Goal: Task Accomplishment & Management: Complete application form

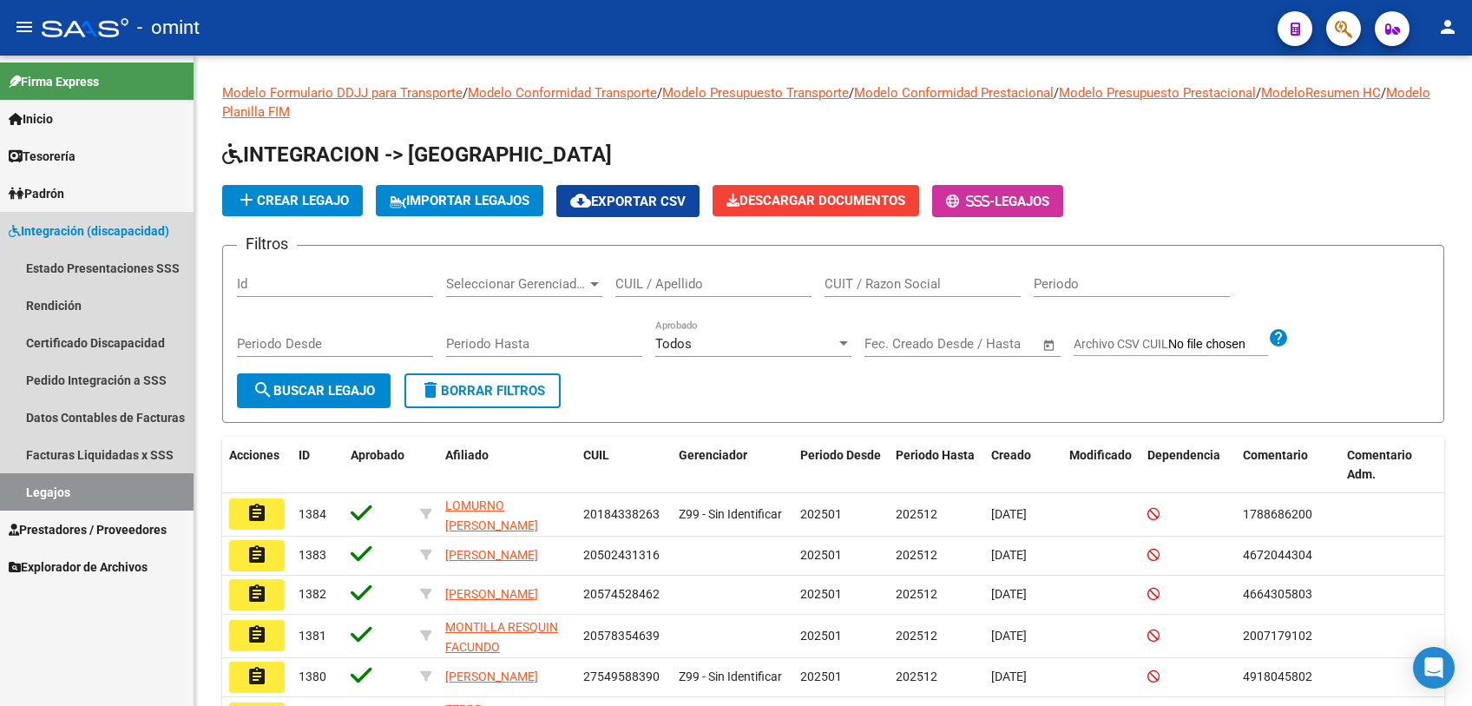
click at [88, 226] on span "Integración (discapacidad)" at bounding box center [89, 230] width 161 height 19
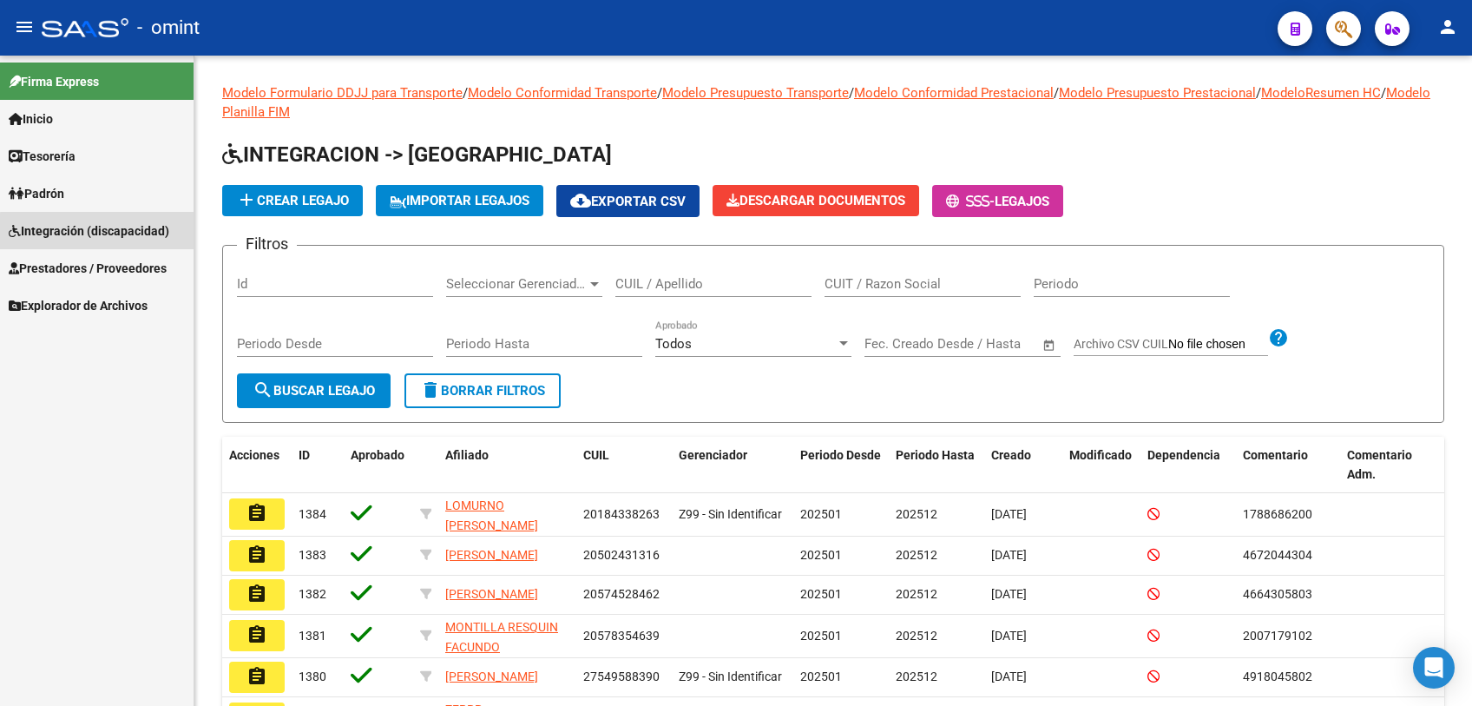
click at [97, 235] on span "Integración (discapacidad)" at bounding box center [89, 230] width 161 height 19
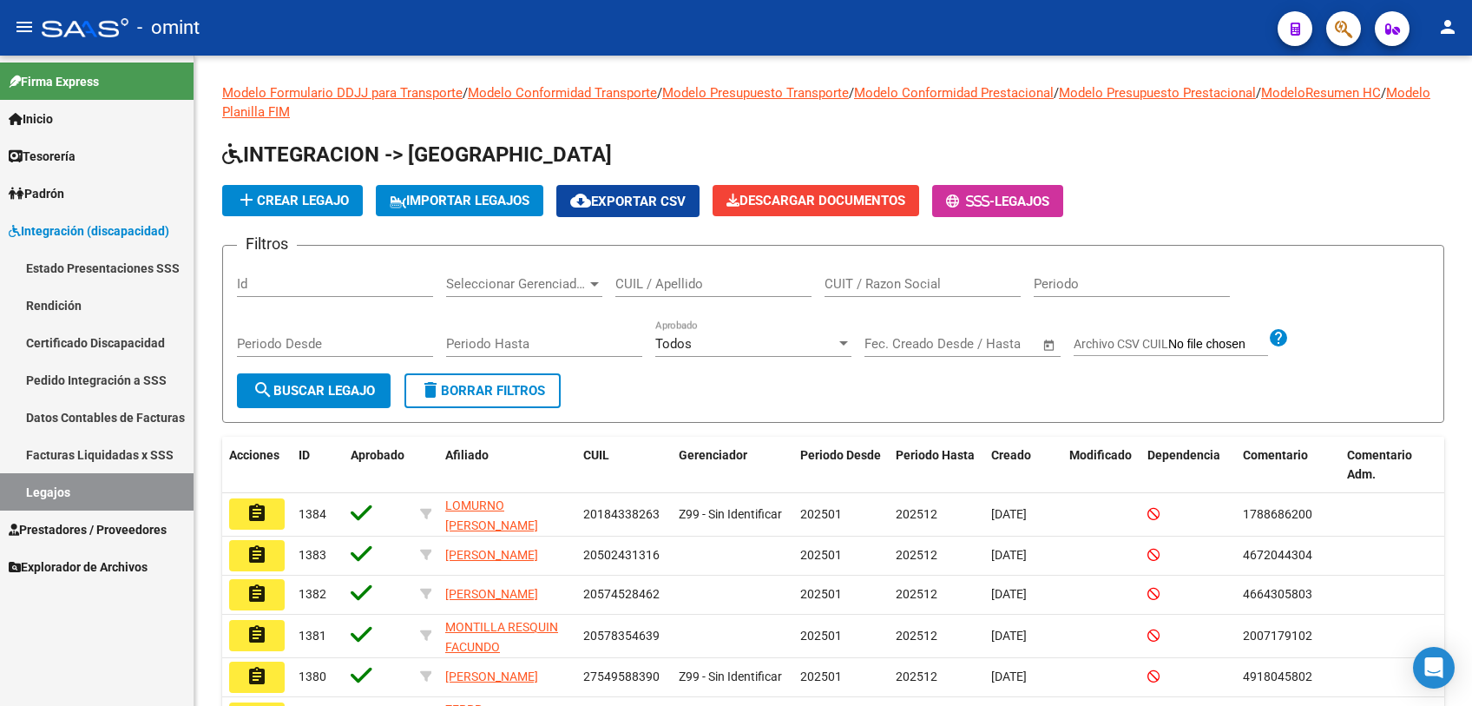
click at [71, 343] on link "Certificado Discapacidad" at bounding box center [97, 342] width 194 height 37
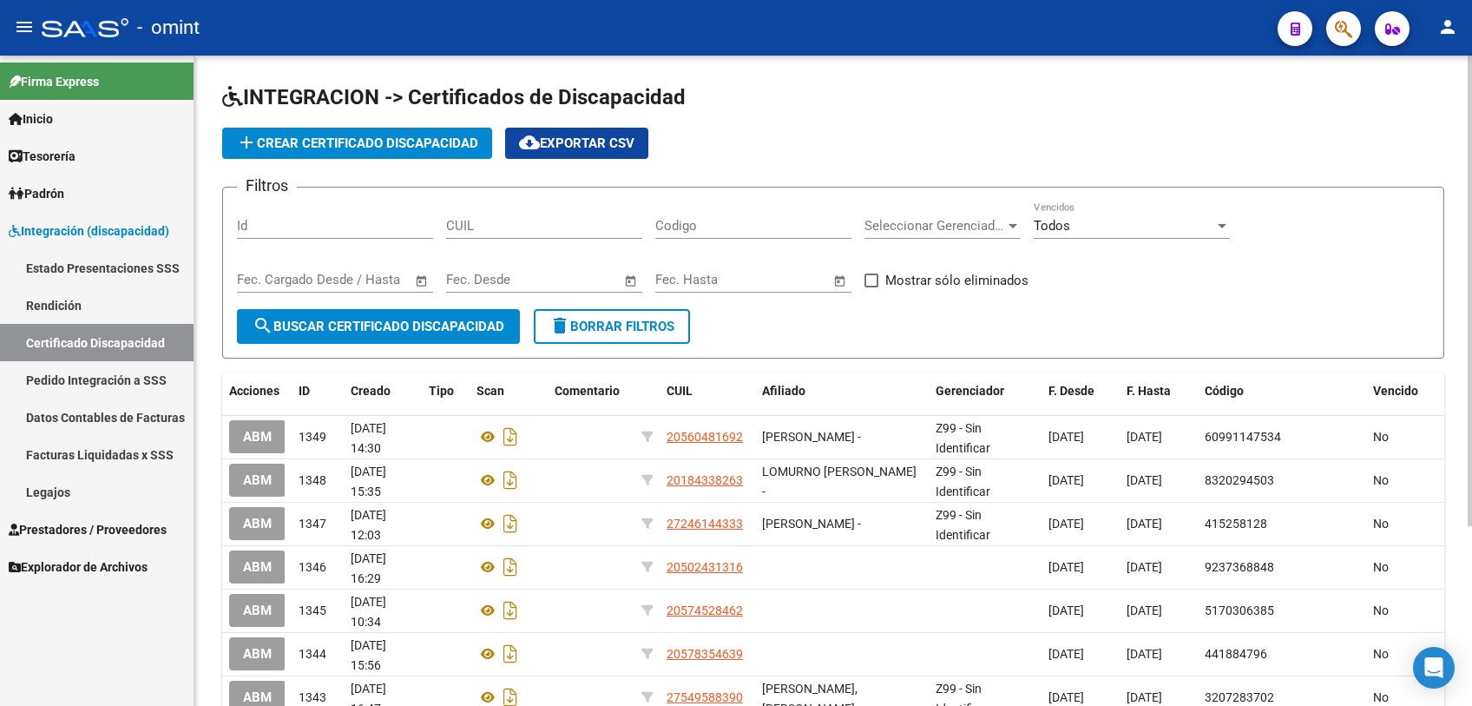
click at [379, 143] on span "add Crear Certificado Discapacidad" at bounding box center [357, 143] width 242 height 16
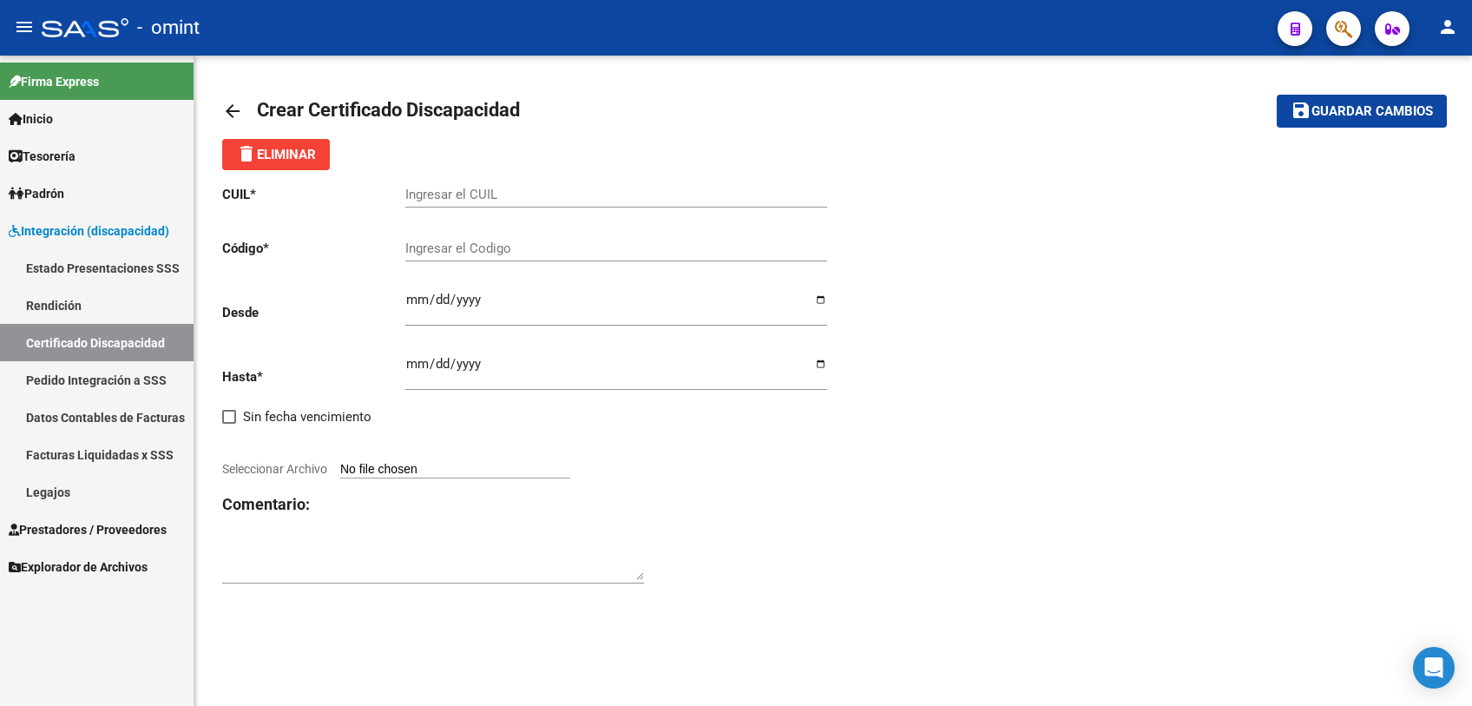
click at [535, 196] on input "Ingresar el CUIL" at bounding box center [616, 195] width 422 height 16
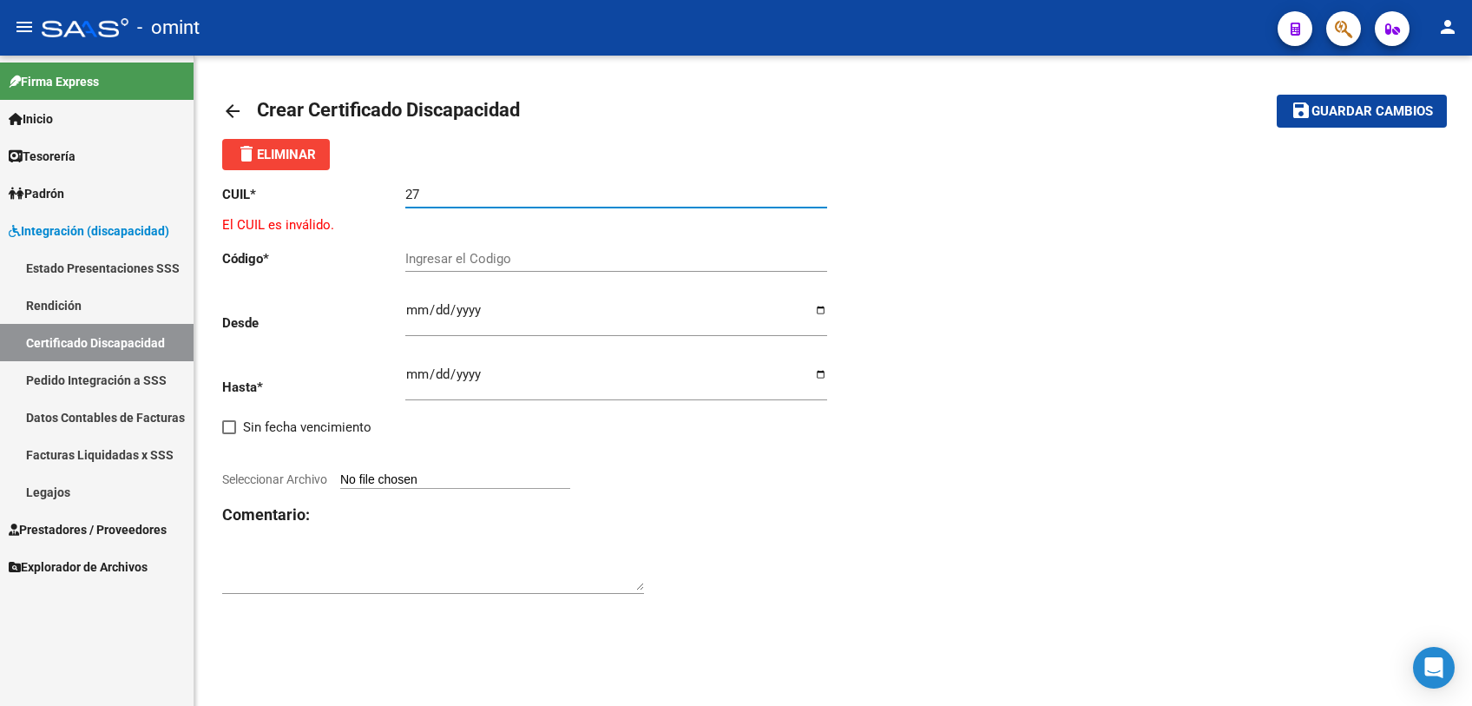
paste input "-59520461-"
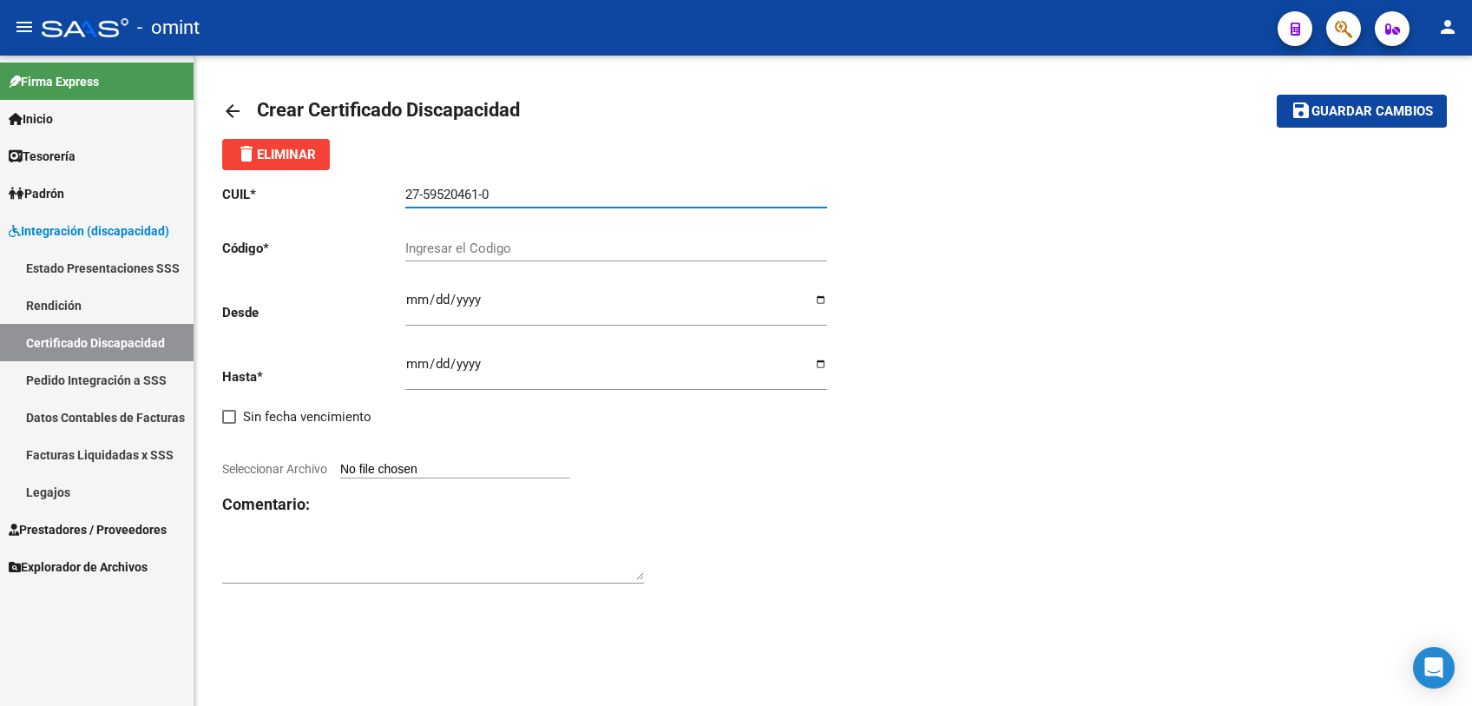
type input "27-59520461-0"
click at [527, 240] on div "Ingresar el Codigo" at bounding box center [616, 242] width 422 height 37
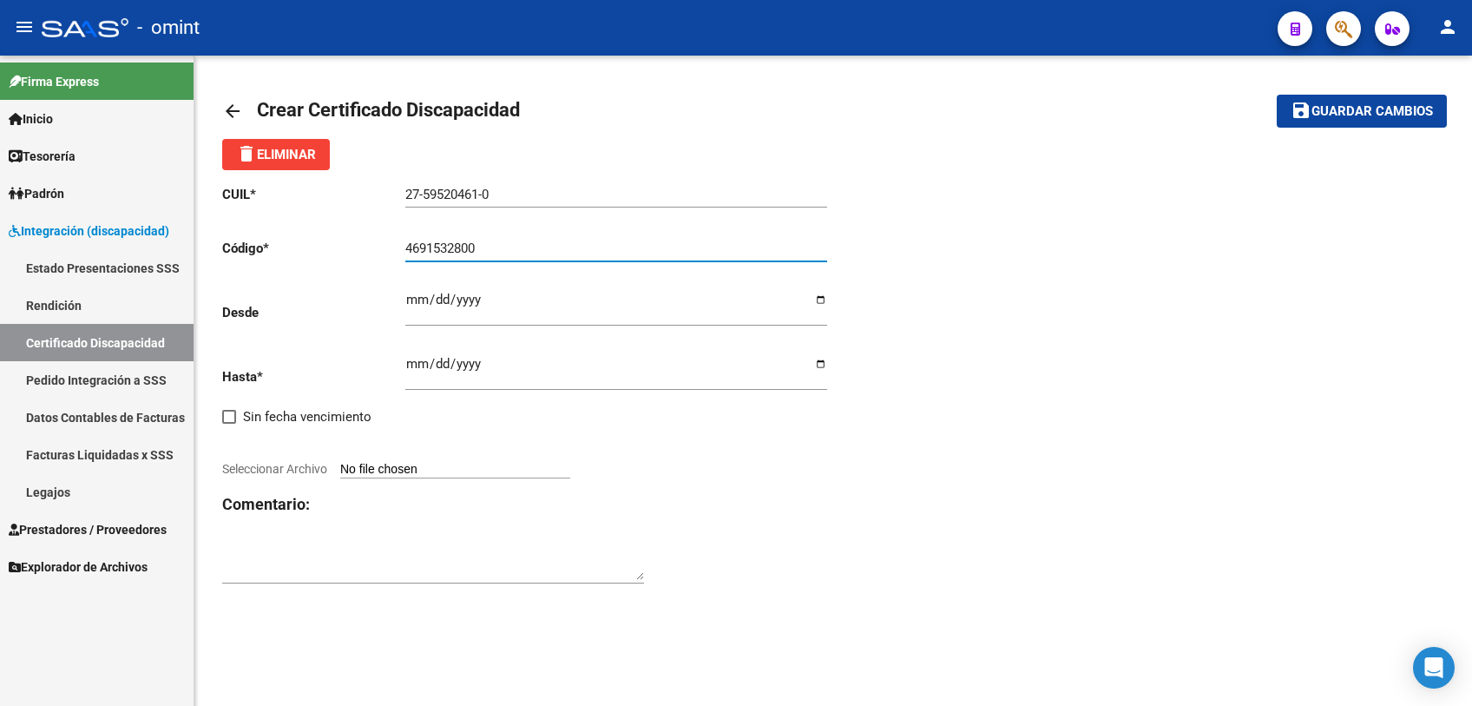
type input "4691532800"
click at [415, 299] on input "Ingresar fec. Desde" at bounding box center [616, 306] width 422 height 28
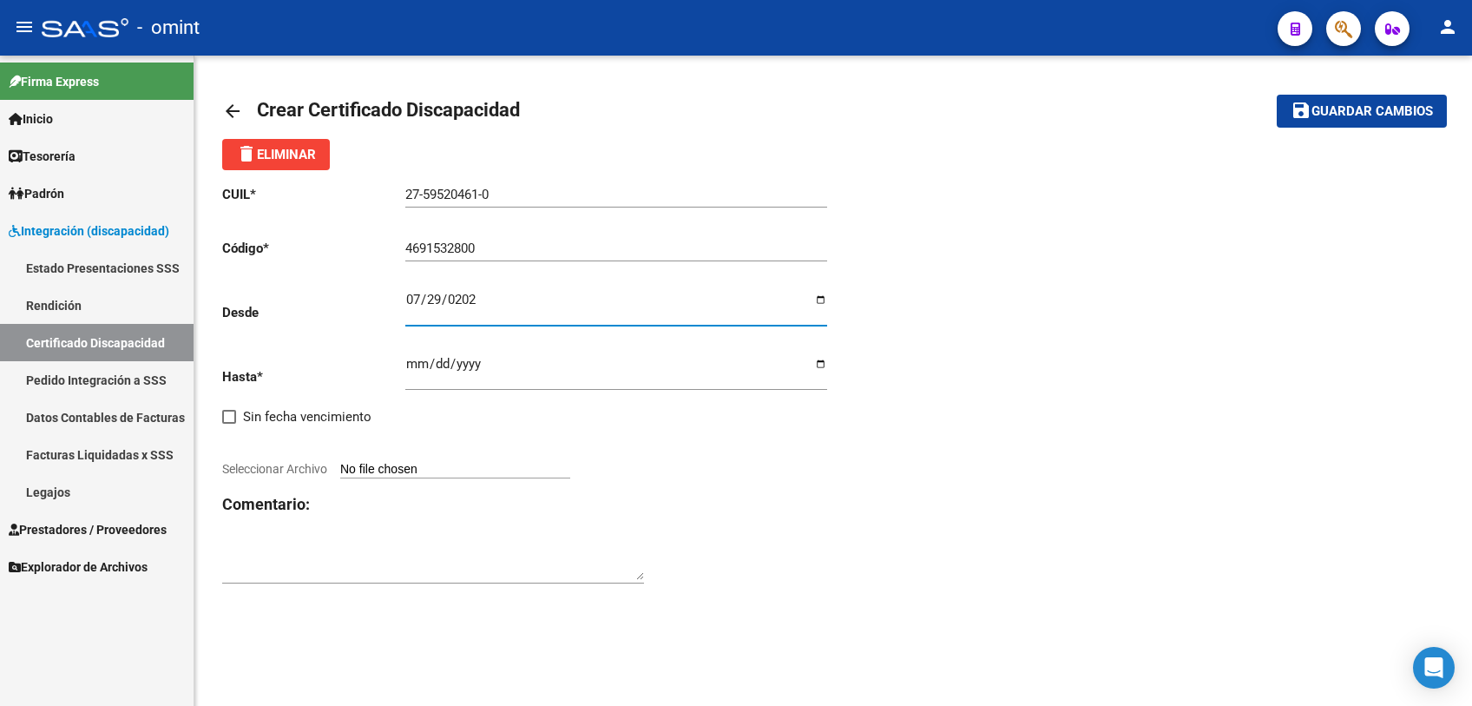
type input "2025-07-29"
click at [411, 367] on input "Ingresar fec. Hasta" at bounding box center [616, 371] width 422 height 28
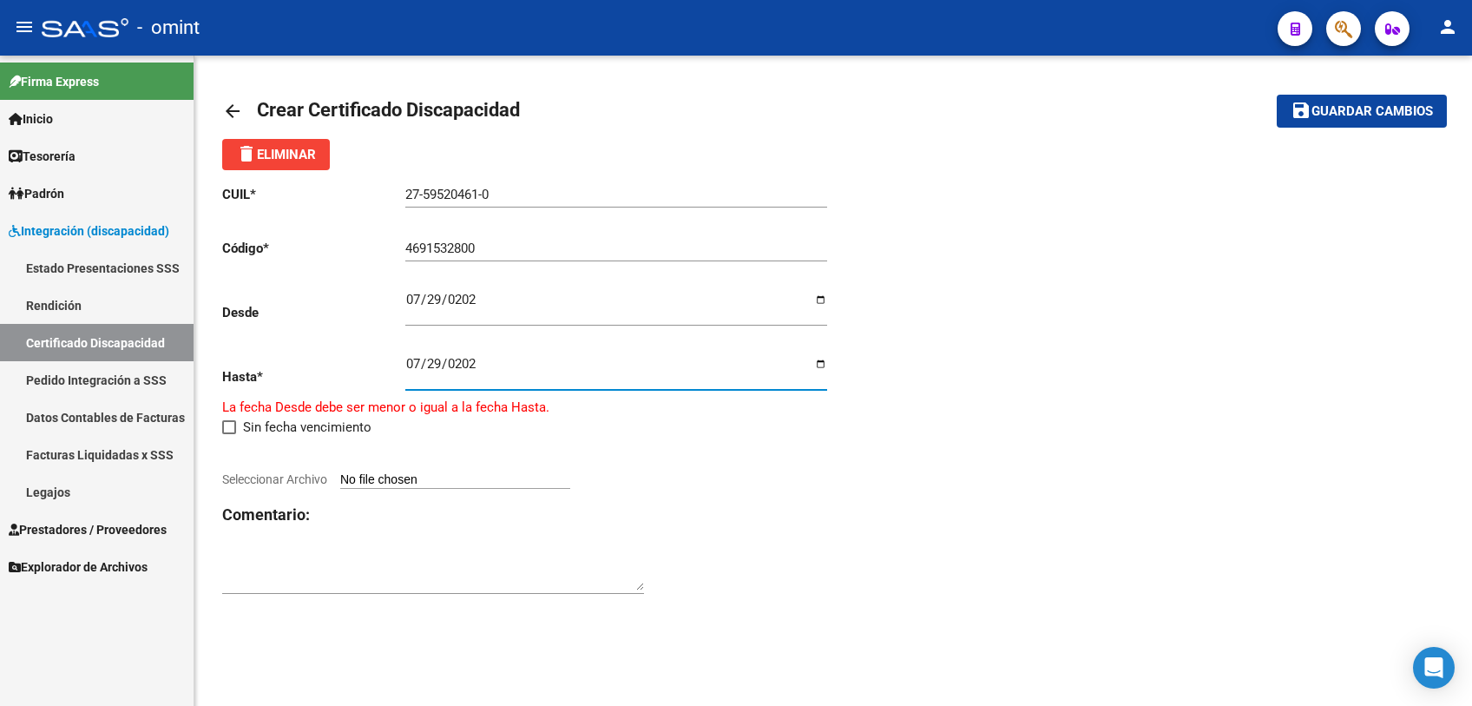
type input "[DATE]"
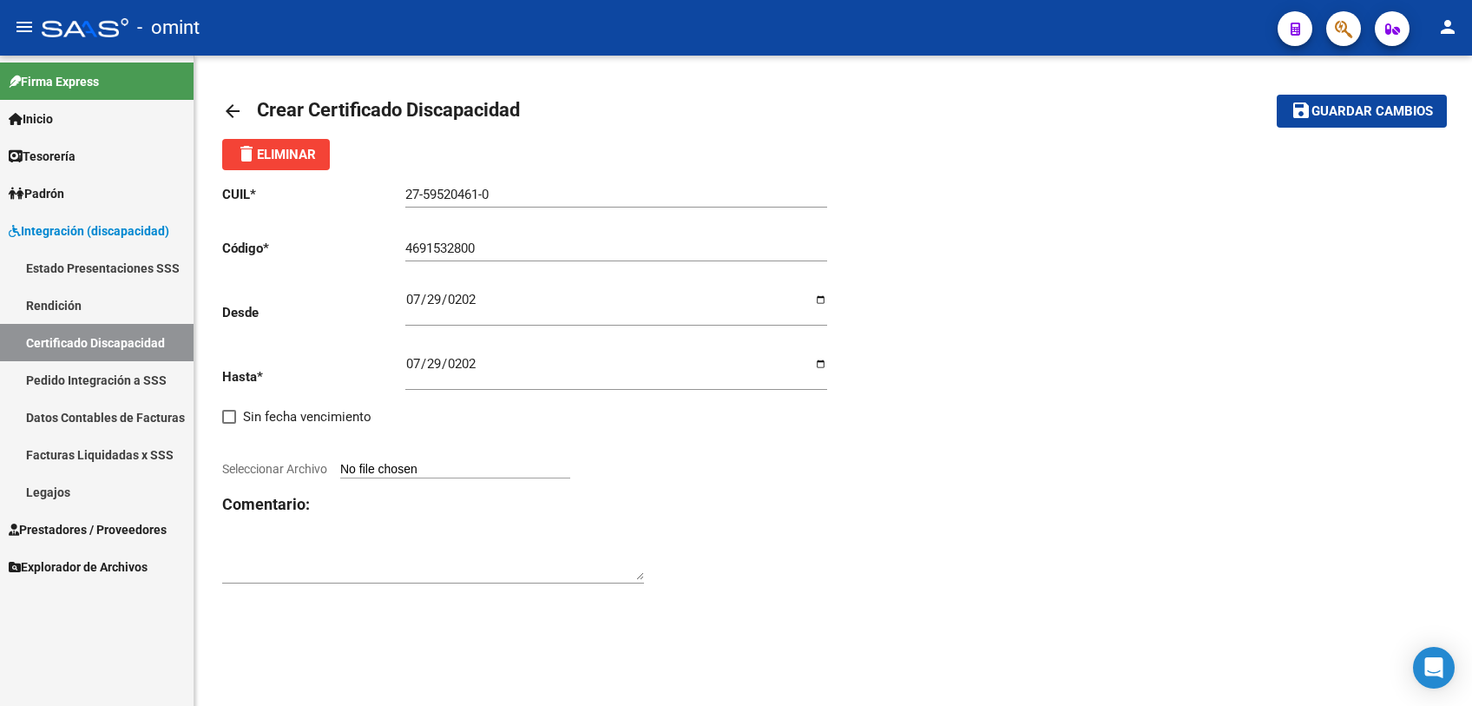
click at [296, 466] on span "Seleccionar Archivo" at bounding box center [274, 469] width 105 height 14
click at [340, 466] on input "Seleccionar Archivo" at bounding box center [455, 470] width 230 height 16
type input "C:\fakepath\cud.jpg"
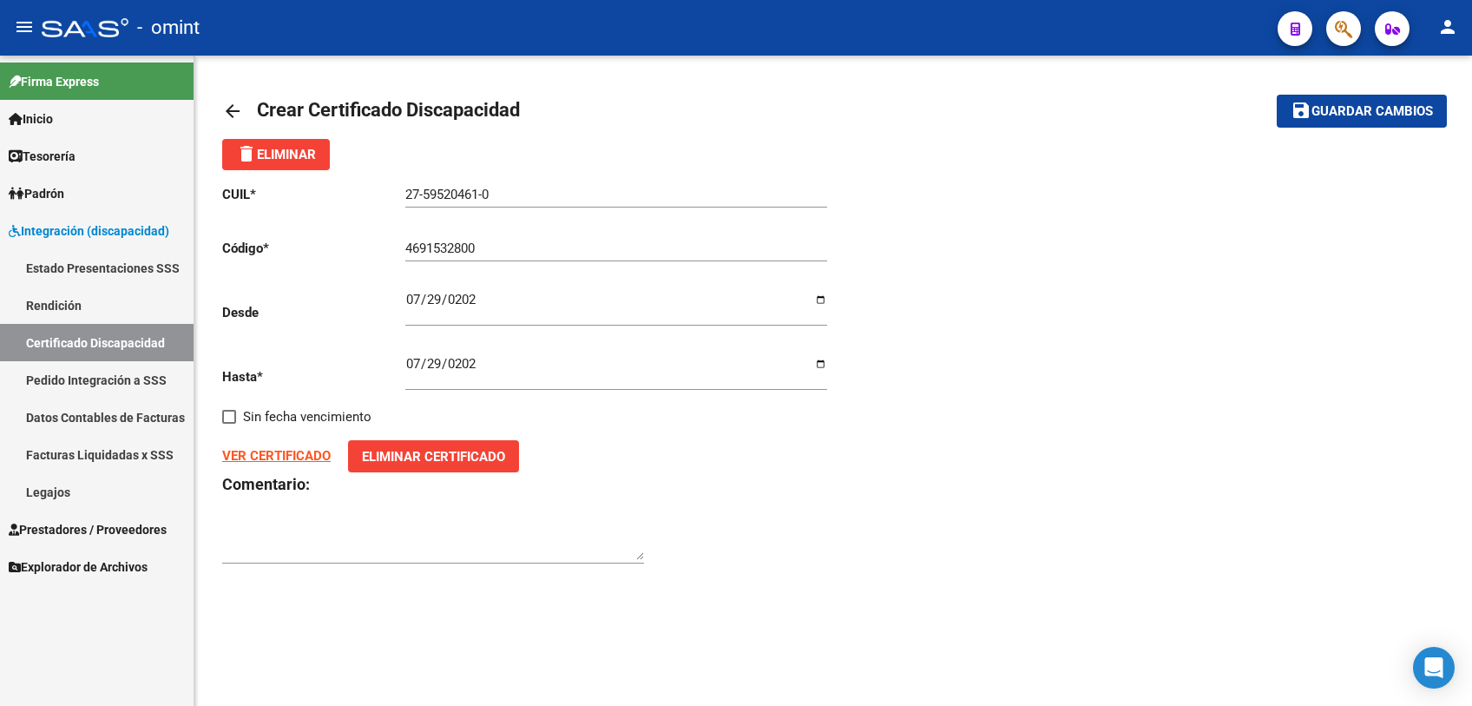
click at [1338, 123] on button "save Guardar cambios" at bounding box center [1362, 111] width 170 height 32
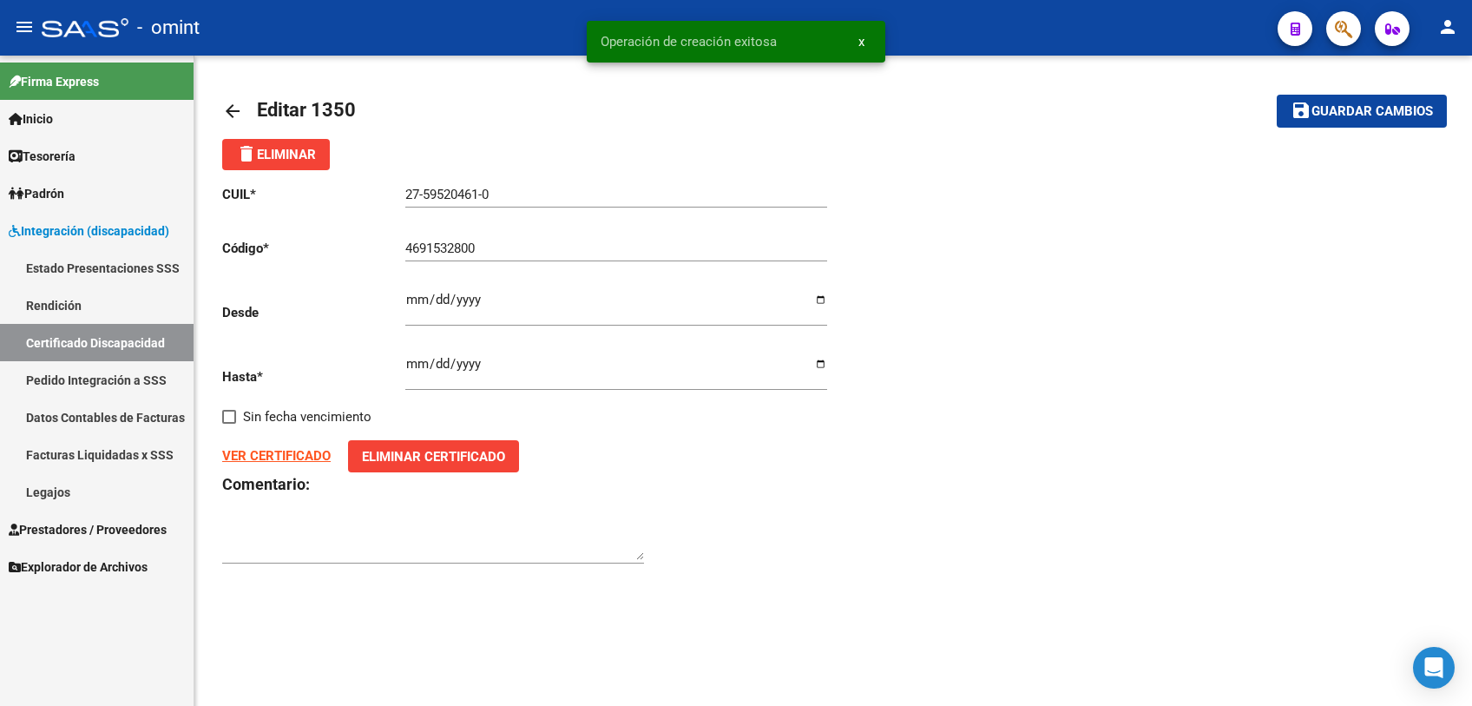
click at [50, 491] on link "Legajos" at bounding box center [97, 491] width 194 height 37
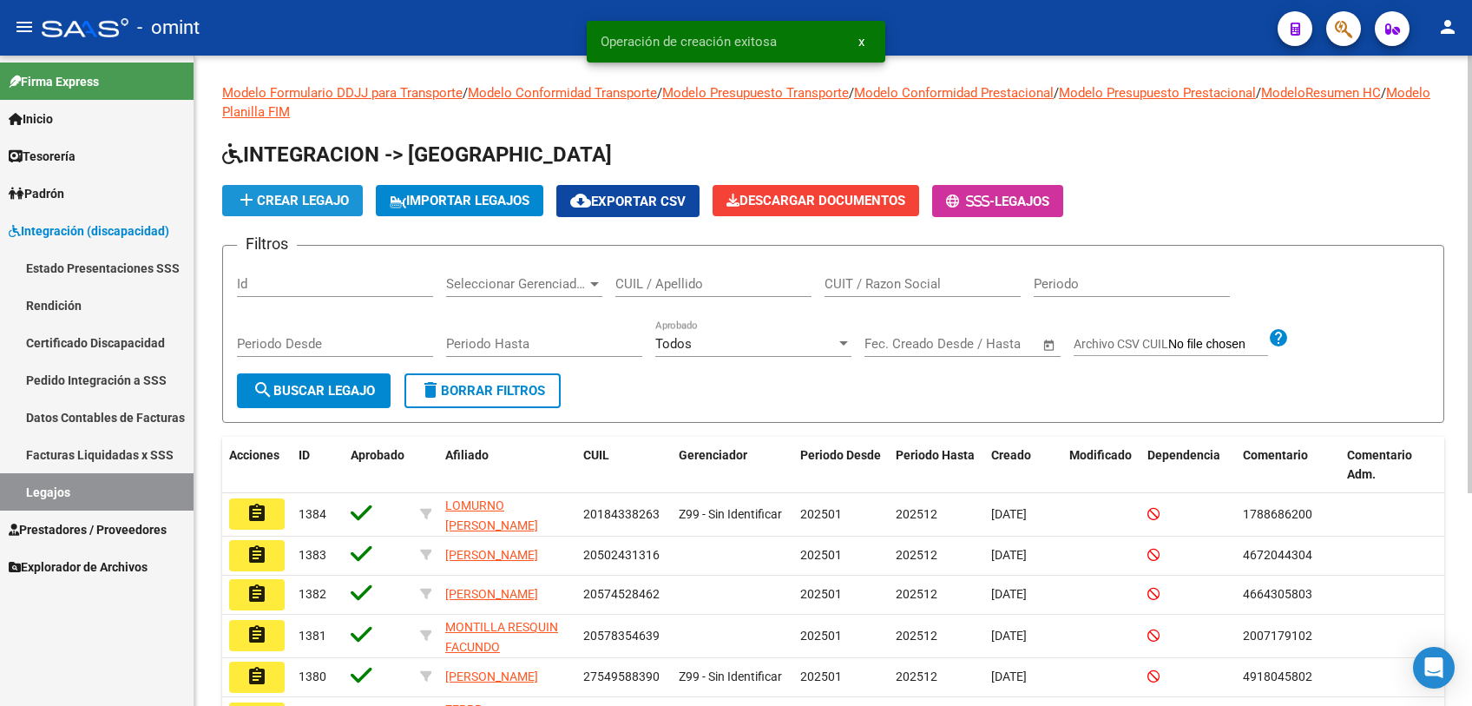
click at [292, 201] on span "add Crear Legajo" at bounding box center [292, 201] width 113 height 16
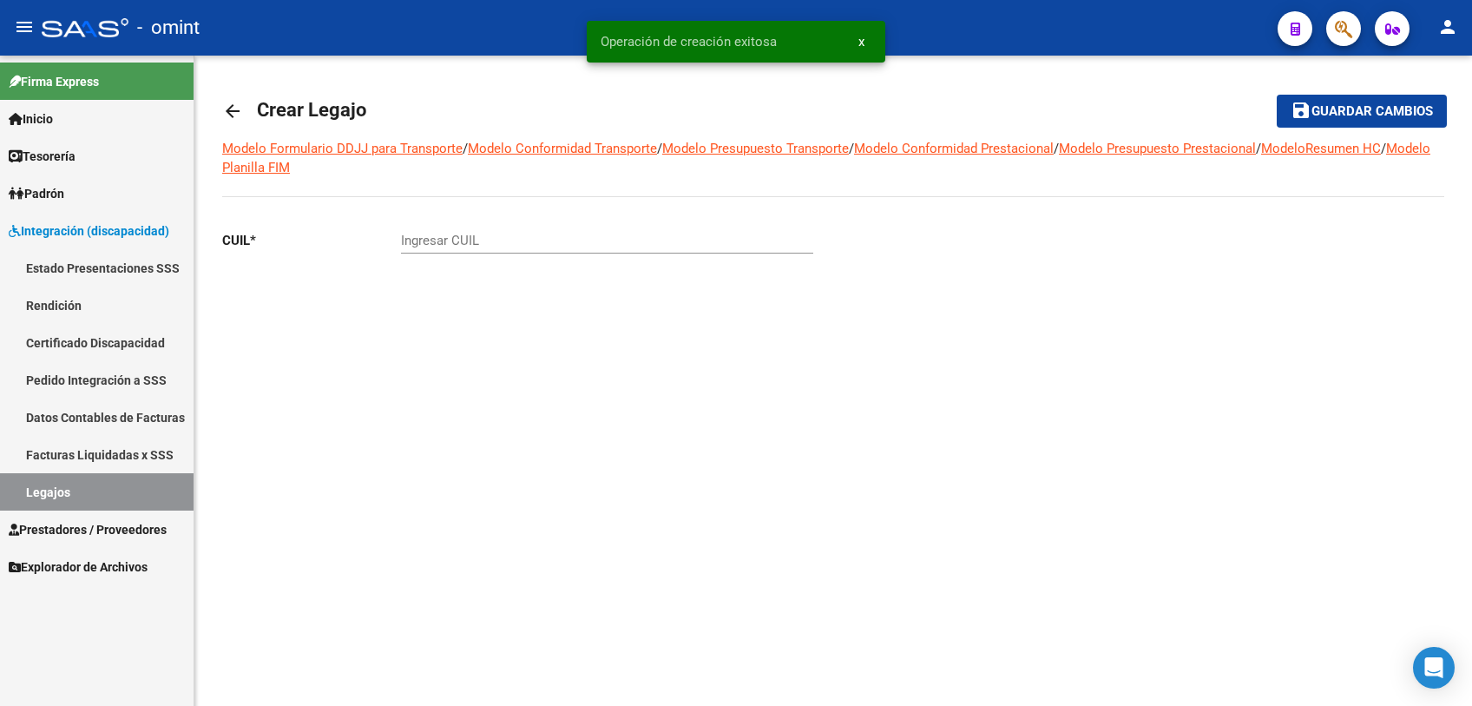
click at [525, 238] on input "Ingresar CUIL" at bounding box center [607, 241] width 412 height 16
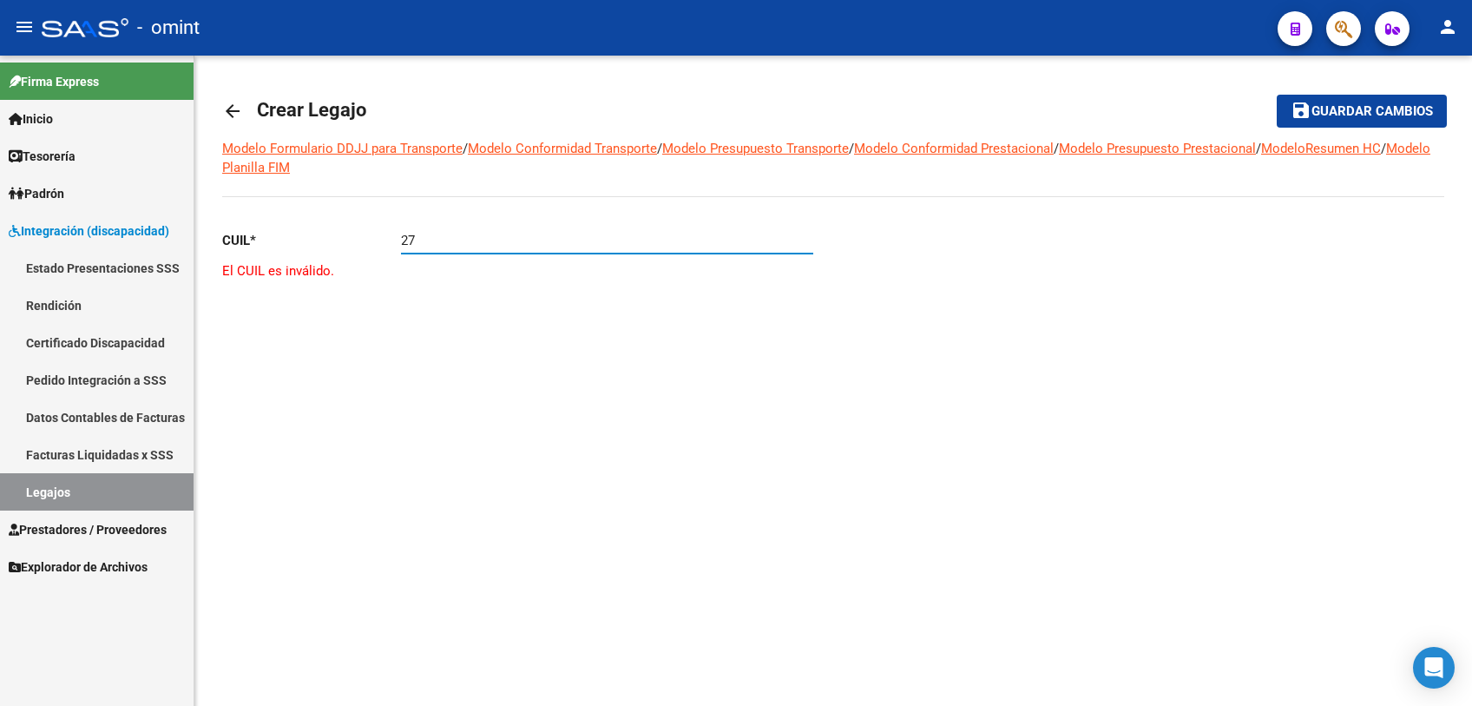
paste input "-59520461-"
click at [525, 238] on input "27-59520461-" at bounding box center [607, 241] width 412 height 16
type input "27-59520461-0"
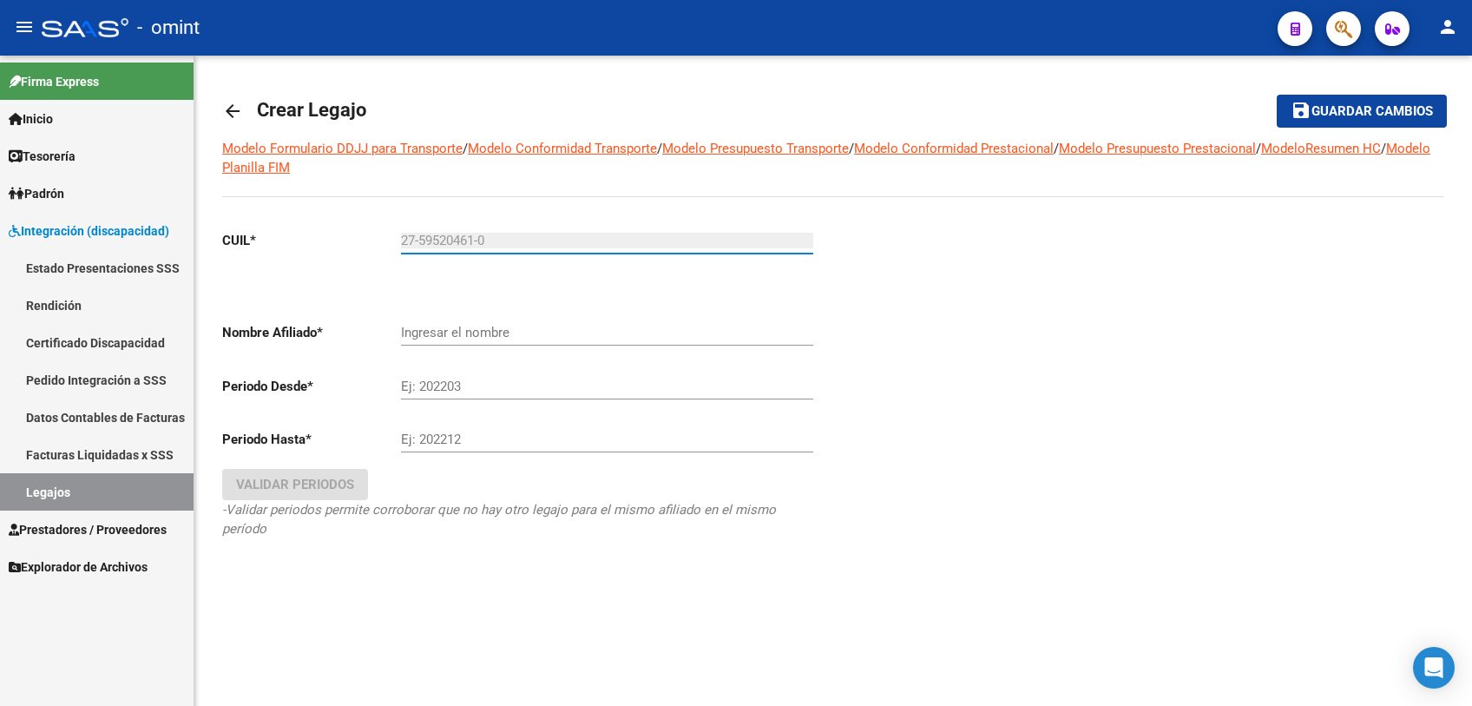
type input "[PERSON_NAME]"
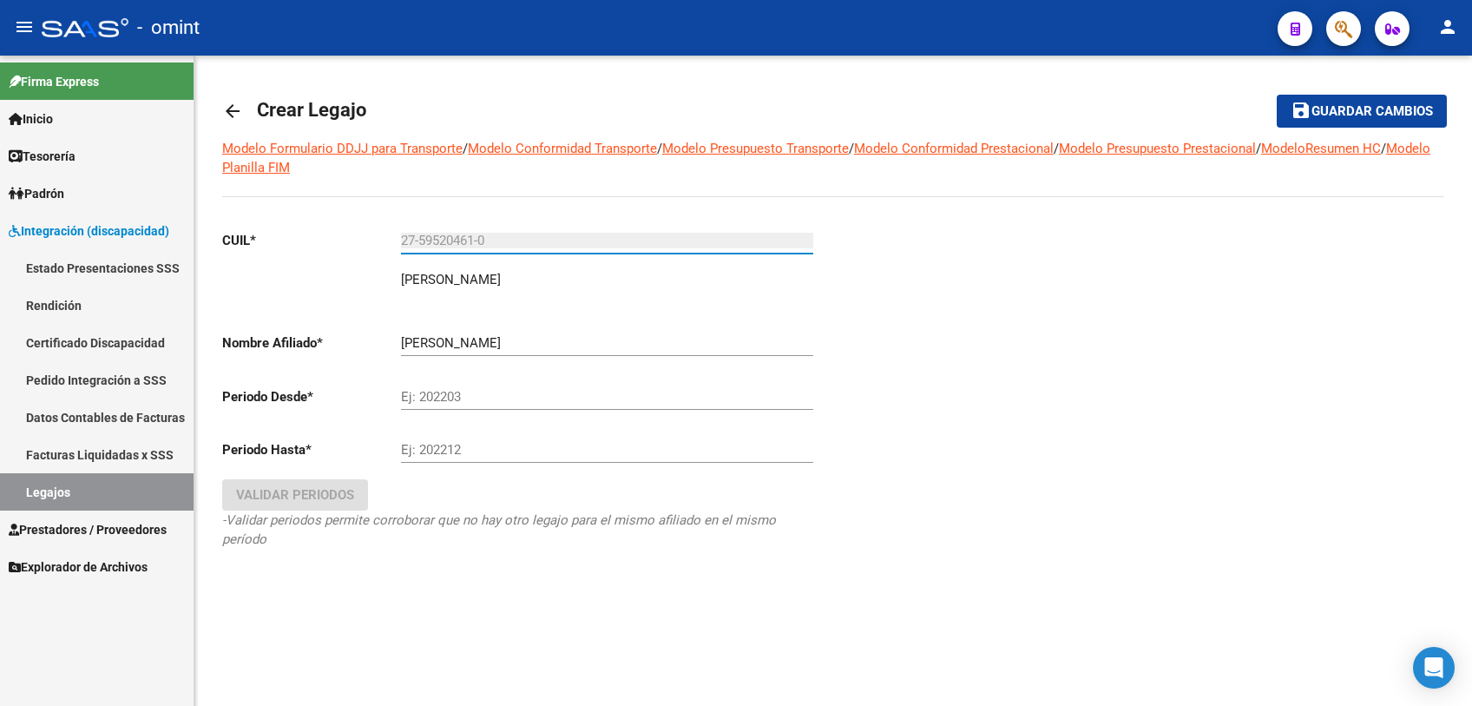
type input "27-59520461-0"
click at [482, 401] on input "Ej: 202203" at bounding box center [607, 397] width 412 height 16
type input "202501"
click at [473, 459] on div "Ej: 202212" at bounding box center [607, 443] width 412 height 37
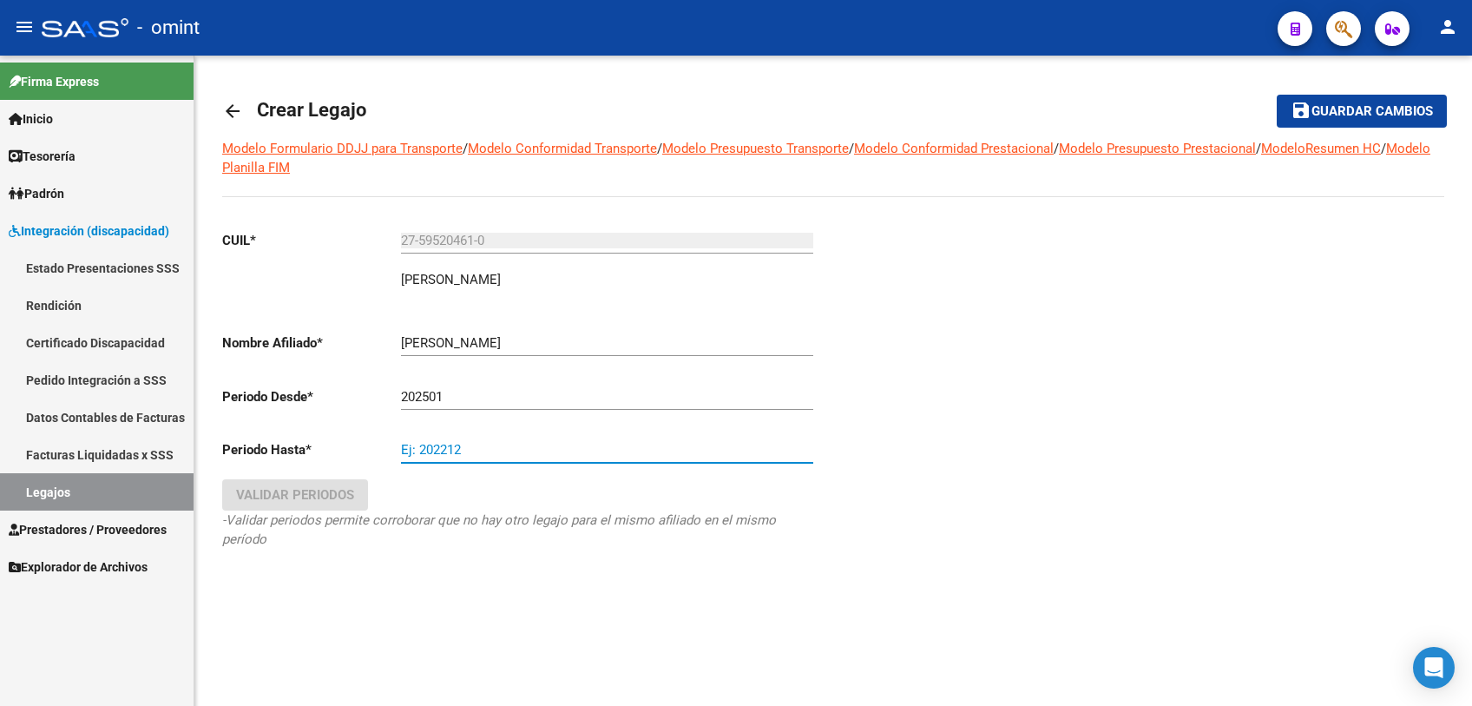
click at [480, 456] on input "Ej: 202212" at bounding box center [607, 450] width 412 height 16
type input "202512"
click at [320, 488] on span "Validar Periodos" at bounding box center [295, 495] width 118 height 16
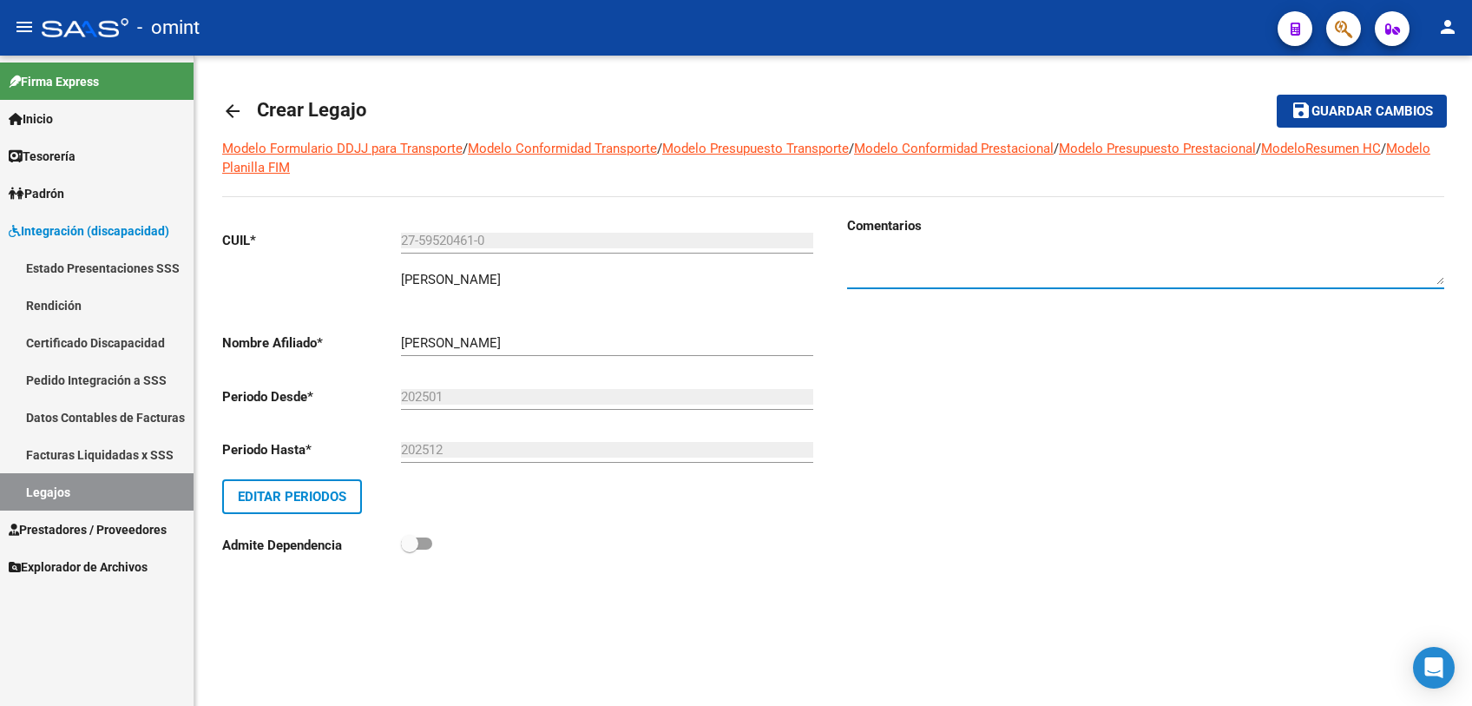
click at [906, 283] on textarea at bounding box center [1145, 267] width 597 height 35
paste textarea "1974837501"
type textarea "1974837501"
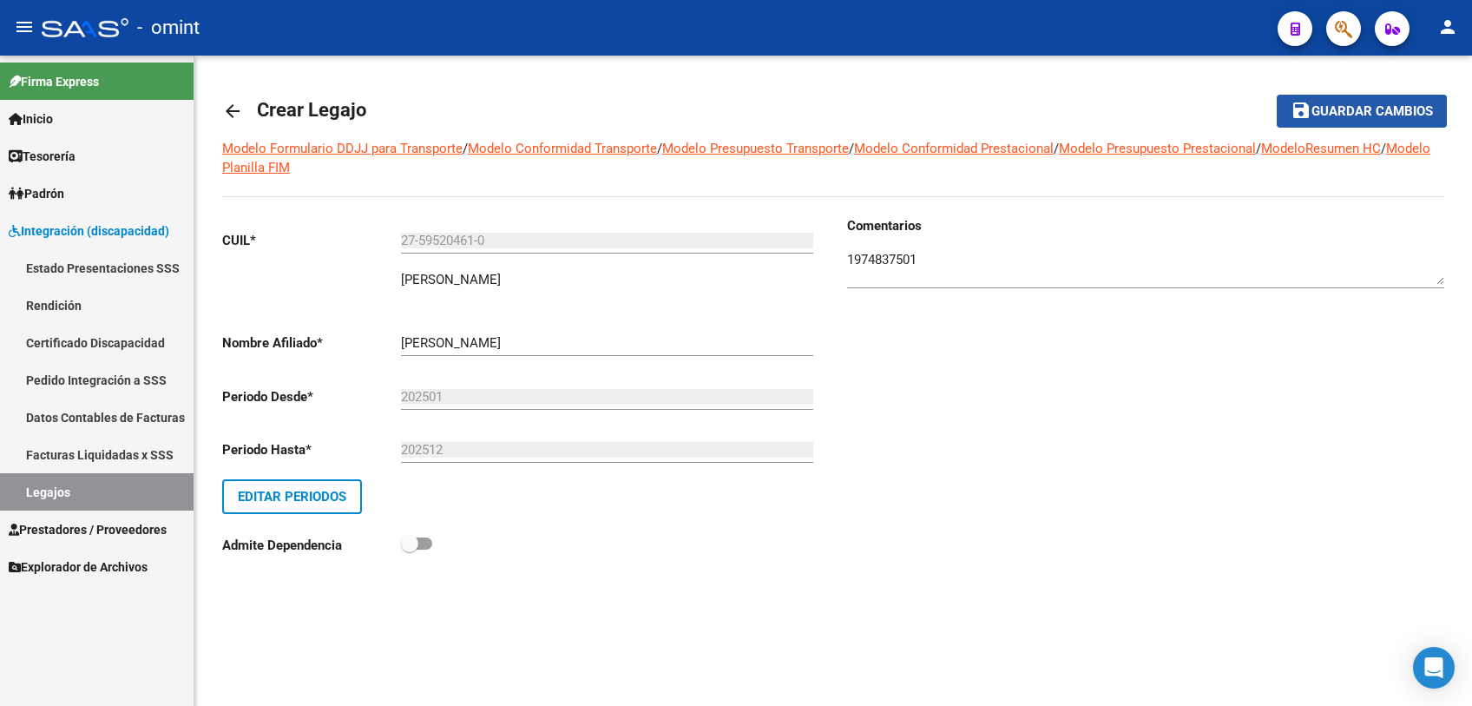
click at [1347, 121] on button "save Guardar cambios" at bounding box center [1362, 111] width 170 height 32
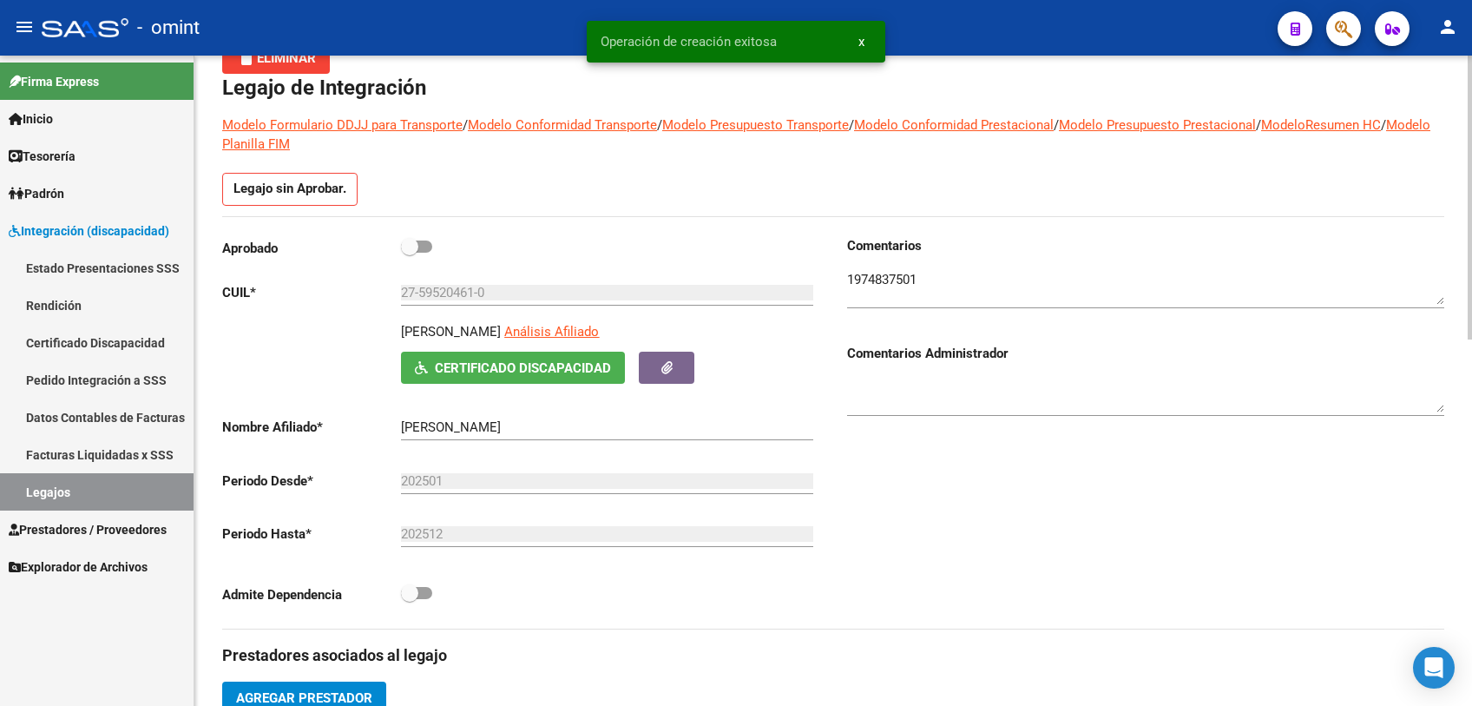
scroll to position [193, 0]
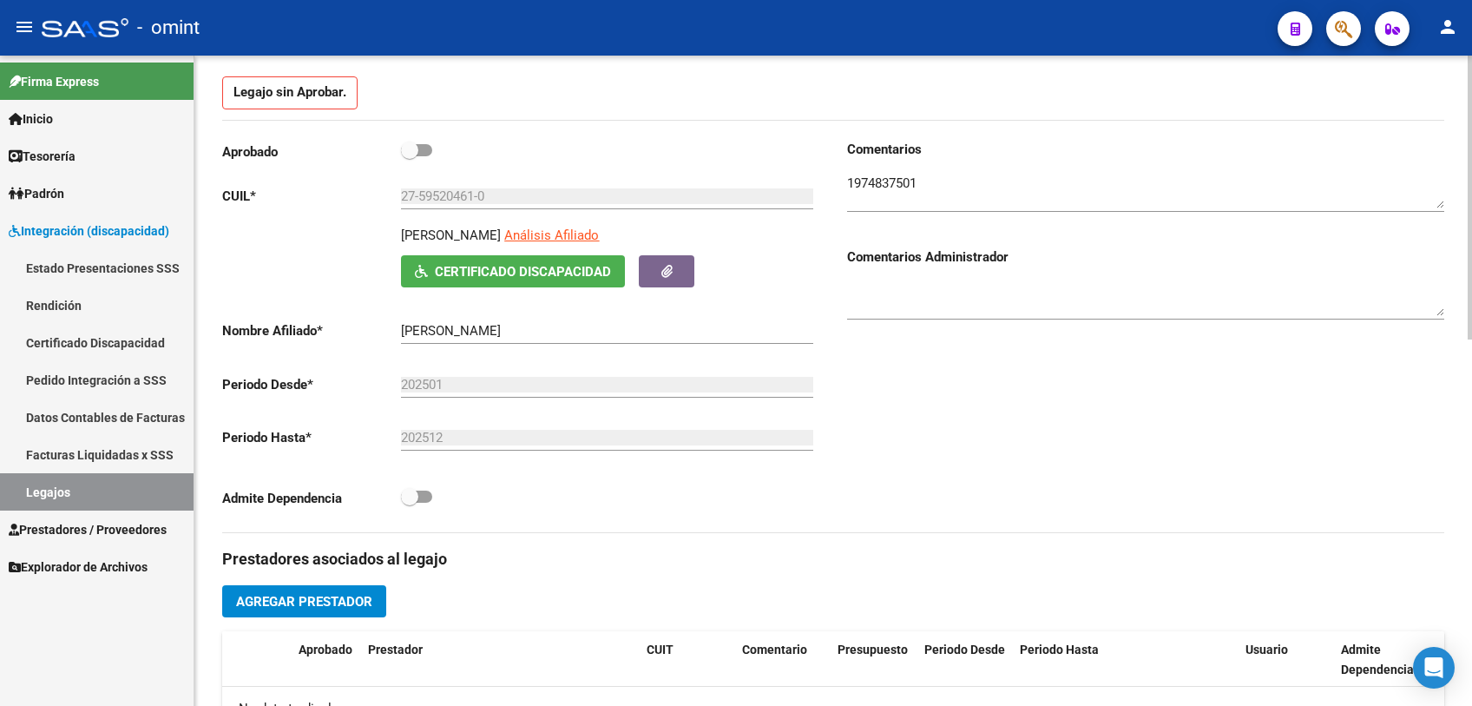
click at [346, 604] on span "Agregar Prestador" at bounding box center [304, 602] width 136 height 16
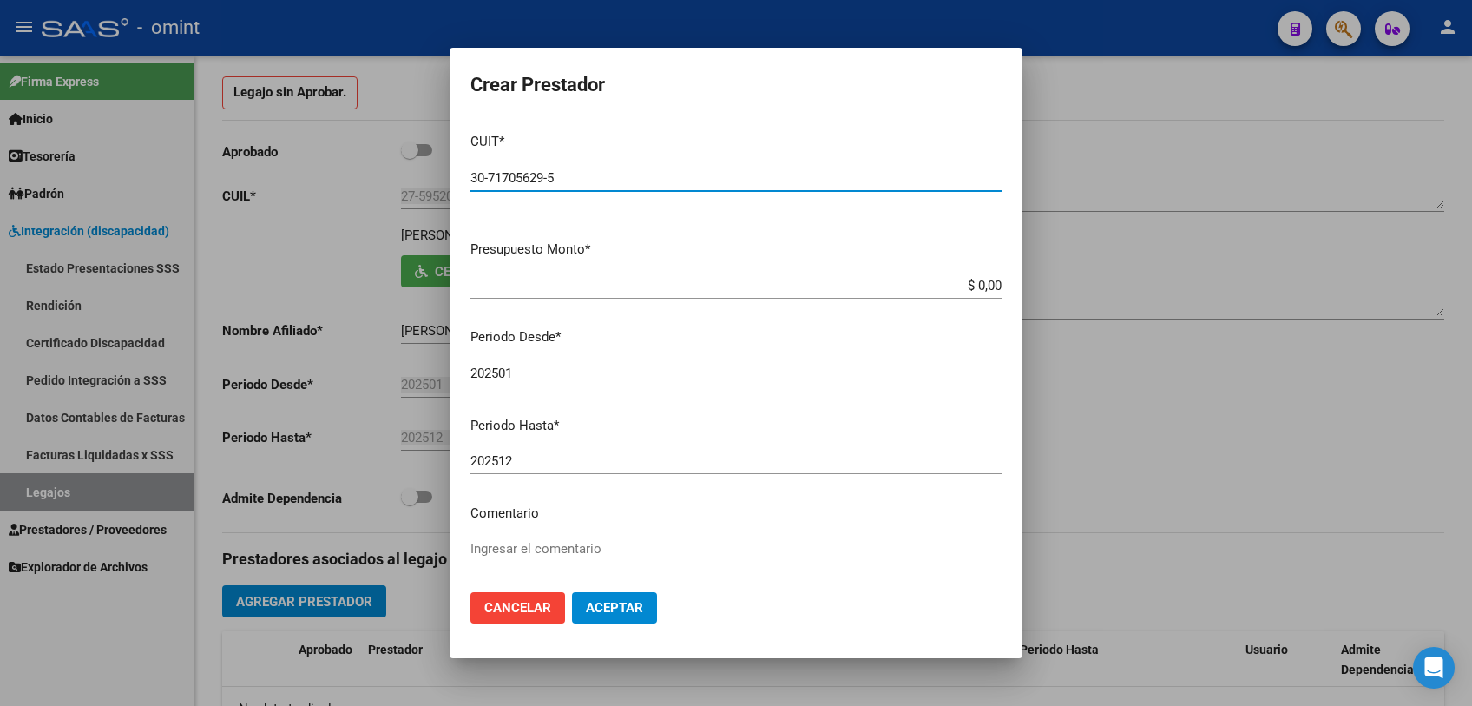
type input "30-71705629-5"
click at [988, 287] on app-form-text-field "Presupuesto Monto * $ 0,00 Ingresar el monto" at bounding box center [742, 267] width 545 height 54
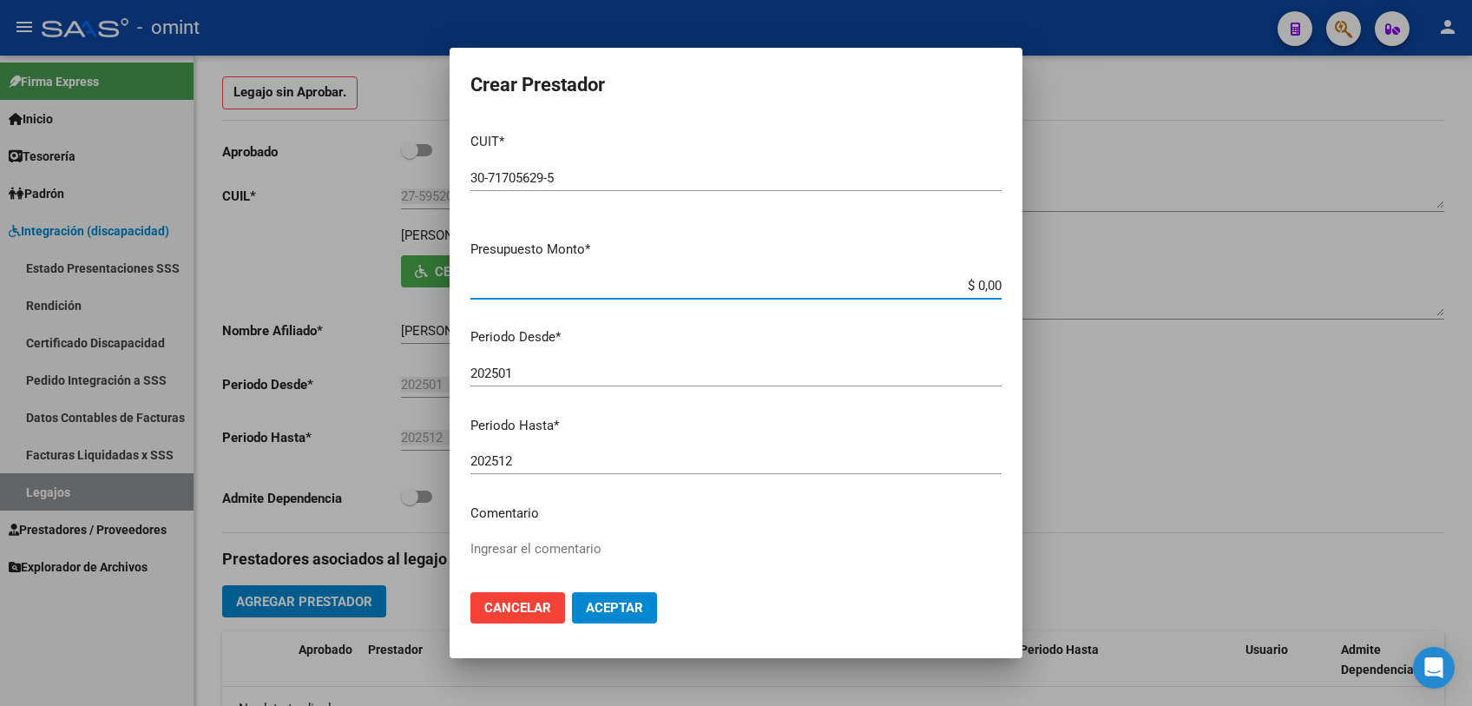
click at [981, 285] on input "$ 0,00" at bounding box center [735, 286] width 531 height 16
type input "$ 475.830,36"
click at [574, 363] on div "202501 Ingresar el periodo" at bounding box center [735, 373] width 531 height 26
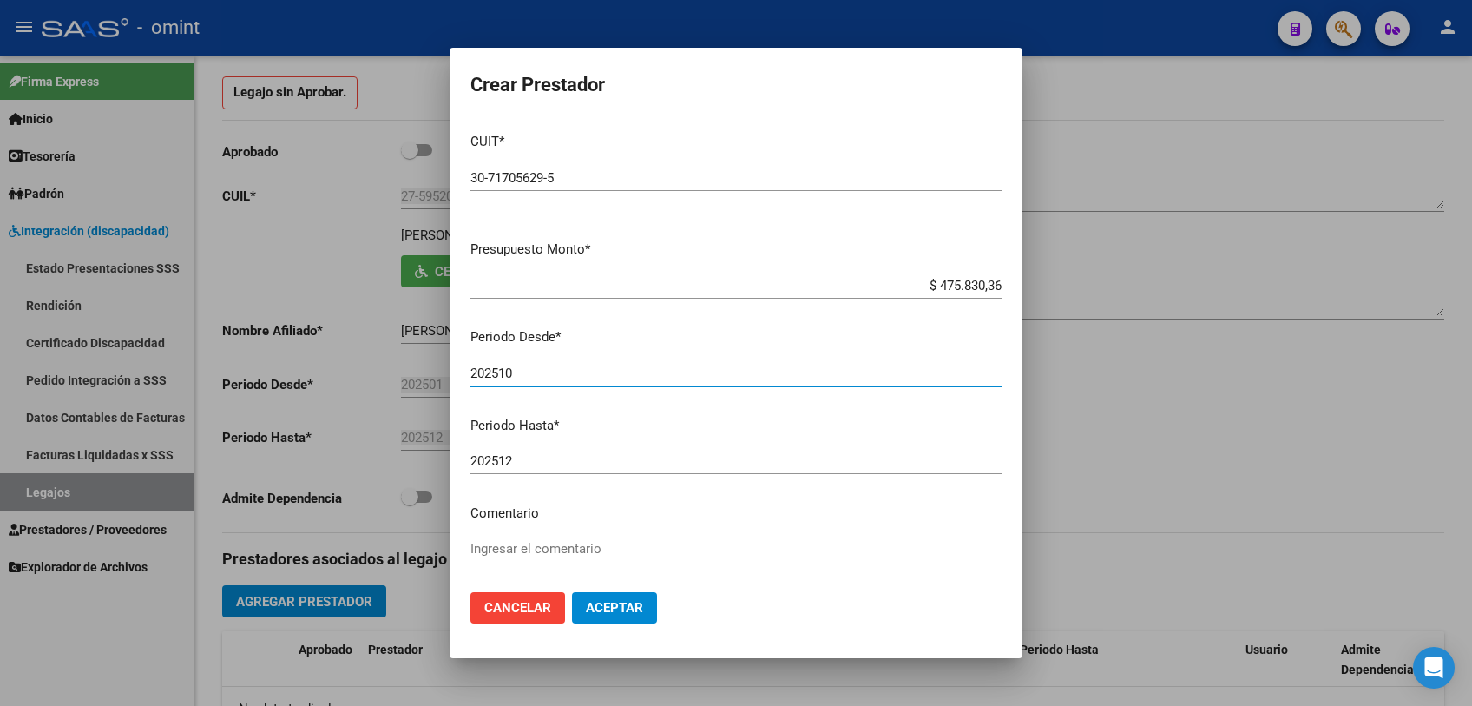
type input "202510"
click at [576, 541] on textarea "Ingresar el comentario" at bounding box center [735, 580] width 531 height 82
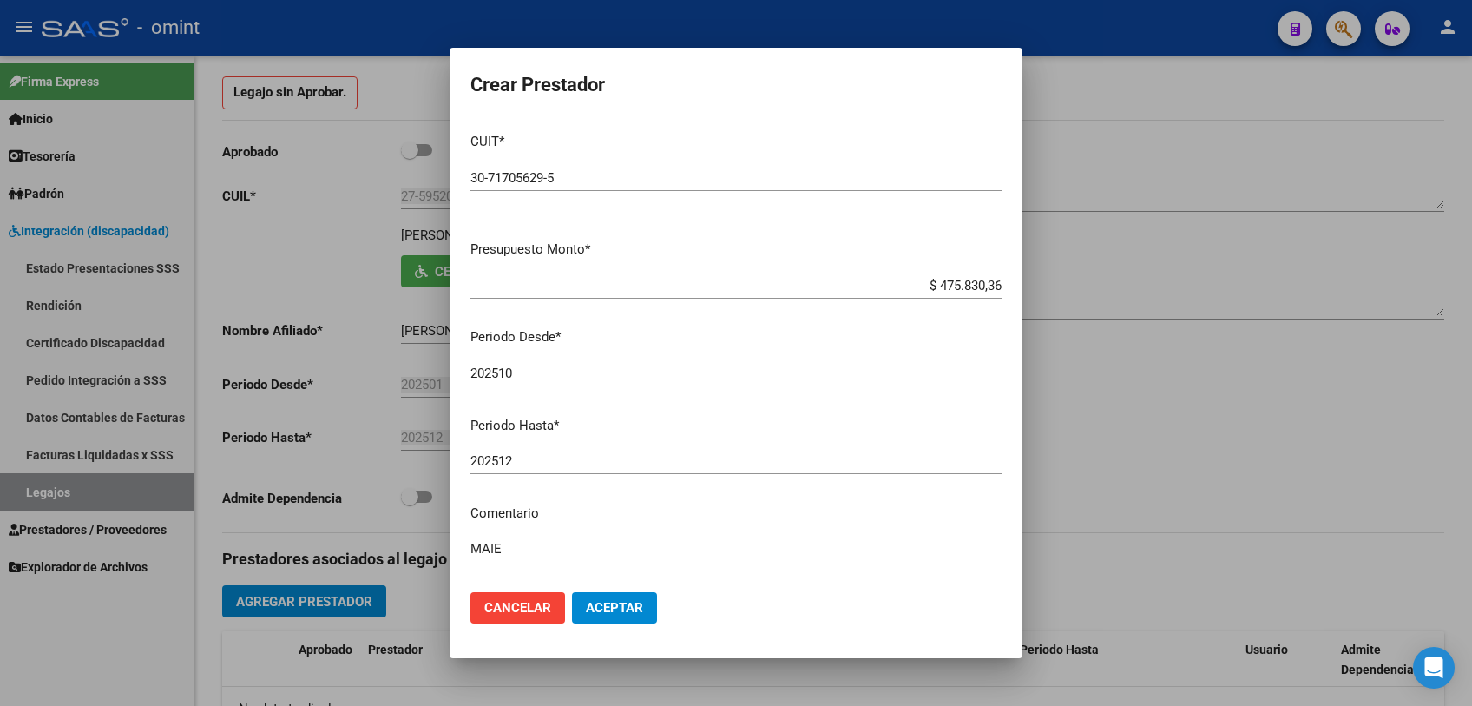
type textarea "MAIE"
drag, startPoint x: 603, startPoint y: 616, endPoint x: 607, endPoint y: 603, distance: 13.7
click at [607, 604] on button "Aceptar" at bounding box center [614, 607] width 85 height 31
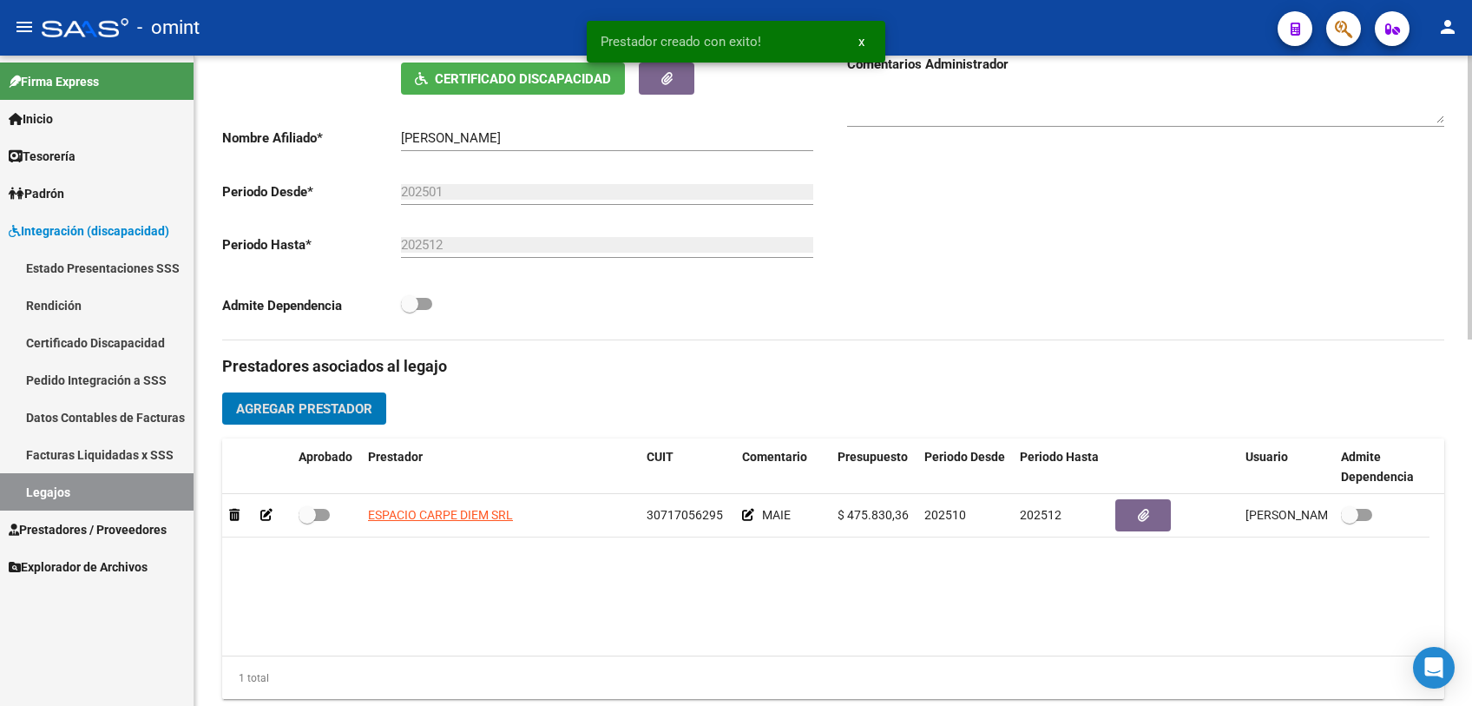
scroll to position [482, 0]
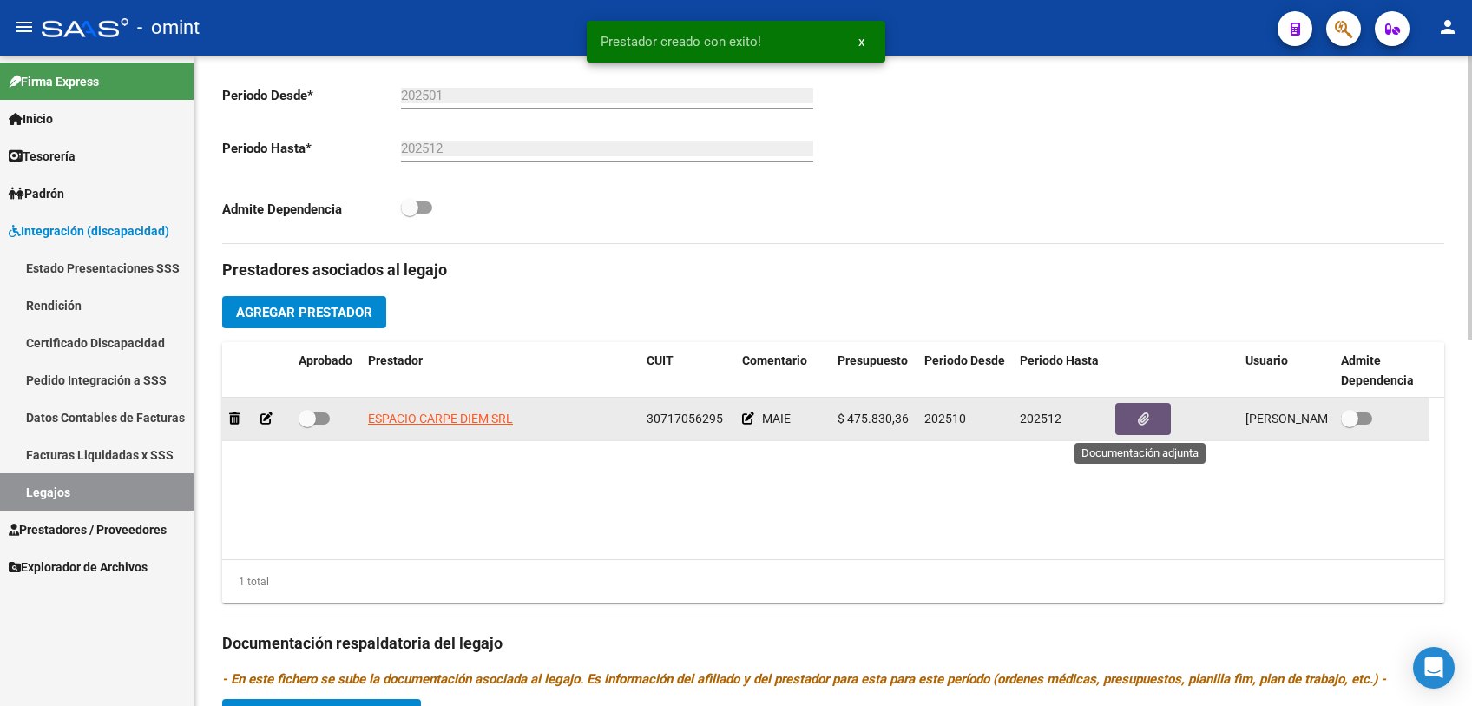
click at [1139, 428] on button "button" at bounding box center [1143, 419] width 56 height 32
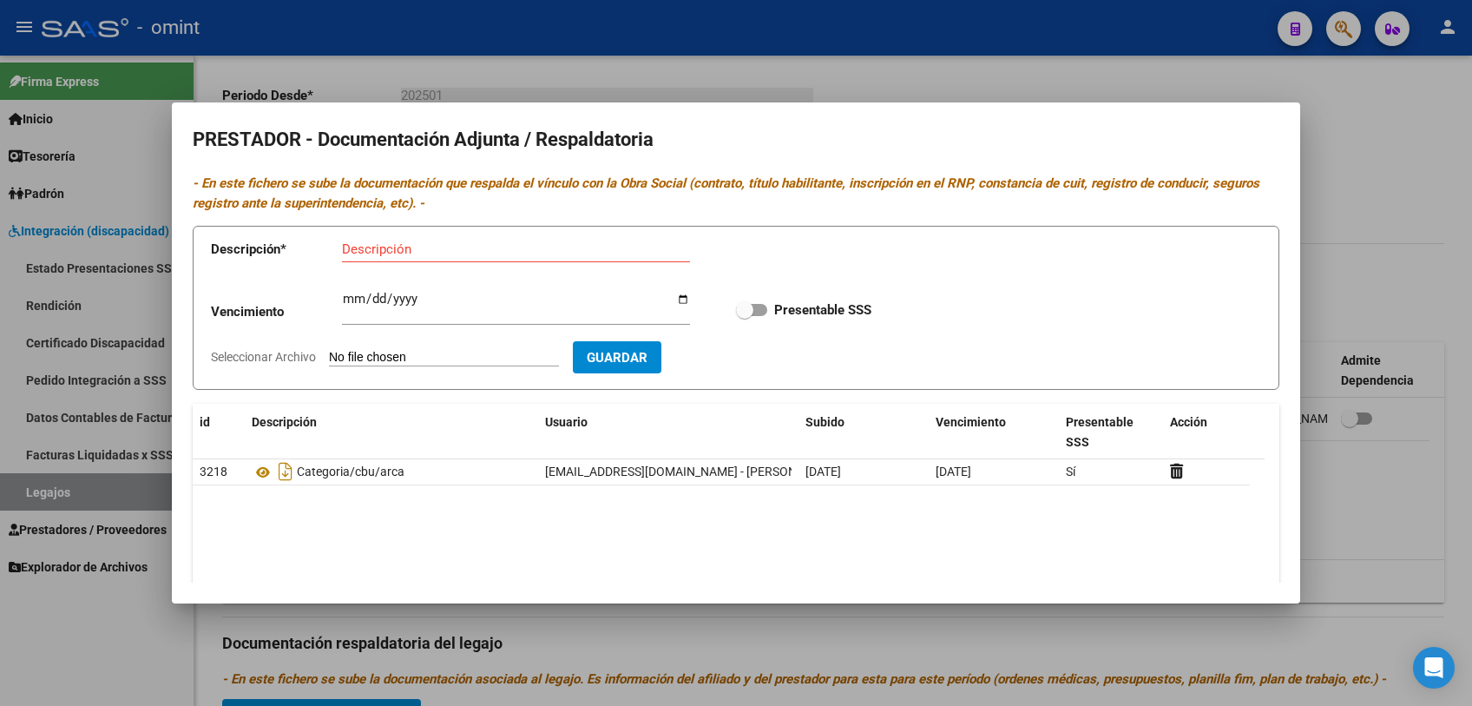
click at [929, 615] on div at bounding box center [736, 353] width 1472 height 706
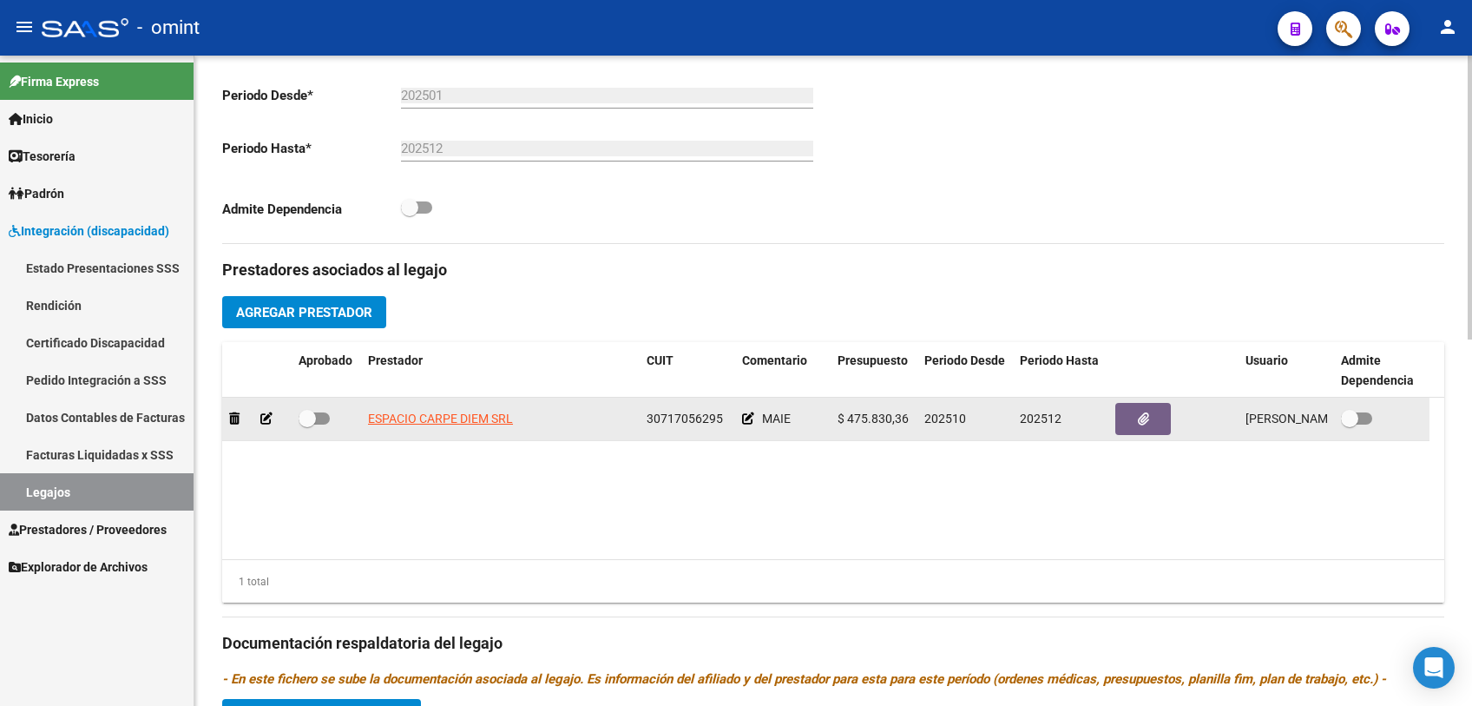
click at [318, 416] on span at bounding box center [314, 418] width 31 height 12
click at [307, 424] on input "checkbox" at bounding box center [306, 424] width 1 height 1
checkbox input "true"
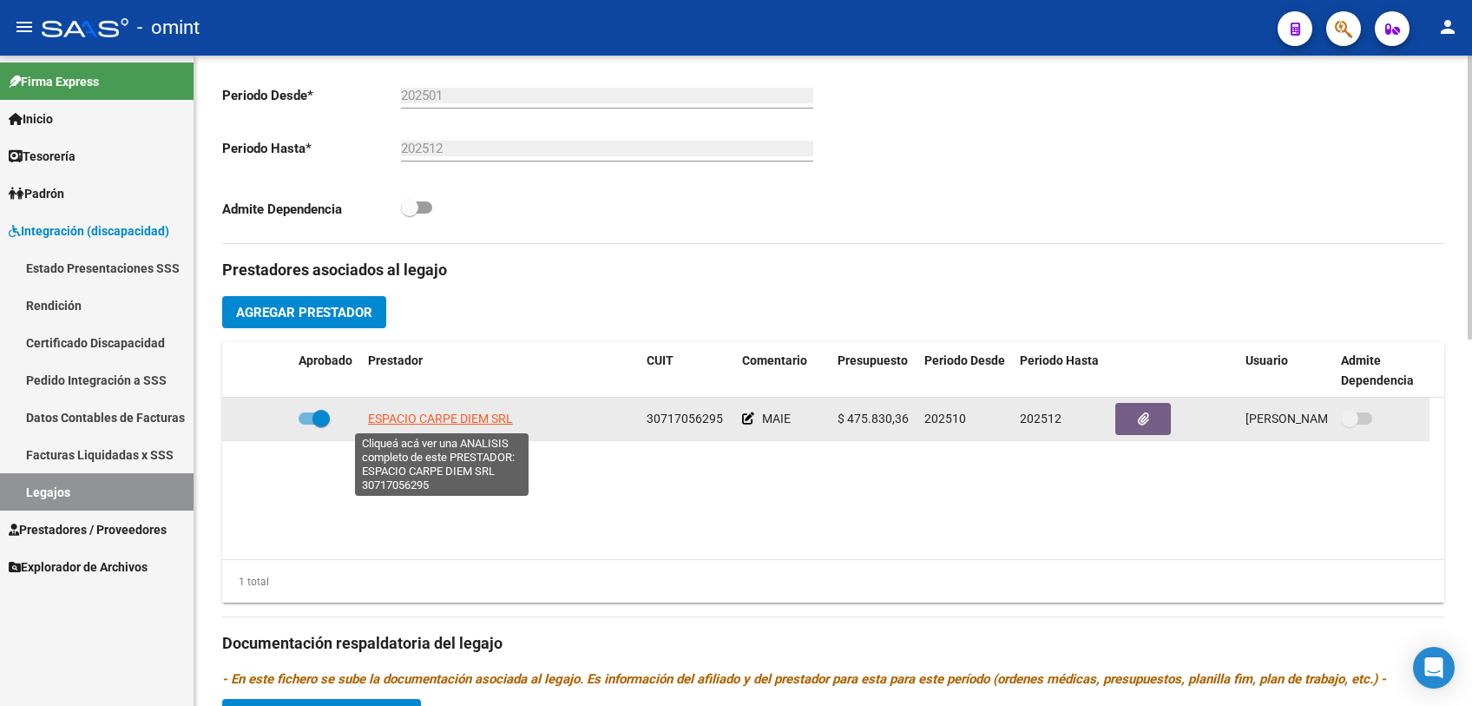
click at [412, 417] on span "ESPACIO CARPE DIEM SRL" at bounding box center [440, 418] width 145 height 14
type textarea "30717056295"
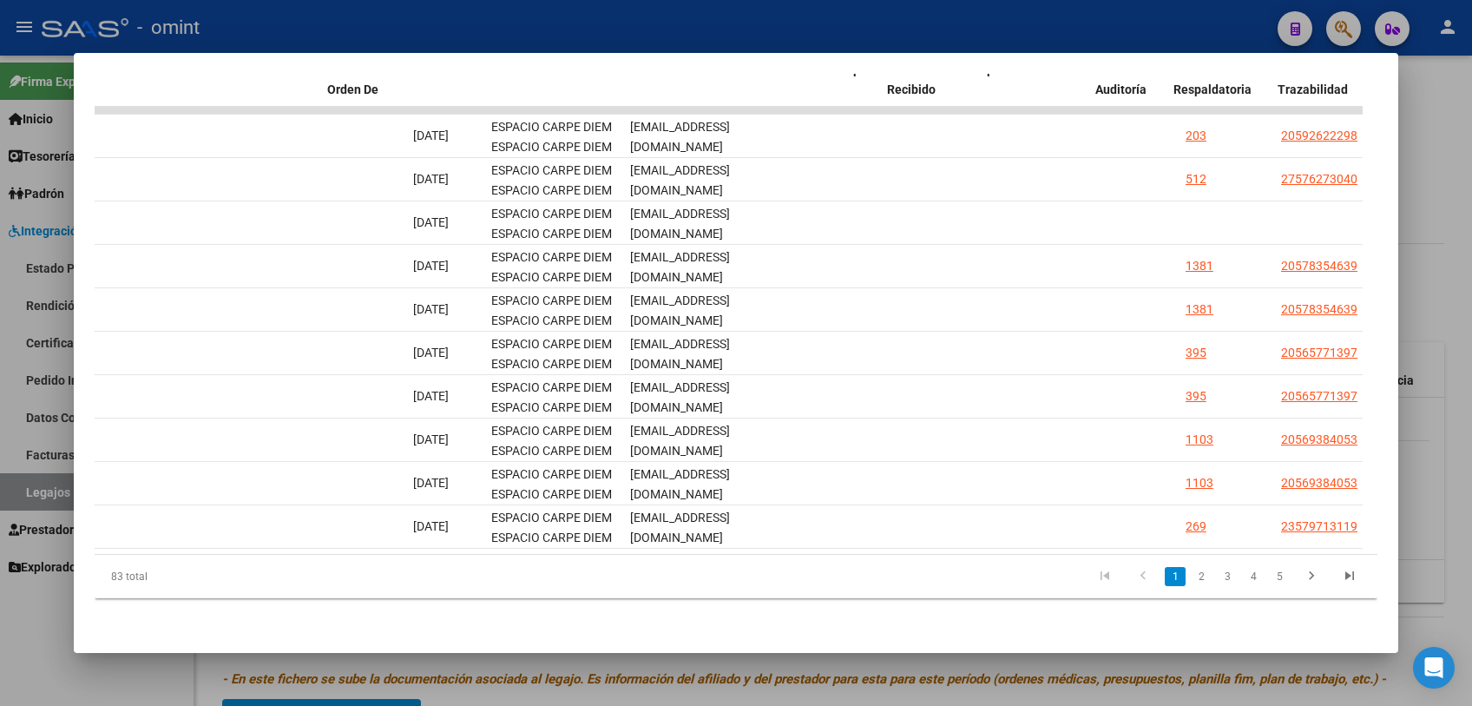
scroll to position [0, 0]
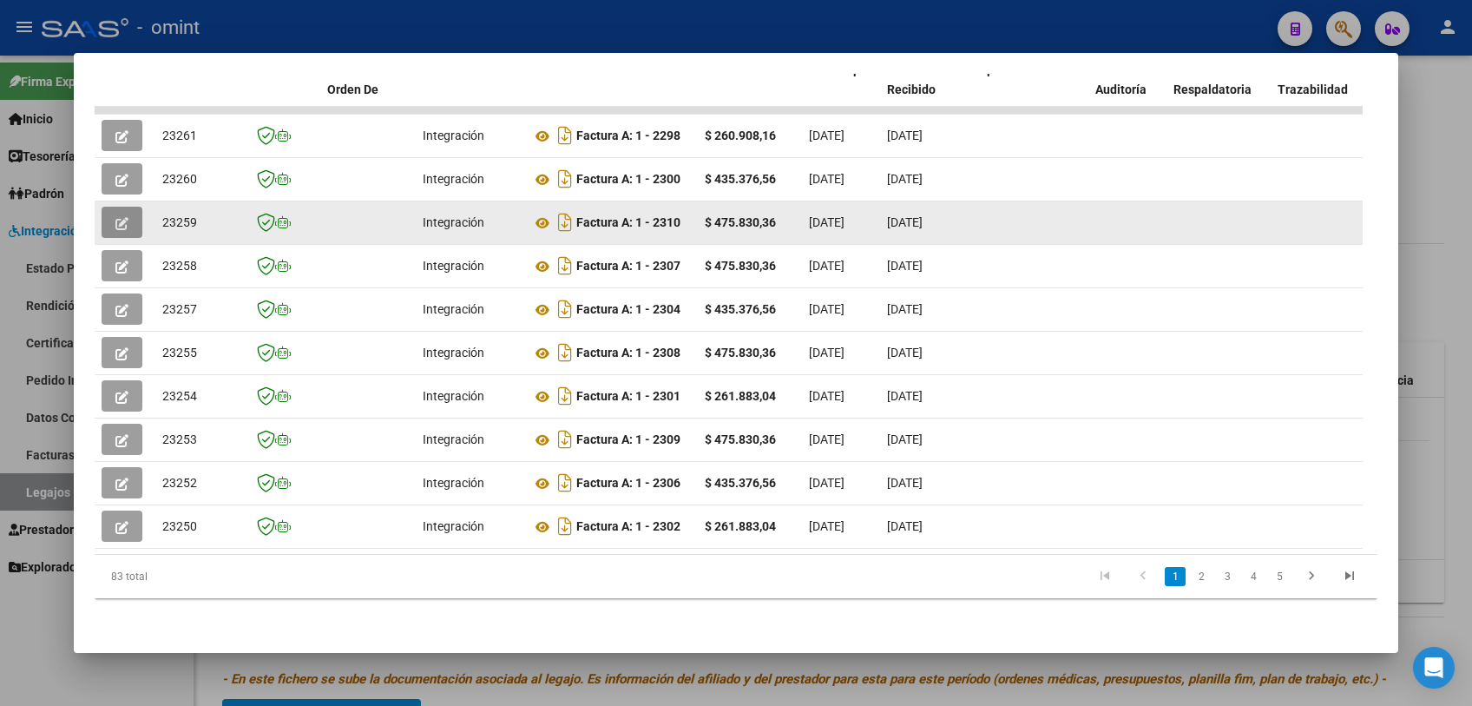
click at [120, 217] on icon "button" at bounding box center [121, 223] width 13 height 13
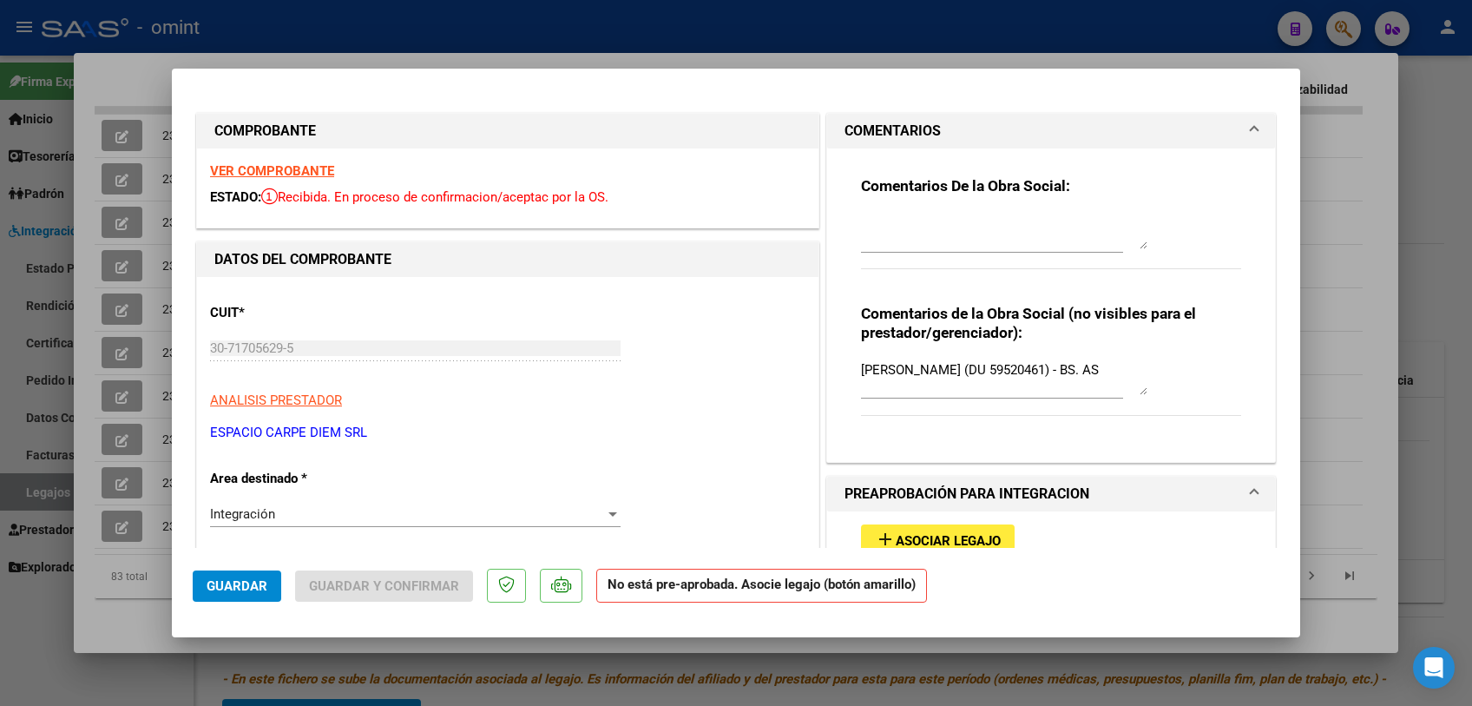
click at [317, 165] on strong "VER COMPROBANTE" at bounding box center [272, 171] width 124 height 16
click at [699, 698] on div at bounding box center [736, 353] width 1472 height 706
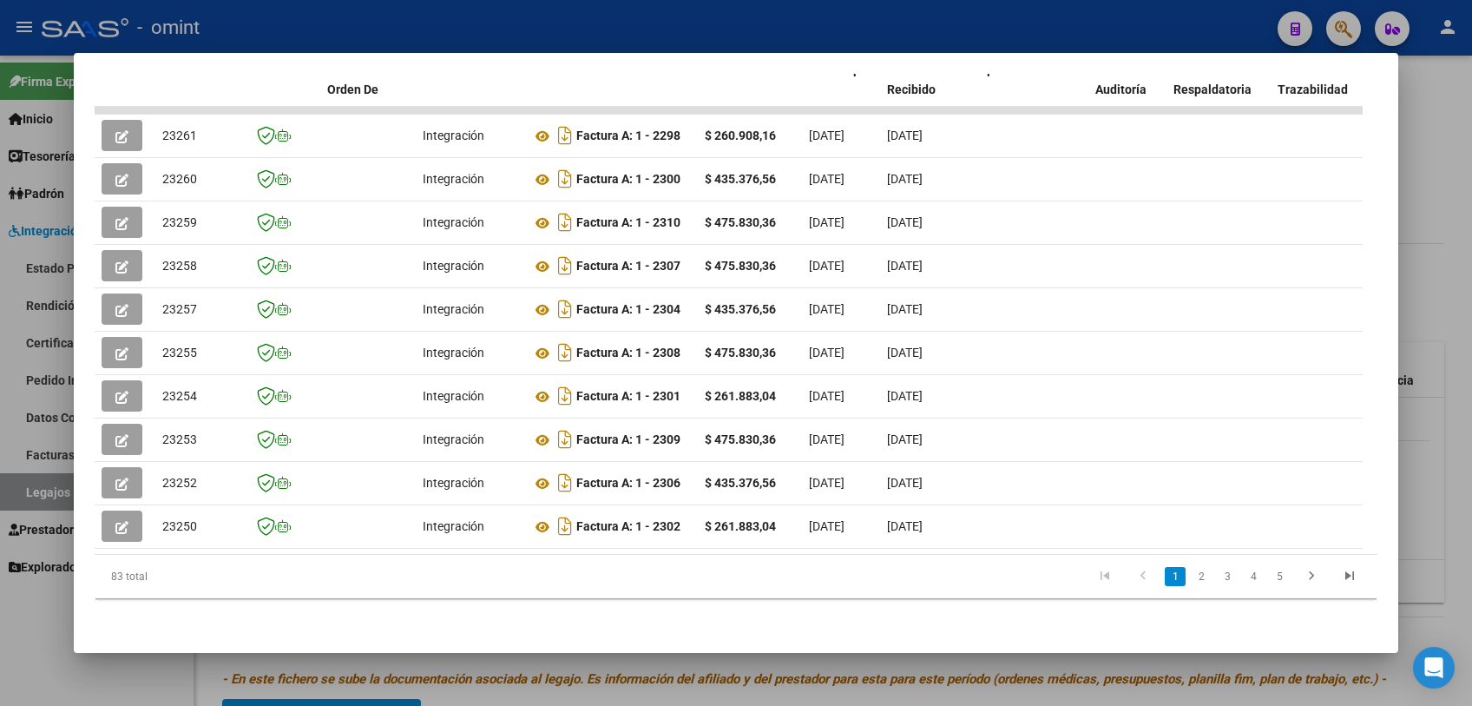
click at [699, 698] on div at bounding box center [736, 353] width 1472 height 706
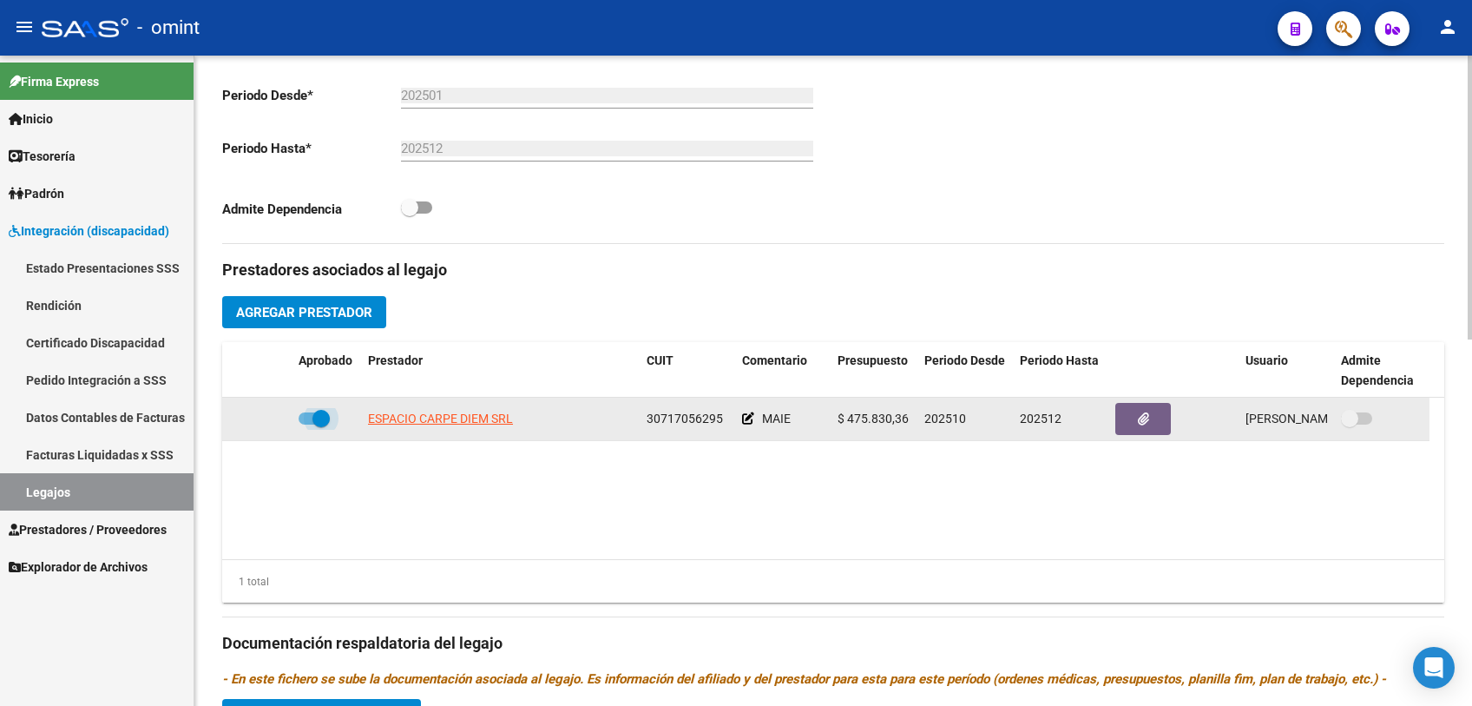
click at [306, 416] on span at bounding box center [314, 418] width 31 height 12
click at [306, 424] on input "checkbox" at bounding box center [306, 424] width 1 height 1
checkbox input "false"
click at [260, 419] on icon at bounding box center [266, 418] width 12 height 12
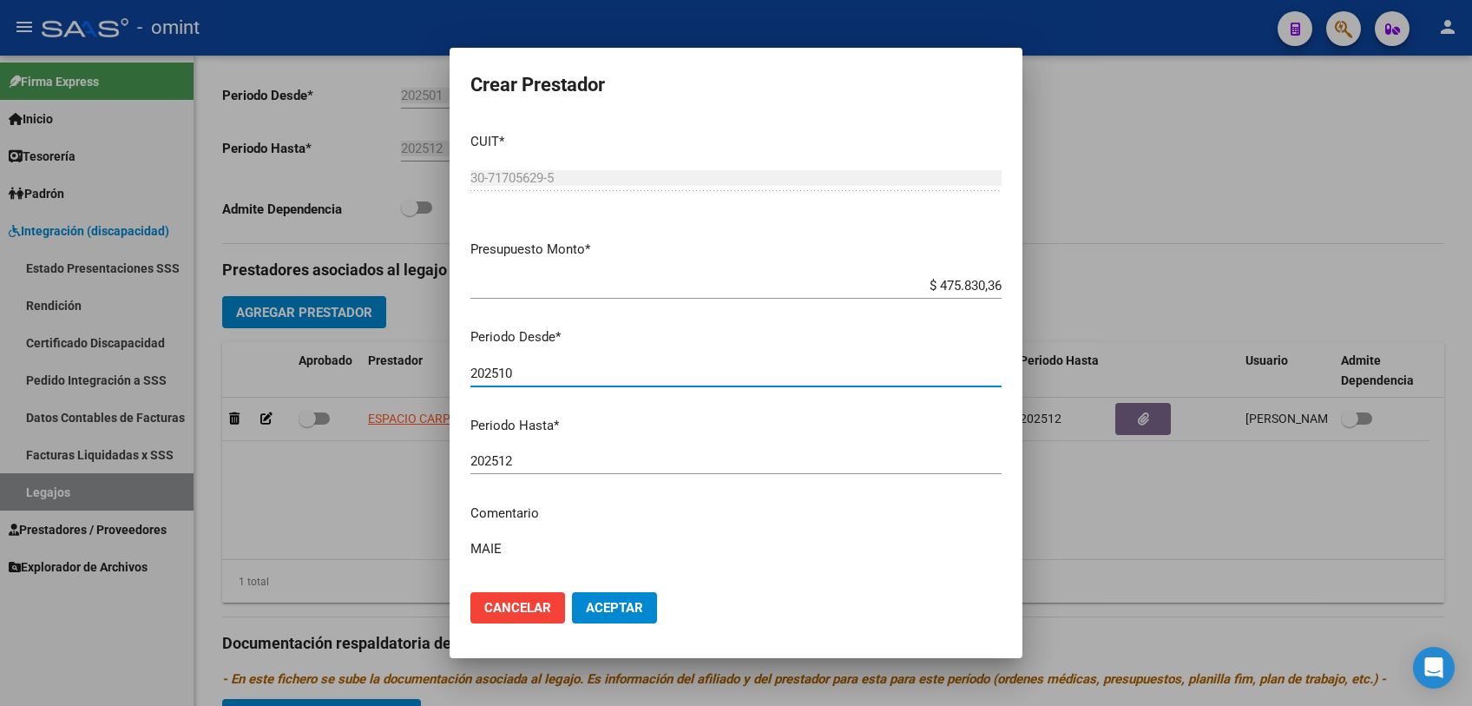
click at [543, 370] on input "202510" at bounding box center [735, 373] width 531 height 16
type input "202509"
click at [634, 602] on span "Aceptar" at bounding box center [614, 608] width 57 height 16
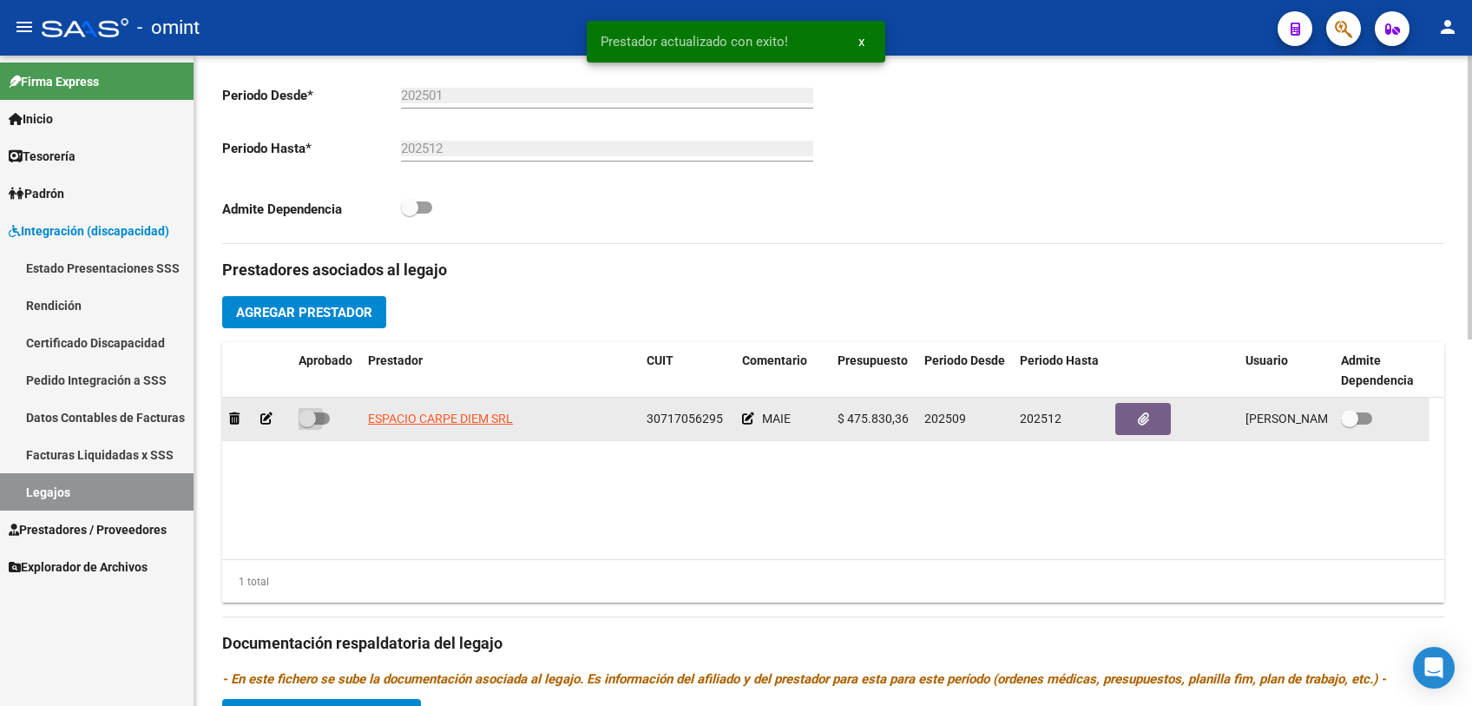
click at [312, 415] on span at bounding box center [307, 418] width 17 height 17
click at [307, 424] on input "checkbox" at bounding box center [306, 424] width 1 height 1
checkbox input "true"
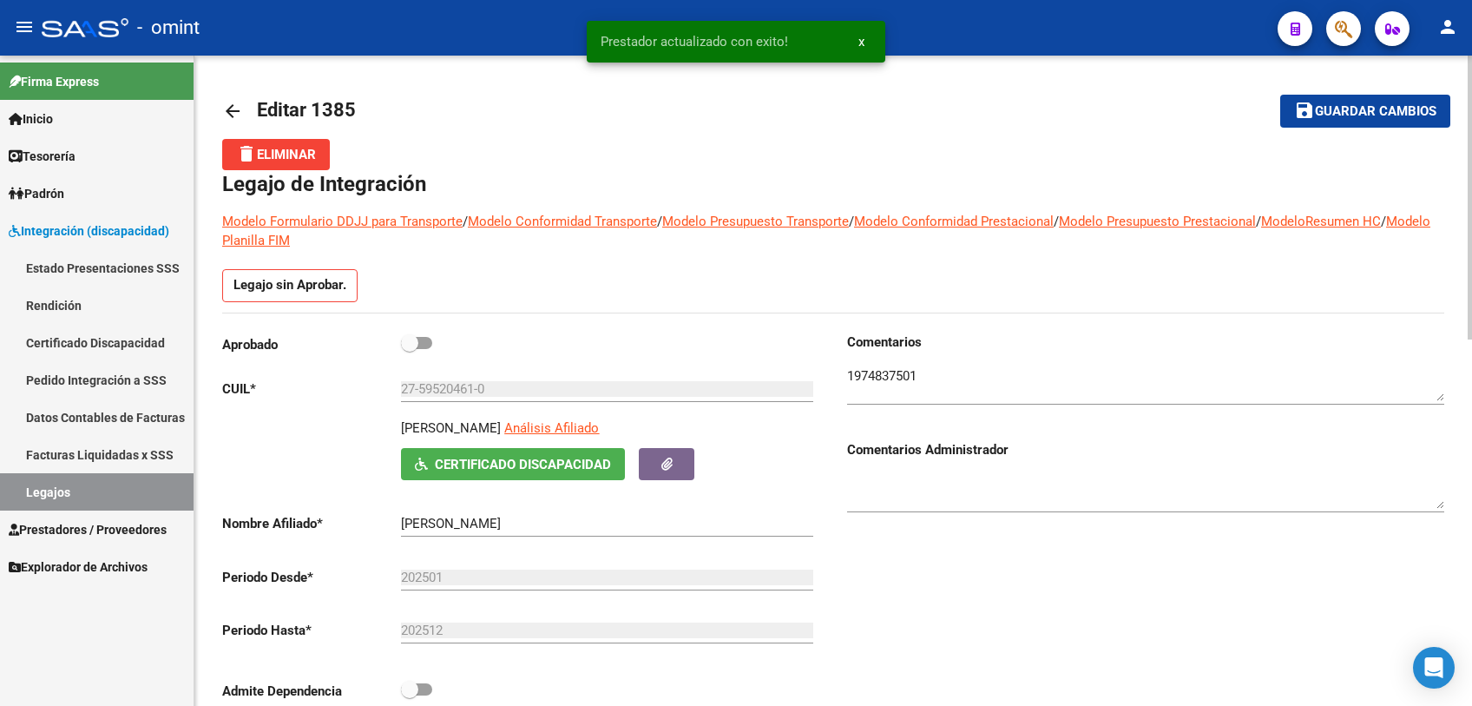
click at [1312, 106] on mat-icon "save" at bounding box center [1304, 110] width 21 height 21
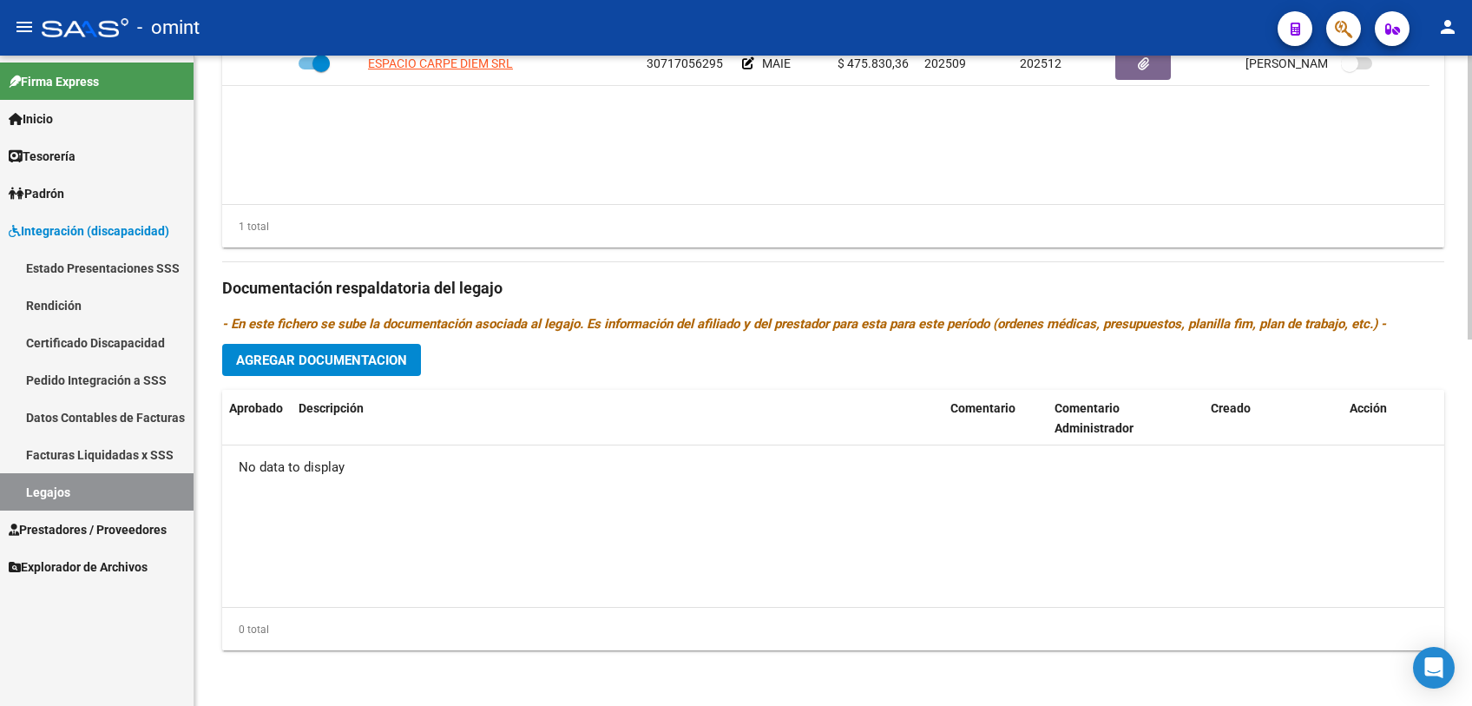
scroll to position [645, 0]
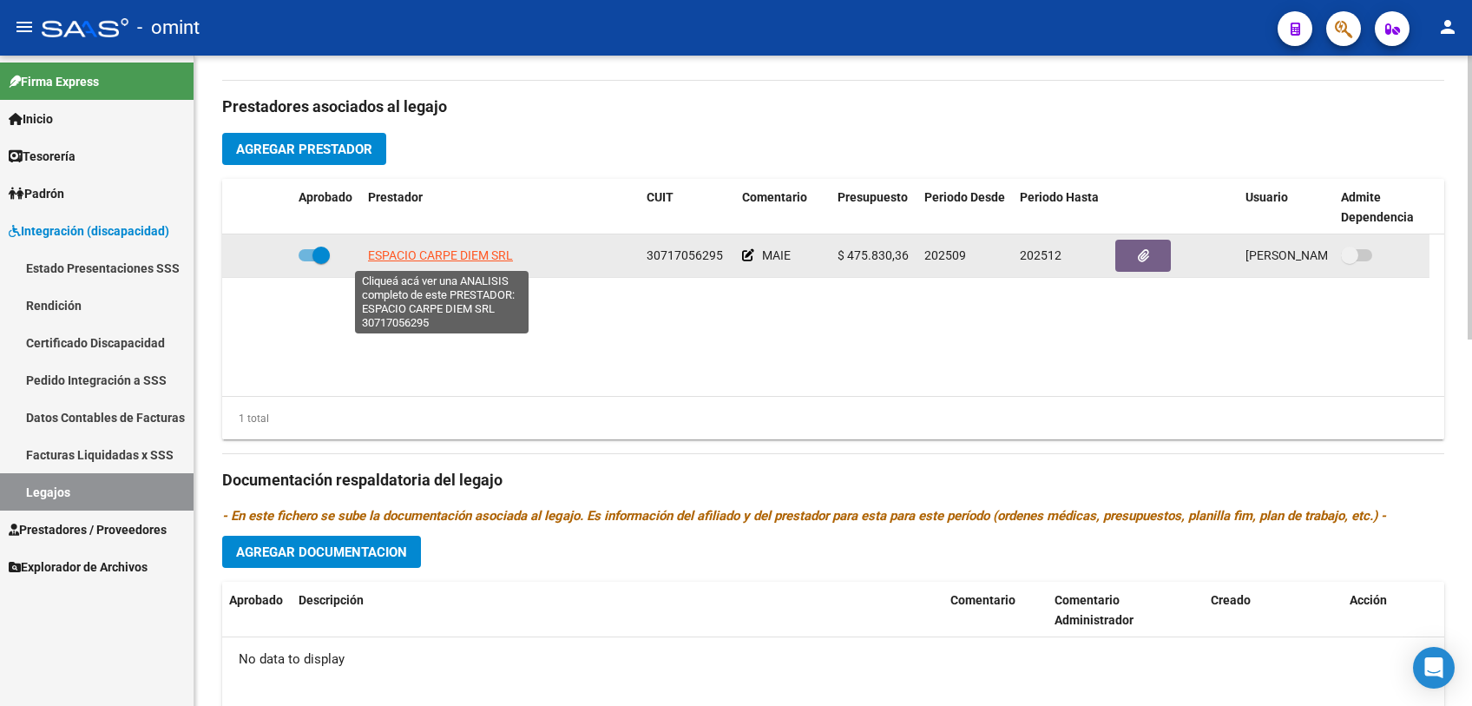
click at [446, 257] on span "ESPACIO CARPE DIEM SRL" at bounding box center [440, 255] width 145 height 14
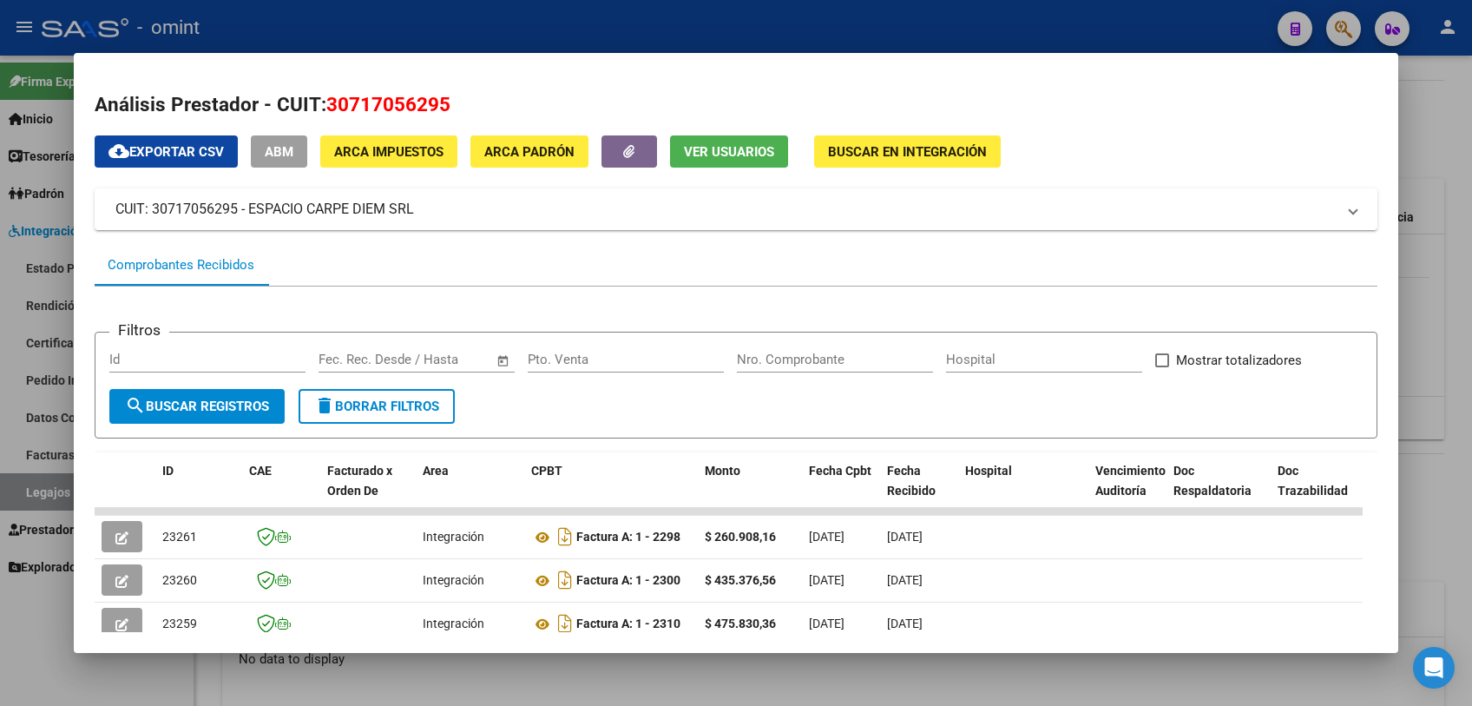
scroll to position [193, 0]
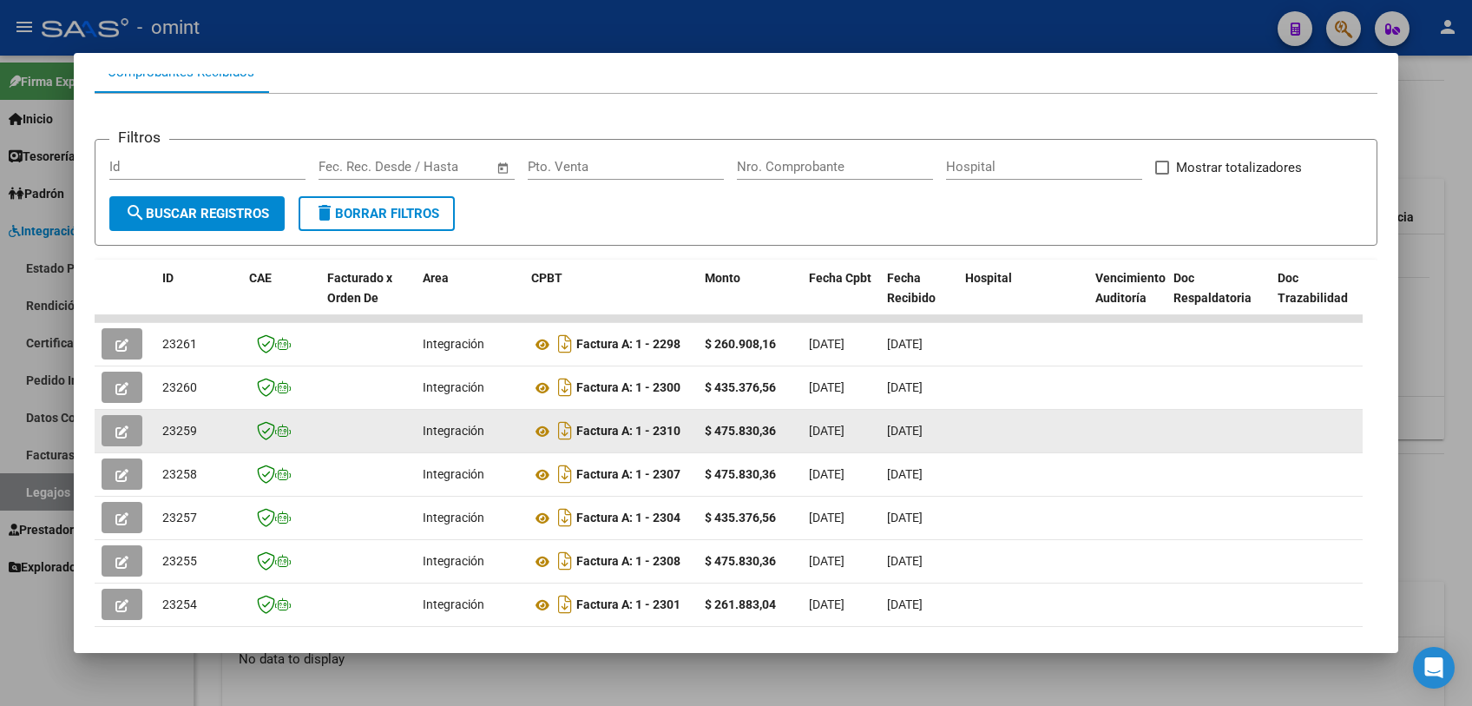
click at [125, 439] on button "button" at bounding box center [122, 430] width 41 height 31
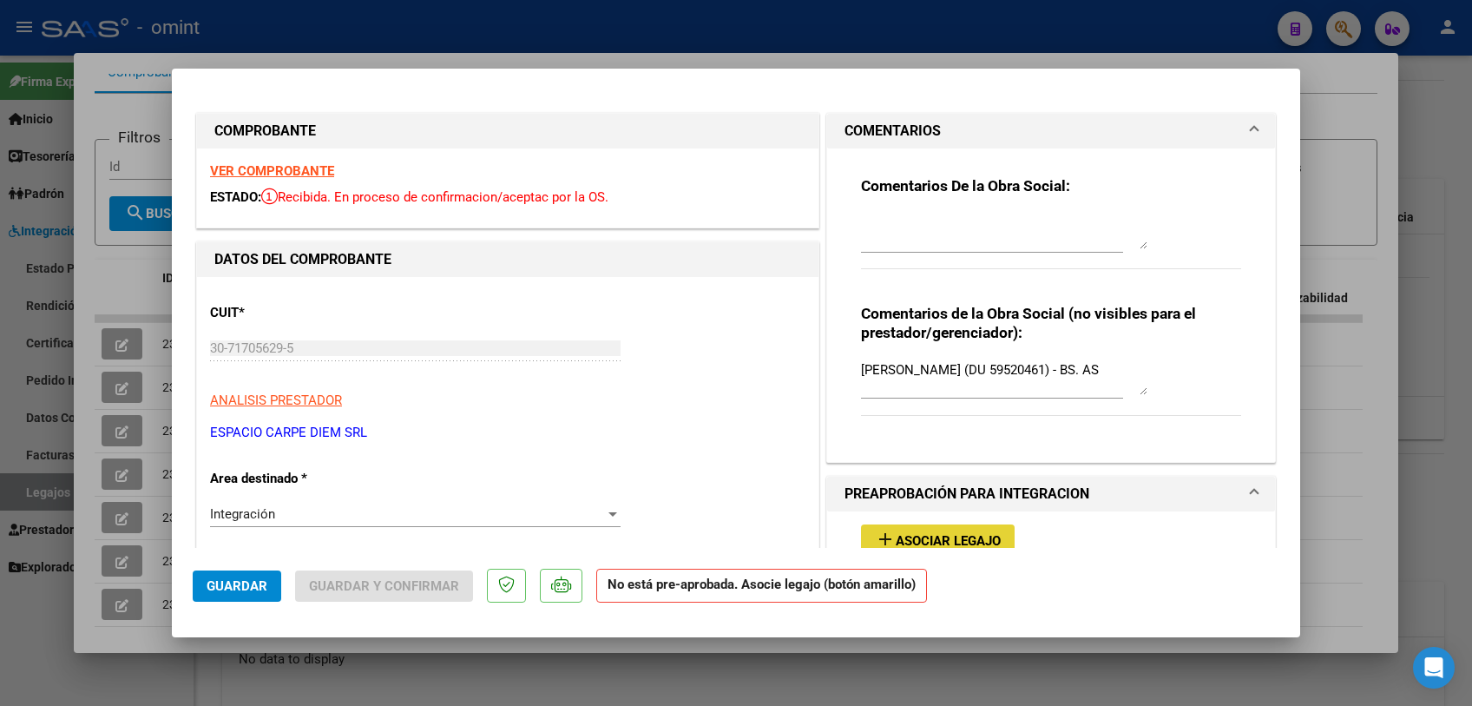
click at [907, 532] on span "add Asociar Legajo" at bounding box center [938, 540] width 126 height 16
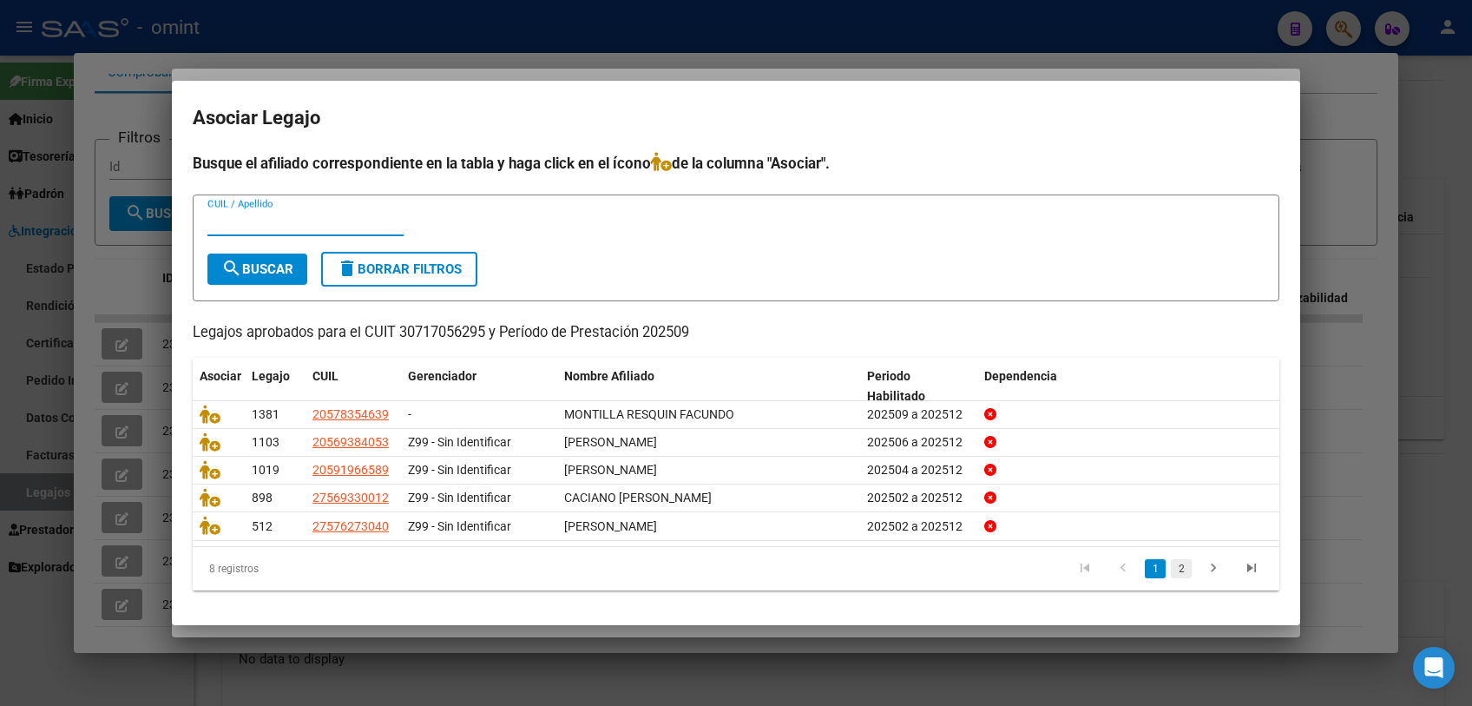
click at [1177, 568] on link "2" at bounding box center [1181, 568] width 21 height 19
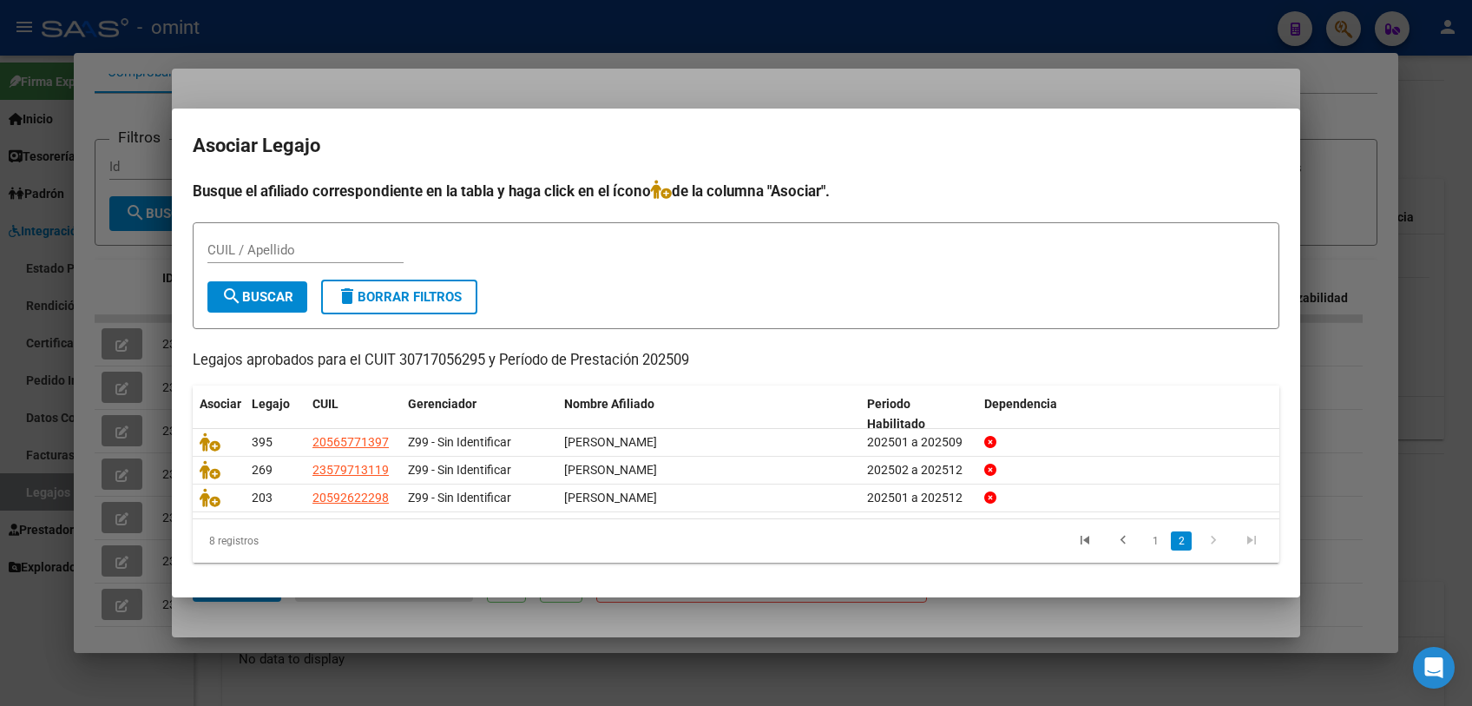
click at [763, 631] on div at bounding box center [736, 353] width 1472 height 706
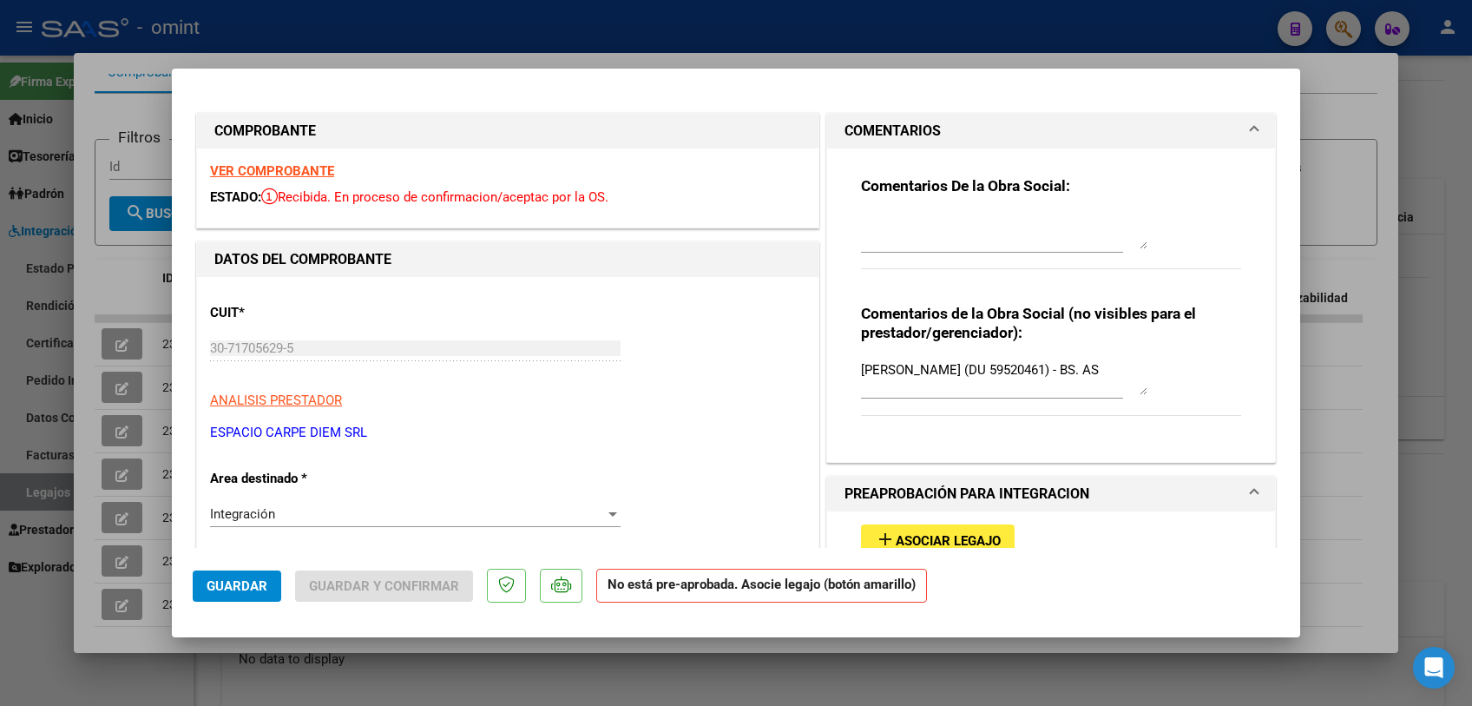
scroll to position [7, 0]
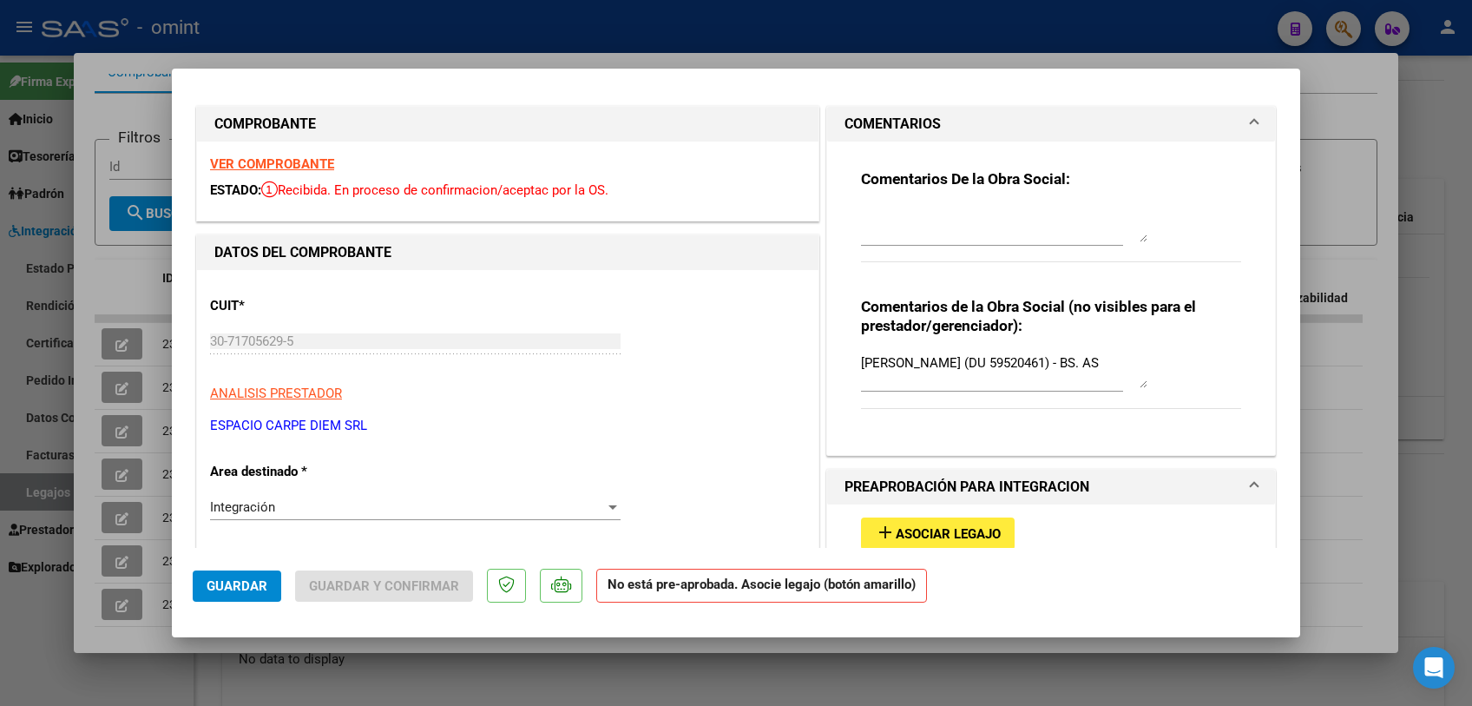
click at [754, 645] on div at bounding box center [736, 353] width 1472 height 706
type input "$ 0,00"
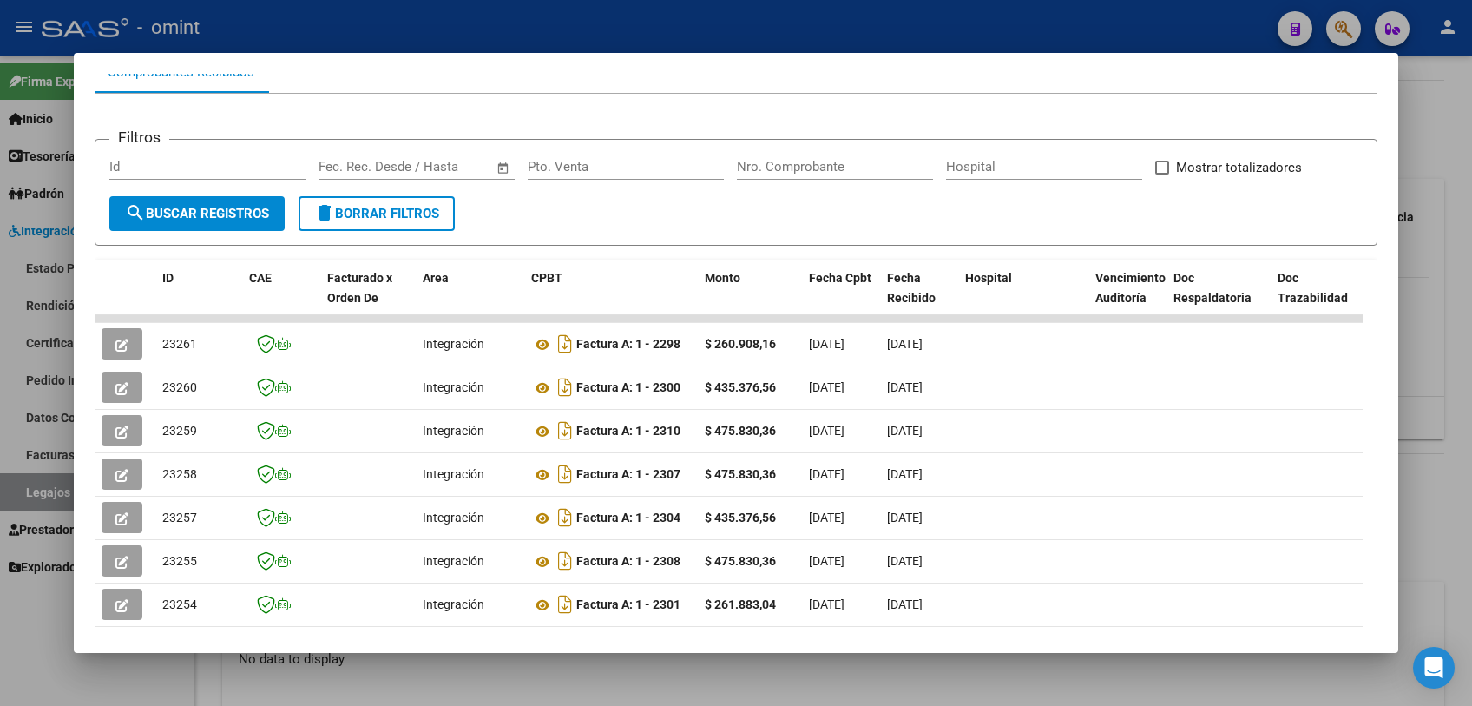
click at [754, 656] on div at bounding box center [736, 353] width 1472 height 706
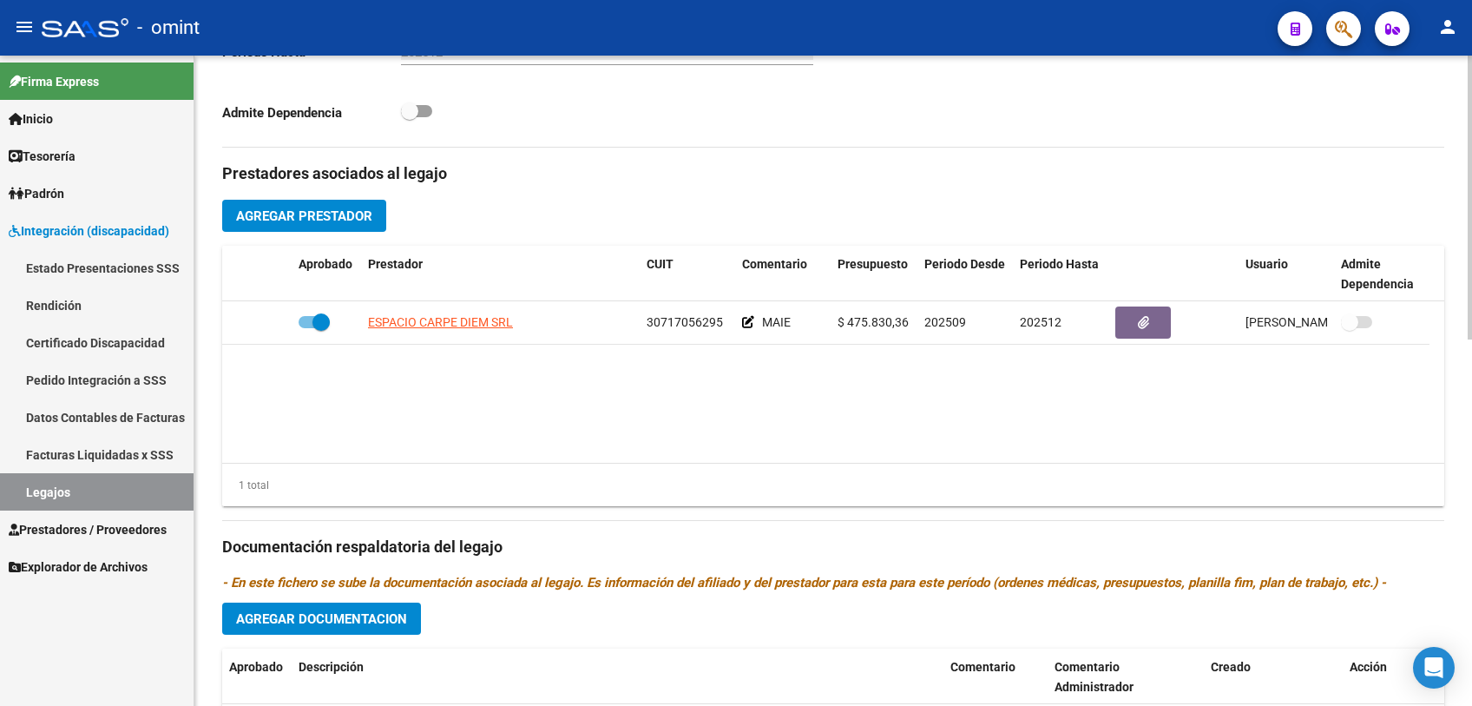
scroll to position [837, 0]
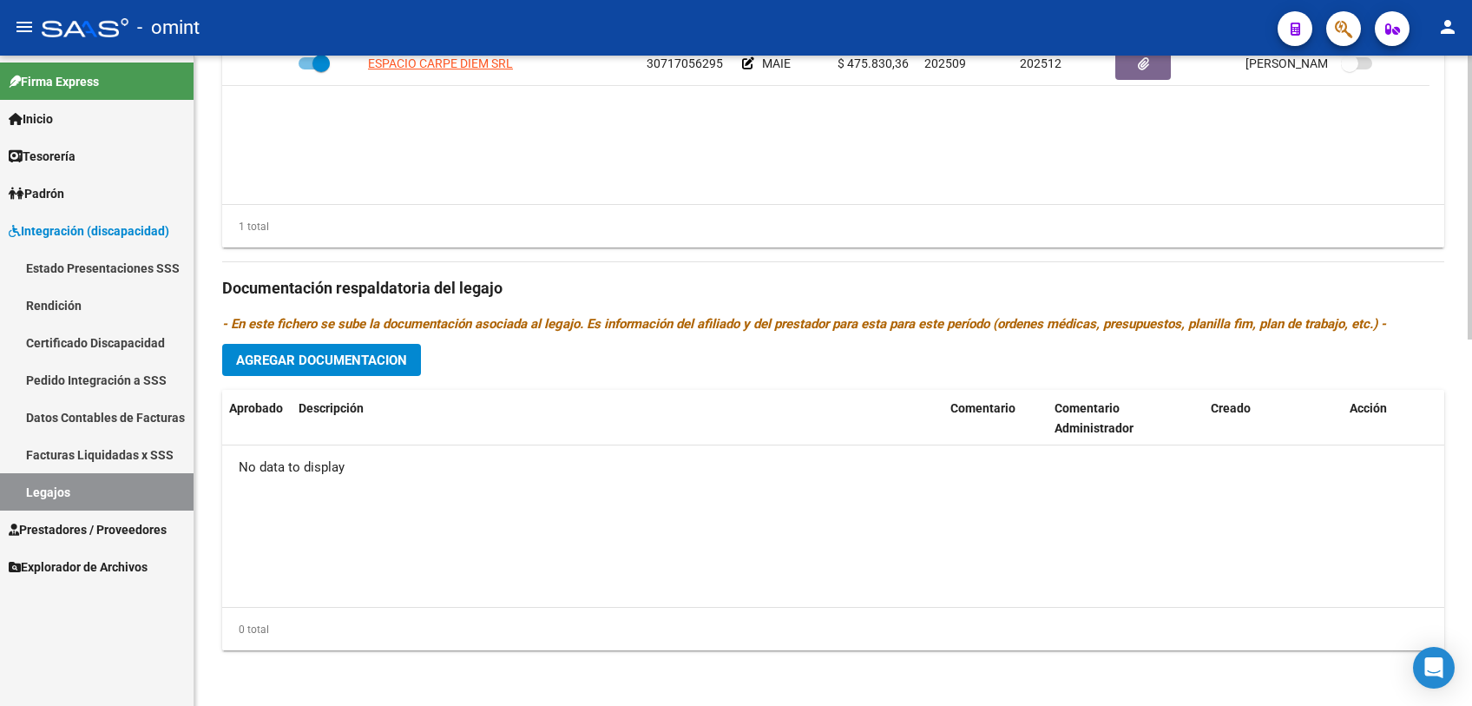
click at [334, 364] on span "Agregar Documentacion" at bounding box center [321, 360] width 171 height 16
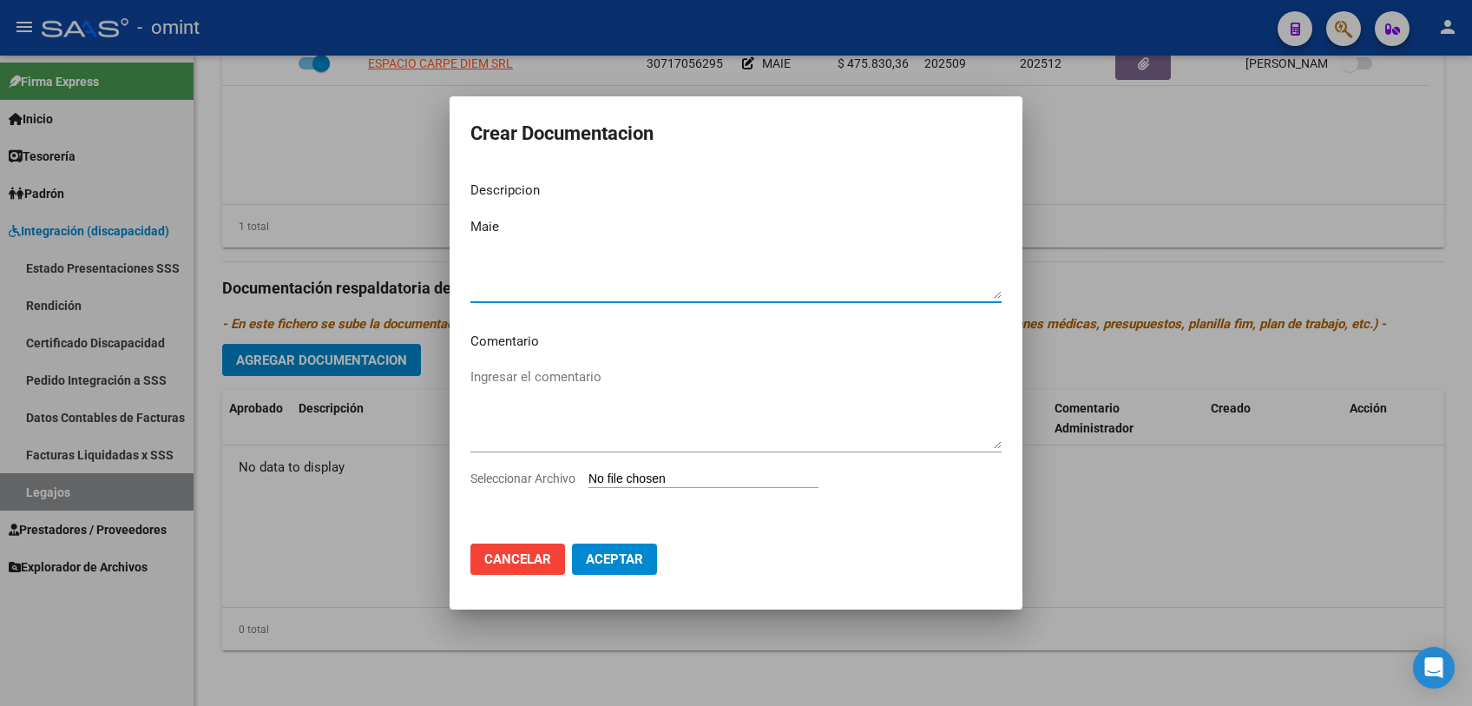
type textarea "Maie"
click at [521, 483] on span "Seleccionar Archivo" at bounding box center [522, 478] width 105 height 14
click at [588, 483] on input "Seleccionar Archivo" at bounding box center [703, 479] width 230 height 16
type input "C:\fakepath\maie prestacional.pdf"
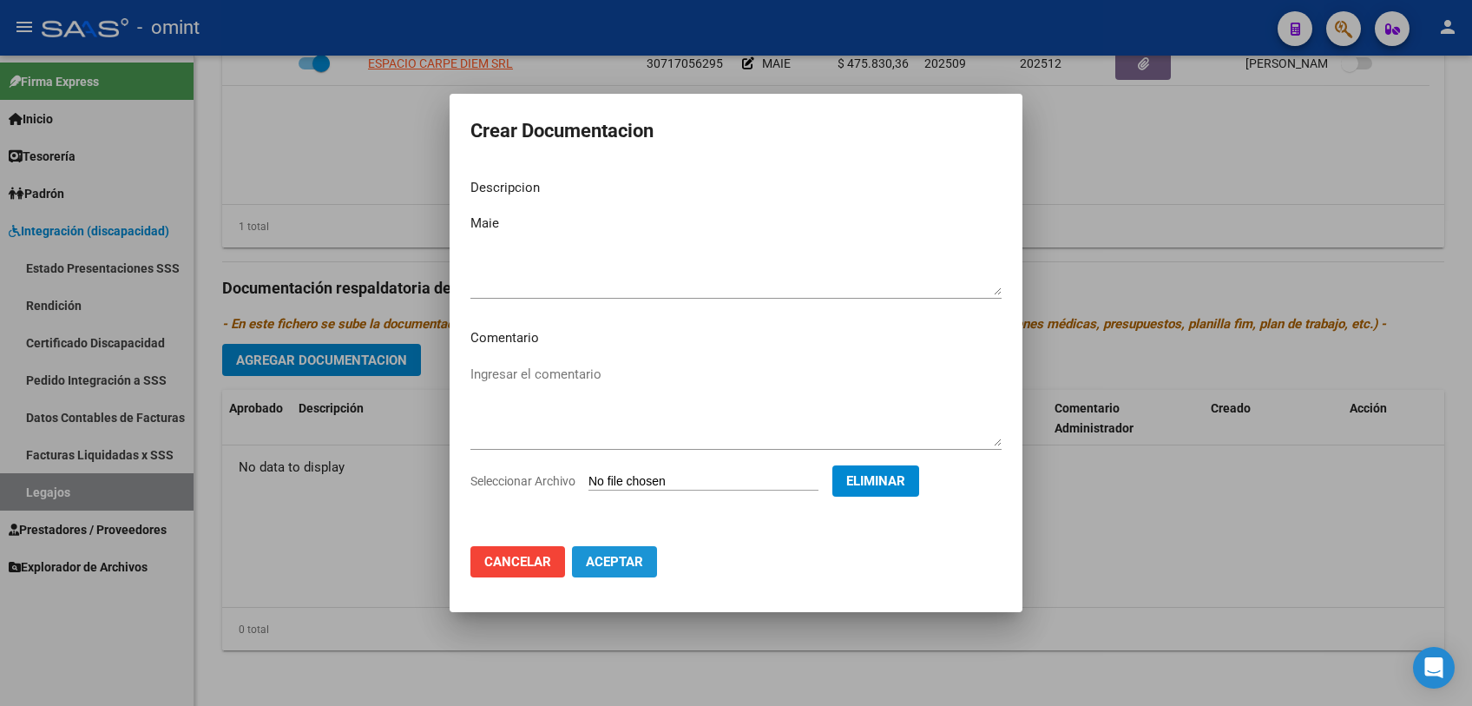
click at [637, 561] on span "Aceptar" at bounding box center [614, 562] width 57 height 16
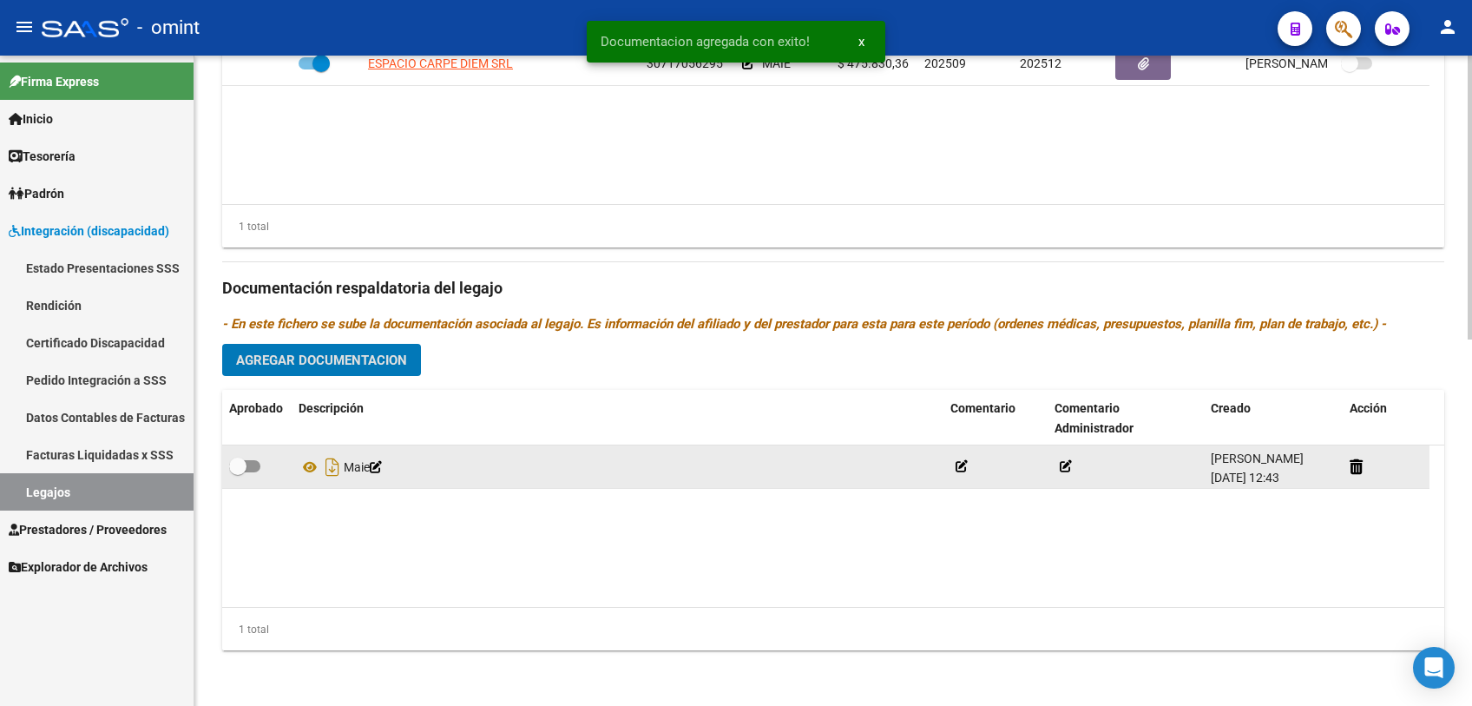
click at [246, 463] on span at bounding box center [237, 465] width 17 height 17
click at [238, 472] on input "checkbox" at bounding box center [237, 472] width 1 height 1
checkbox input "true"
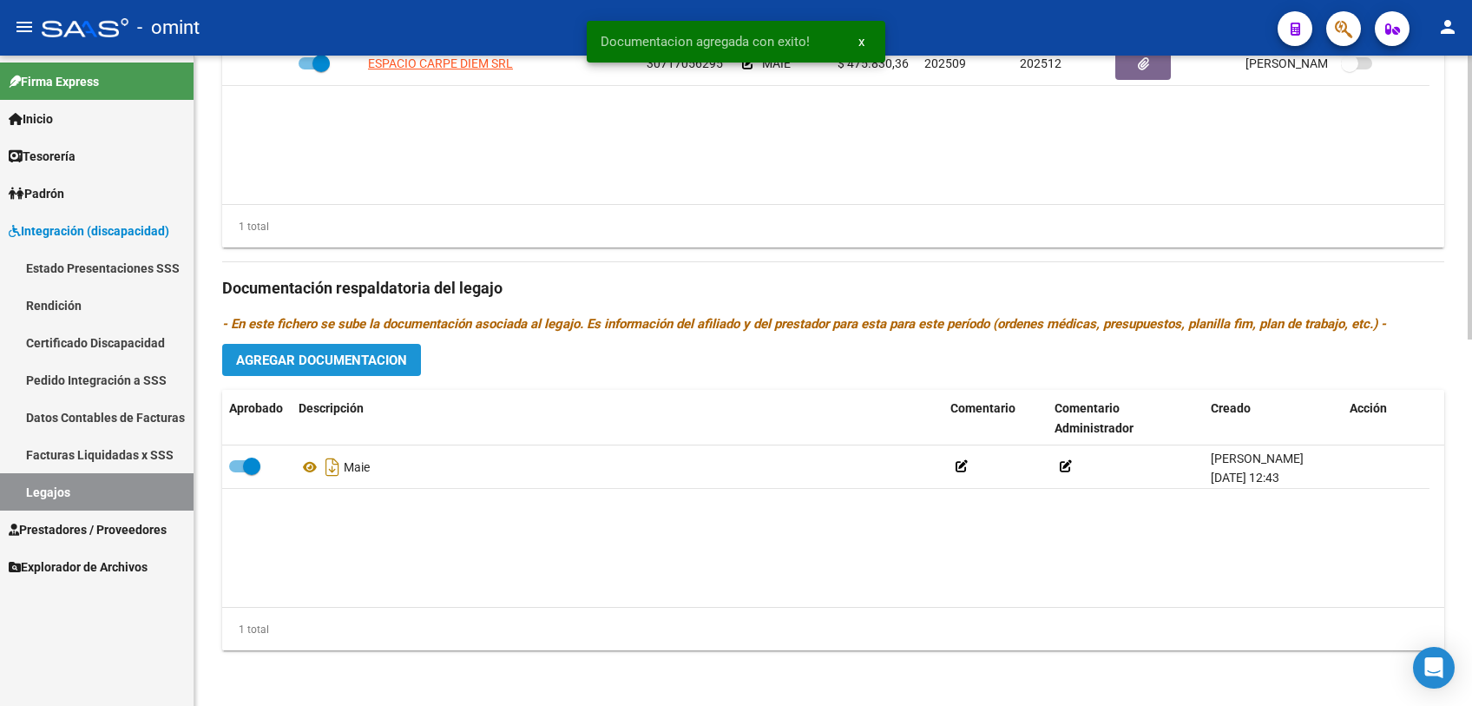
click at [302, 370] on button "Agregar Documentacion" at bounding box center [321, 360] width 199 height 32
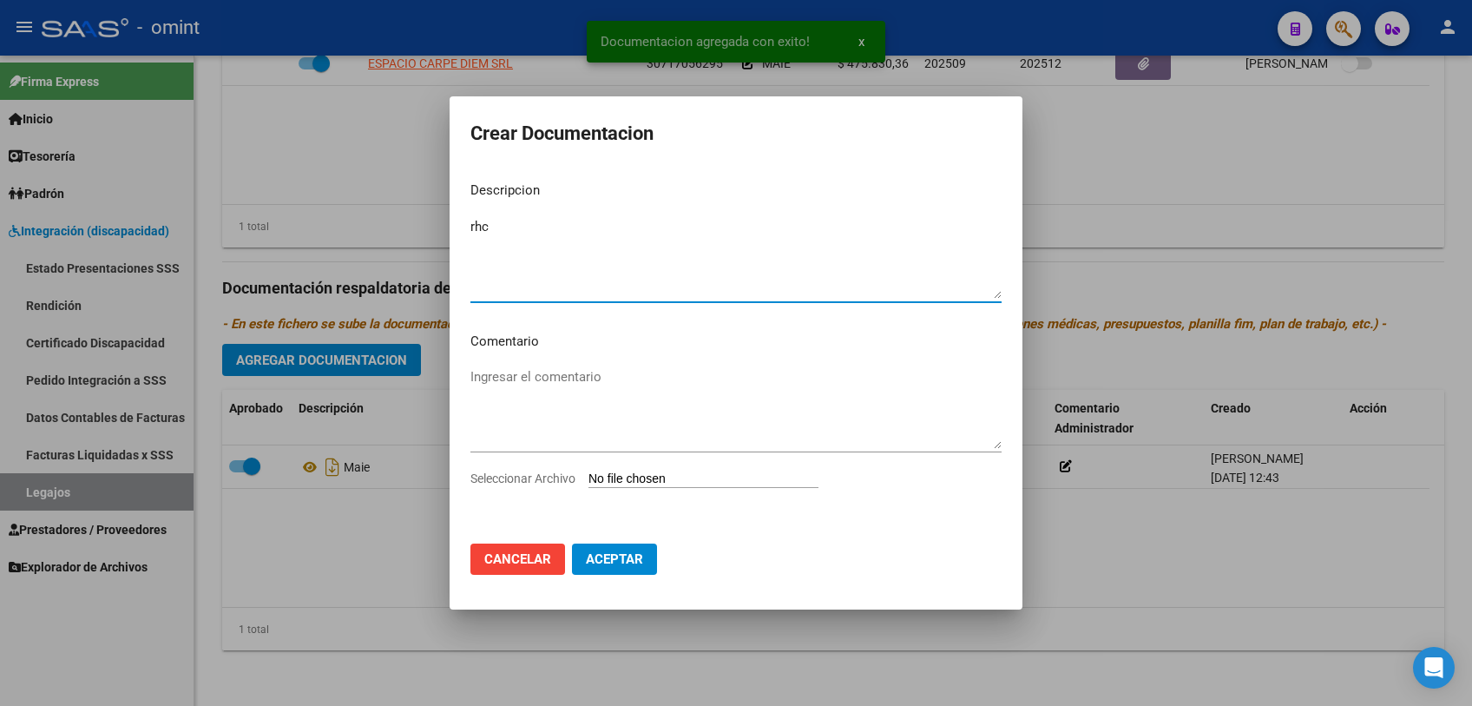
type textarea "rhc"
click at [548, 470] on app-file-uploader "Seleccionar Archivo" at bounding box center [651, 478] width 362 height 16
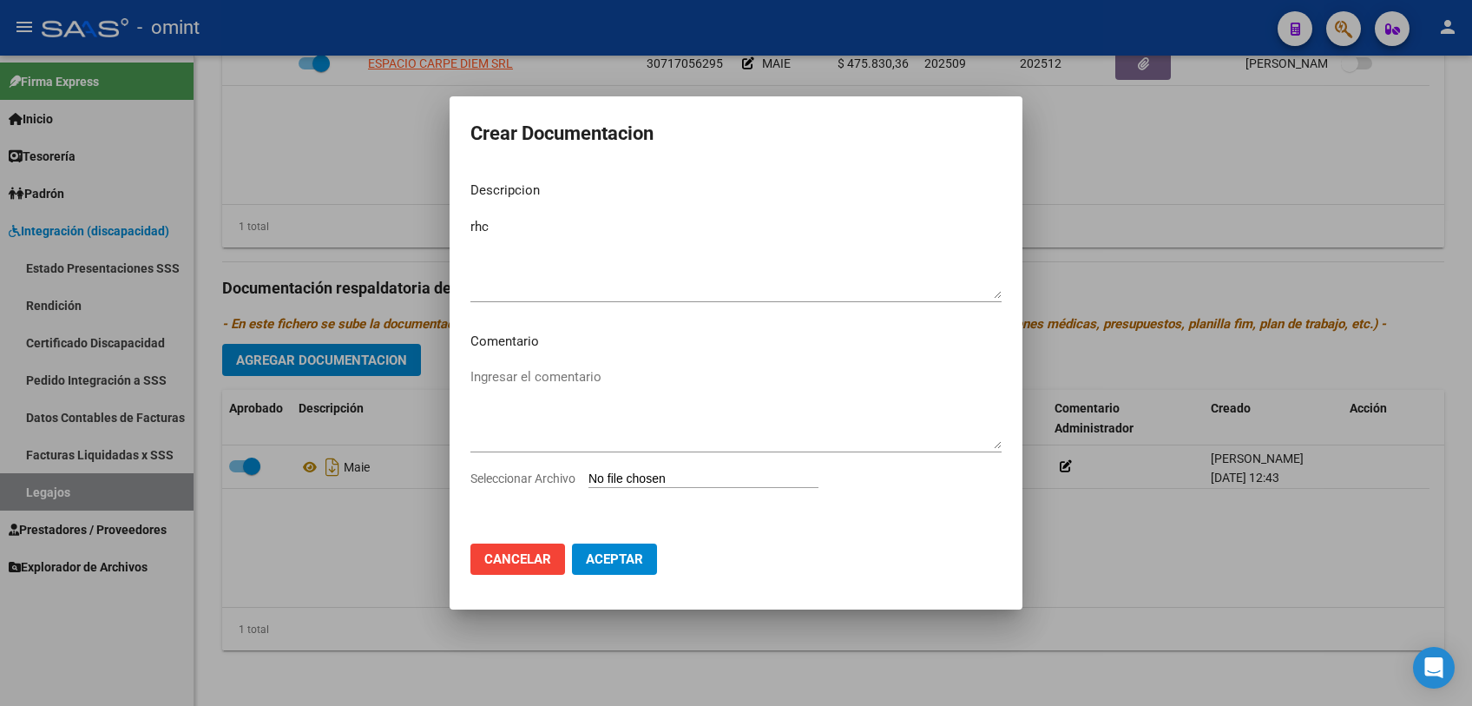
click at [535, 477] on span "Seleccionar Archivo" at bounding box center [522, 478] width 105 height 14
click at [588, 477] on input "Seleccionar Archivo" at bounding box center [703, 479] width 230 height 16
type input "C:\fakepath\rhc.pdf"
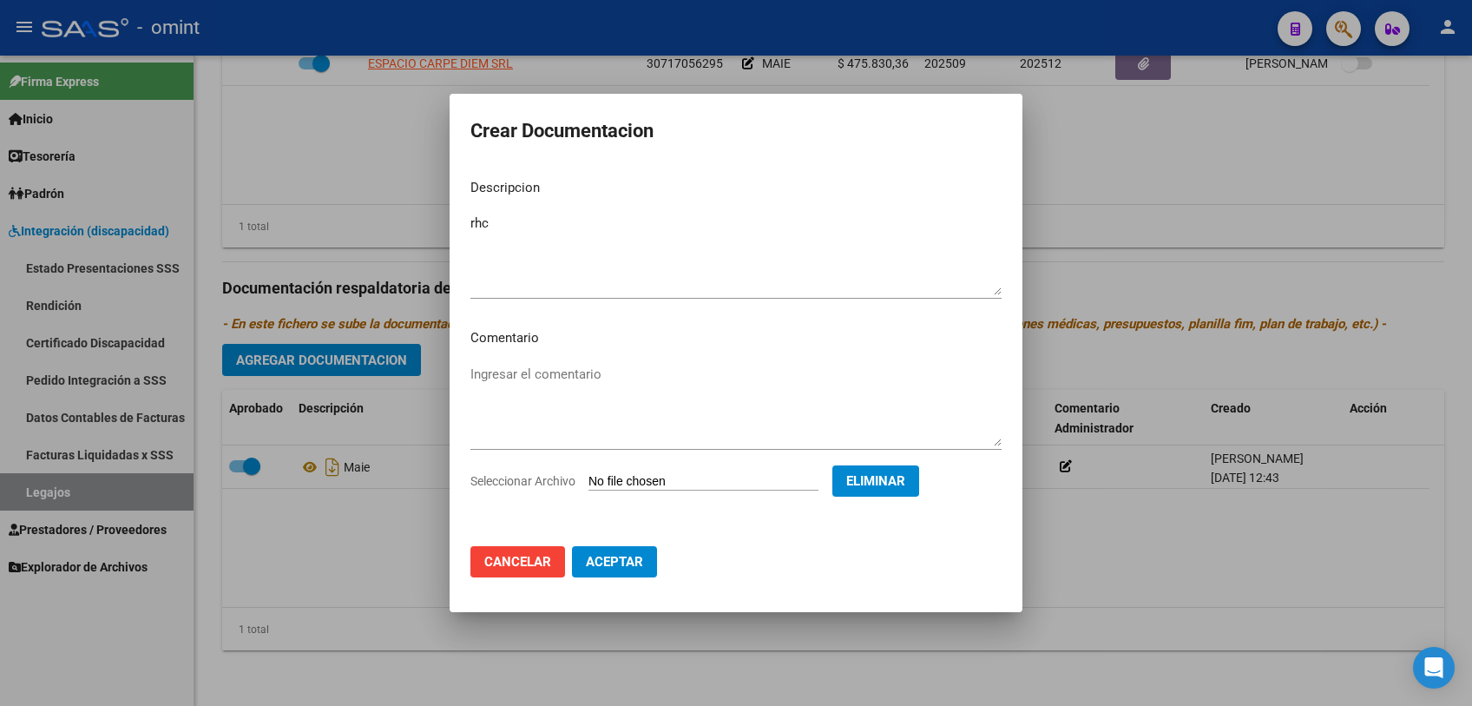
click at [629, 564] on span "Aceptar" at bounding box center [614, 562] width 57 height 16
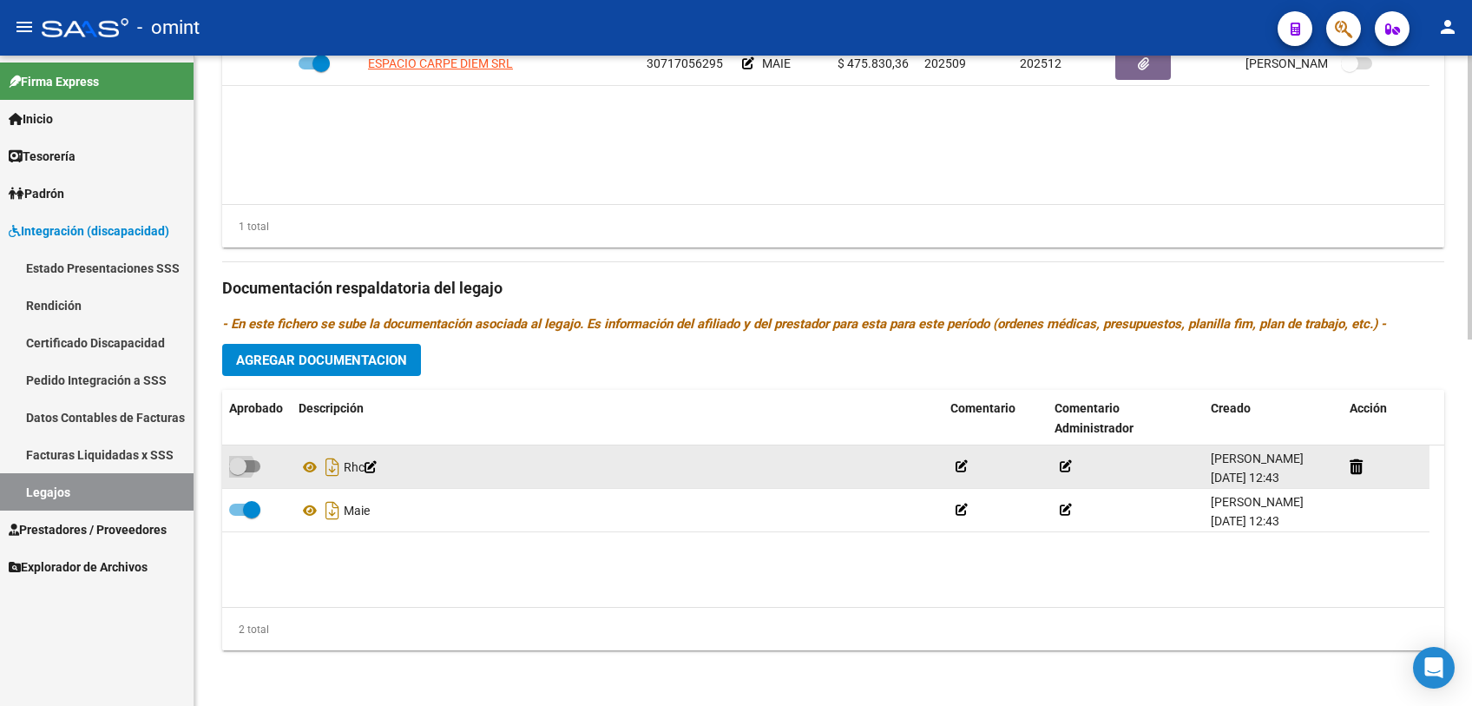
click at [246, 464] on span at bounding box center [244, 466] width 31 height 12
click at [238, 472] on input "checkbox" at bounding box center [237, 472] width 1 height 1
checkbox input "true"
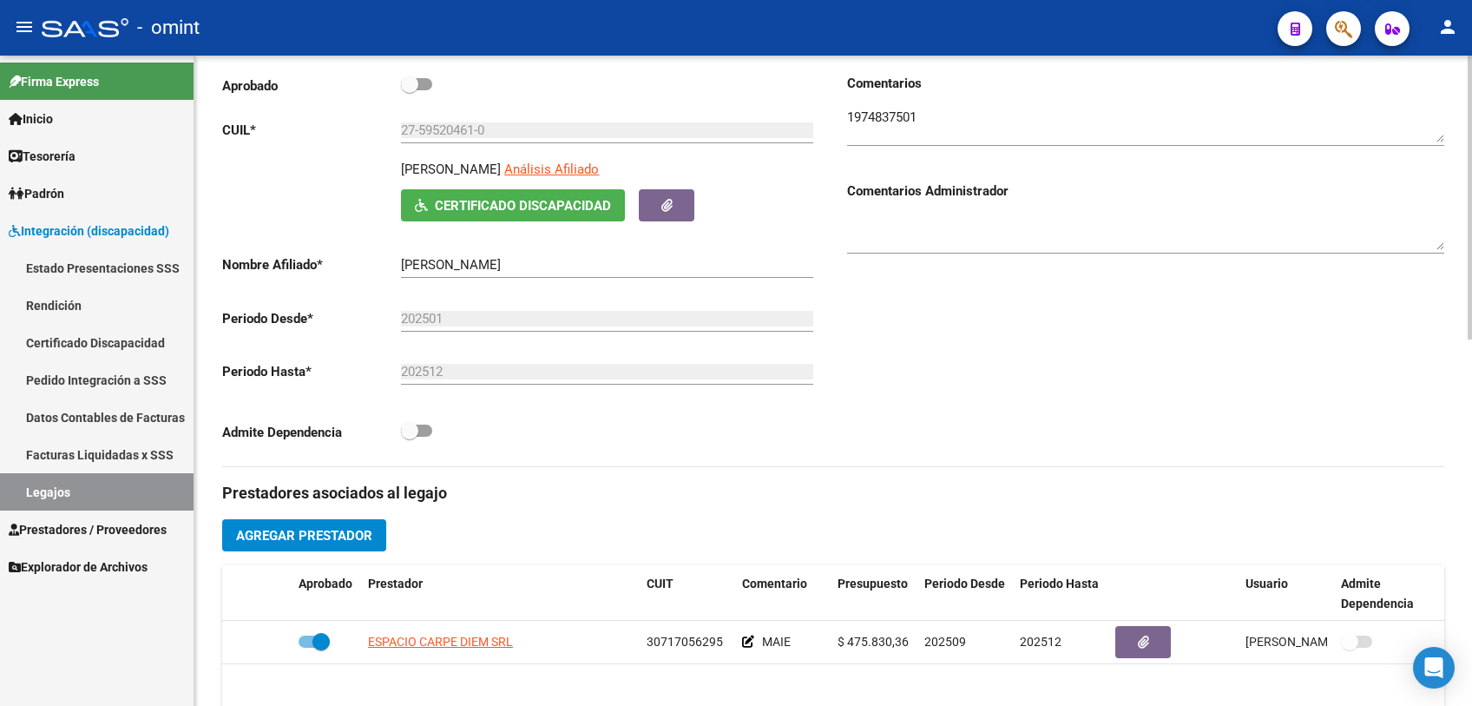
scroll to position [66, 0]
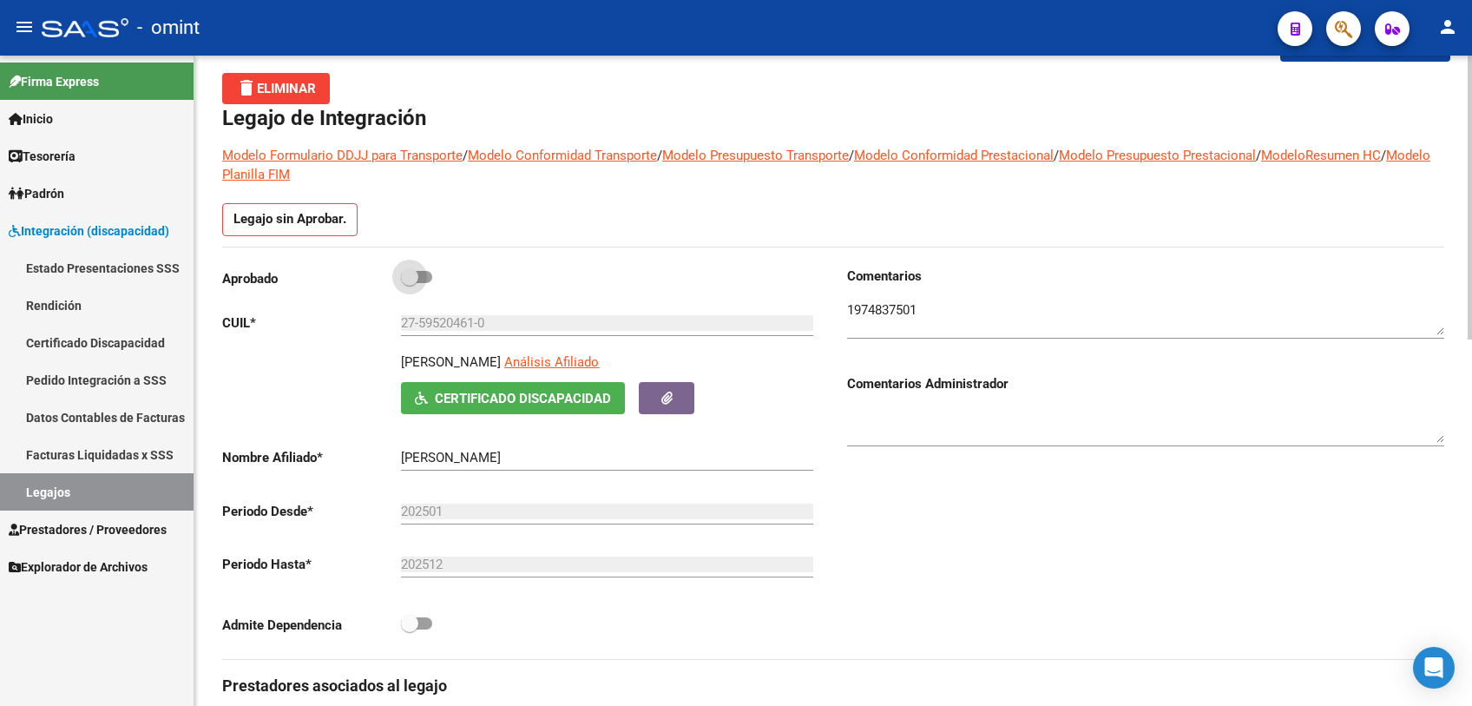
click at [426, 277] on span at bounding box center [416, 277] width 31 height 12
click at [410, 283] on input "checkbox" at bounding box center [409, 283] width 1 height 1
checkbox input "true"
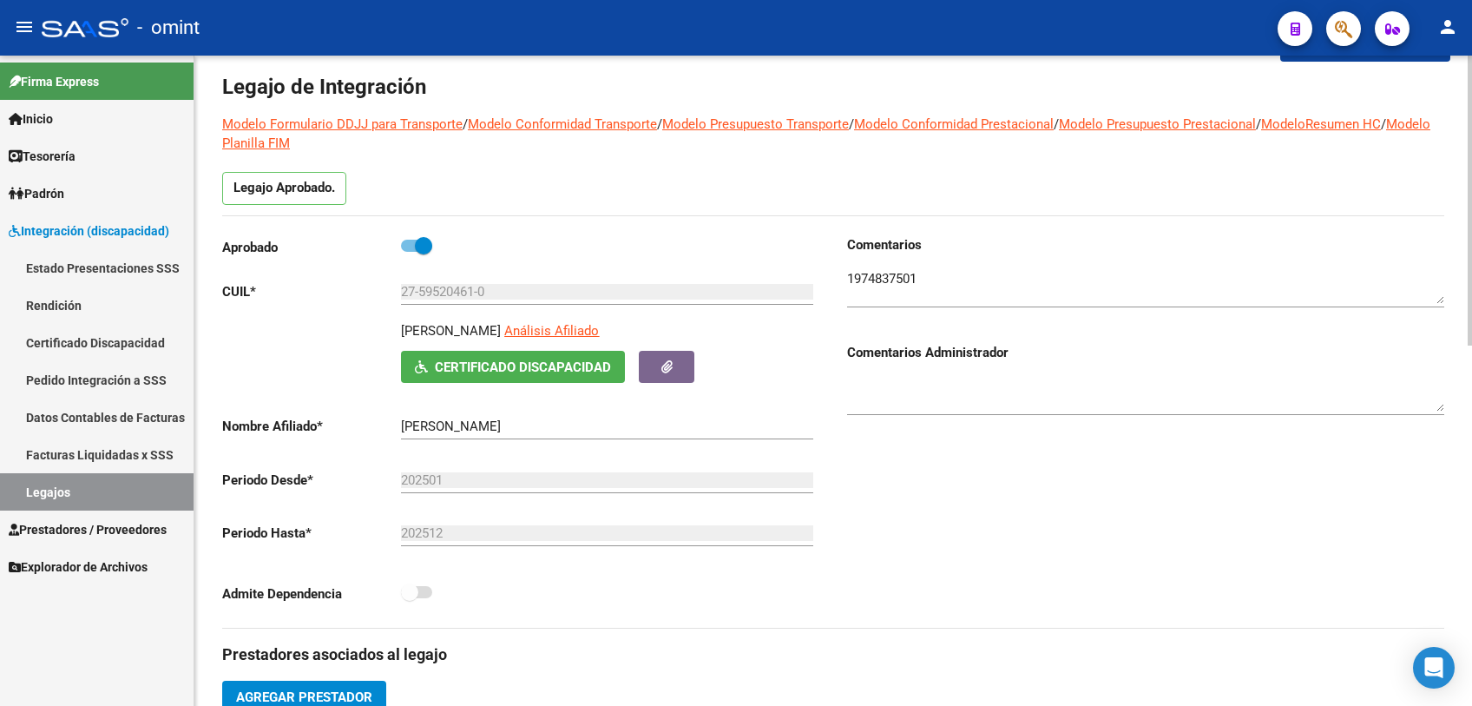
scroll to position [0, 0]
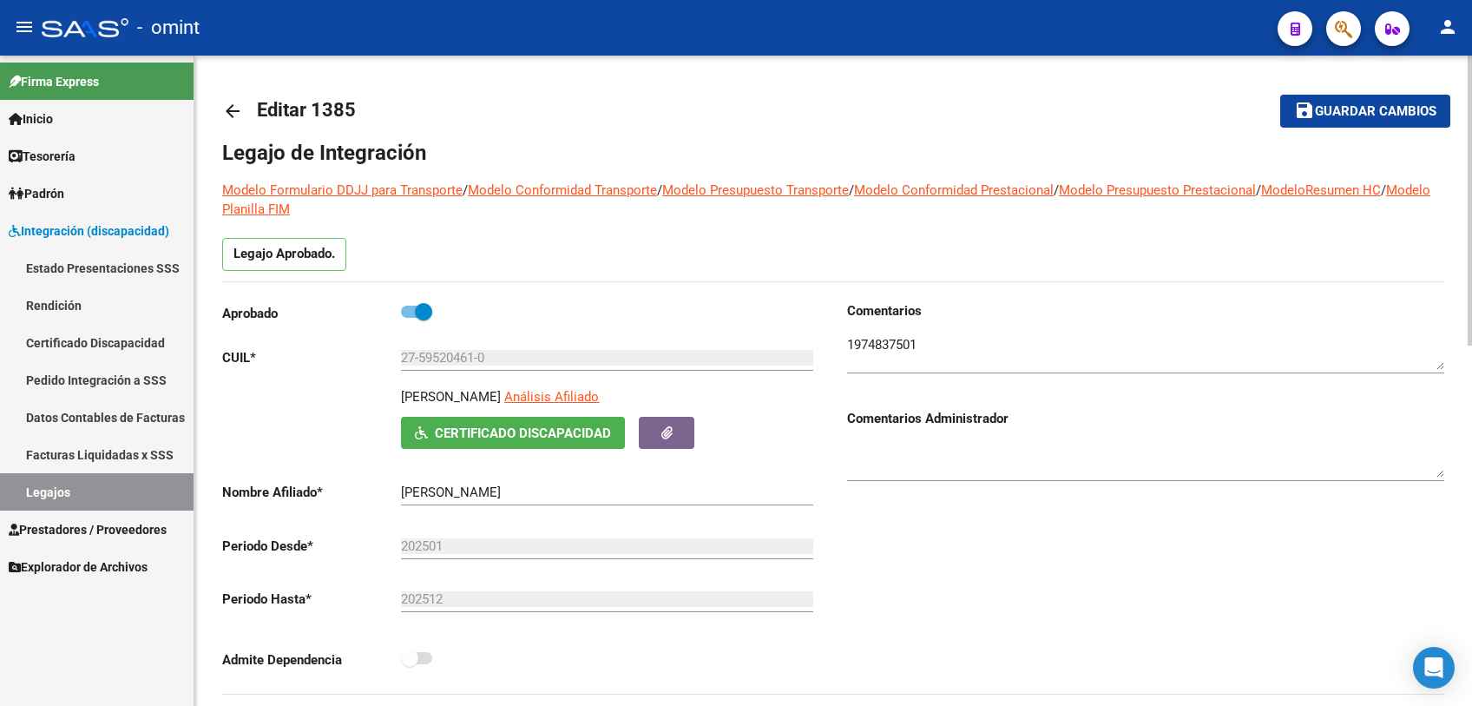
click at [1356, 121] on button "save Guardar cambios" at bounding box center [1365, 111] width 170 height 32
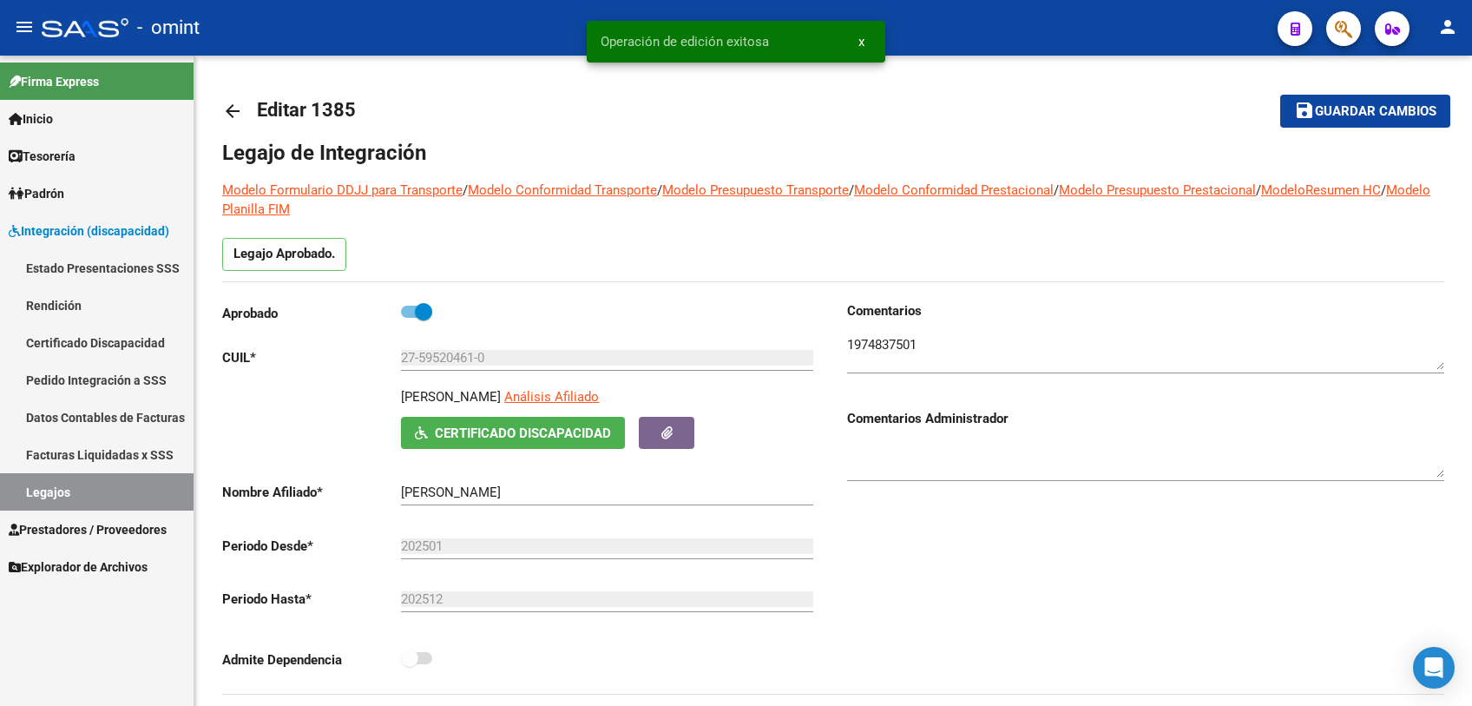
click at [36, 493] on link "Legajos" at bounding box center [97, 491] width 194 height 37
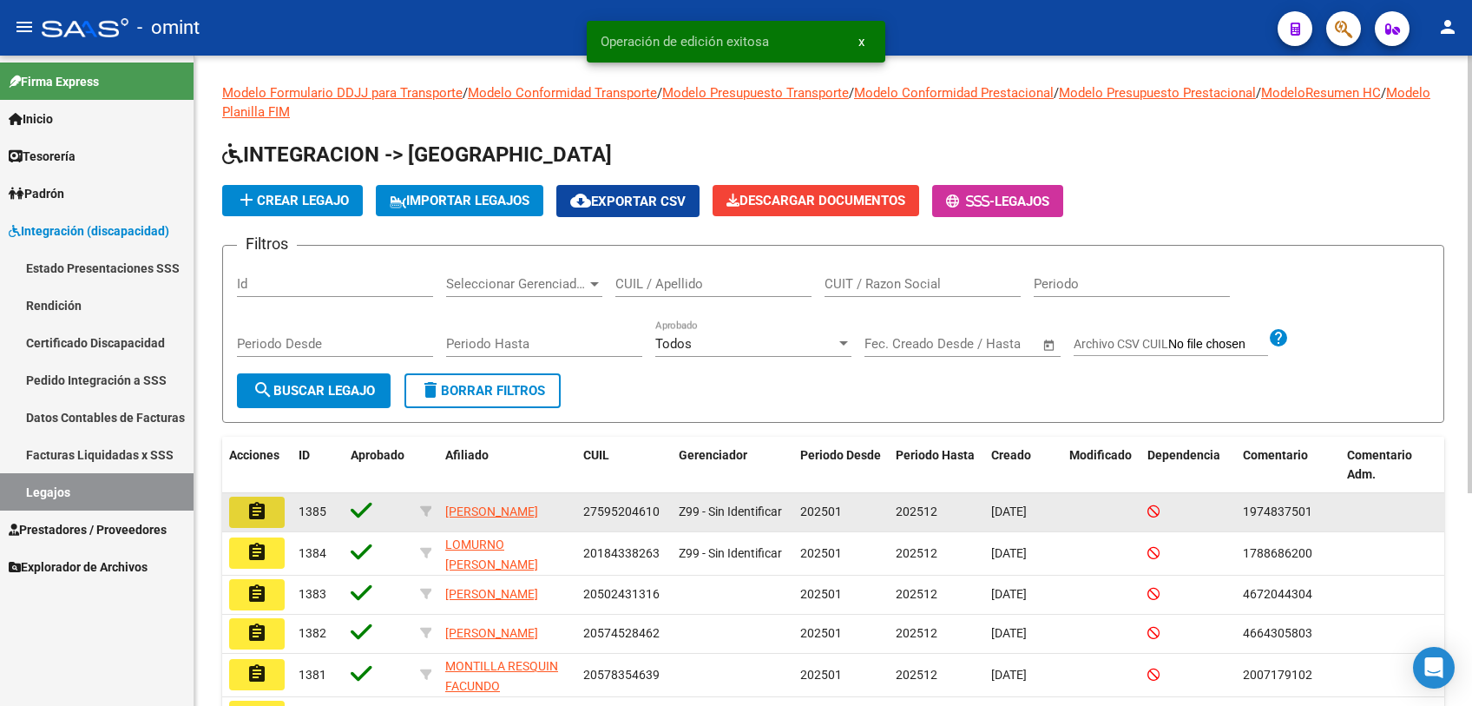
click at [247, 515] on mat-icon "assignment" at bounding box center [256, 511] width 21 height 21
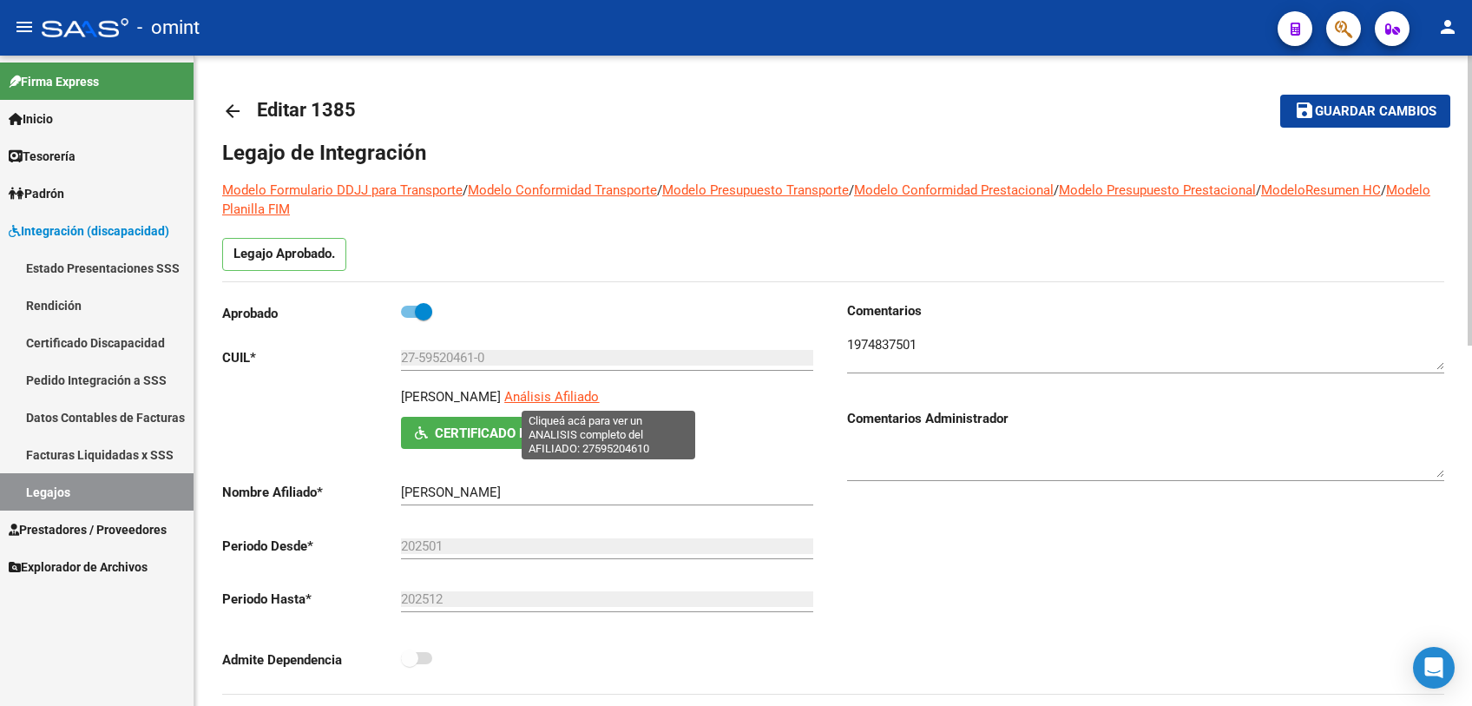
scroll to position [289, 0]
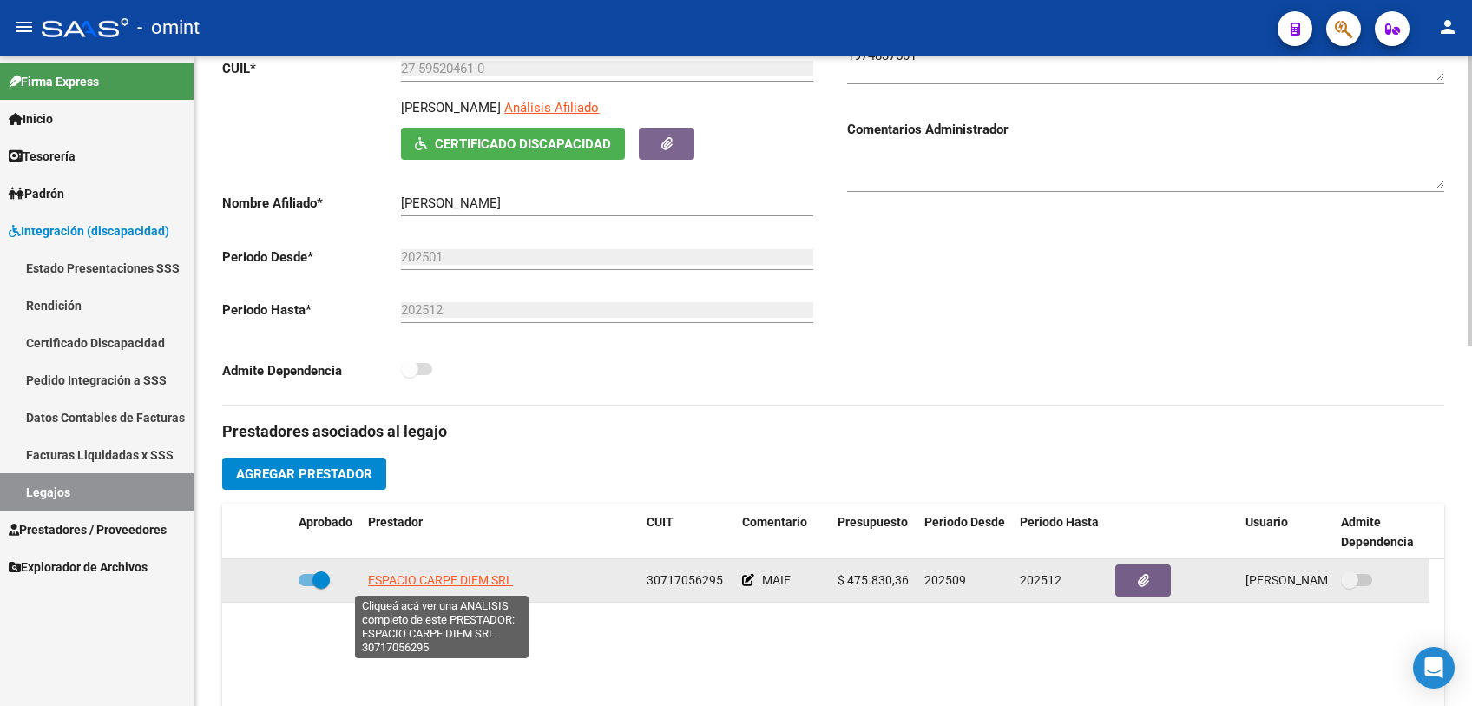
click at [430, 574] on span "ESPACIO CARPE DIEM SRL" at bounding box center [440, 580] width 145 height 14
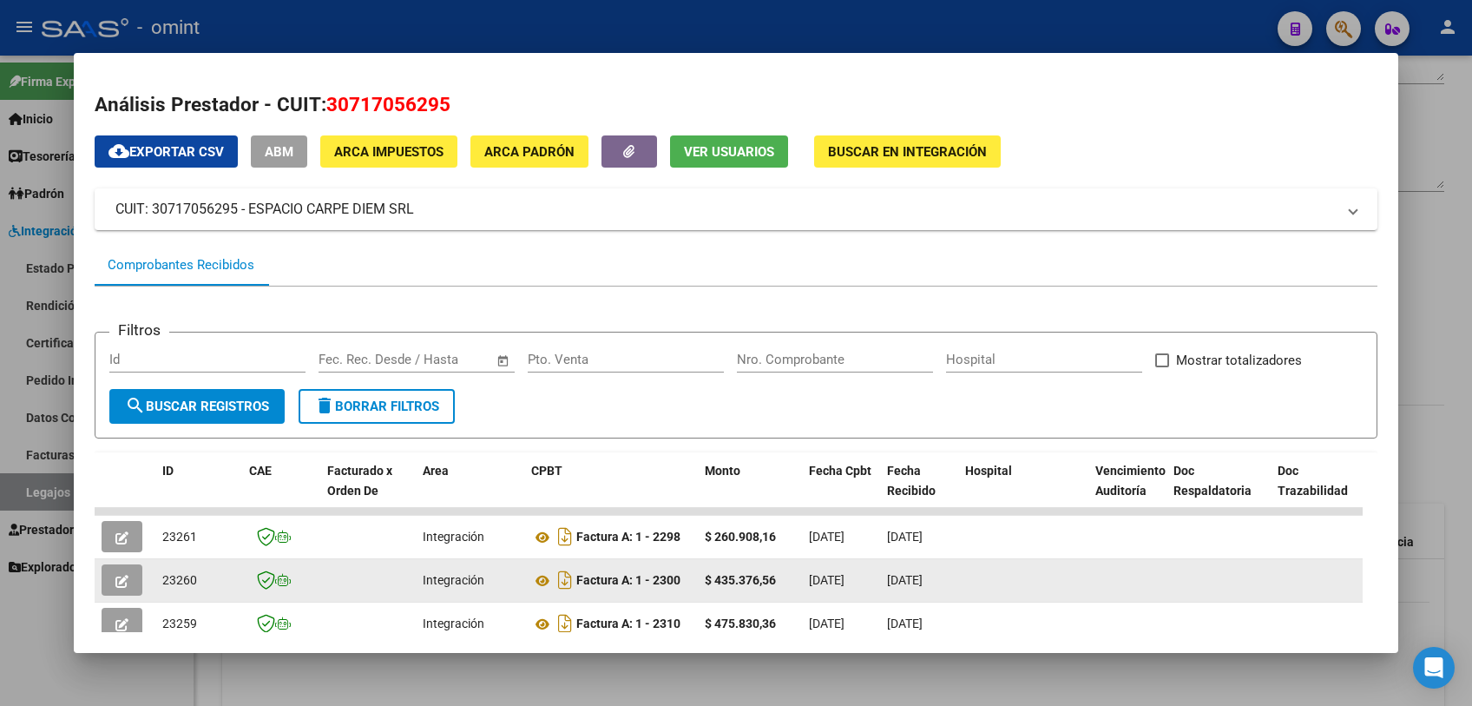
scroll to position [96, 0]
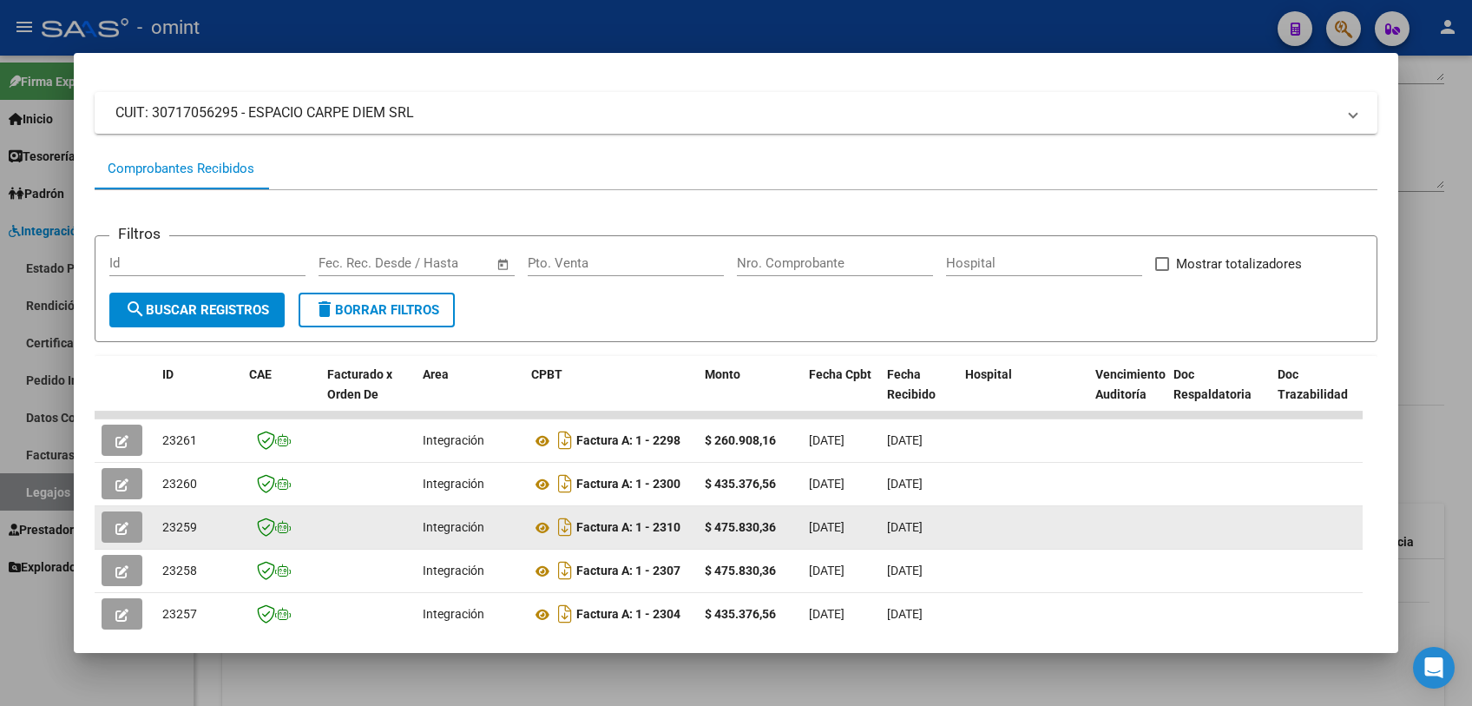
click at [127, 532] on icon "button" at bounding box center [121, 528] width 13 height 13
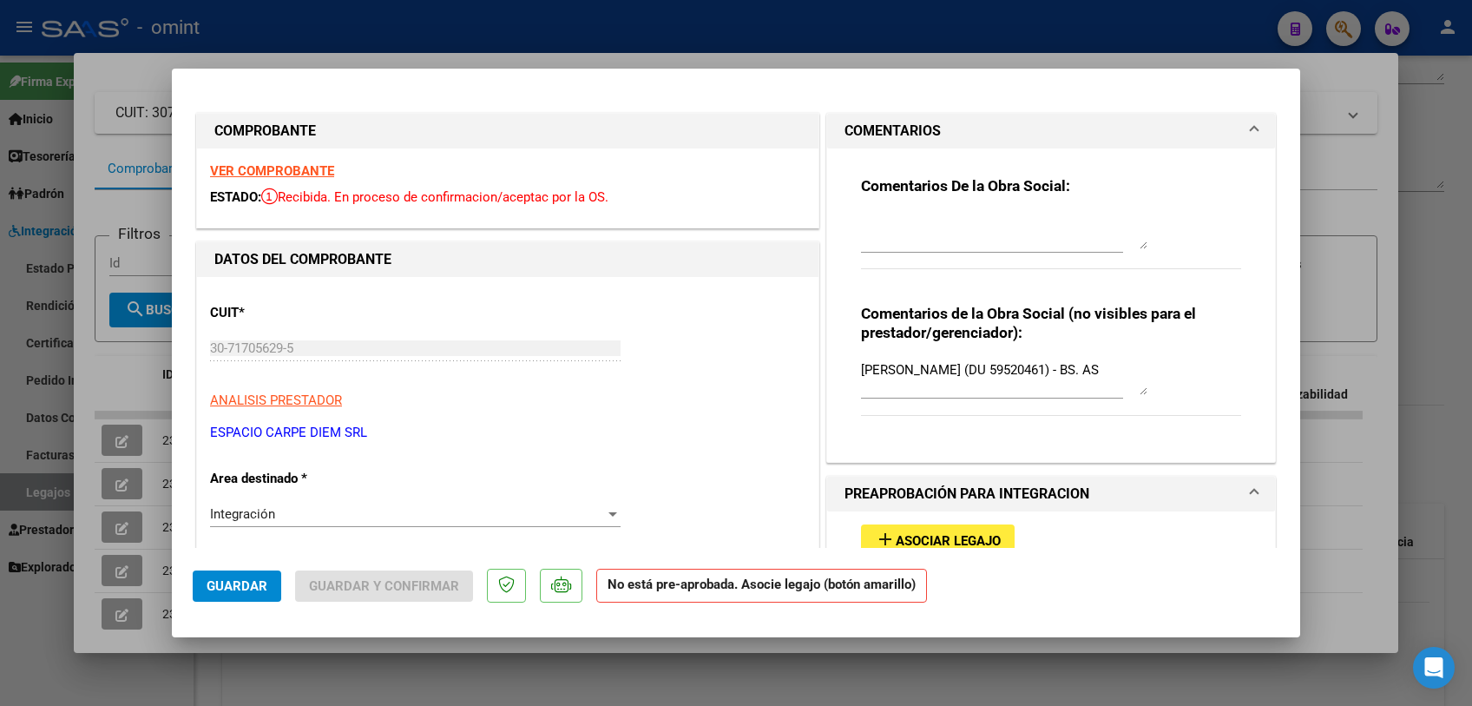
click at [897, 540] on span "Asociar Legajo" at bounding box center [948, 541] width 105 height 16
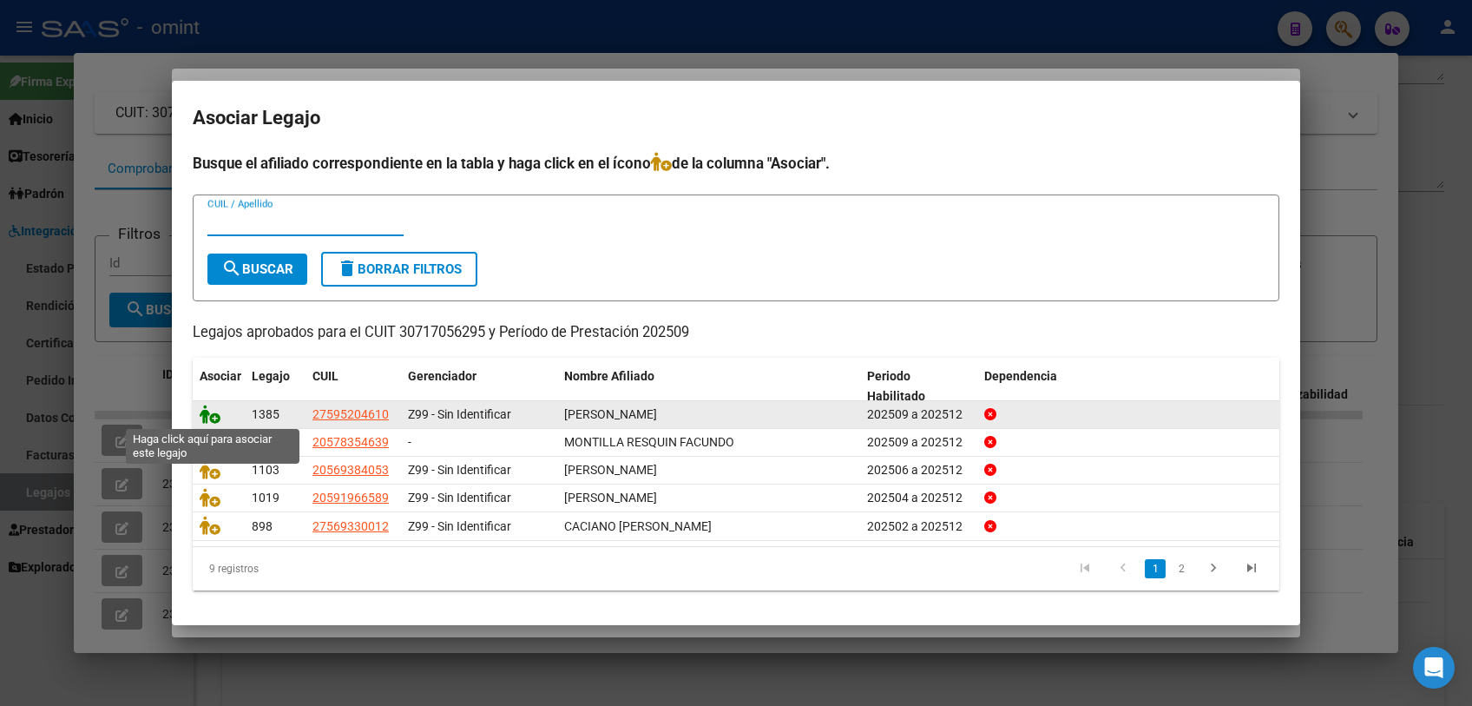
click at [208, 414] on icon at bounding box center [210, 413] width 21 height 19
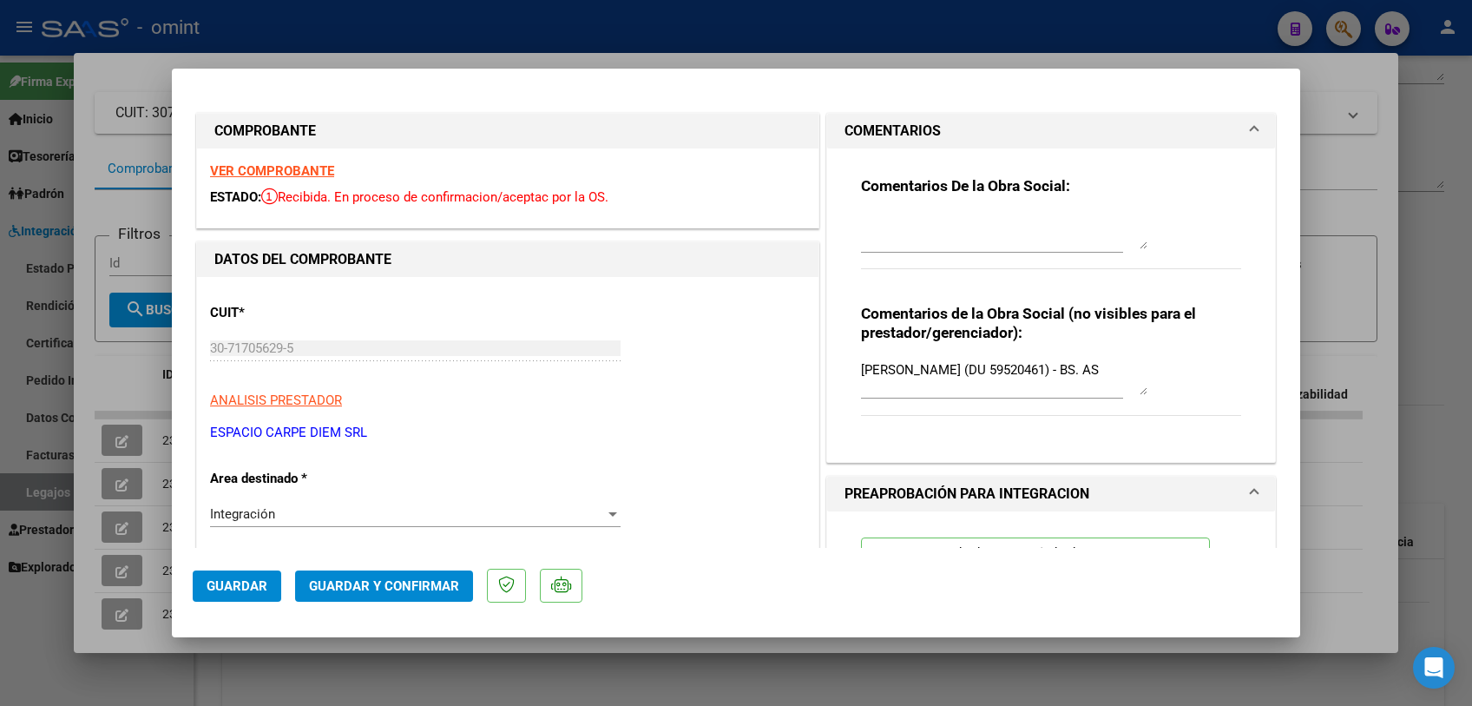
click at [299, 172] on strong "VER COMPROBANTE" at bounding box center [272, 171] width 124 height 16
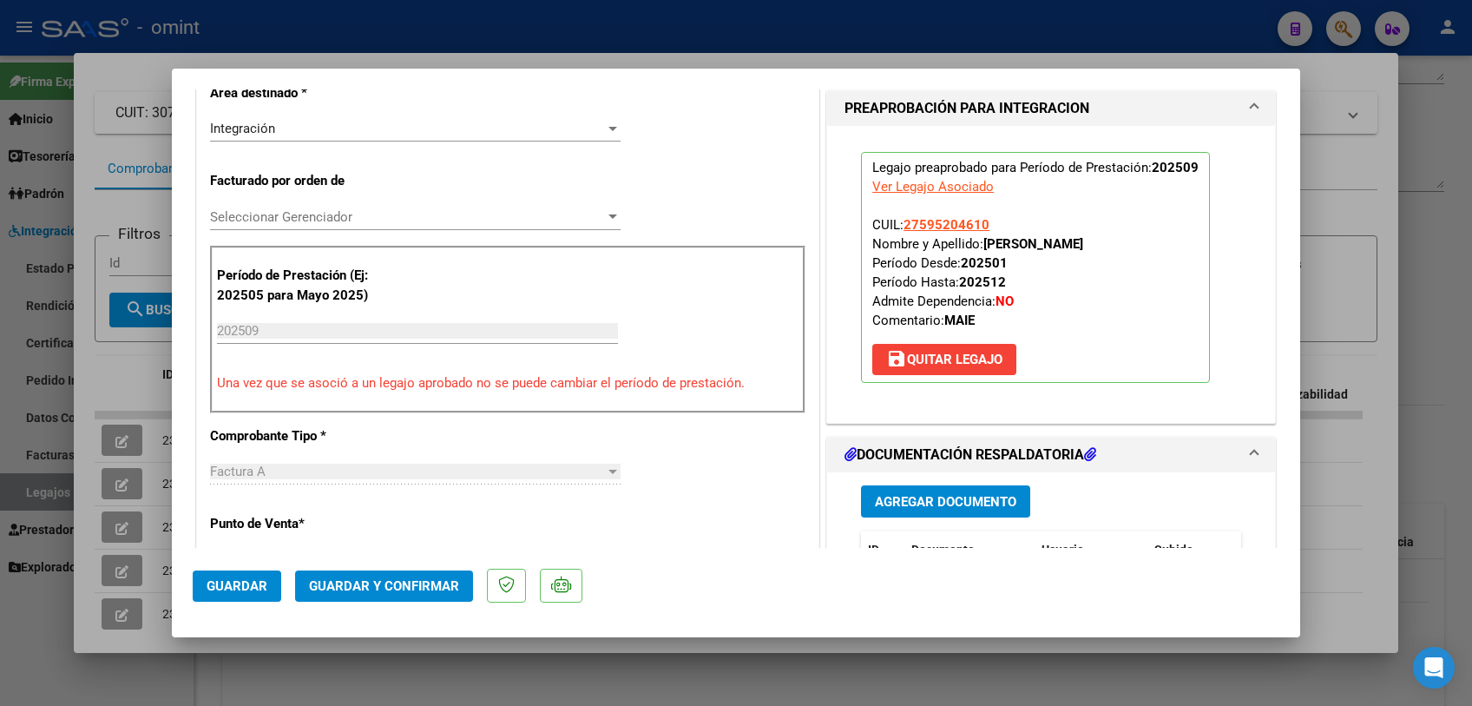
scroll to position [674, 0]
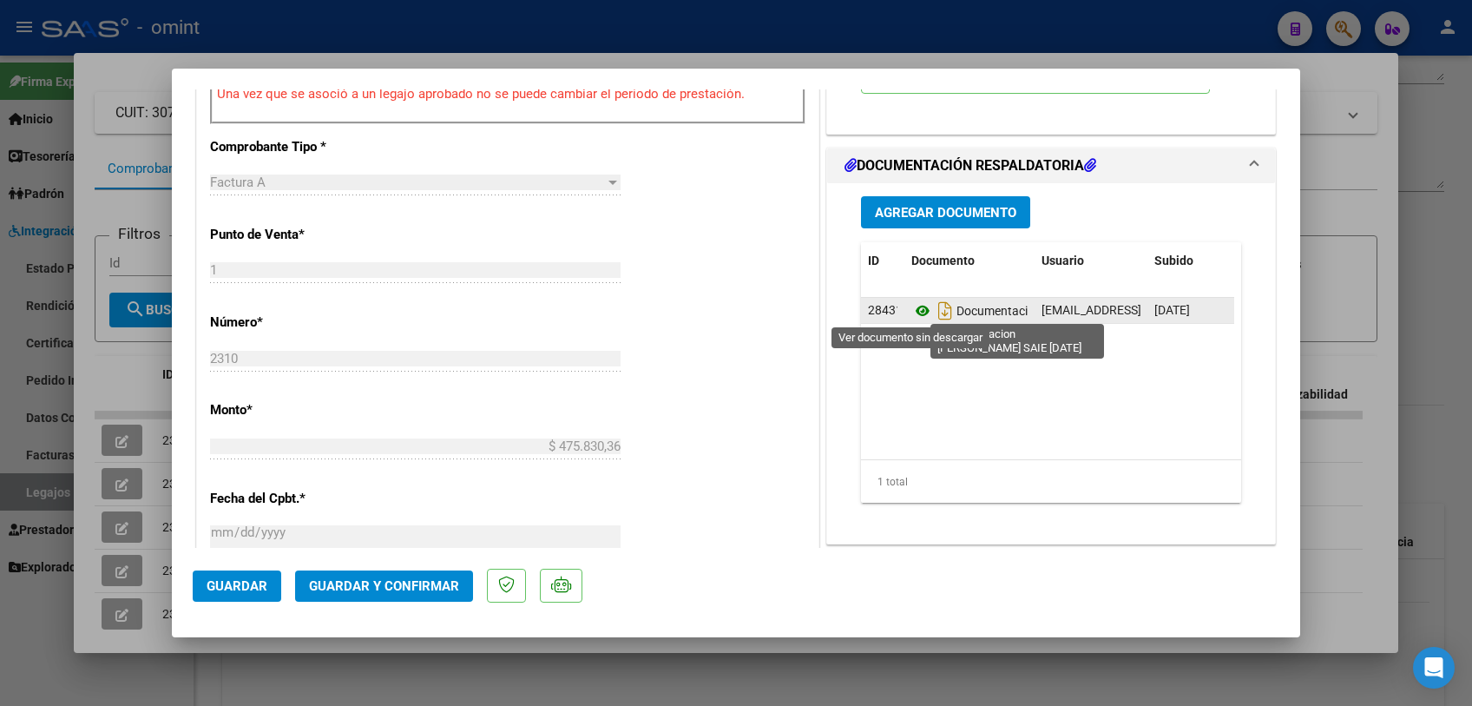
click at [911, 304] on icon at bounding box center [922, 310] width 23 height 21
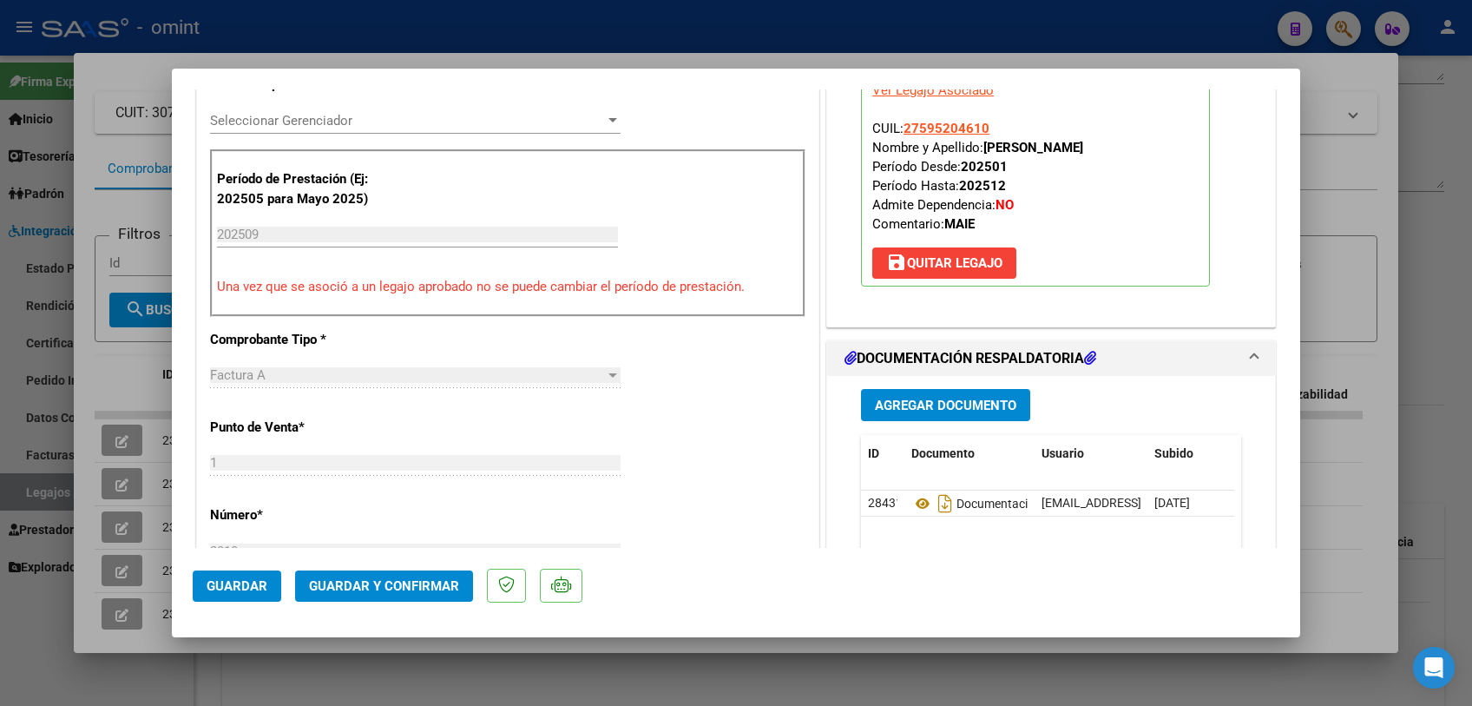
scroll to position [385, 0]
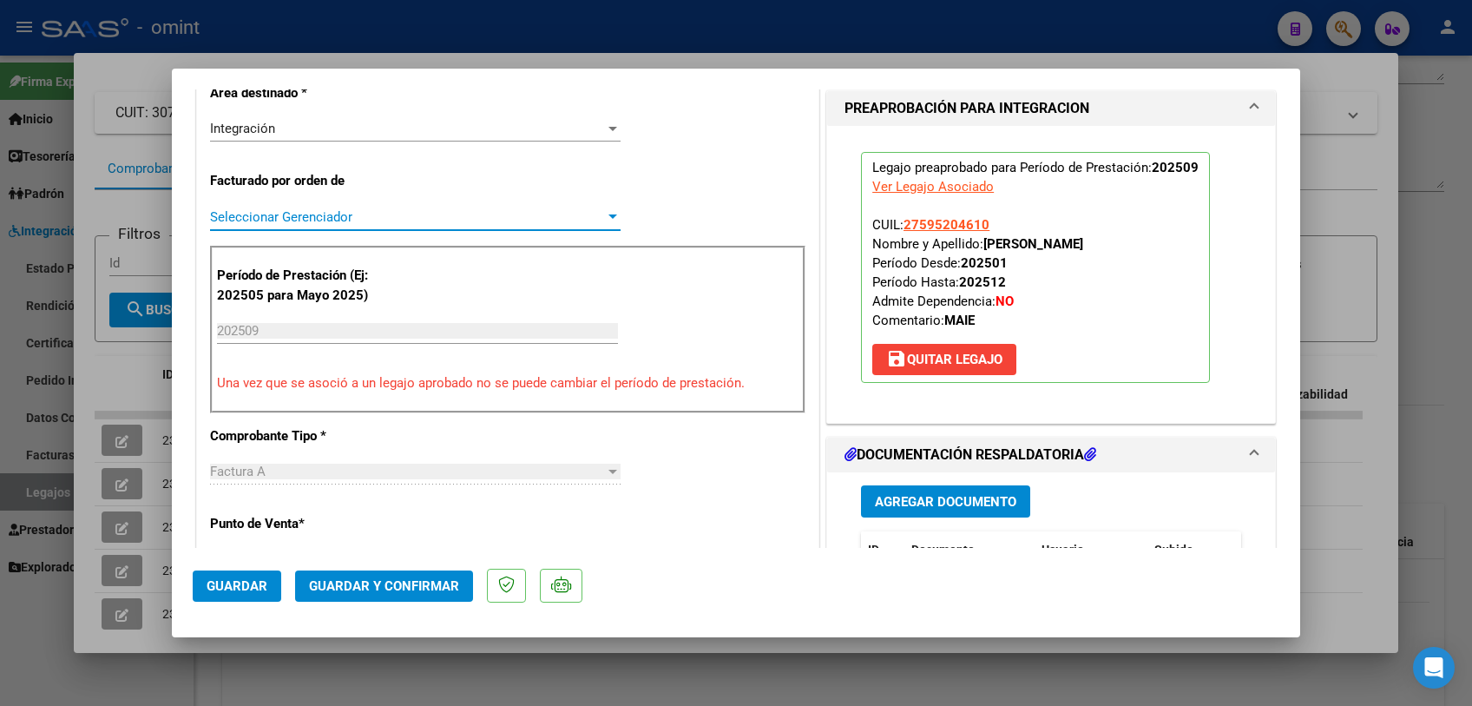
click at [325, 216] on span "Seleccionar Gerenciador" at bounding box center [407, 217] width 395 height 16
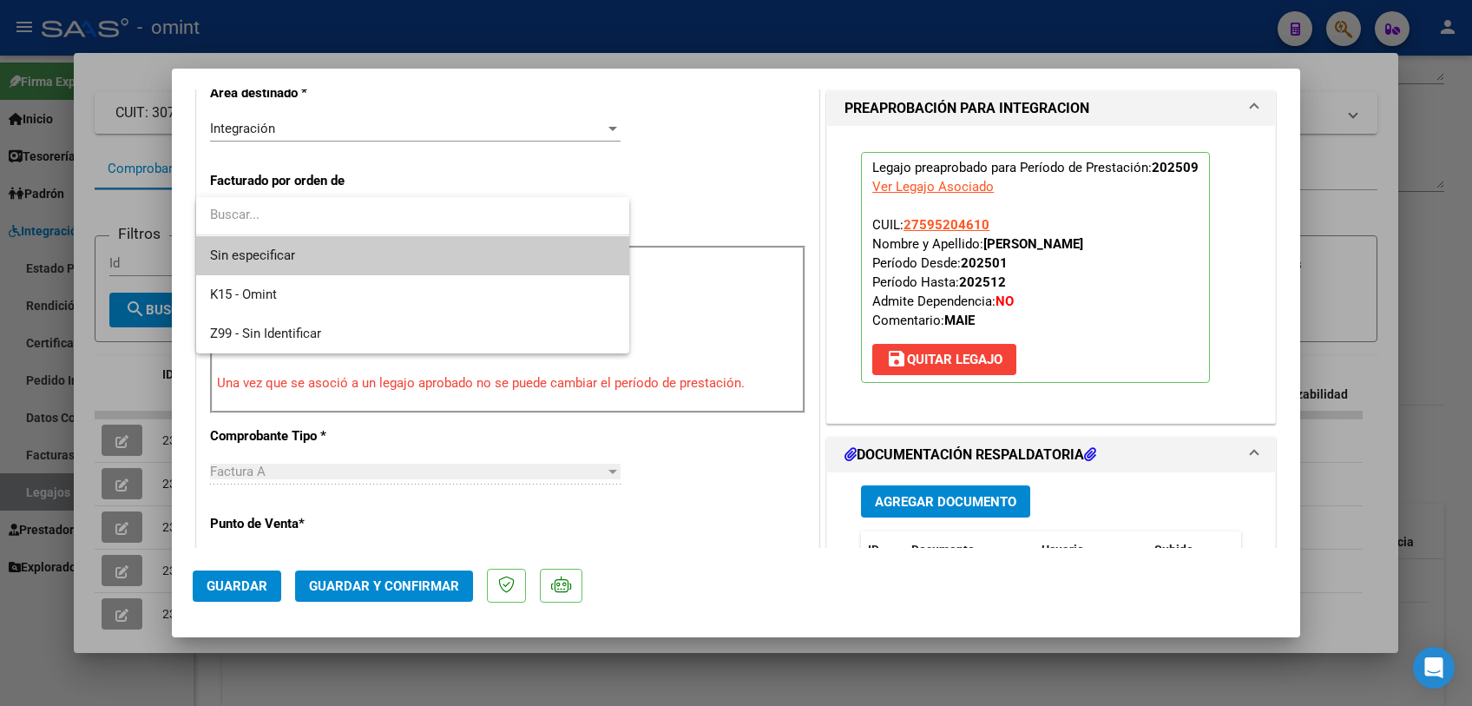
click at [332, 262] on span "Sin especificar" at bounding box center [412, 255] width 405 height 39
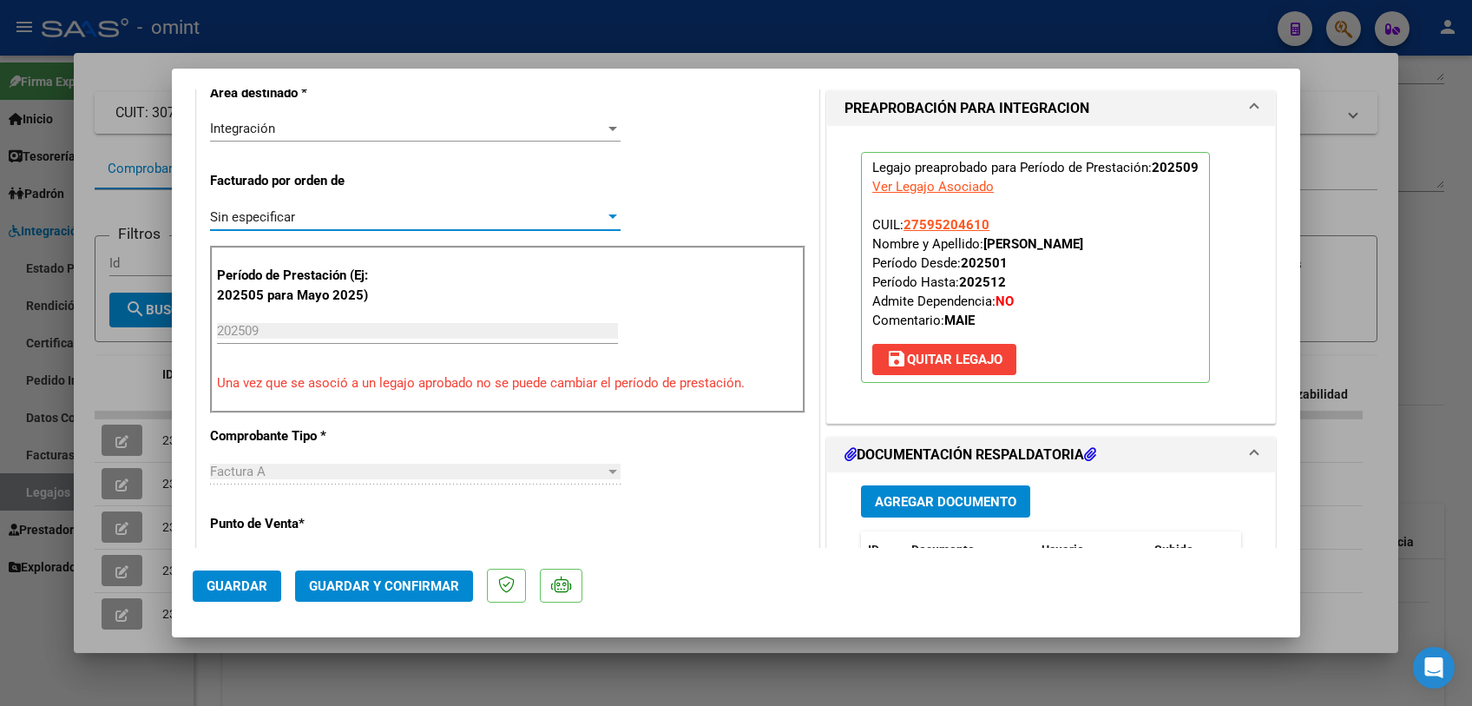
click at [389, 588] on span "Guardar y Confirmar" at bounding box center [384, 586] width 150 height 16
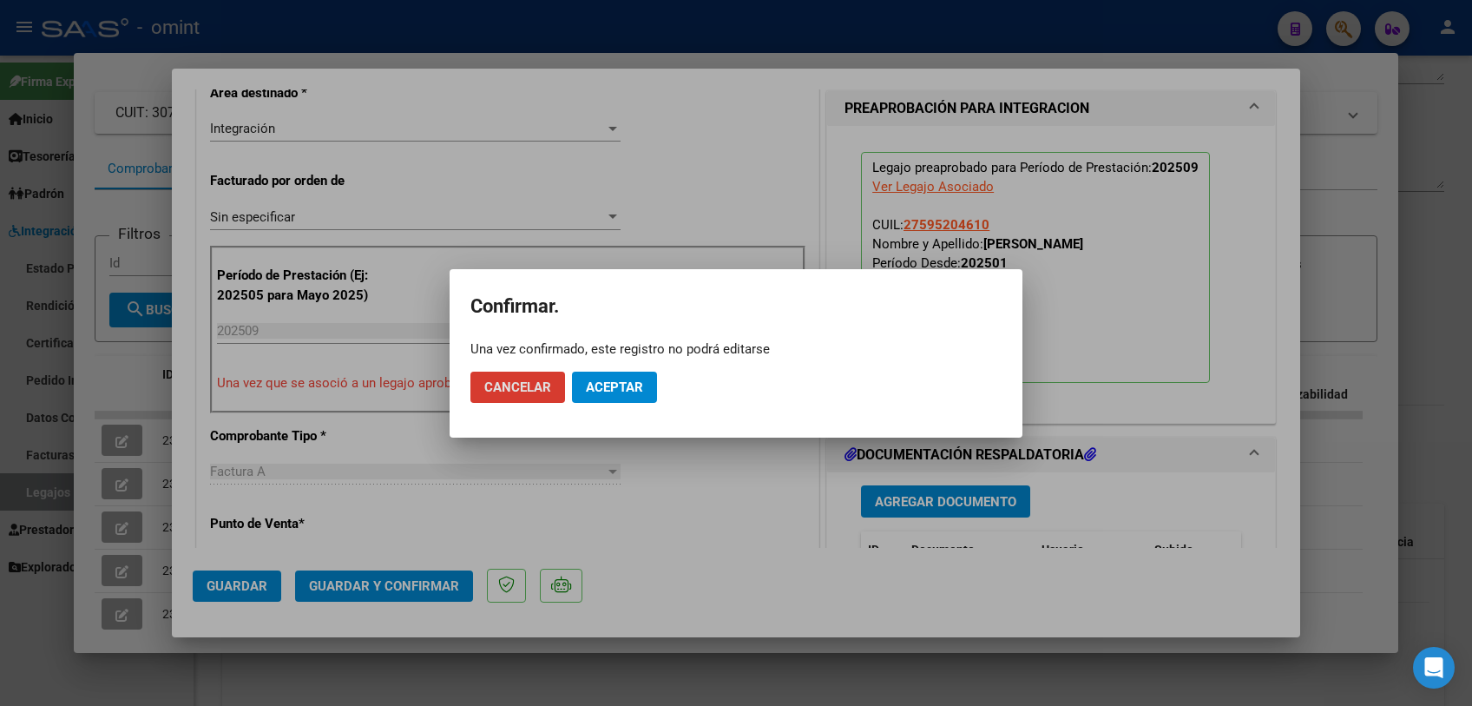
click at [600, 389] on span "Aceptar" at bounding box center [614, 387] width 57 height 16
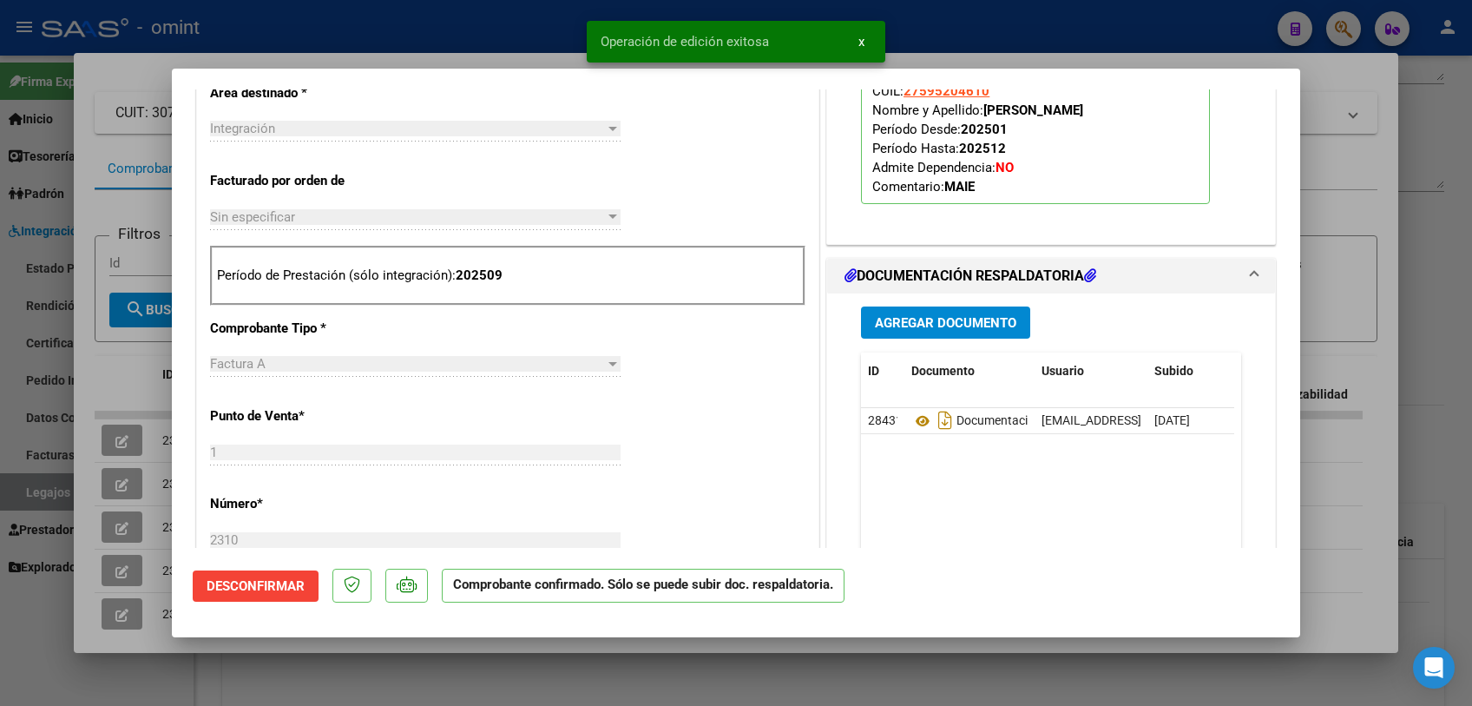
click at [609, 676] on div at bounding box center [736, 353] width 1472 height 706
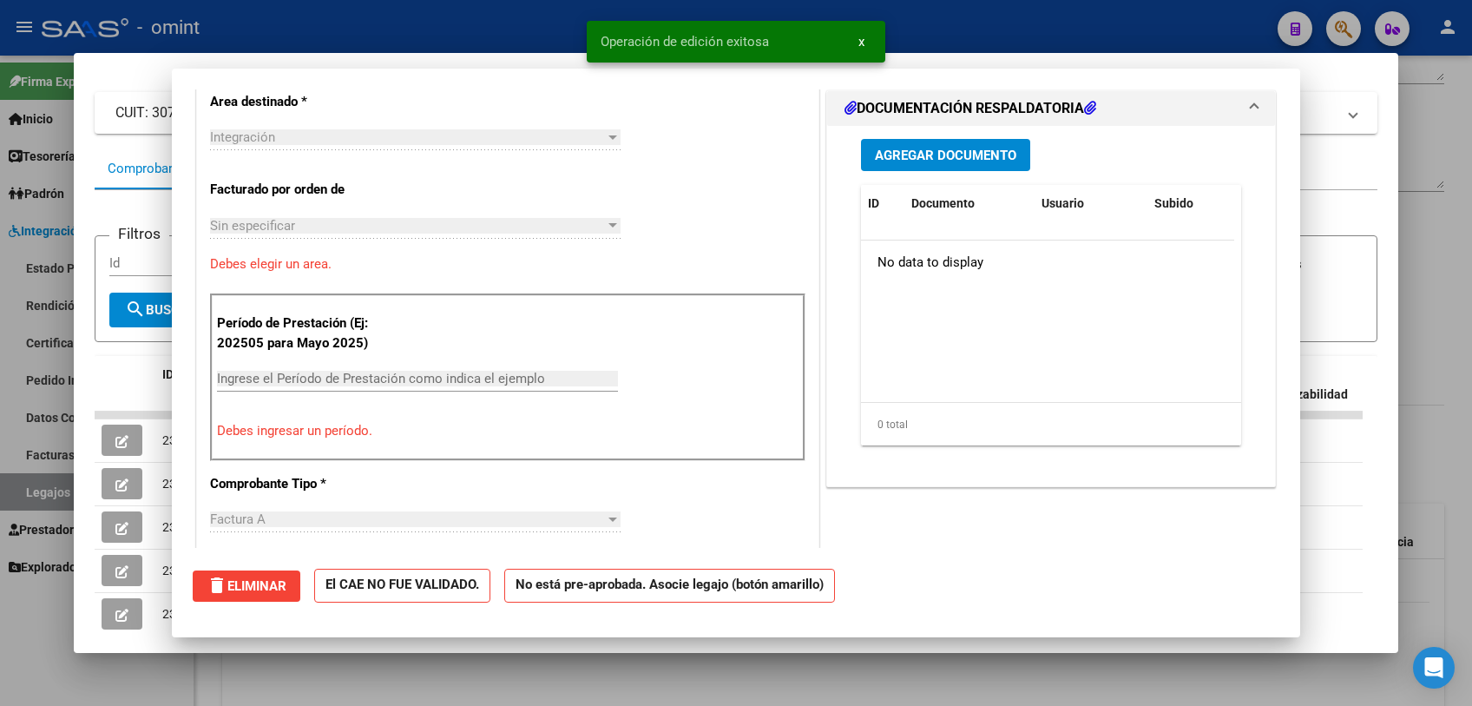
scroll to position [0, 0]
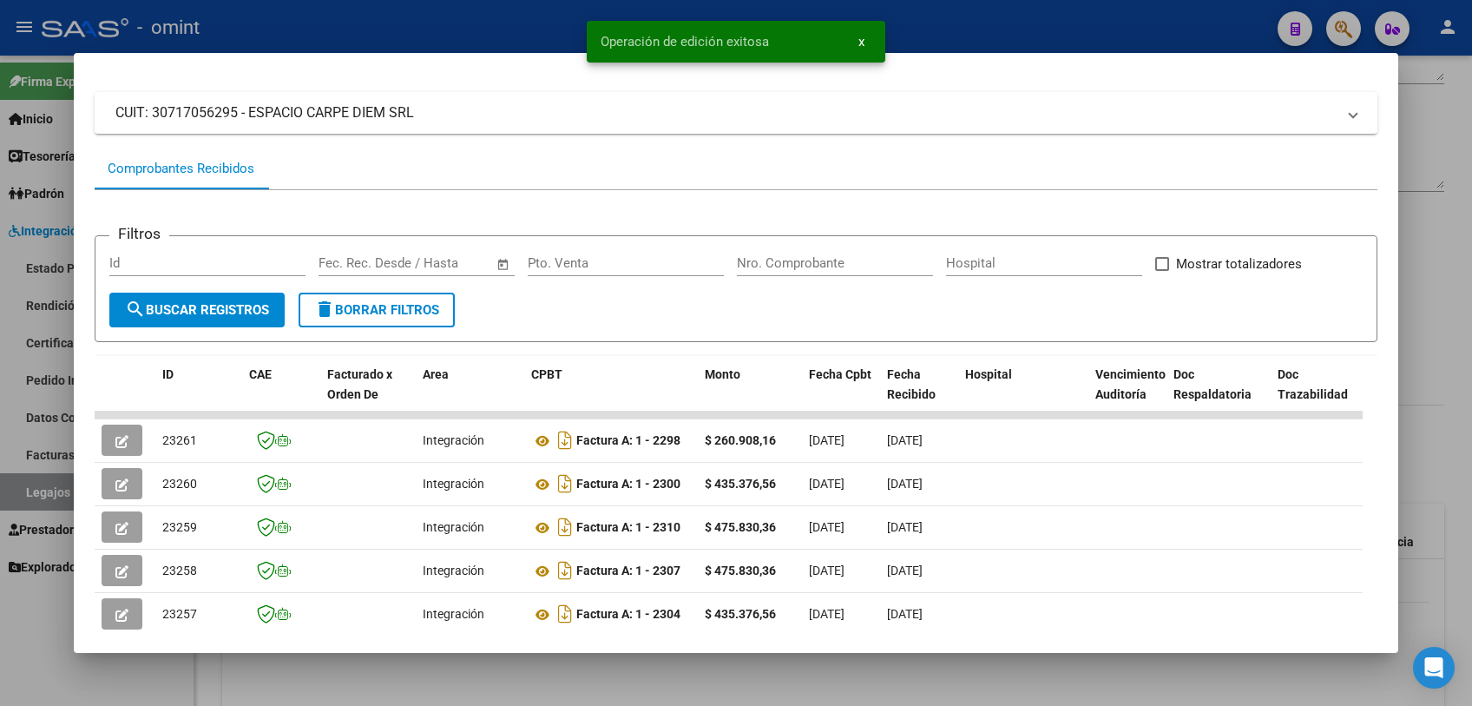
click at [609, 676] on div at bounding box center [736, 353] width 1472 height 706
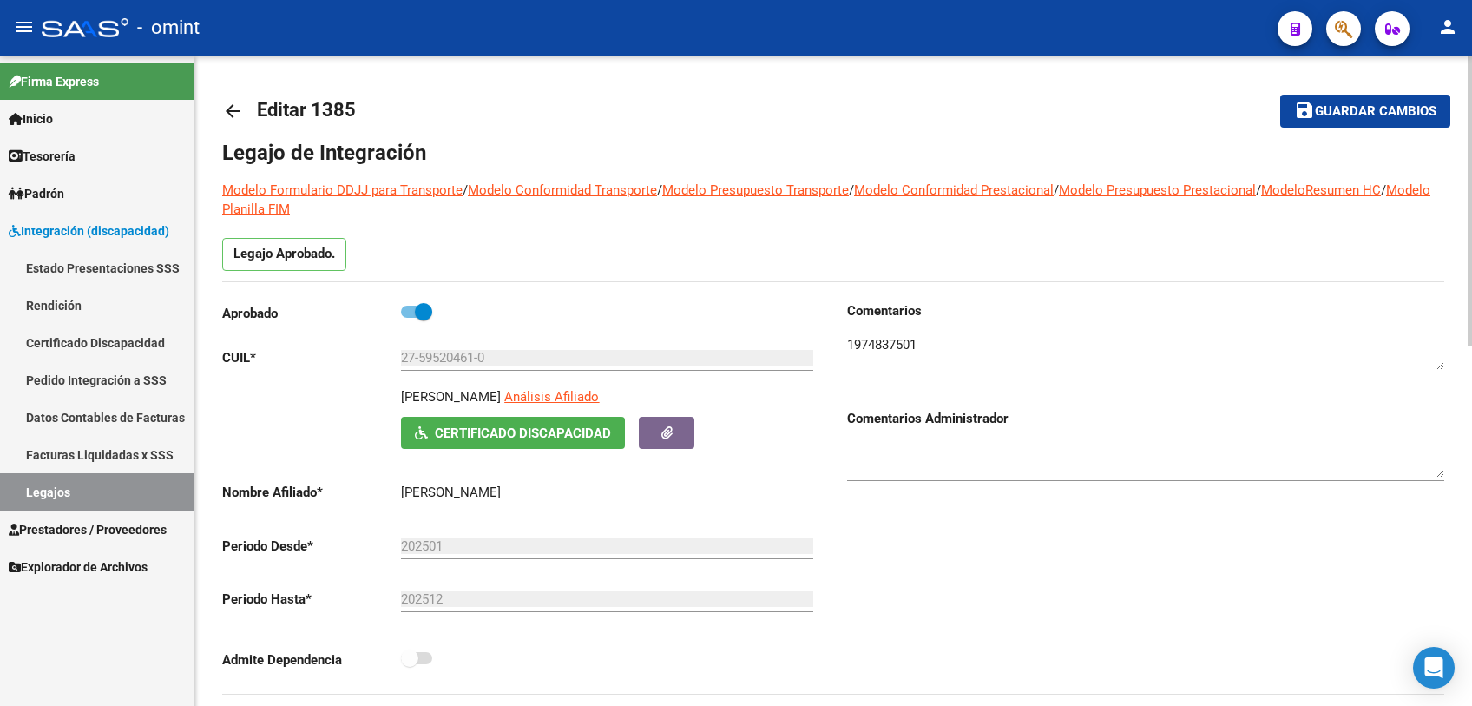
click at [1338, 114] on span "Guardar cambios" at bounding box center [1375, 112] width 121 height 16
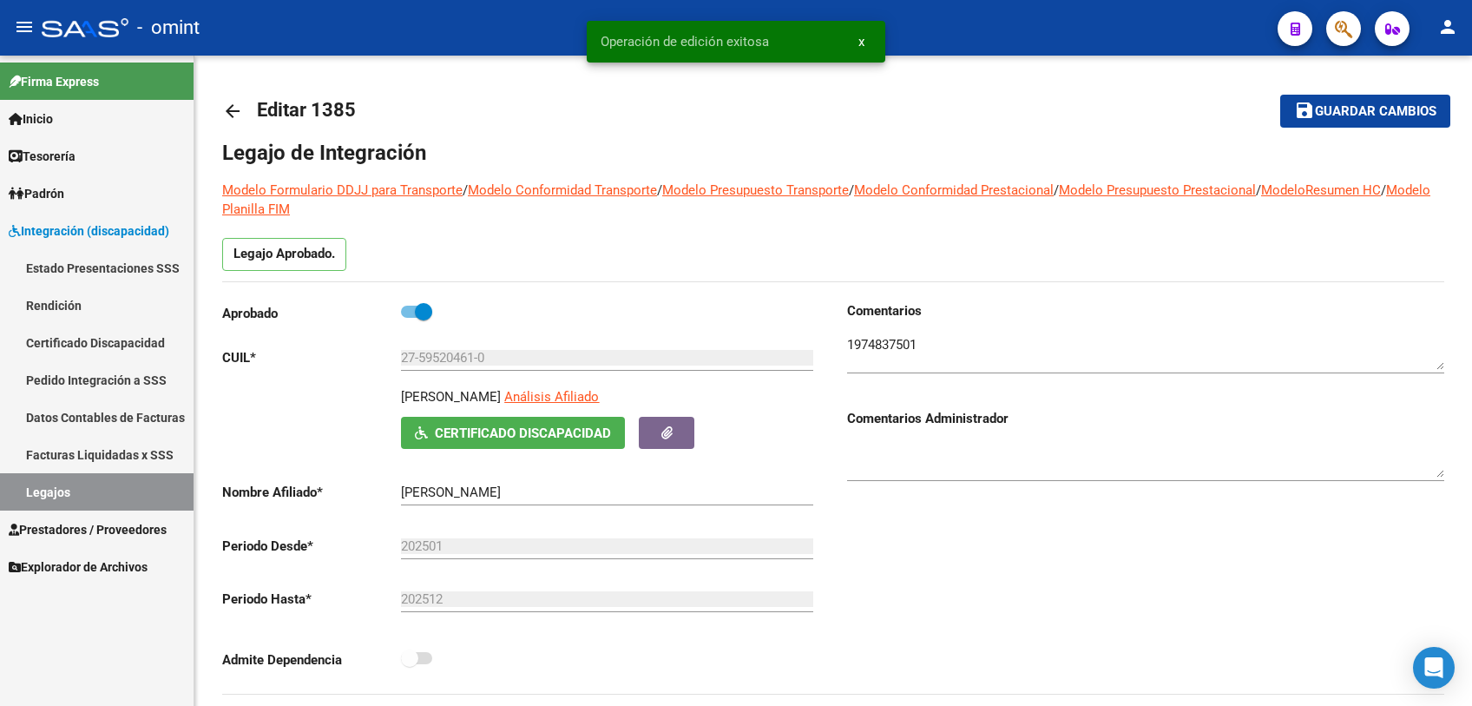
click at [58, 484] on link "Legajos" at bounding box center [97, 491] width 194 height 37
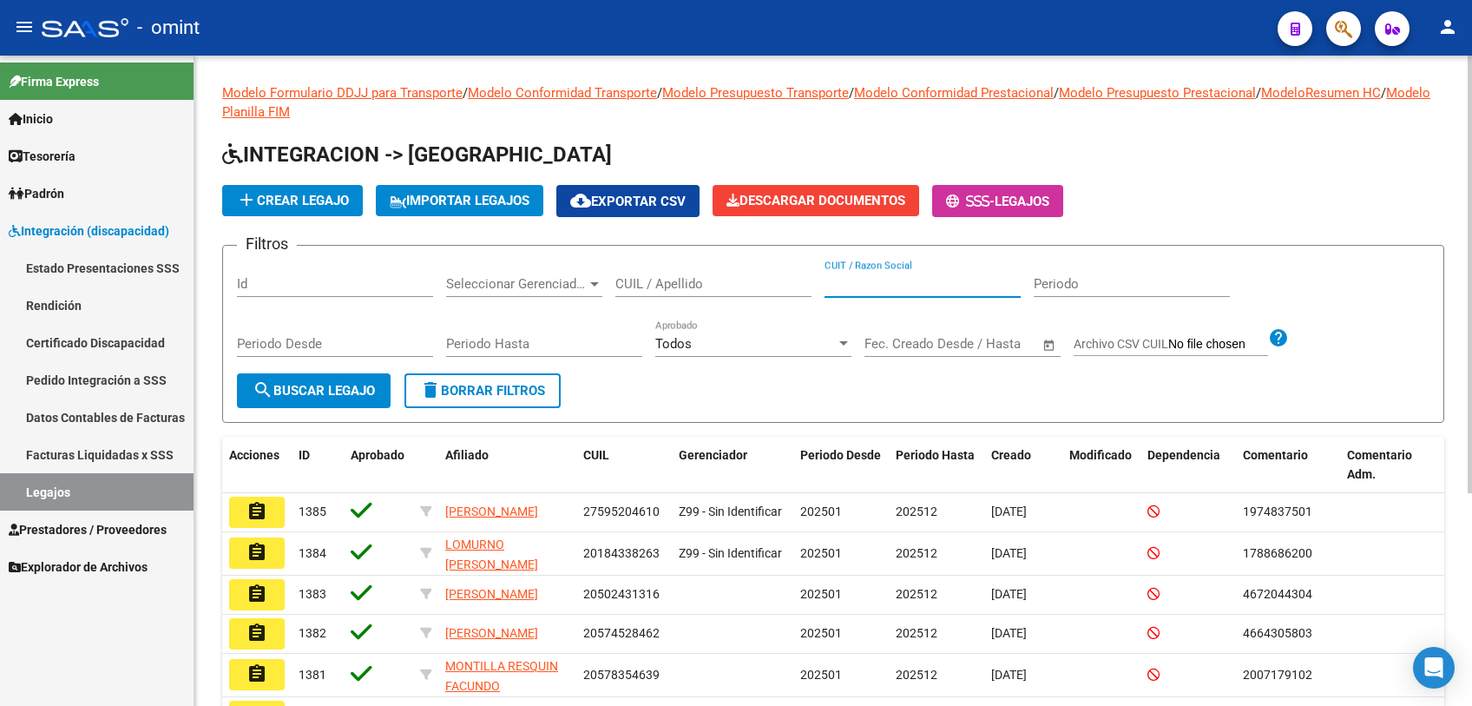
click at [883, 280] on input "CUIT / Razon Social" at bounding box center [922, 284] width 196 height 16
click at [695, 280] on input "CUIL / Apellido" at bounding box center [713, 284] width 196 height 16
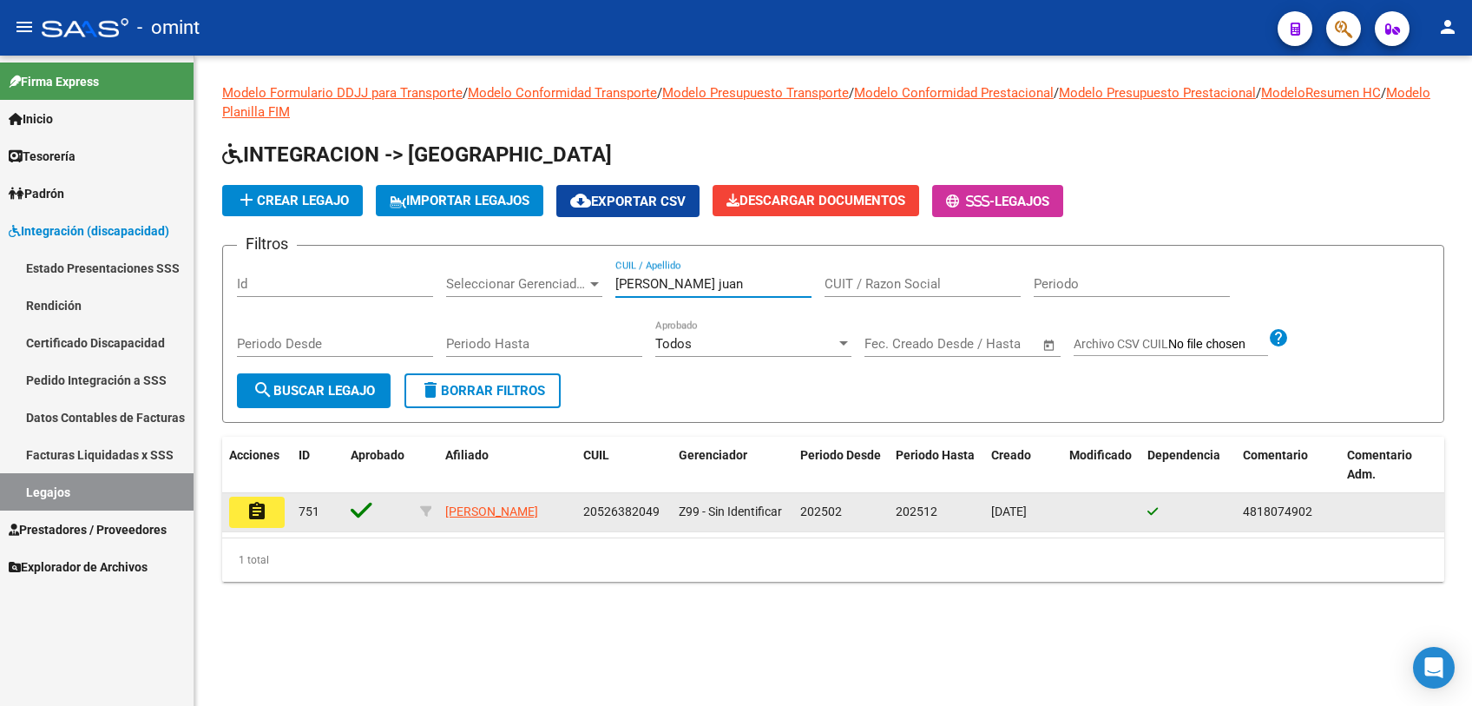
type input "meza juan"
click at [255, 519] on mat-icon "assignment" at bounding box center [256, 511] width 21 height 21
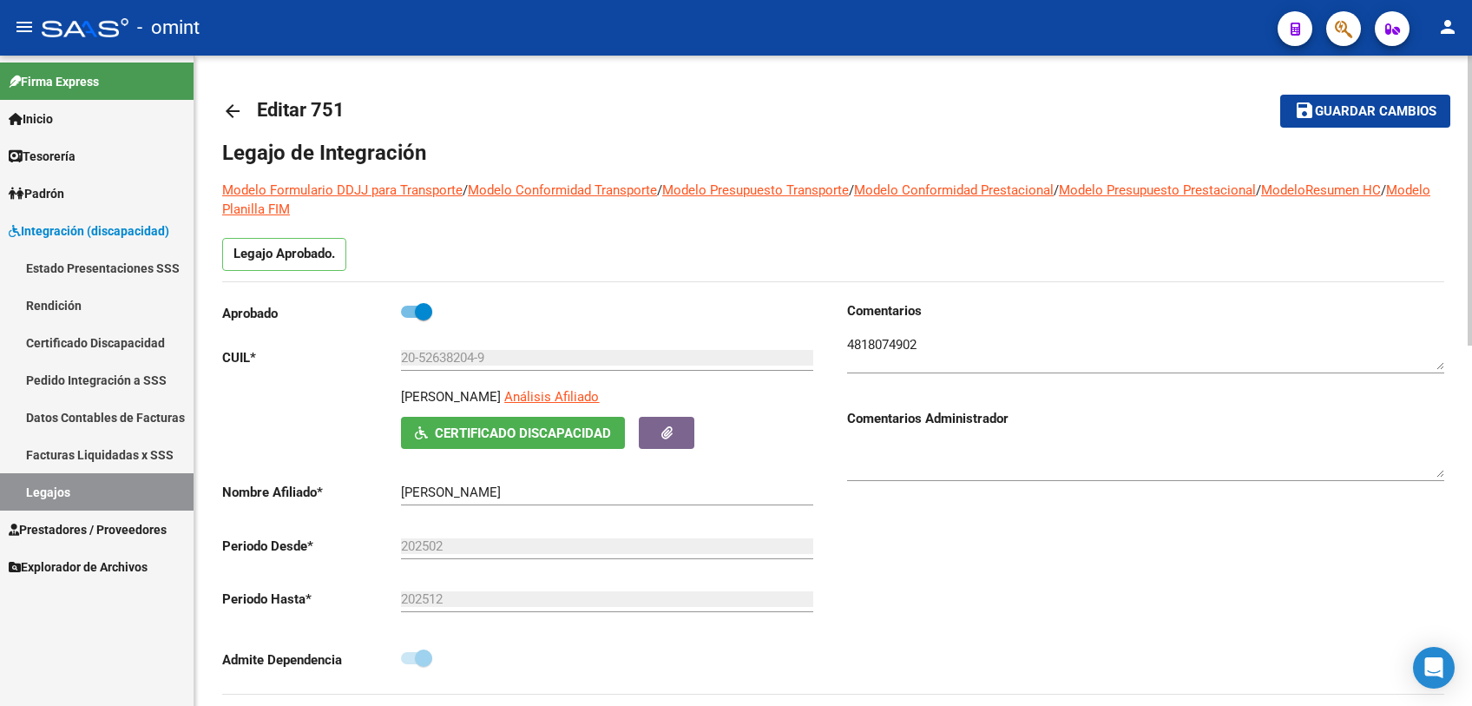
click at [882, 338] on textarea at bounding box center [1145, 352] width 597 height 35
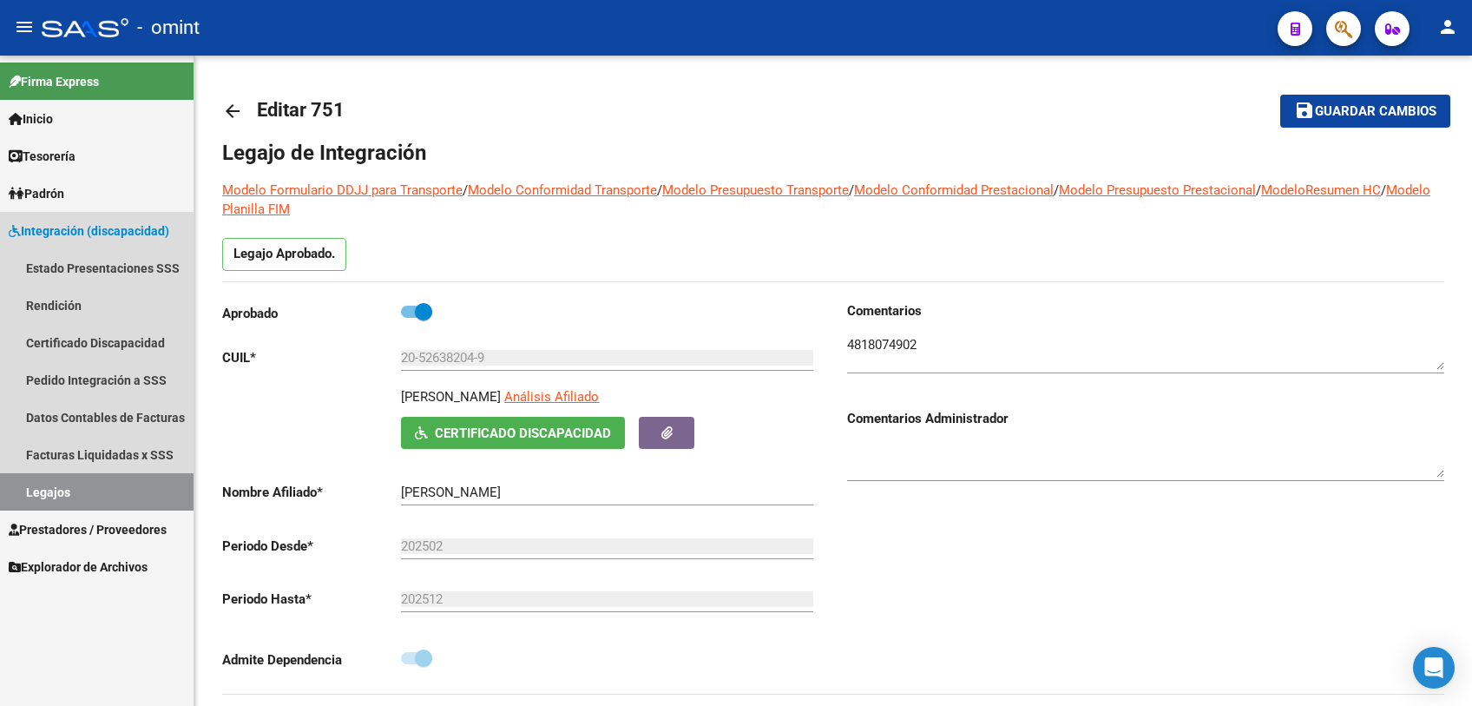
click at [63, 492] on link "Legajos" at bounding box center [97, 491] width 194 height 37
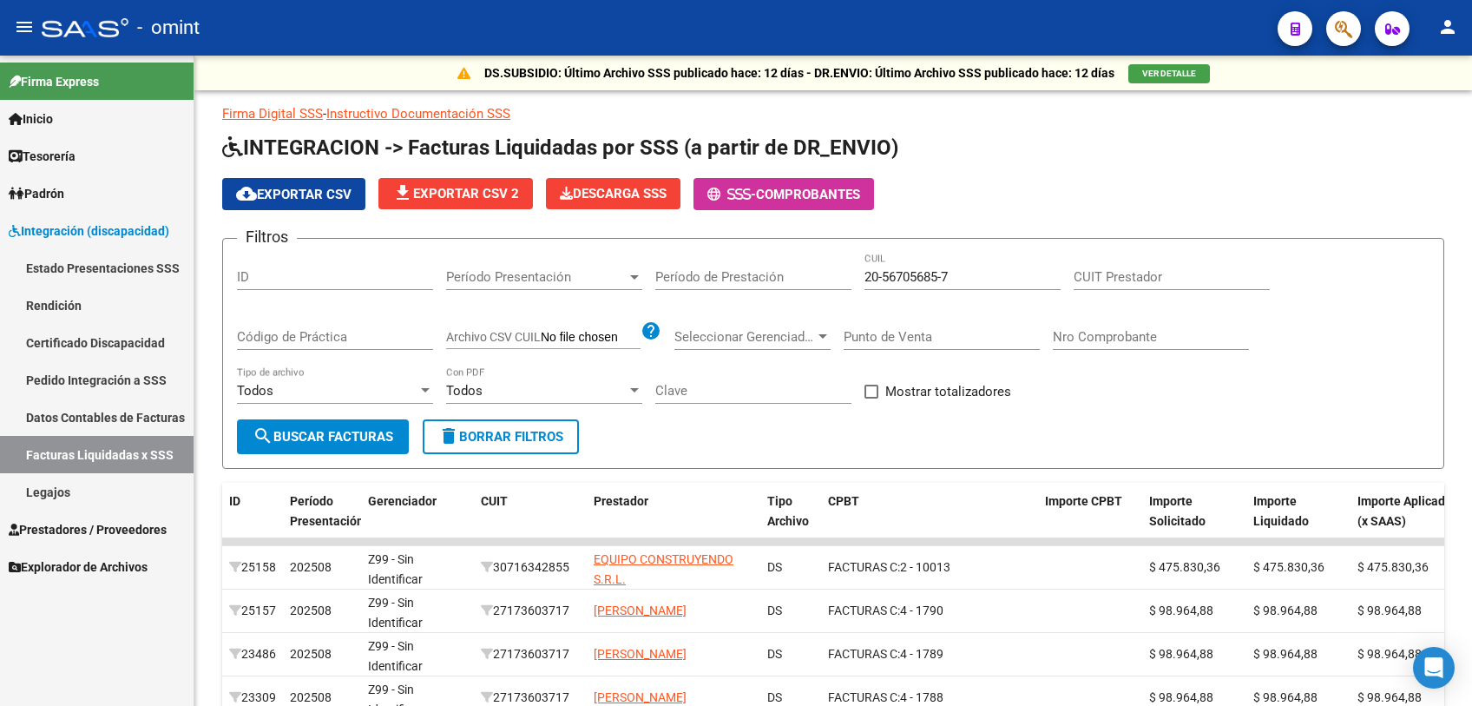
scroll to position [385, 0]
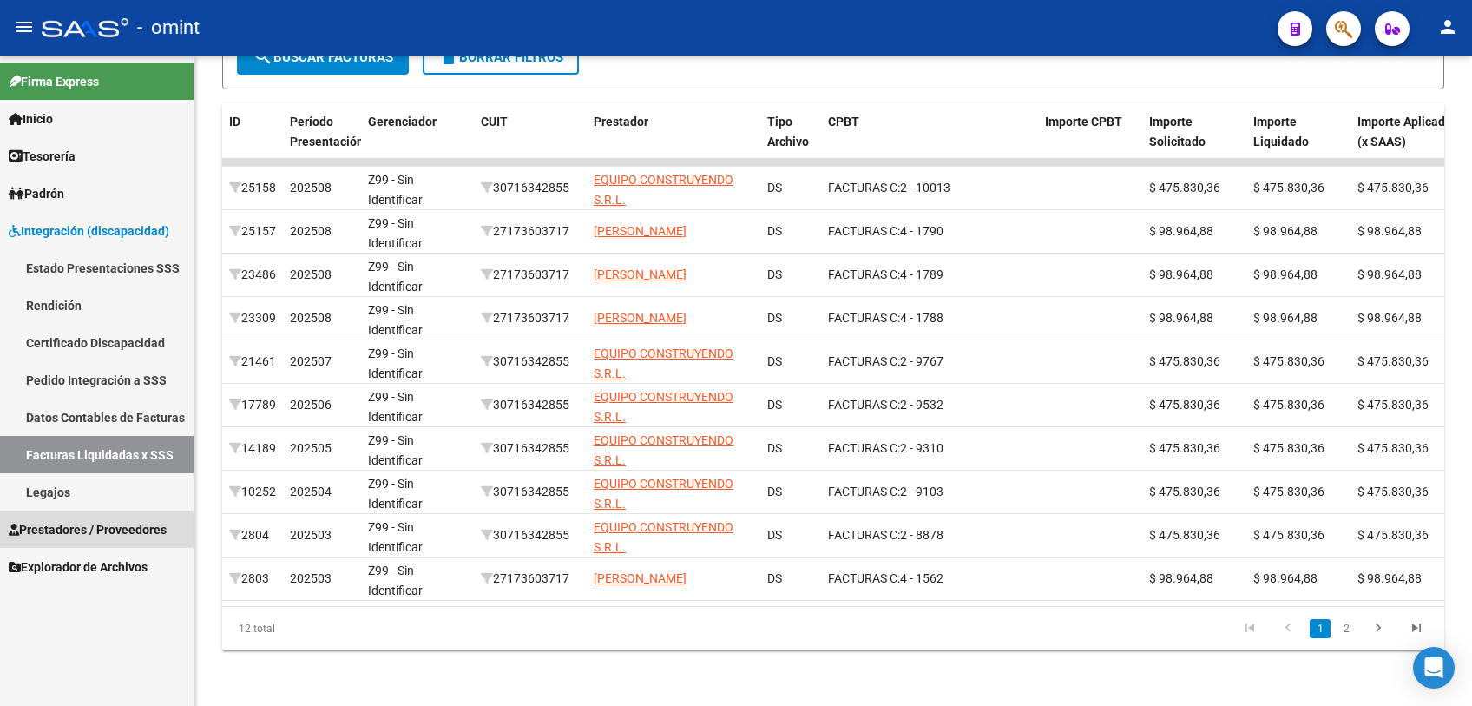
click at [75, 538] on span "Prestadores / Proveedores" at bounding box center [88, 529] width 158 height 19
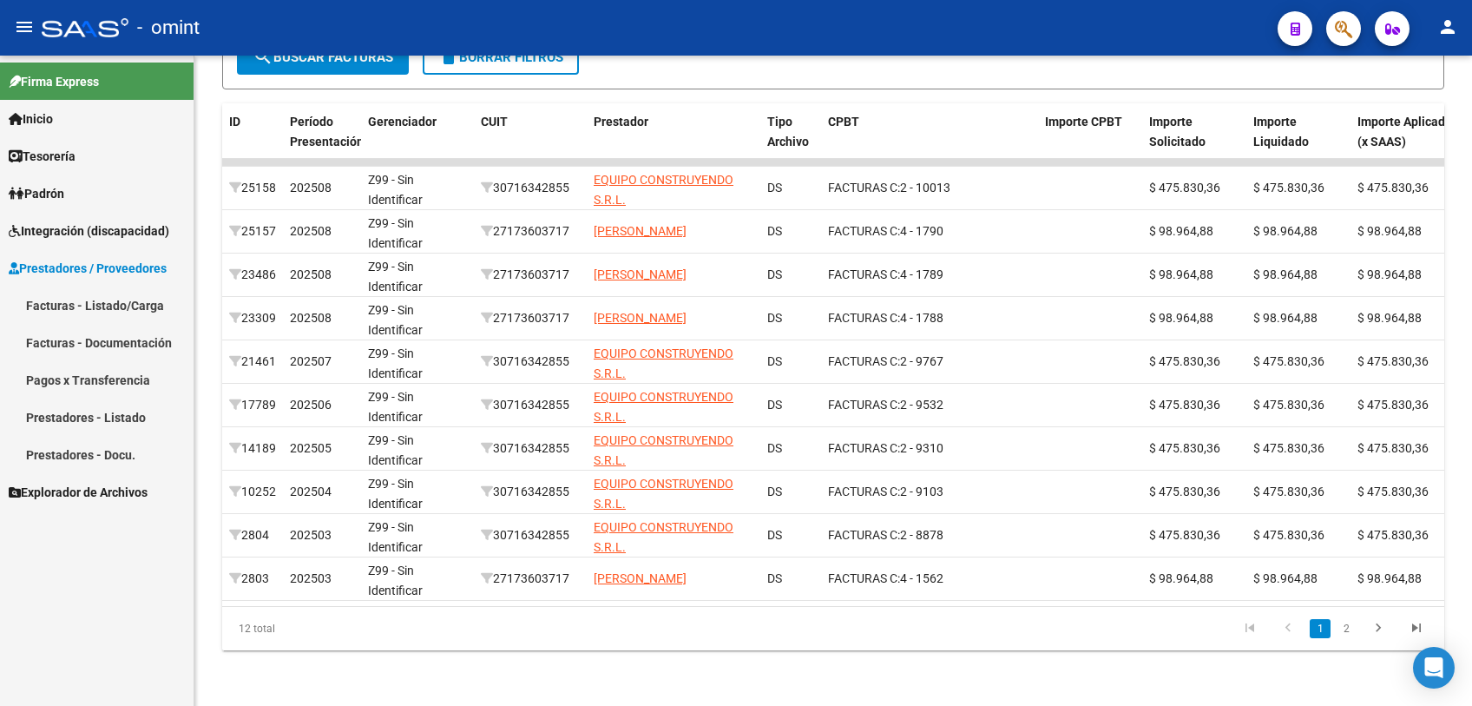
click at [127, 316] on link "Facturas - Listado/Carga" at bounding box center [97, 304] width 194 height 37
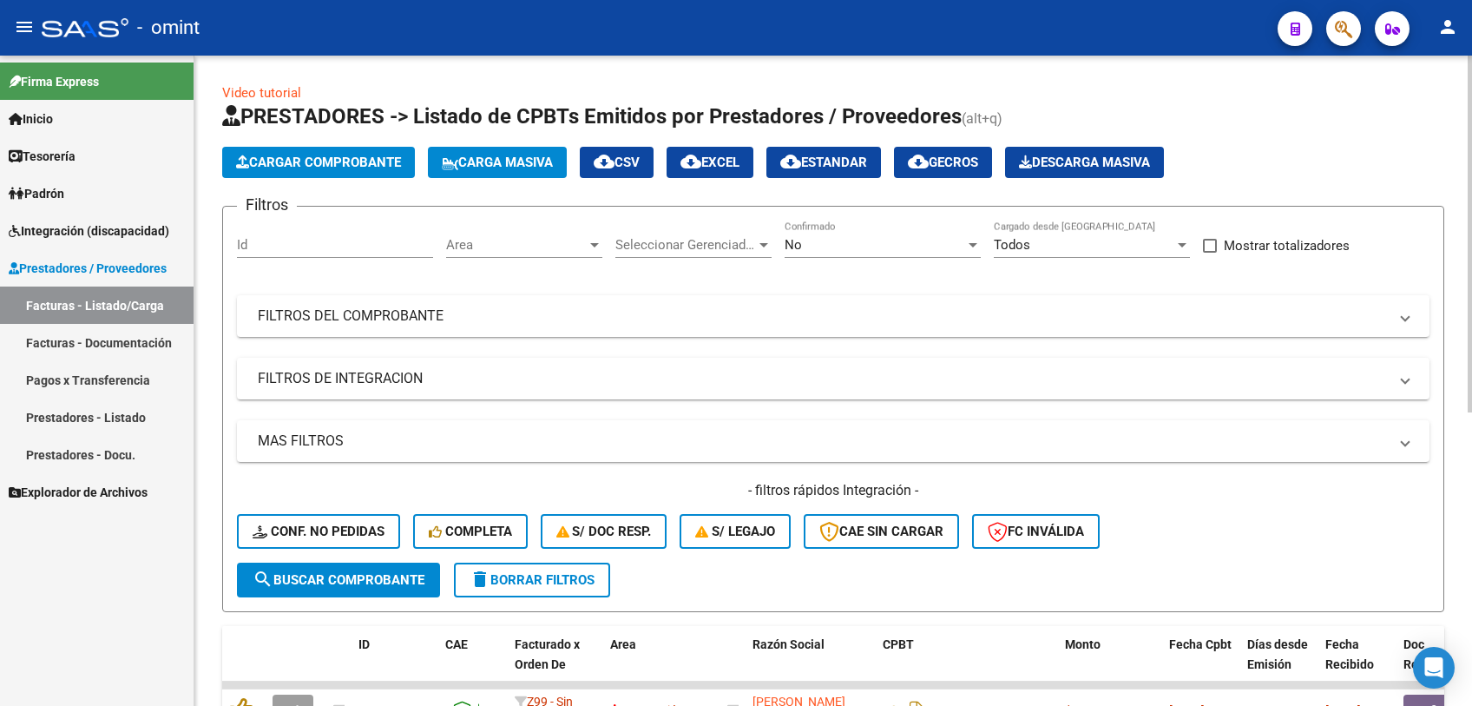
click at [590, 575] on span "delete Borrar Filtros" at bounding box center [531, 580] width 125 height 16
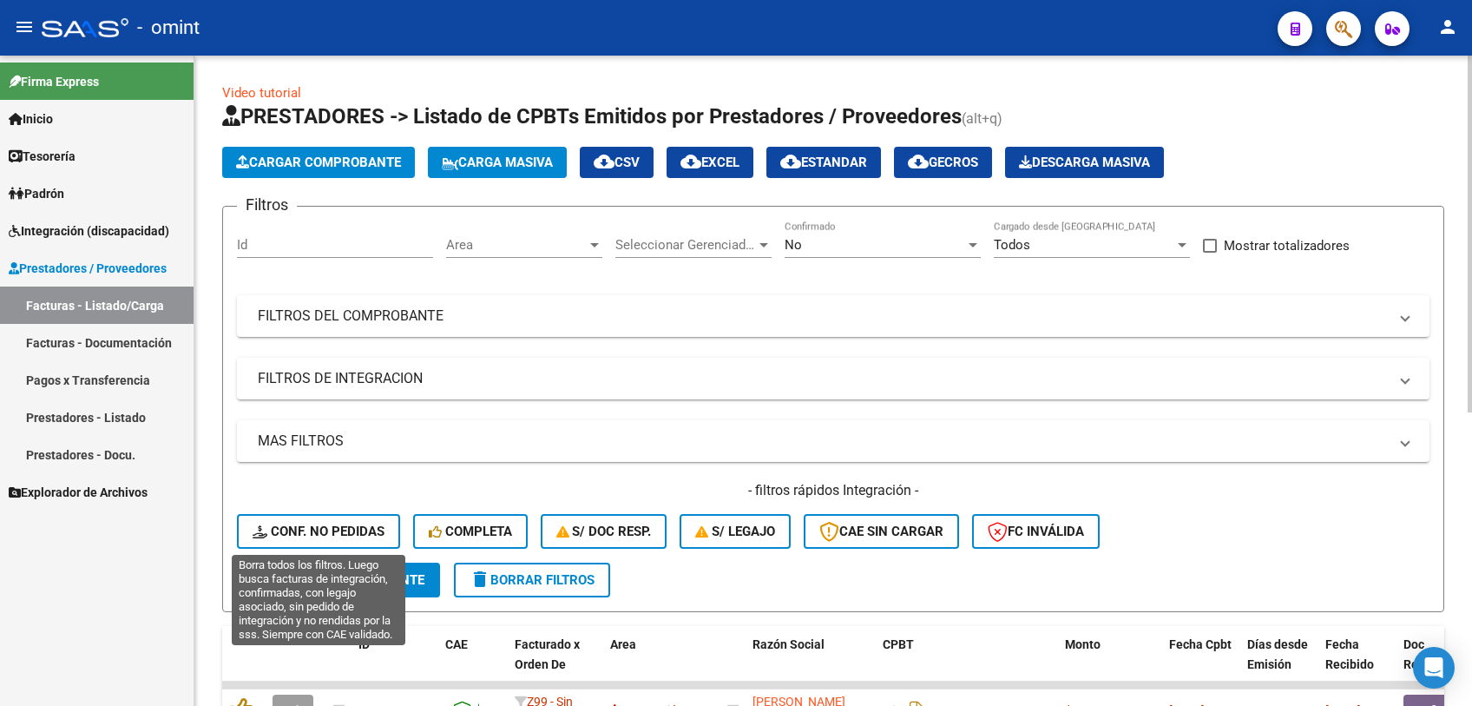
click at [303, 528] on span "Conf. no pedidas" at bounding box center [319, 531] width 132 height 16
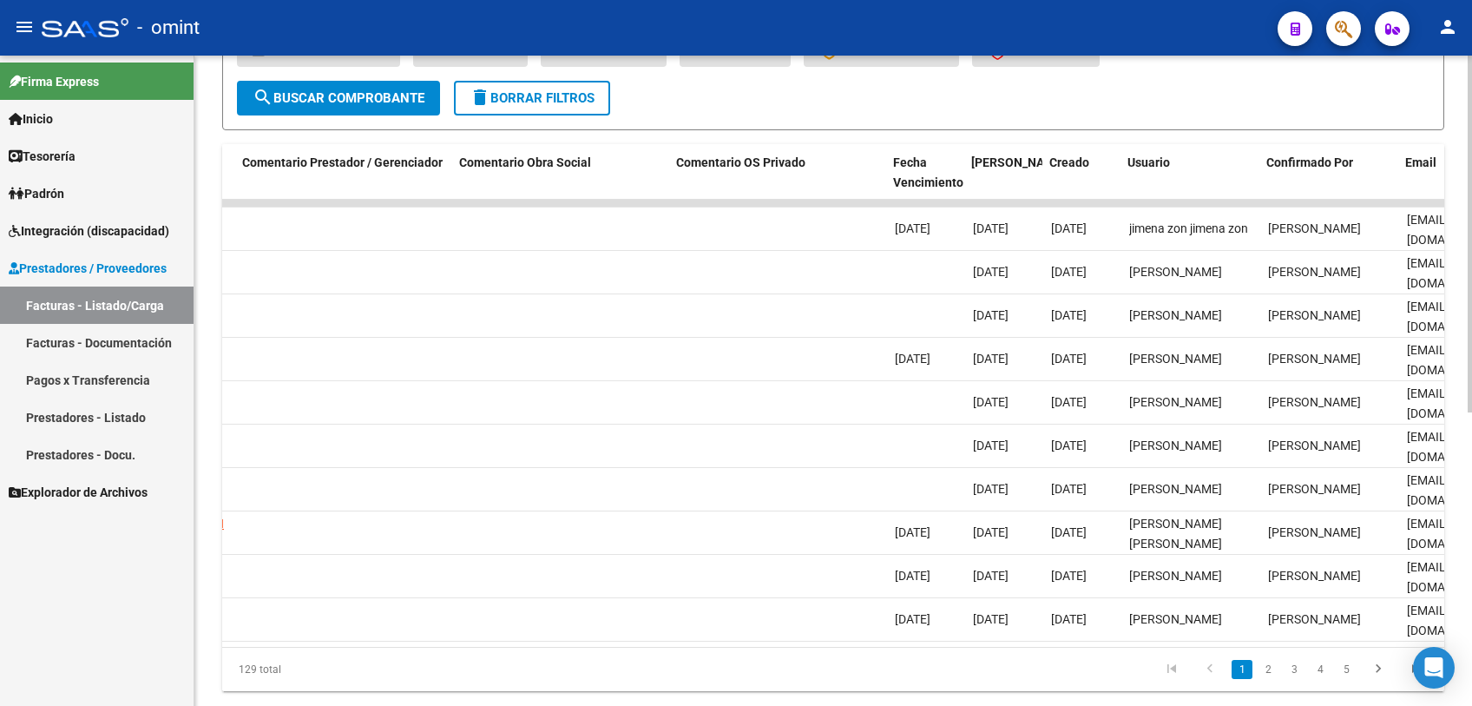
scroll to position [0, 1555]
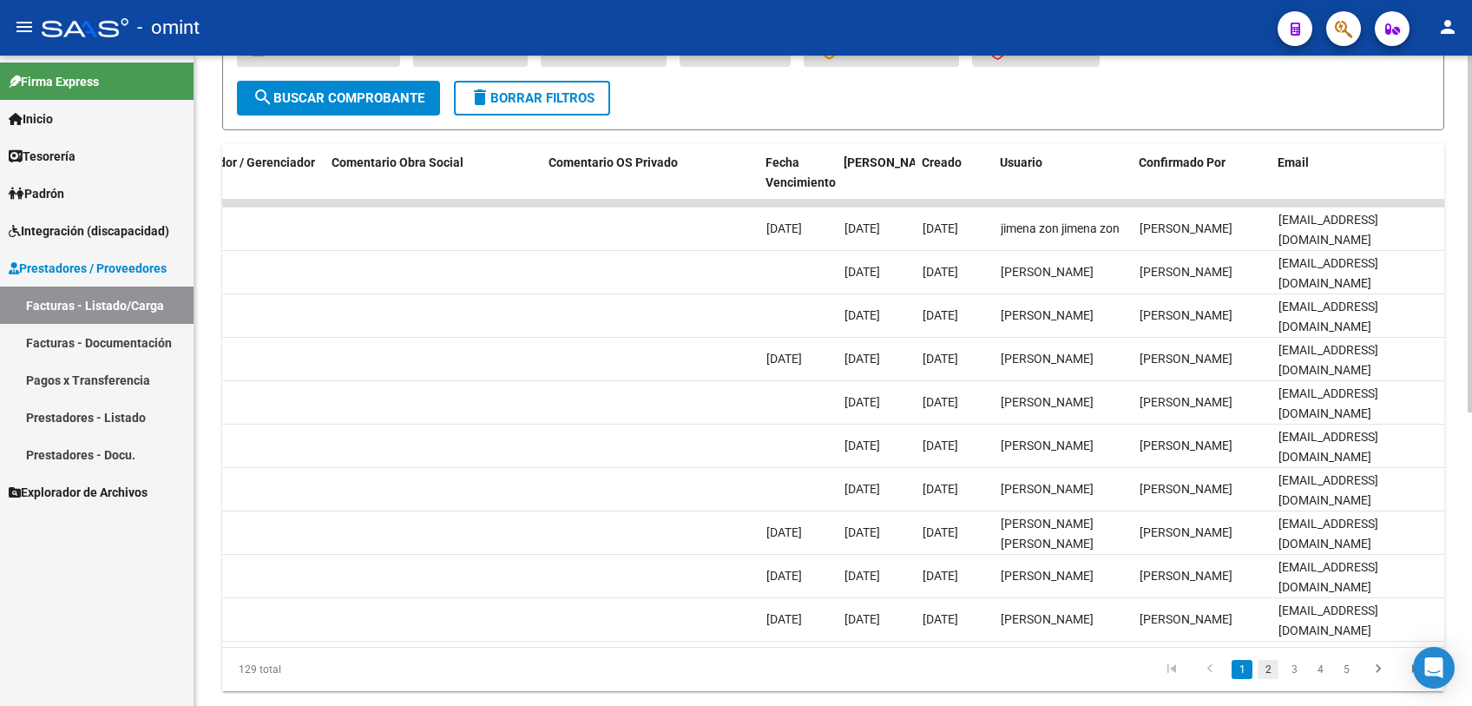
click at [1272, 679] on link "2" at bounding box center [1267, 669] width 21 height 19
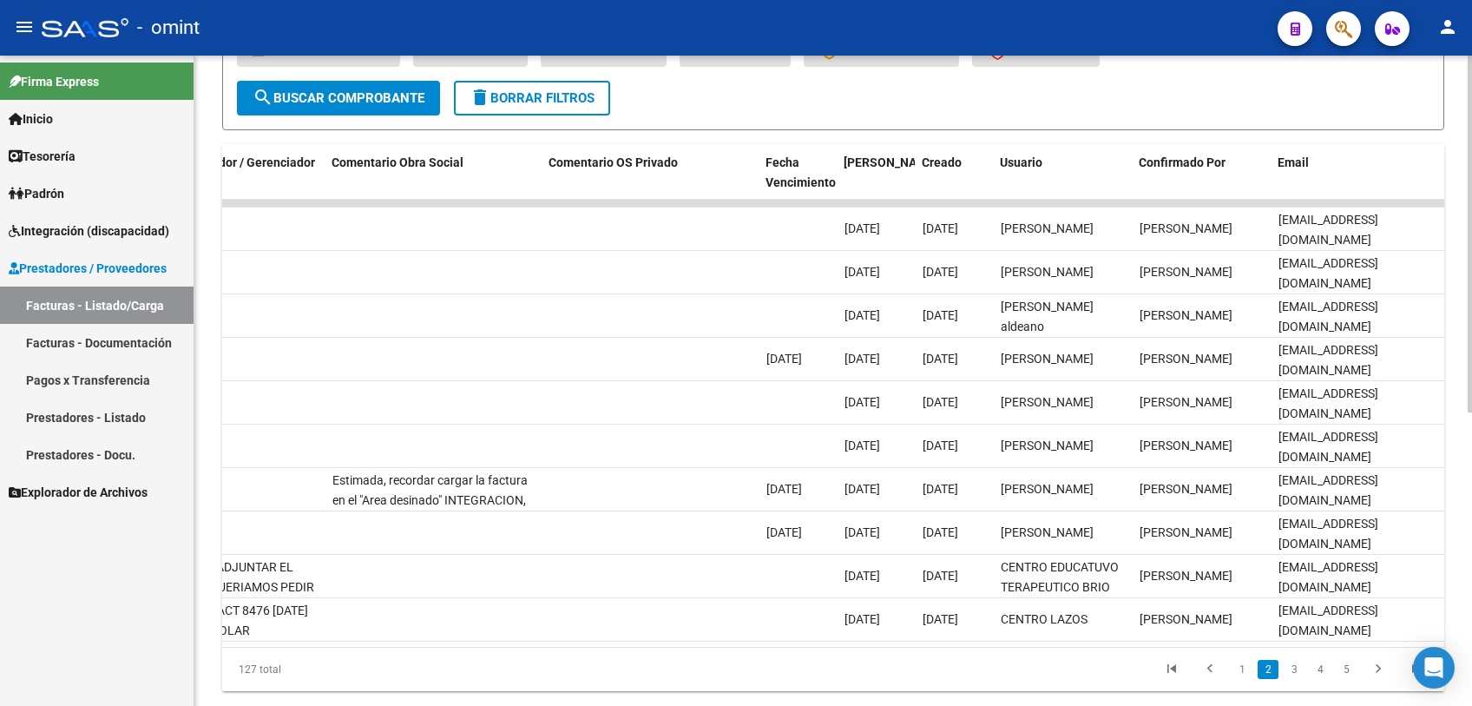
scroll to position [0, 0]
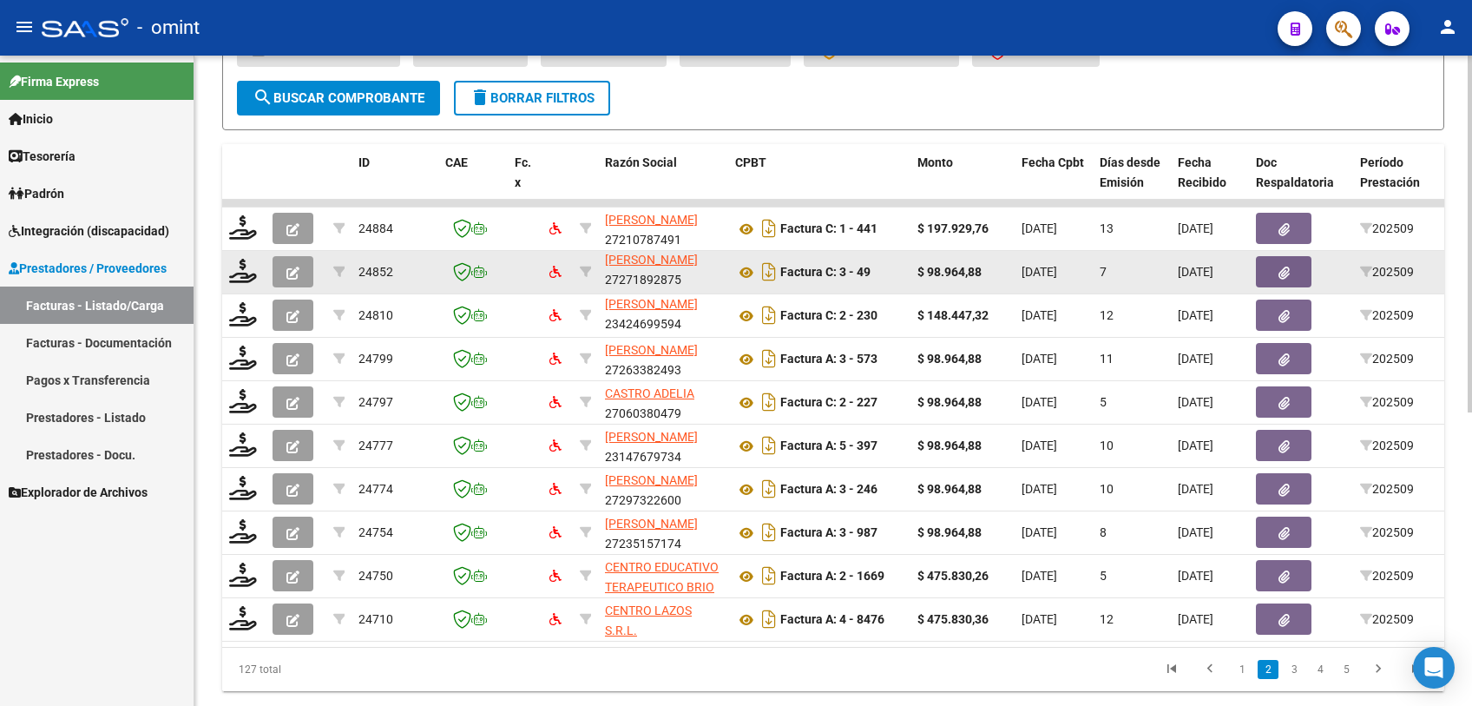
click at [243, 286] on datatable-body-cell at bounding box center [243, 272] width 43 height 43
click at [242, 275] on icon at bounding box center [243, 271] width 28 height 24
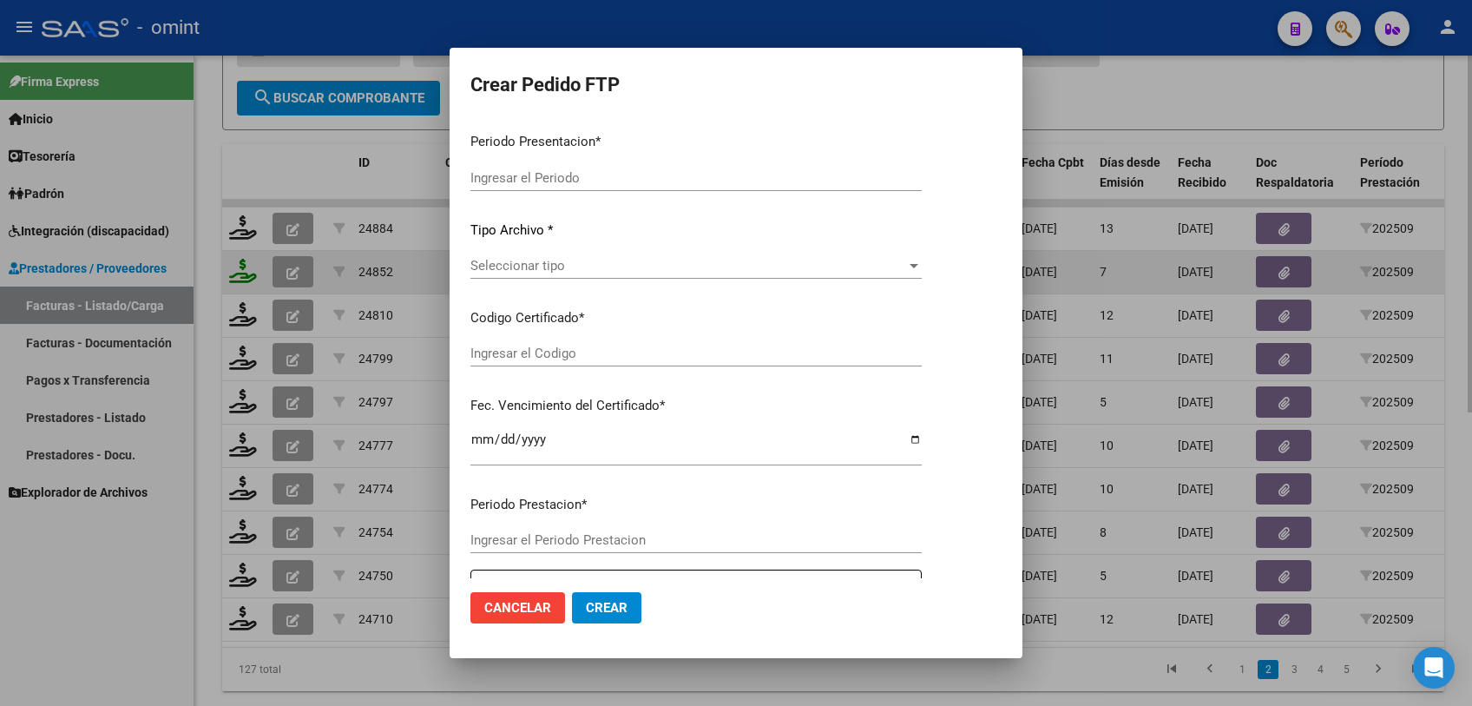
type input "202509"
type input "$ 98.964,88"
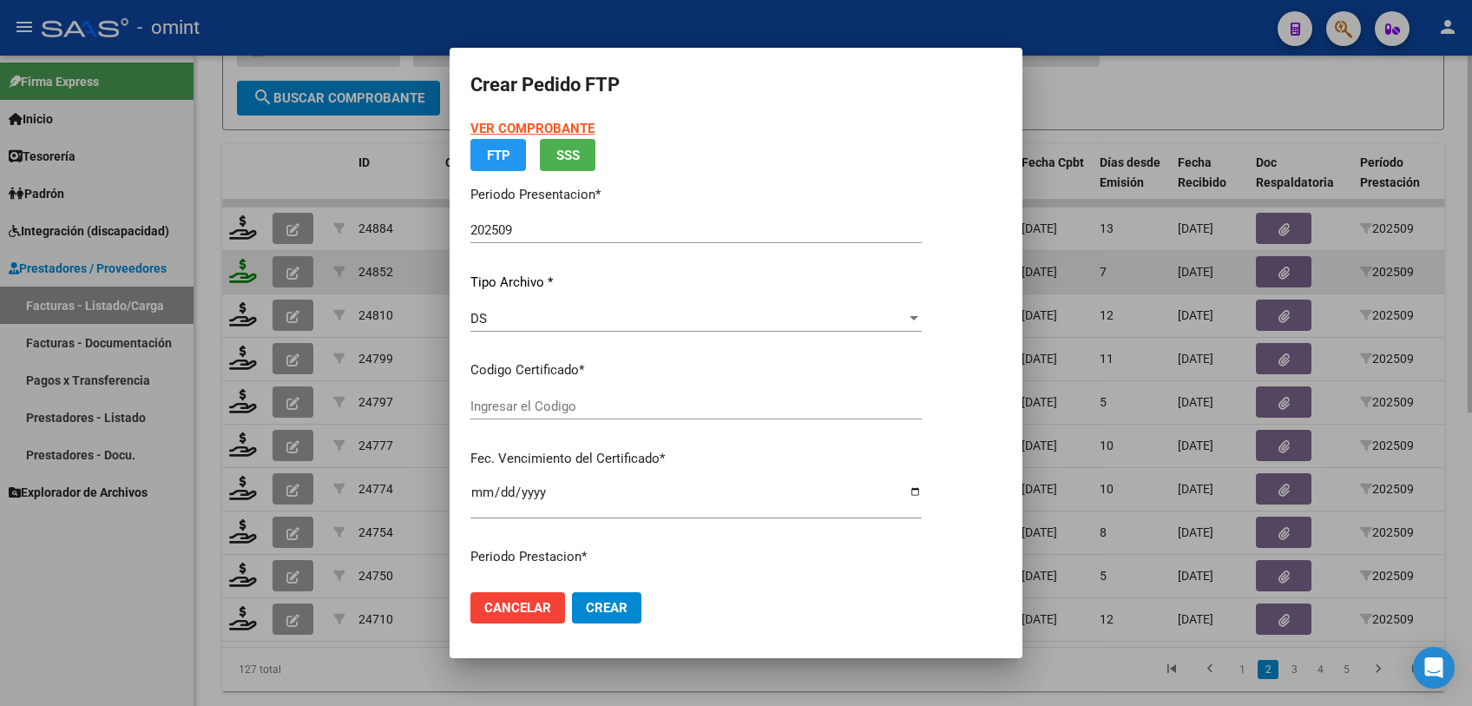
type input "161907341"
type input "[DATE]"
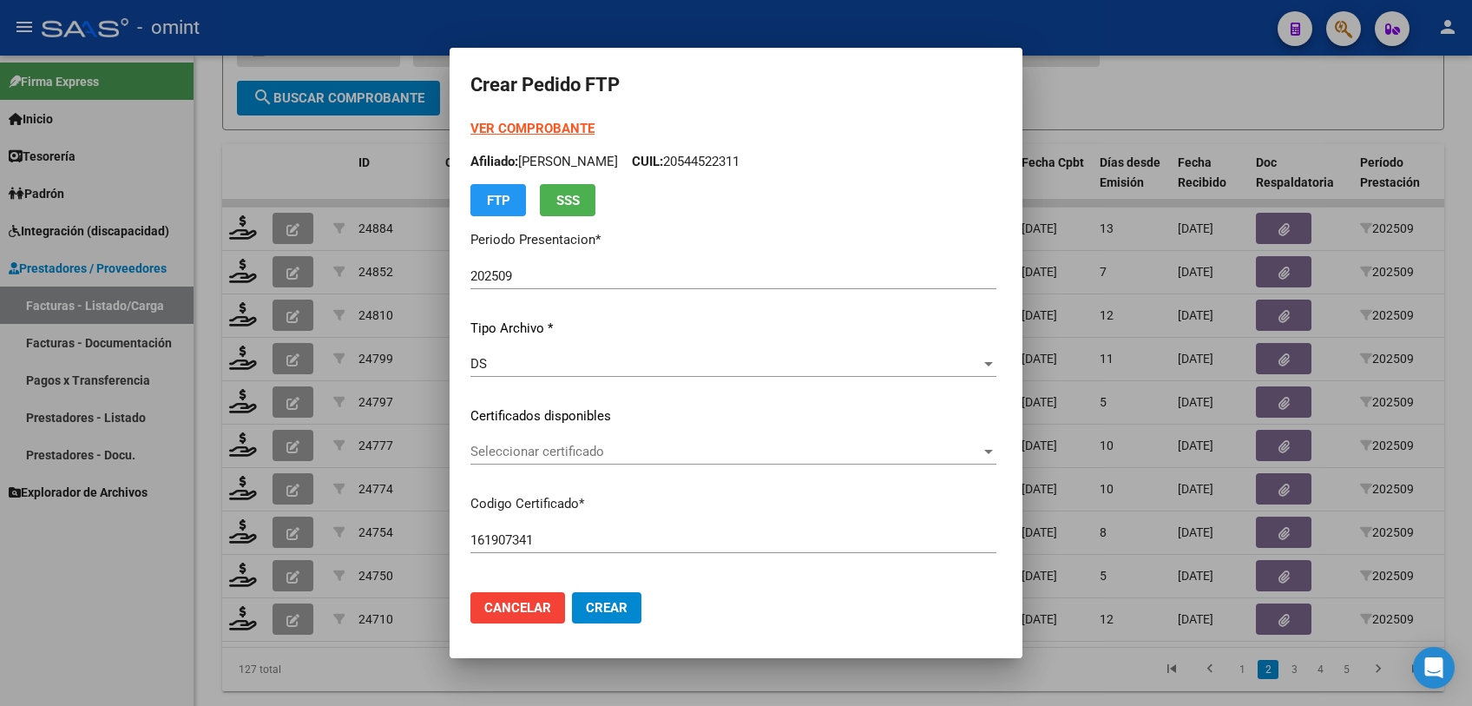
click at [562, 449] on span "Seleccionar certificado" at bounding box center [725, 451] width 510 height 16
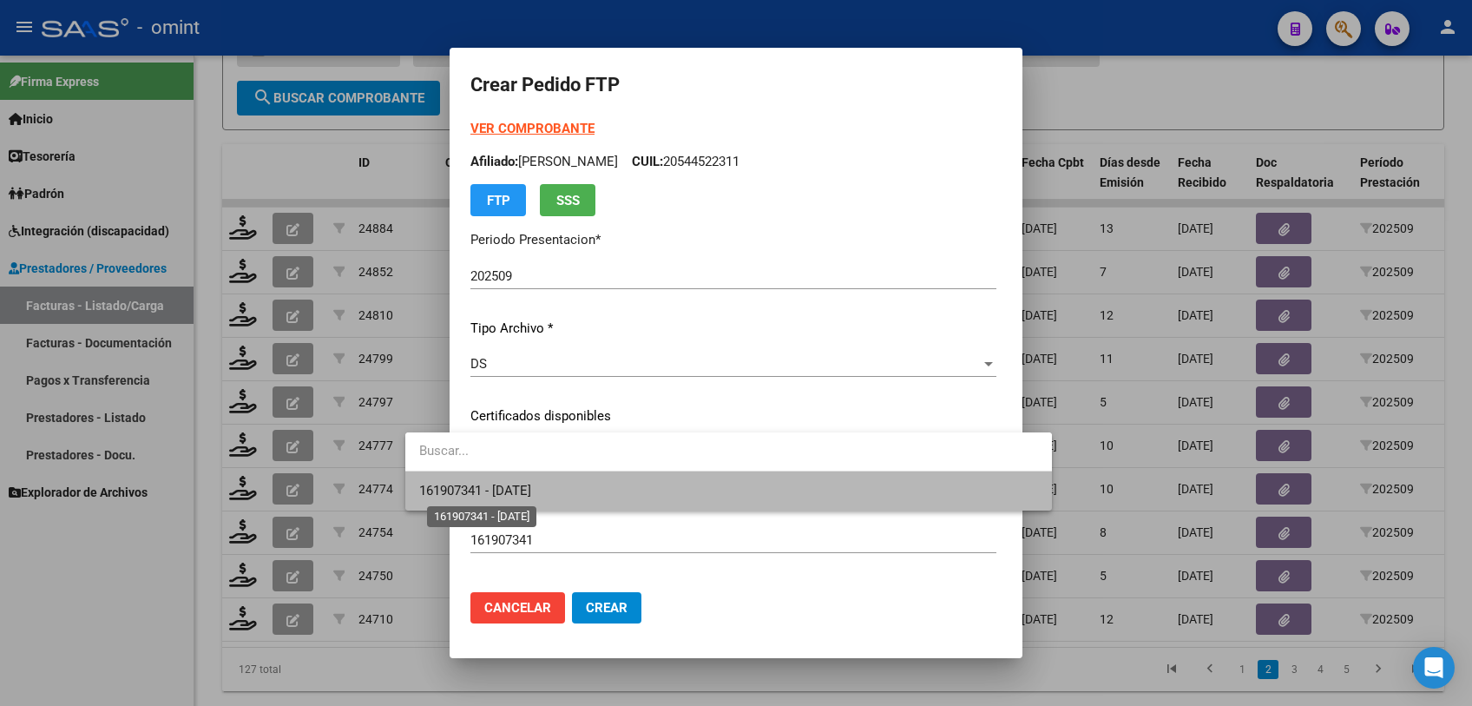
click at [531, 484] on span "161907341 - [DATE]" at bounding box center [475, 491] width 112 height 16
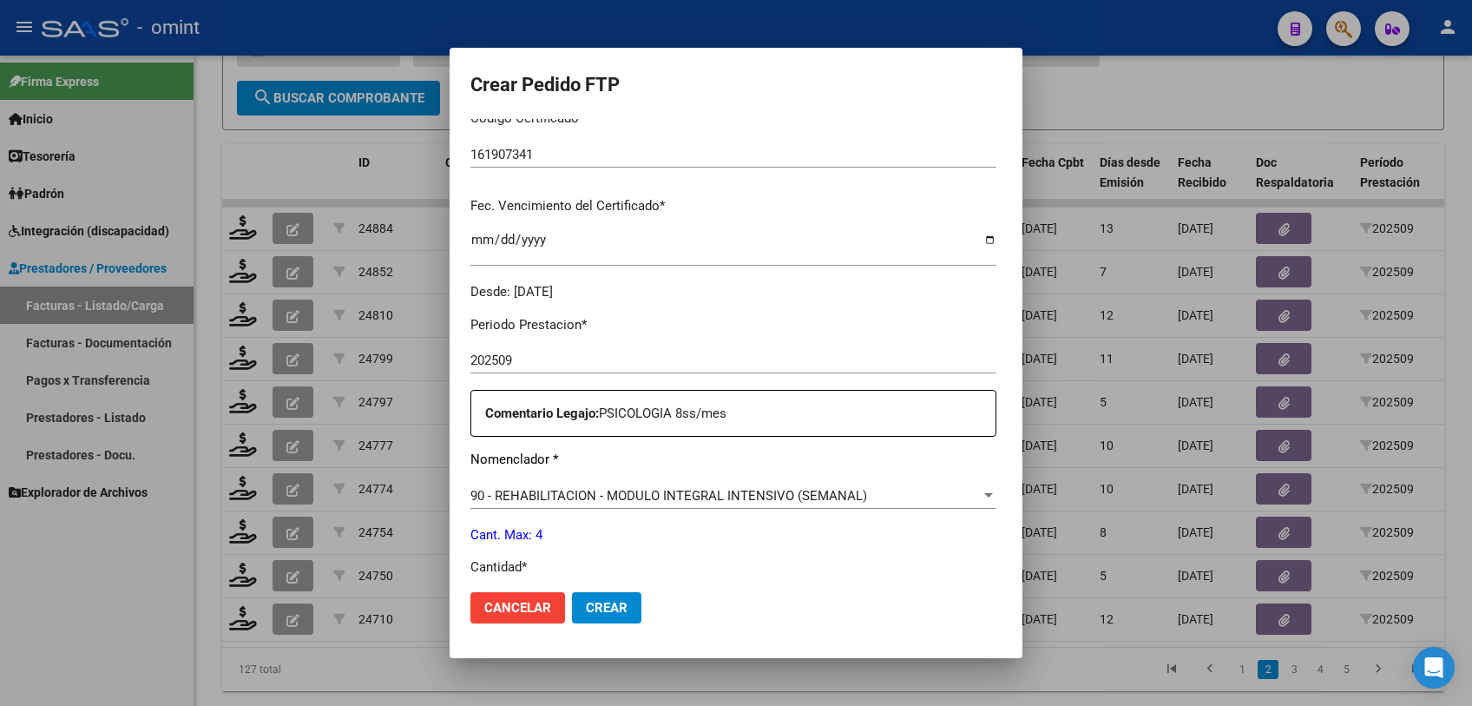
scroll to position [578, 0]
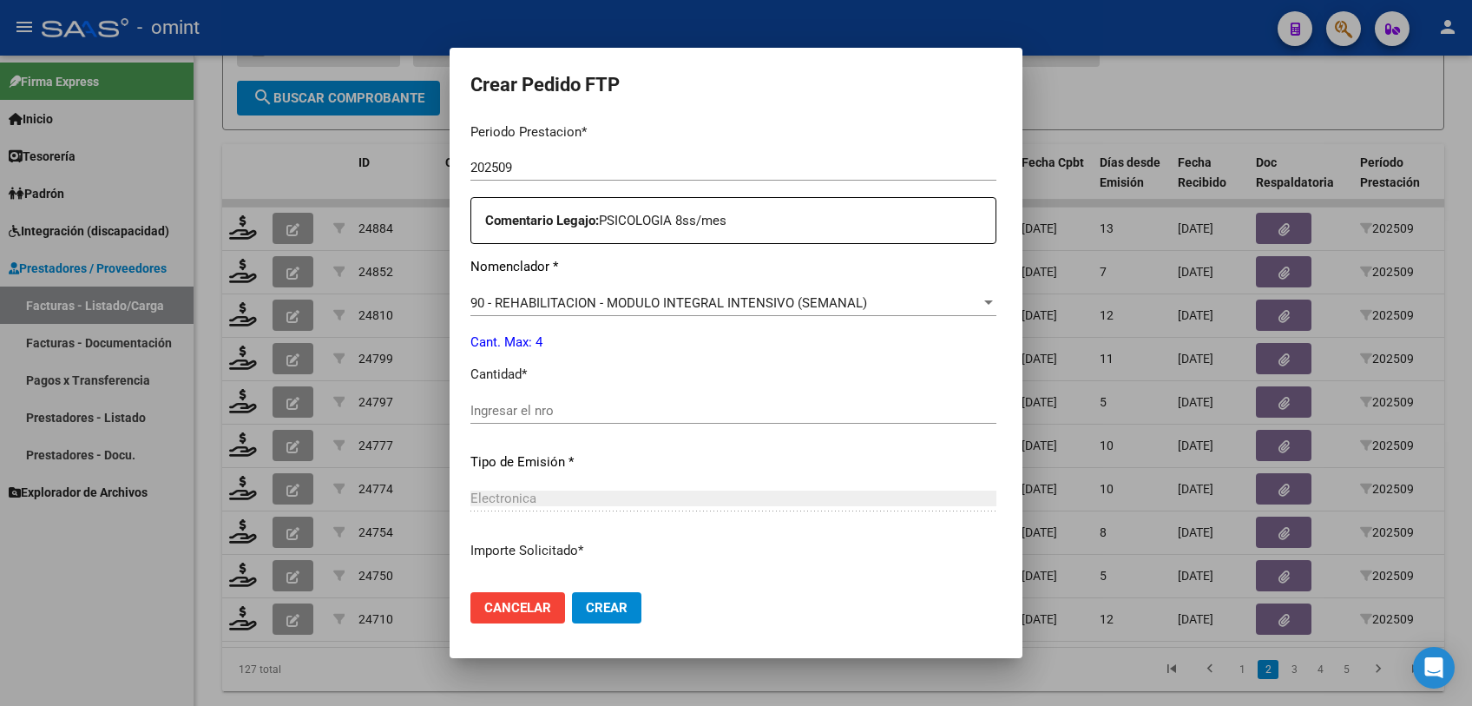
click at [516, 409] on input "Ingresar el nro" at bounding box center [733, 411] width 526 height 16
type input "4"
click at [586, 602] on span "Crear" at bounding box center [607, 608] width 42 height 16
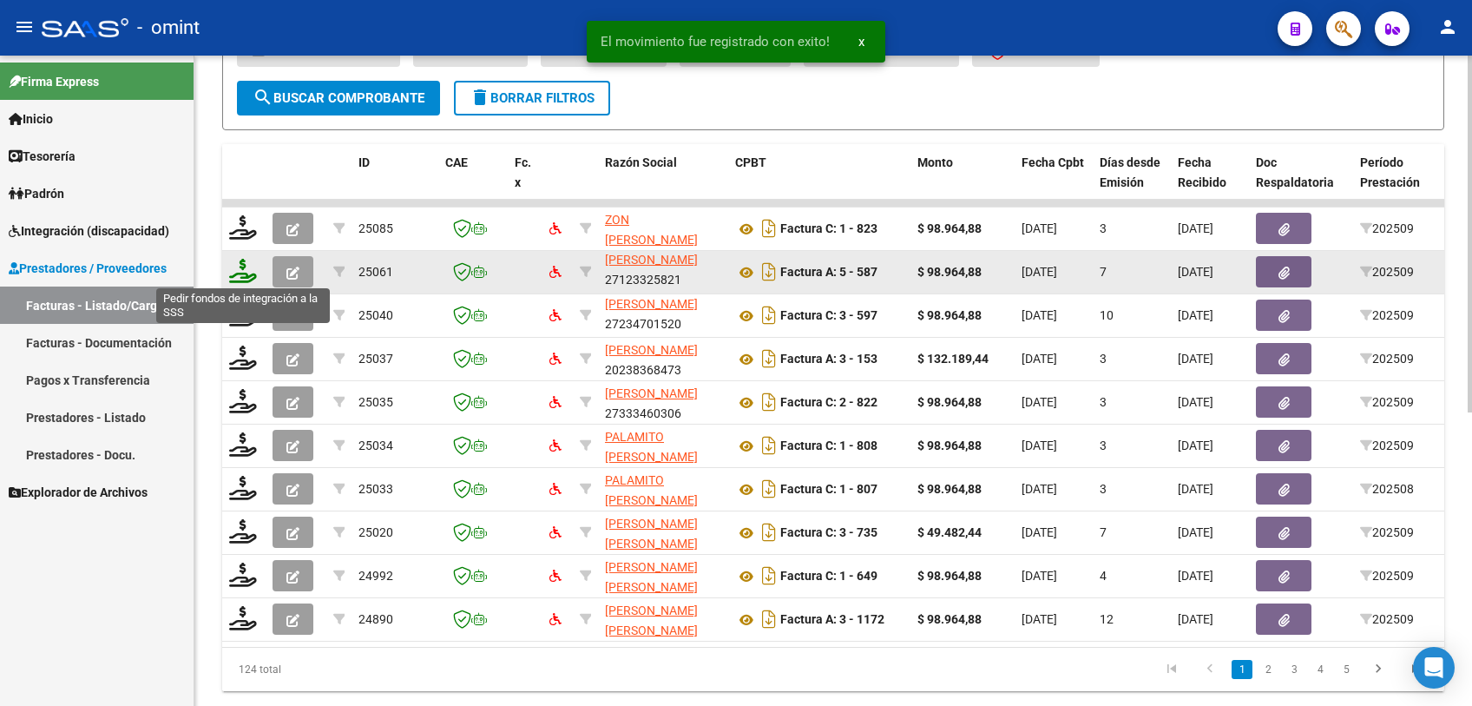
click at [248, 268] on icon at bounding box center [243, 271] width 28 height 24
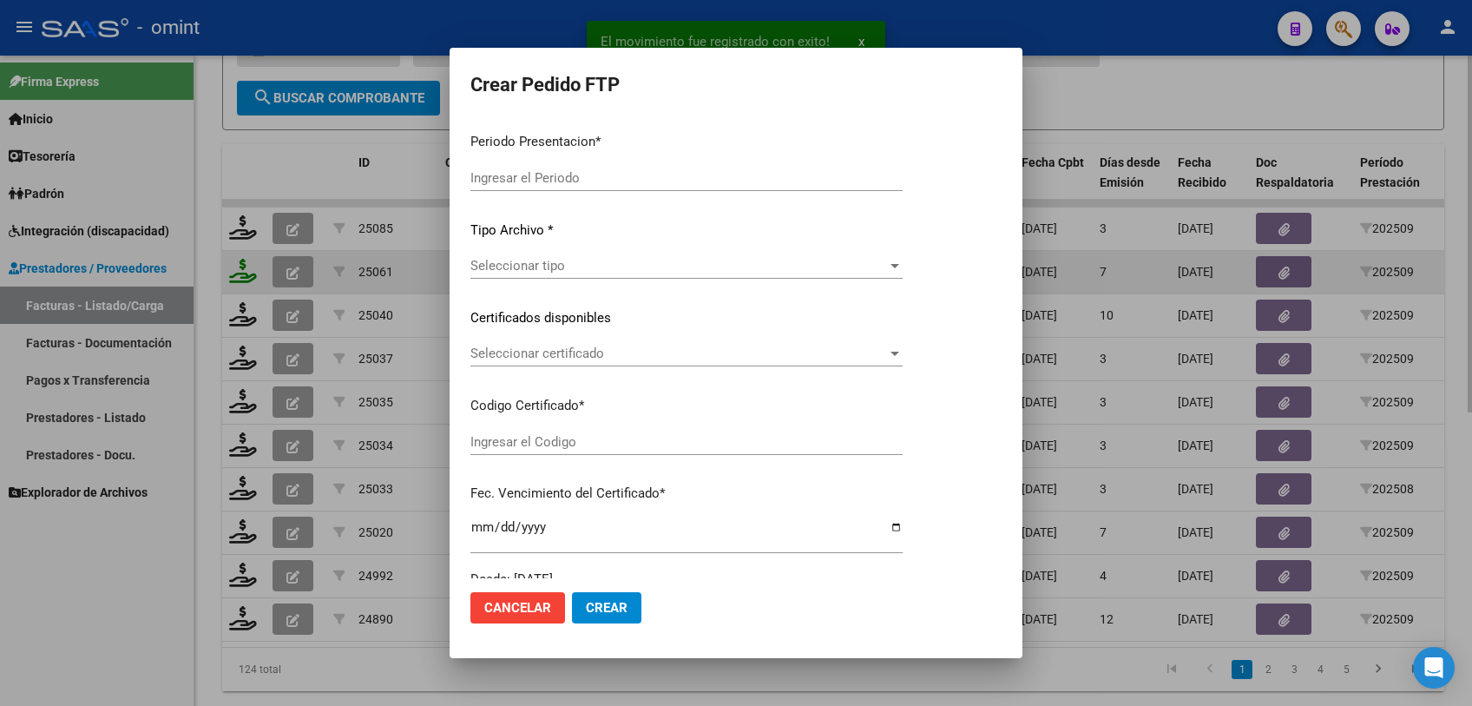
type input "202509"
type input "$ 98.964,88"
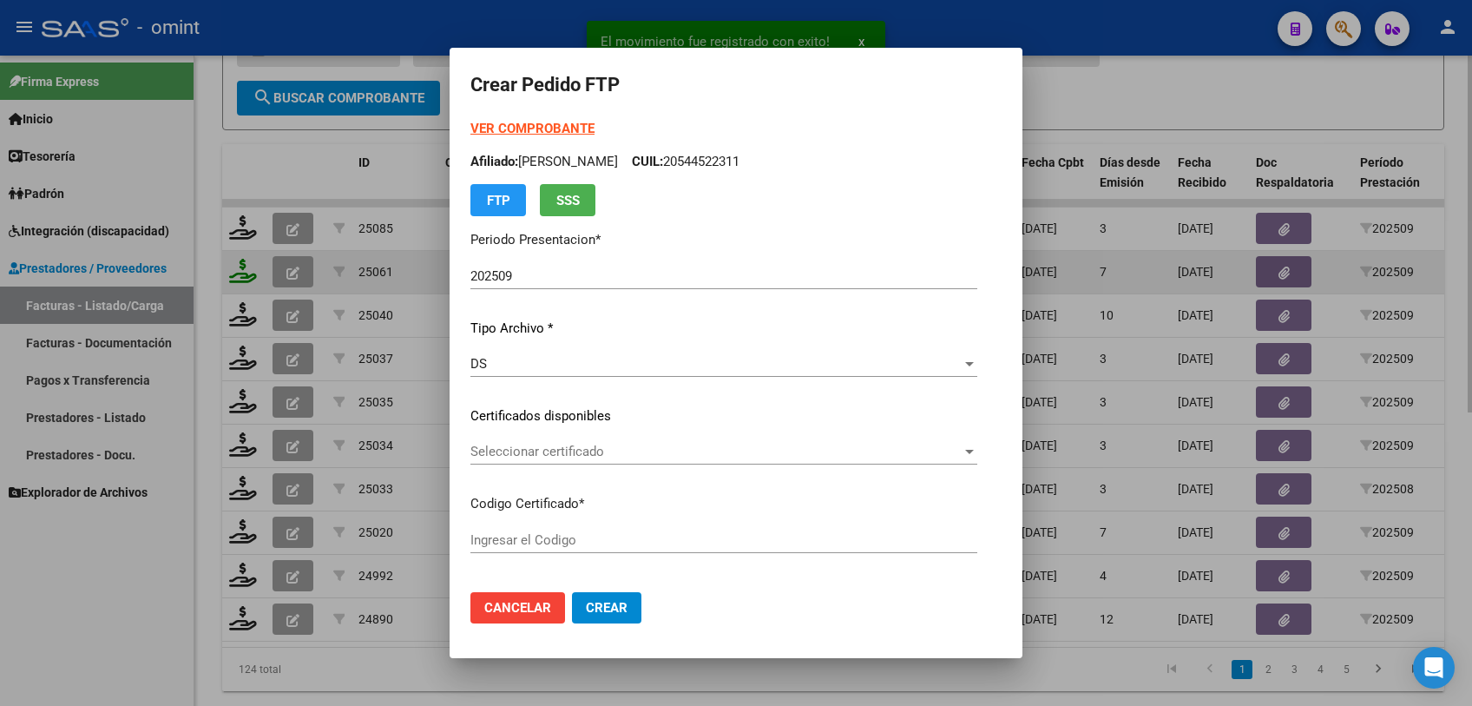
type input "5482543798"
type input "[DATE]"
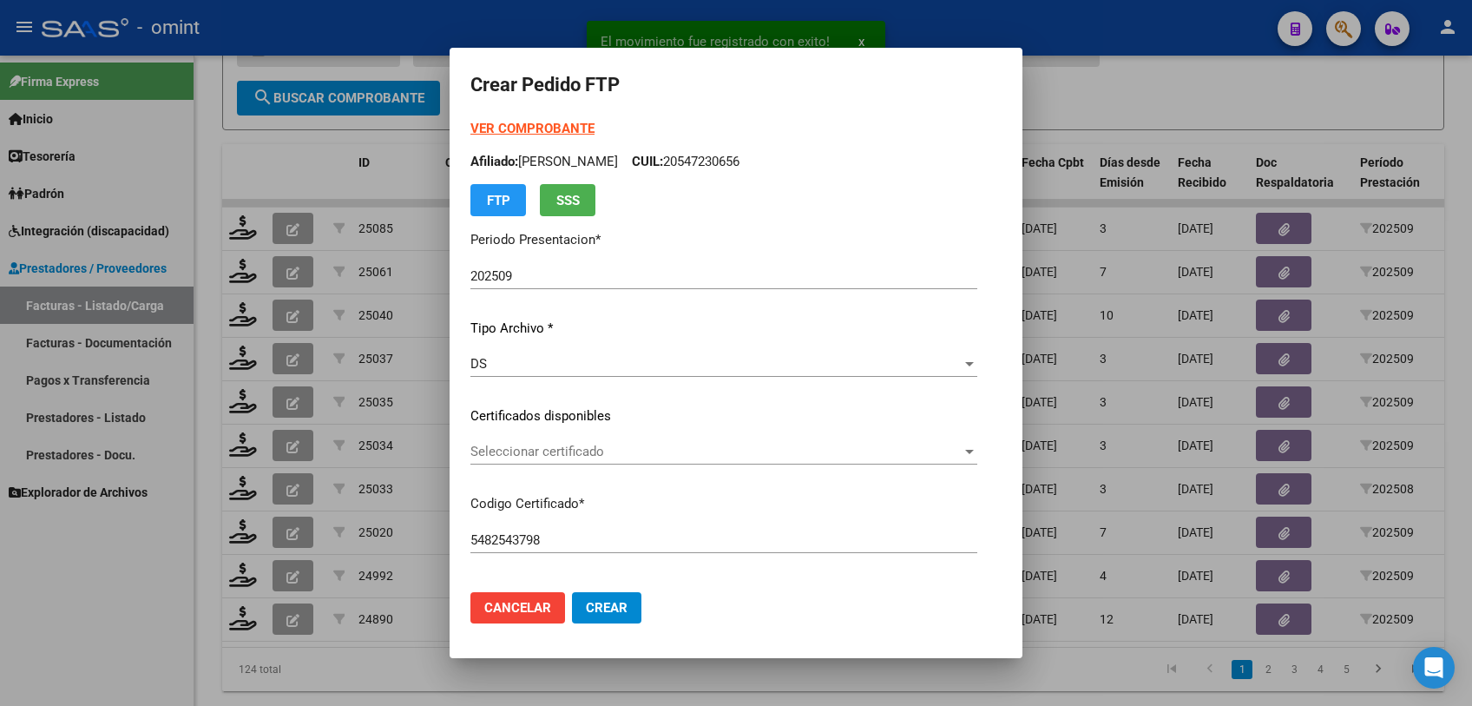
click at [300, 145] on div at bounding box center [736, 353] width 1472 height 706
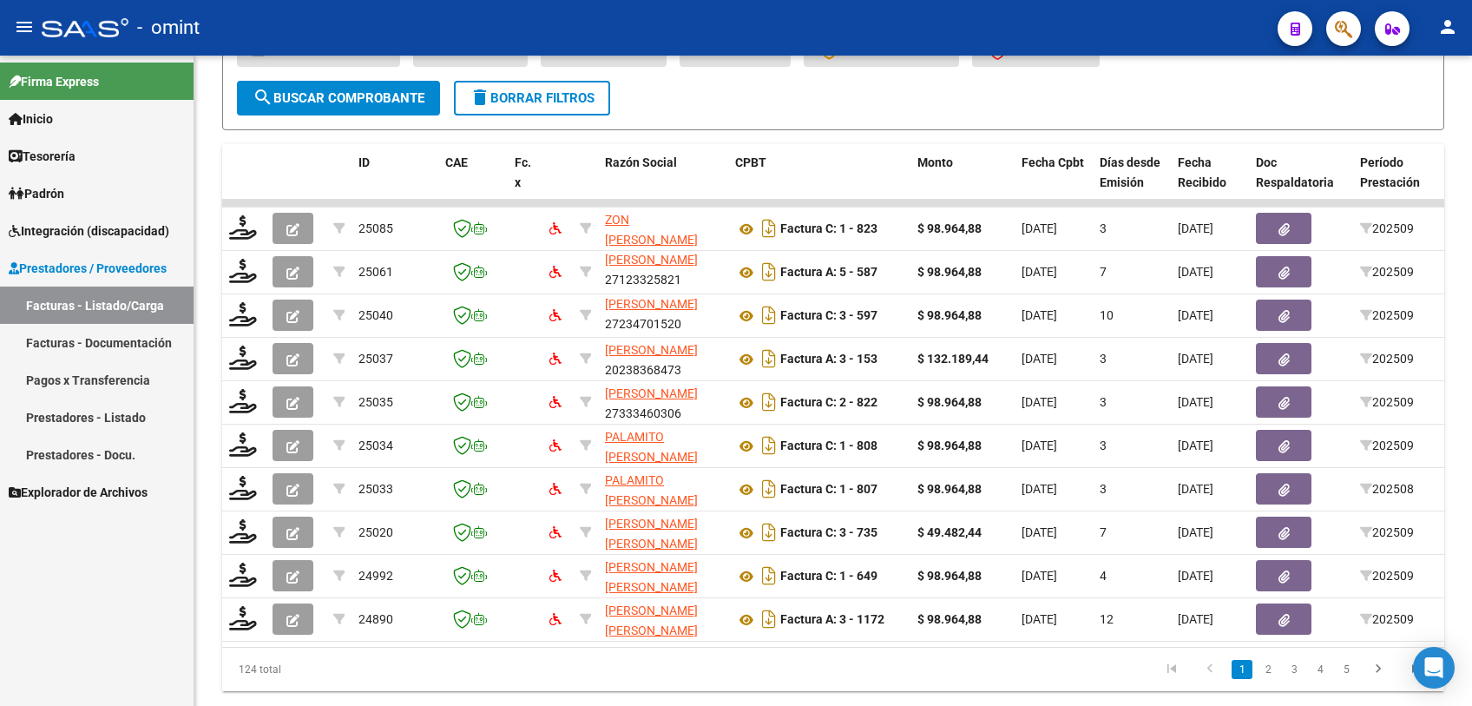
click at [1270, 679] on link "2" at bounding box center [1267, 669] width 21 height 19
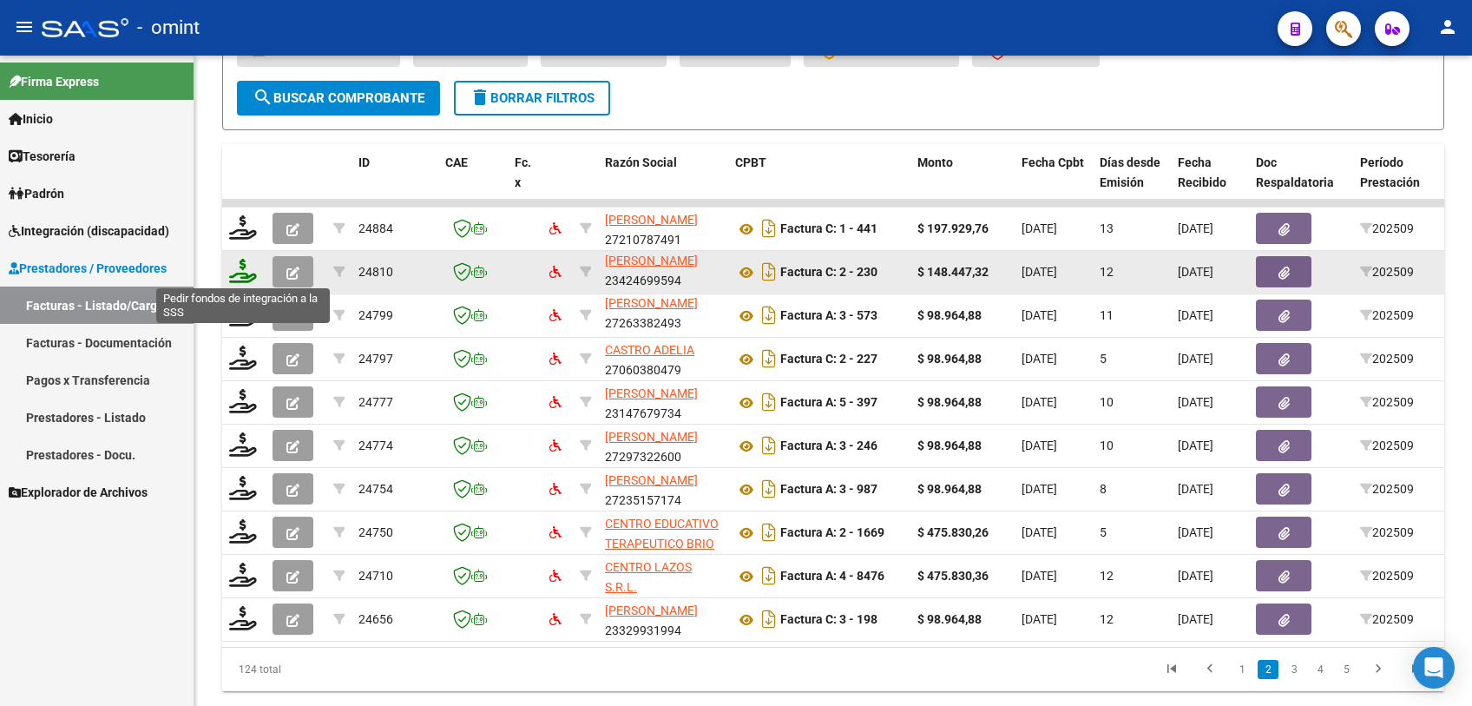
click at [240, 266] on icon at bounding box center [243, 271] width 28 height 24
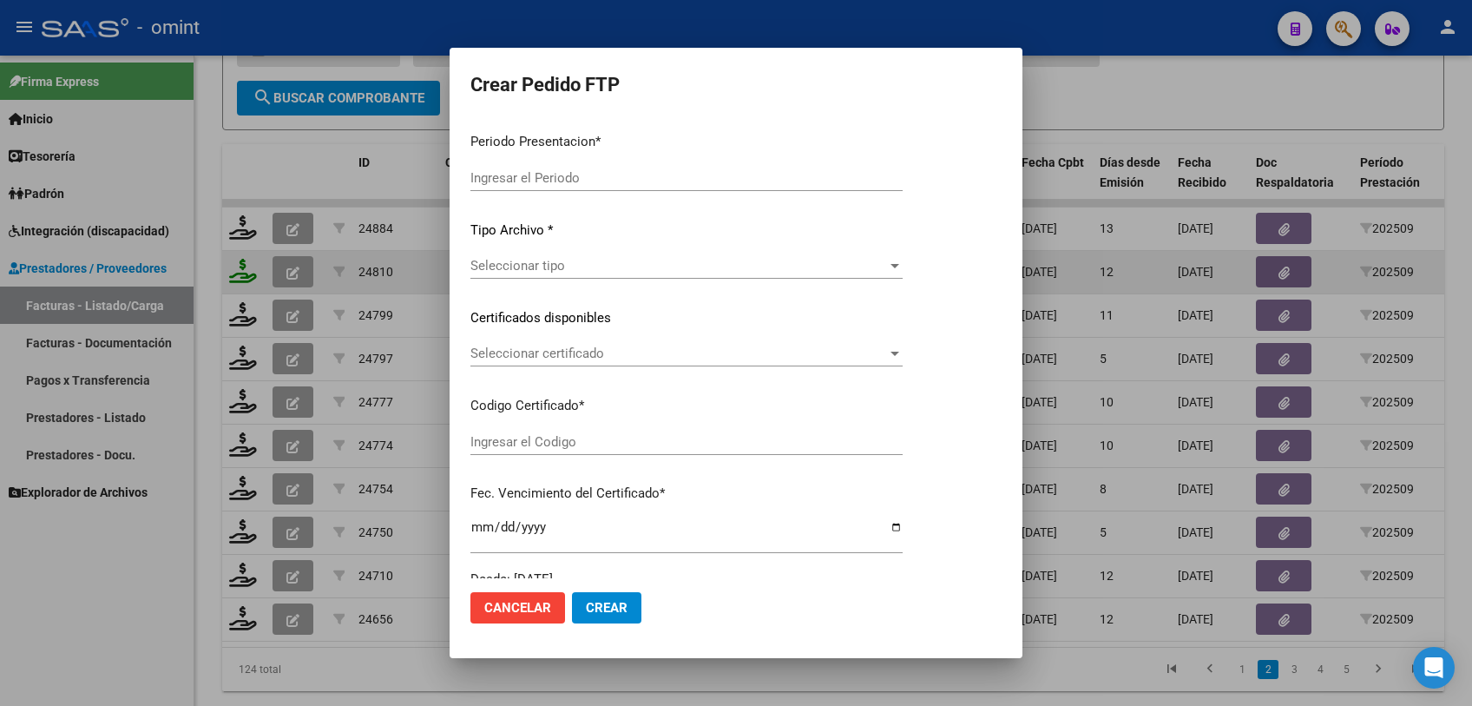
type input "202509"
type input "$ 148.447,32"
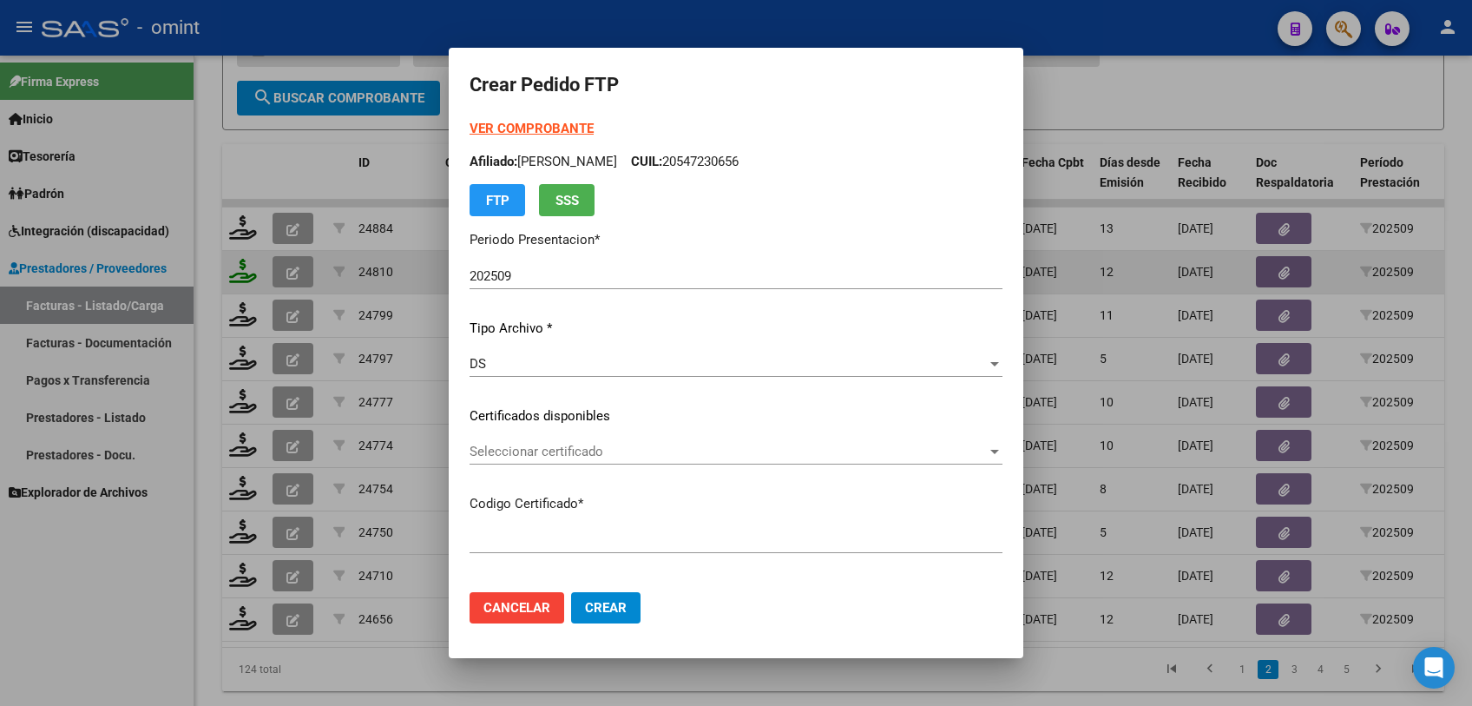
type input "6284145338"
type input "[DATE]"
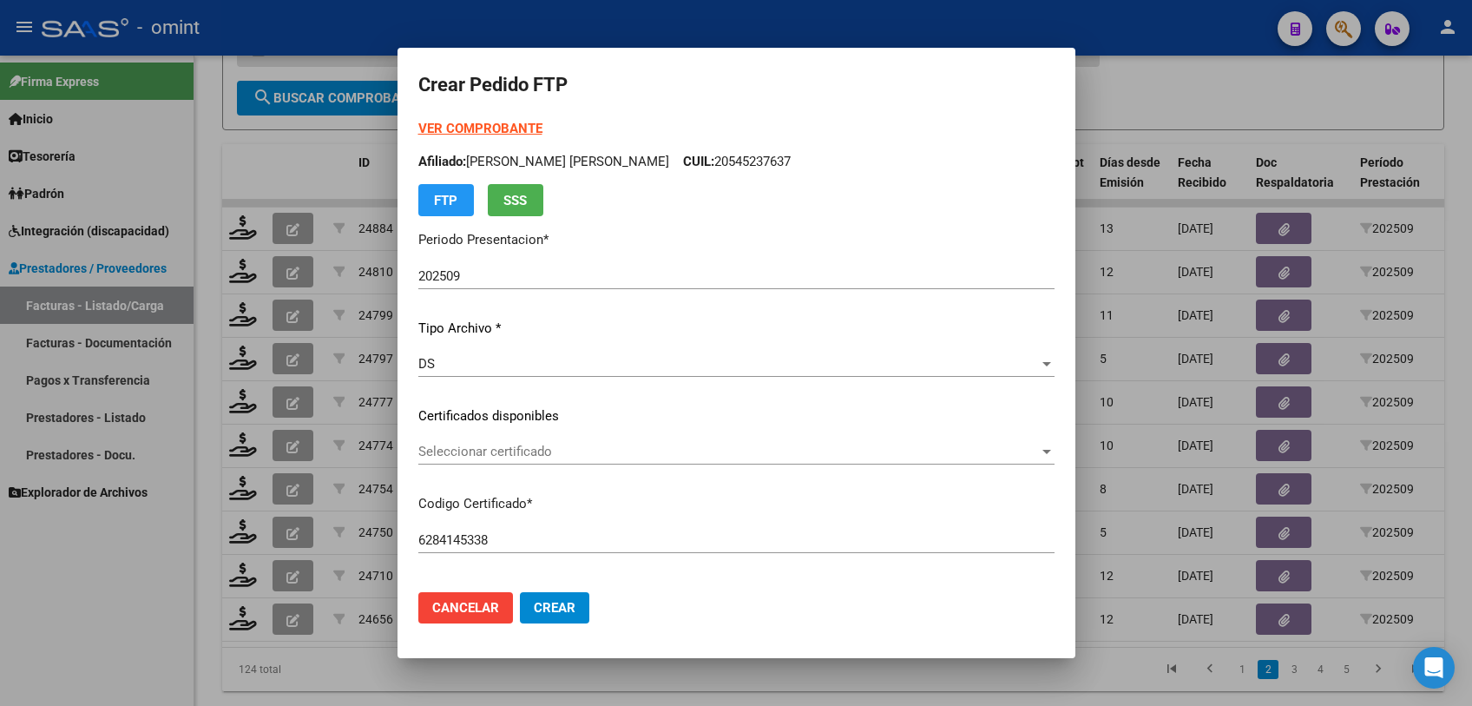
click at [511, 445] on span "Seleccionar certificado" at bounding box center [728, 451] width 620 height 16
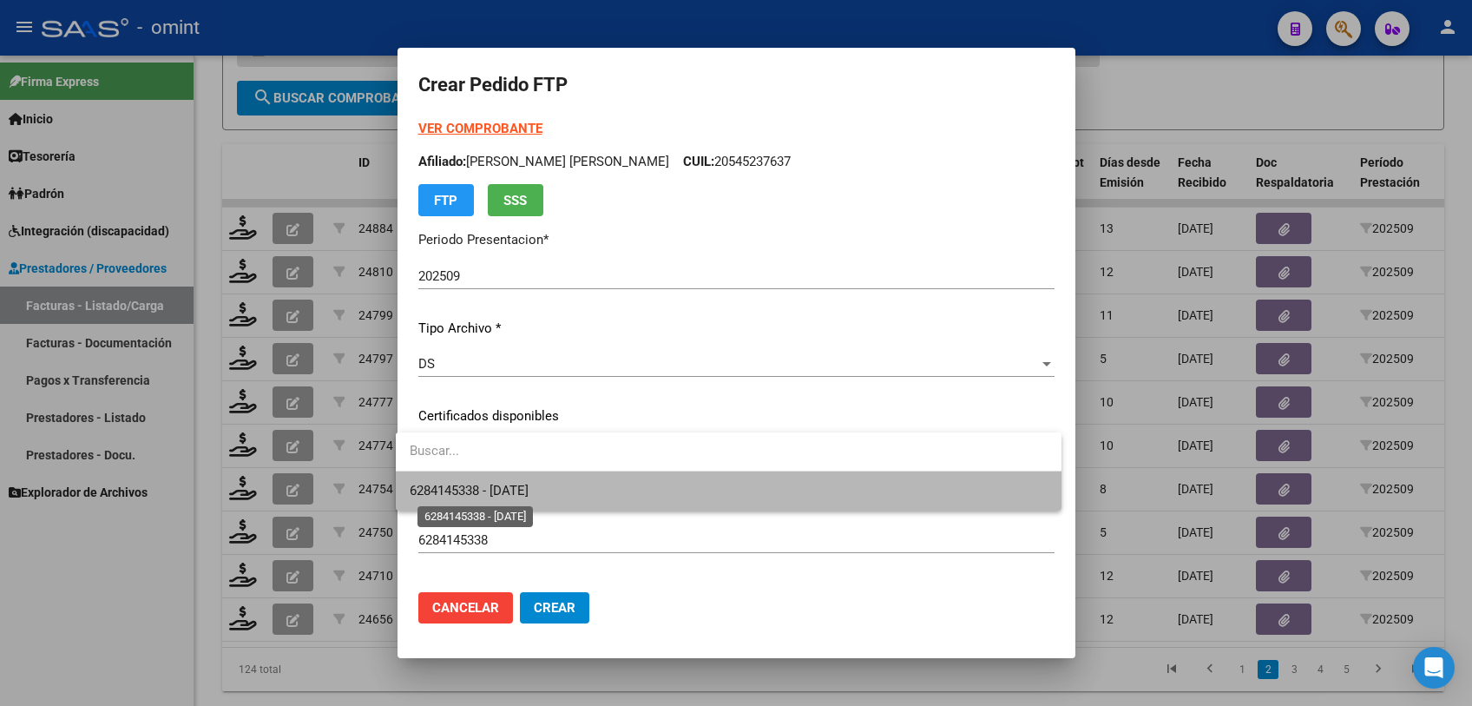
click at [499, 490] on span "6284145338 - [DATE]" at bounding box center [469, 491] width 119 height 16
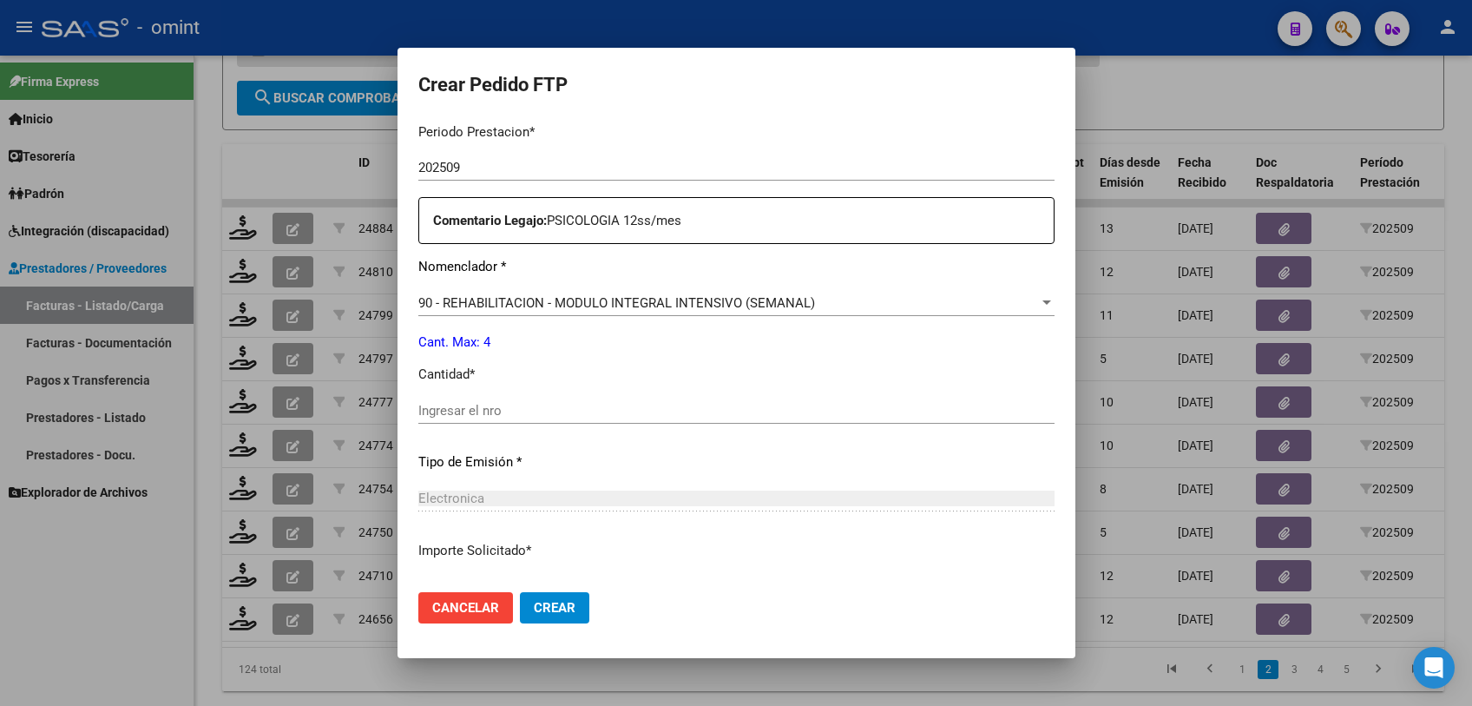
click at [553, 413] on input "Ingresar el nro" at bounding box center [736, 411] width 636 height 16
type input "4"
click at [564, 601] on button "Crear" at bounding box center [554, 607] width 69 height 31
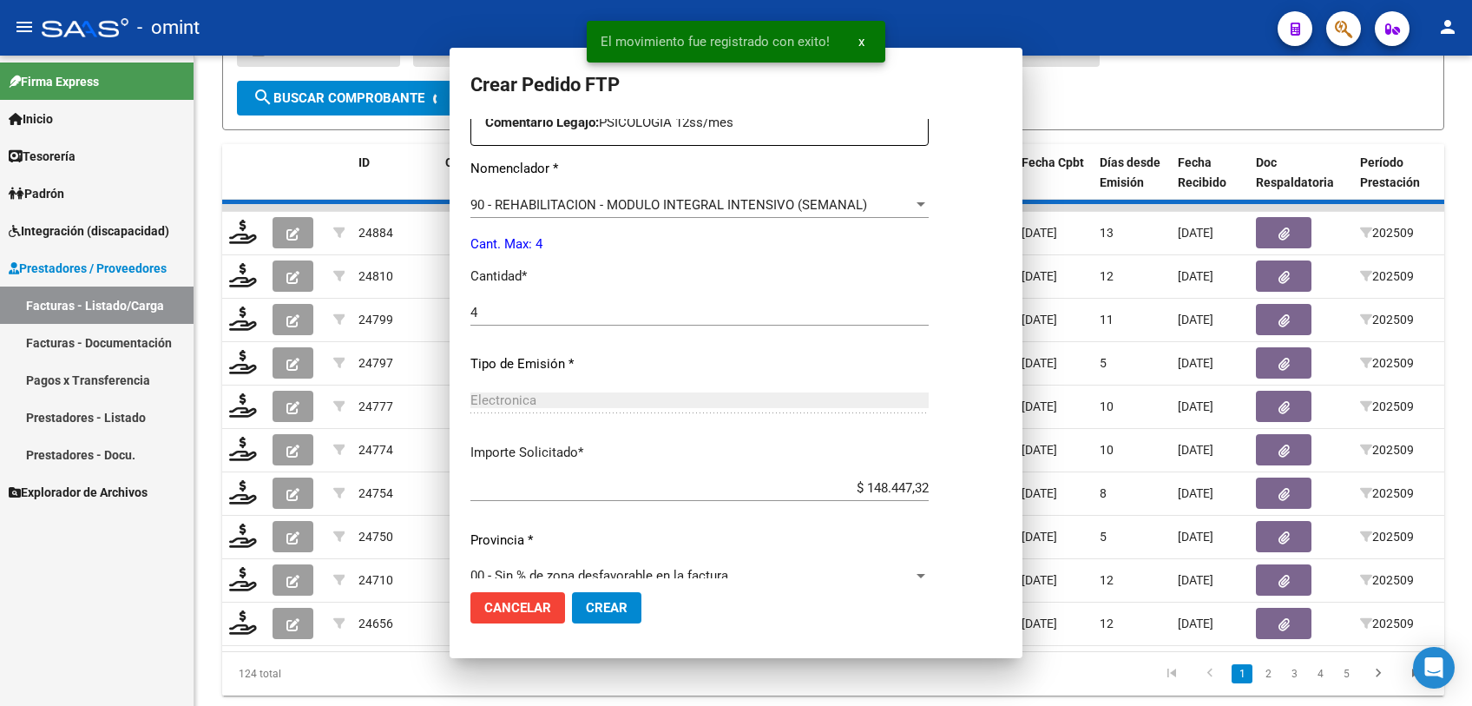
scroll to position [0, 0]
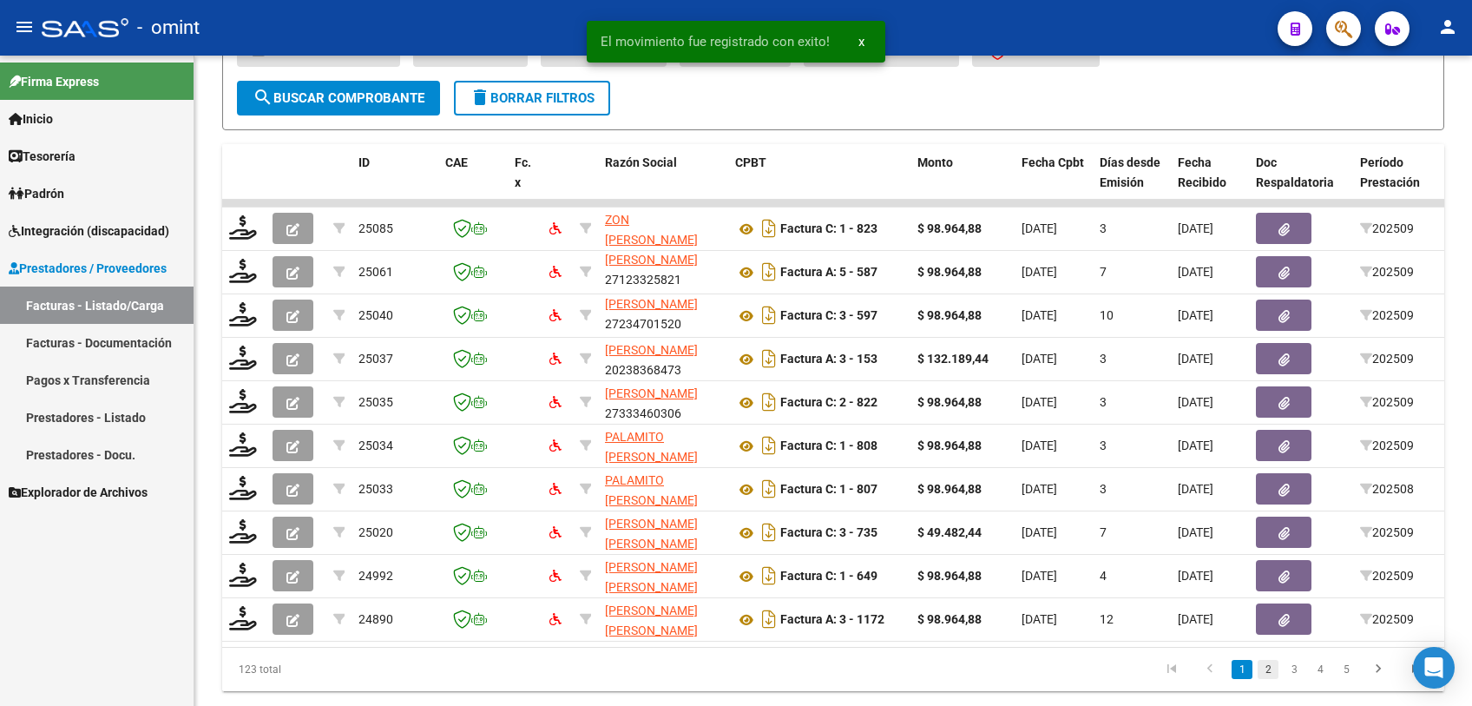
click at [1265, 679] on link "2" at bounding box center [1267, 669] width 21 height 19
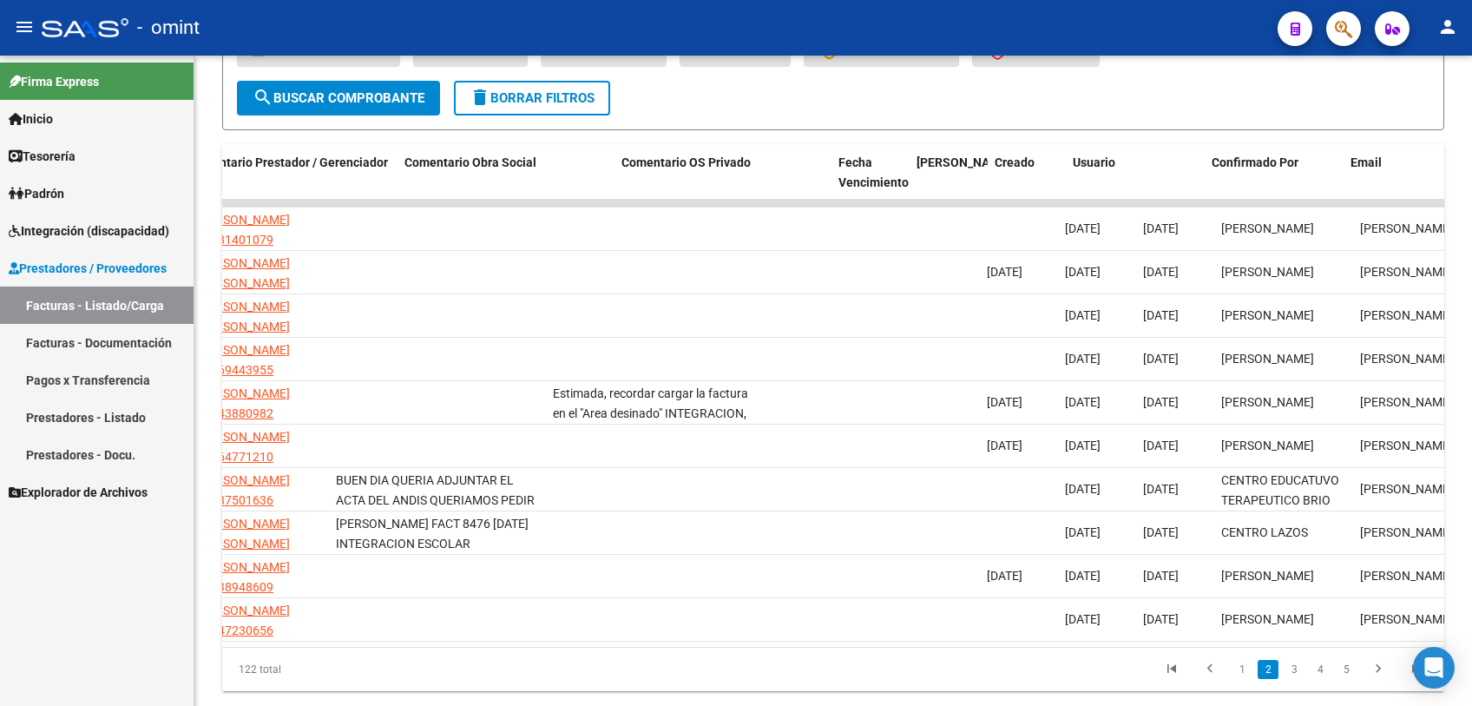
scroll to position [0, 1483]
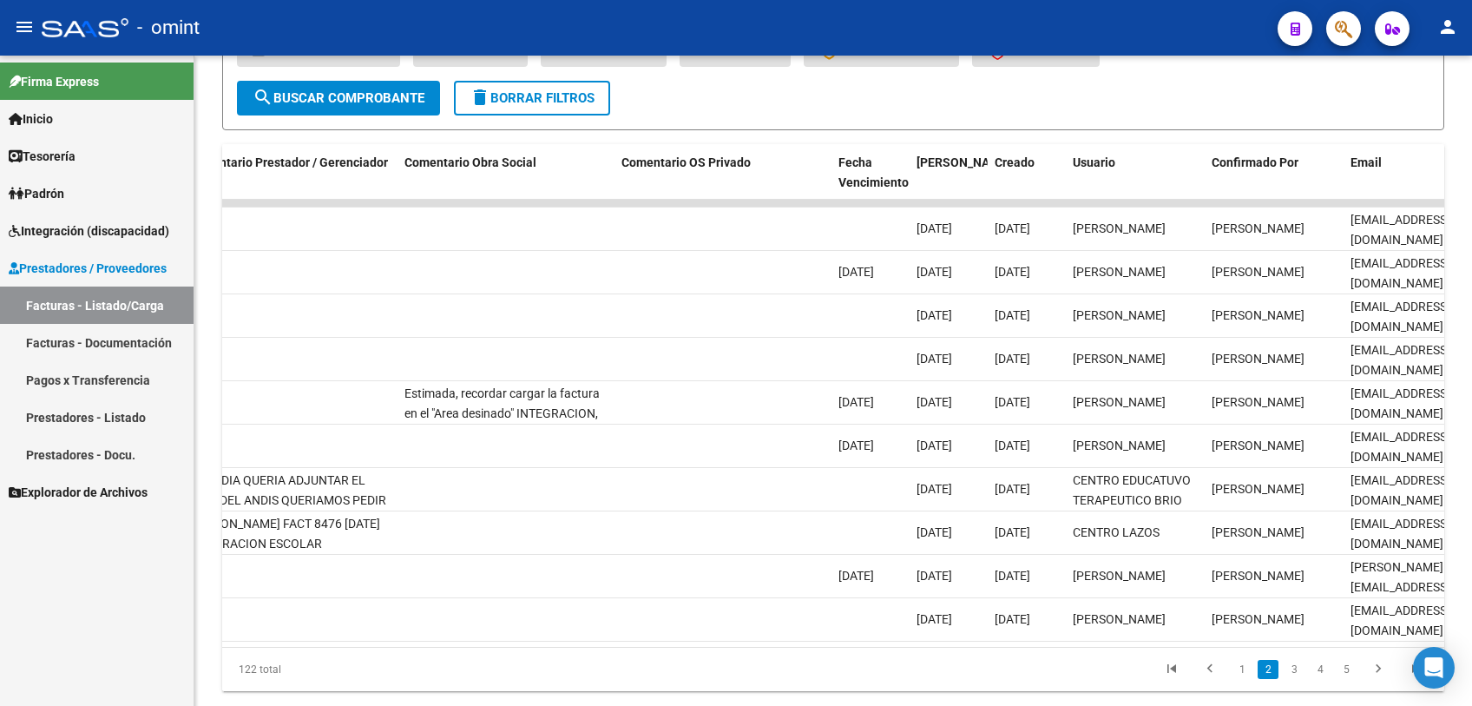
click at [1297, 679] on link "3" at bounding box center [1293, 669] width 21 height 19
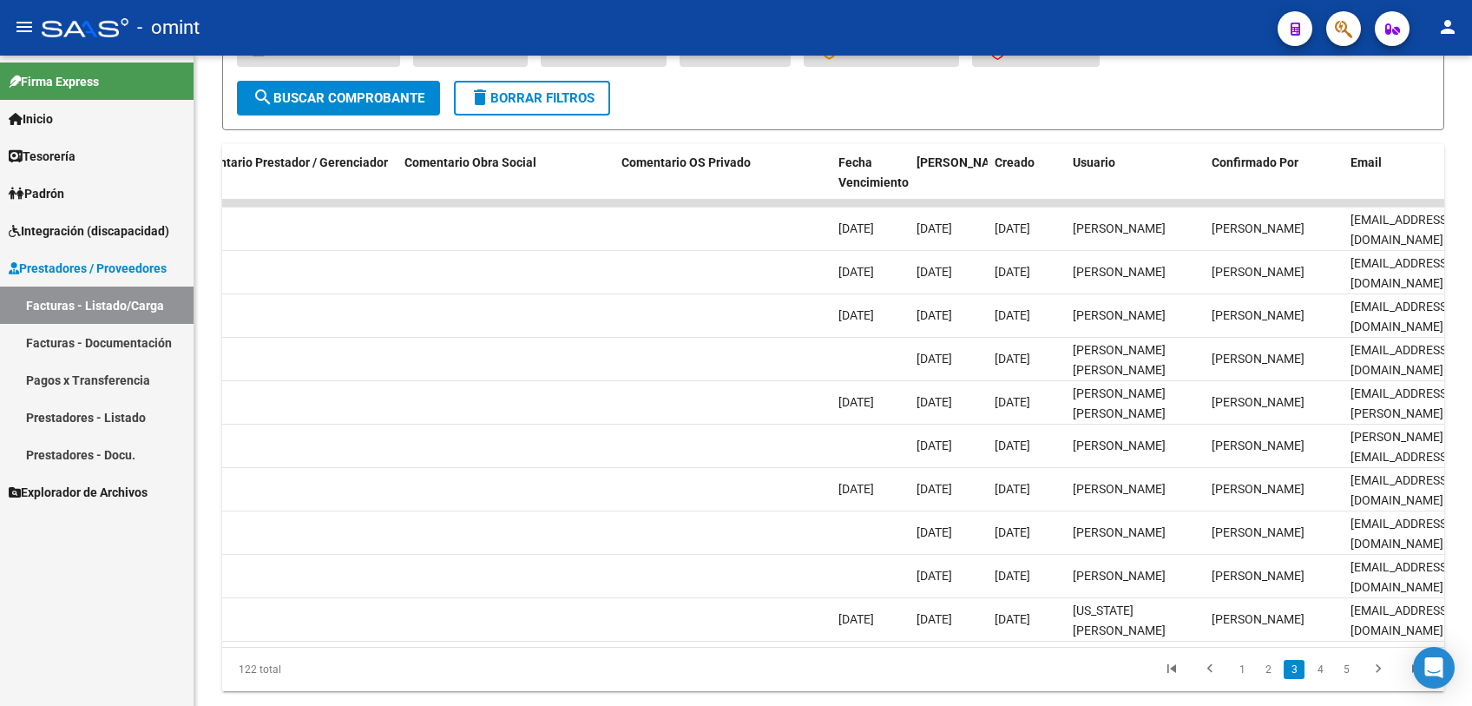
scroll to position [23, 0]
click at [1319, 679] on link "4" at bounding box center [1320, 669] width 21 height 19
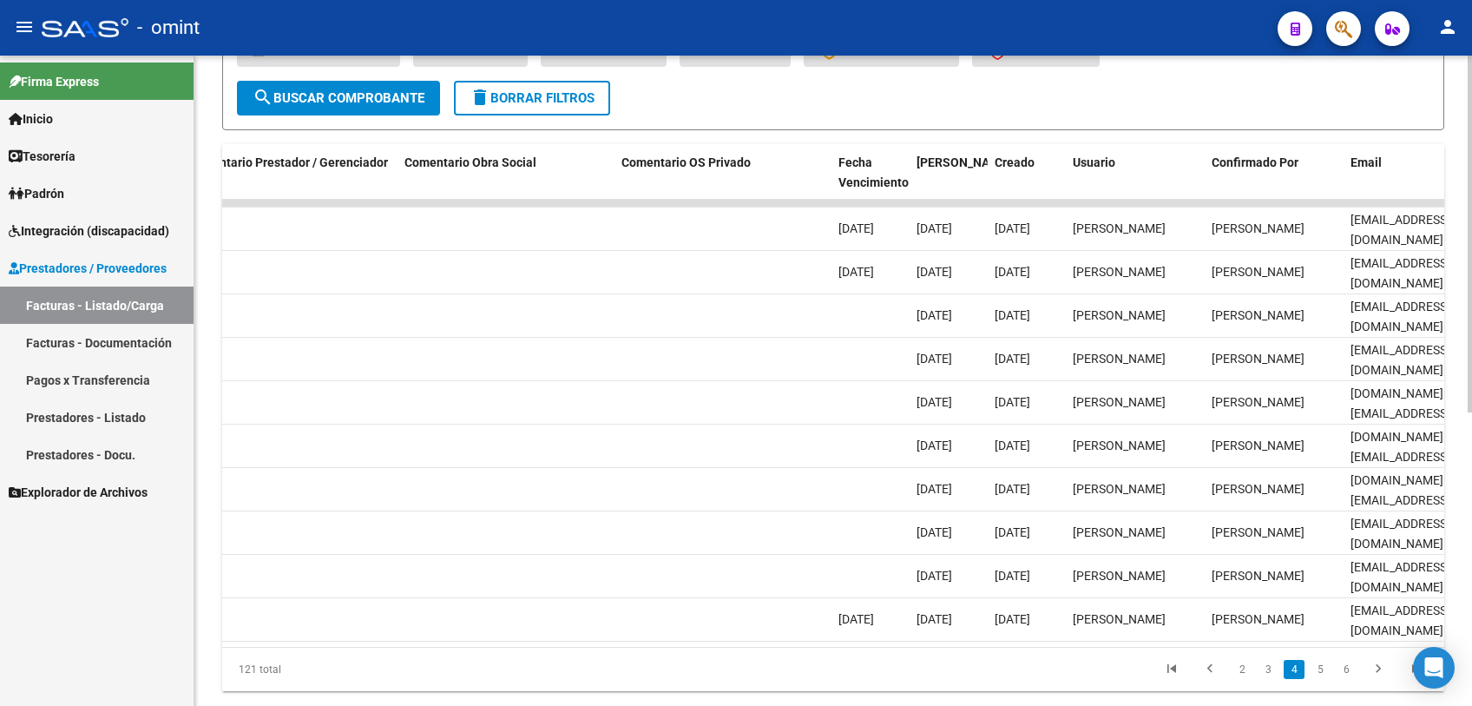
scroll to position [535, 0]
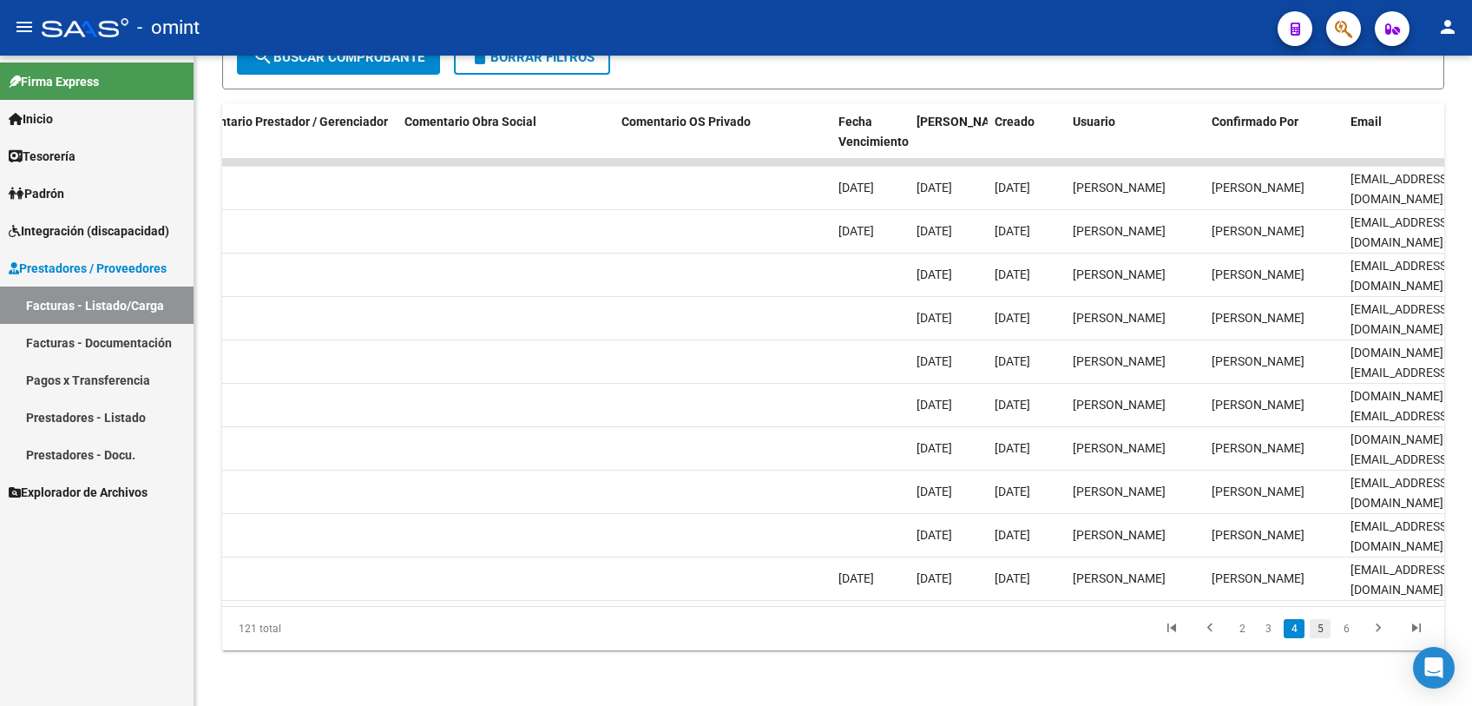
click at [1316, 631] on link "5" at bounding box center [1320, 628] width 21 height 19
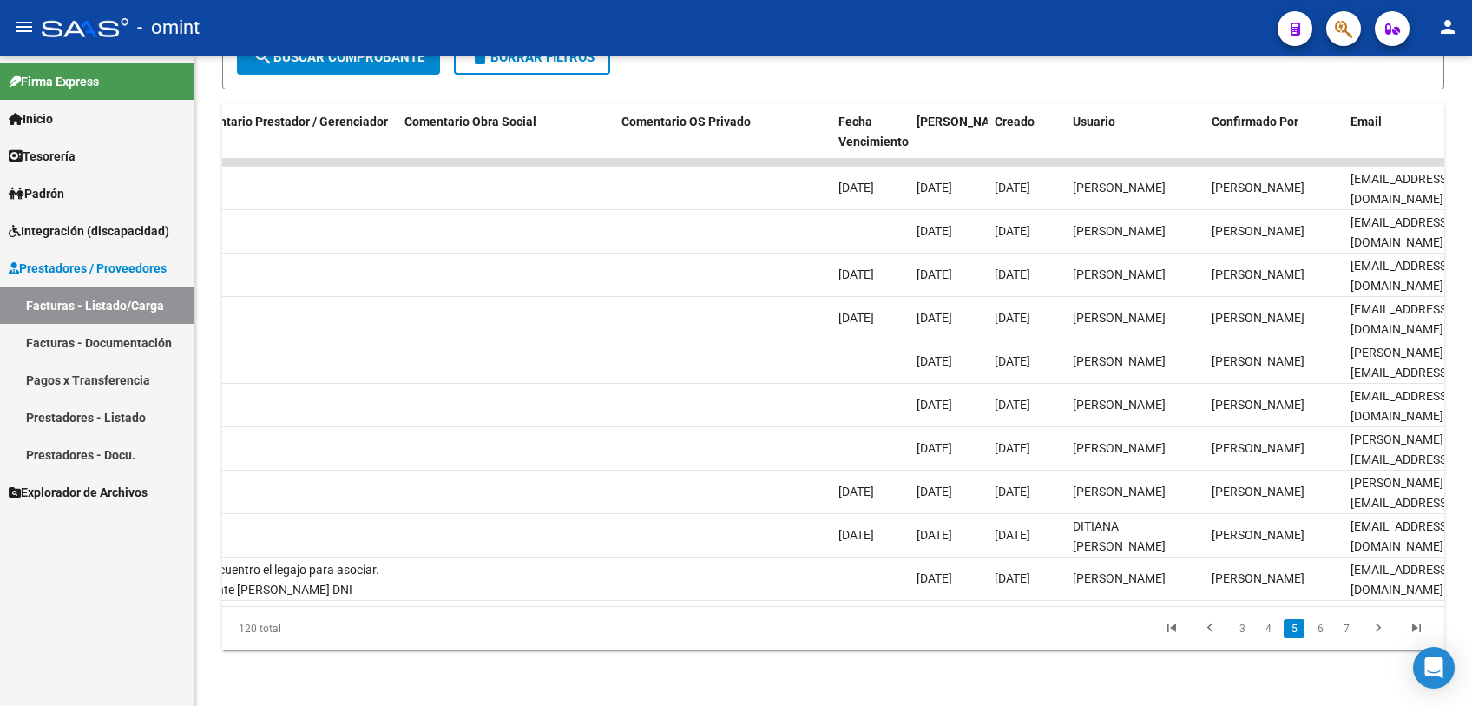
scroll to position [23, 0]
click at [1323, 629] on link "6" at bounding box center [1320, 628] width 21 height 19
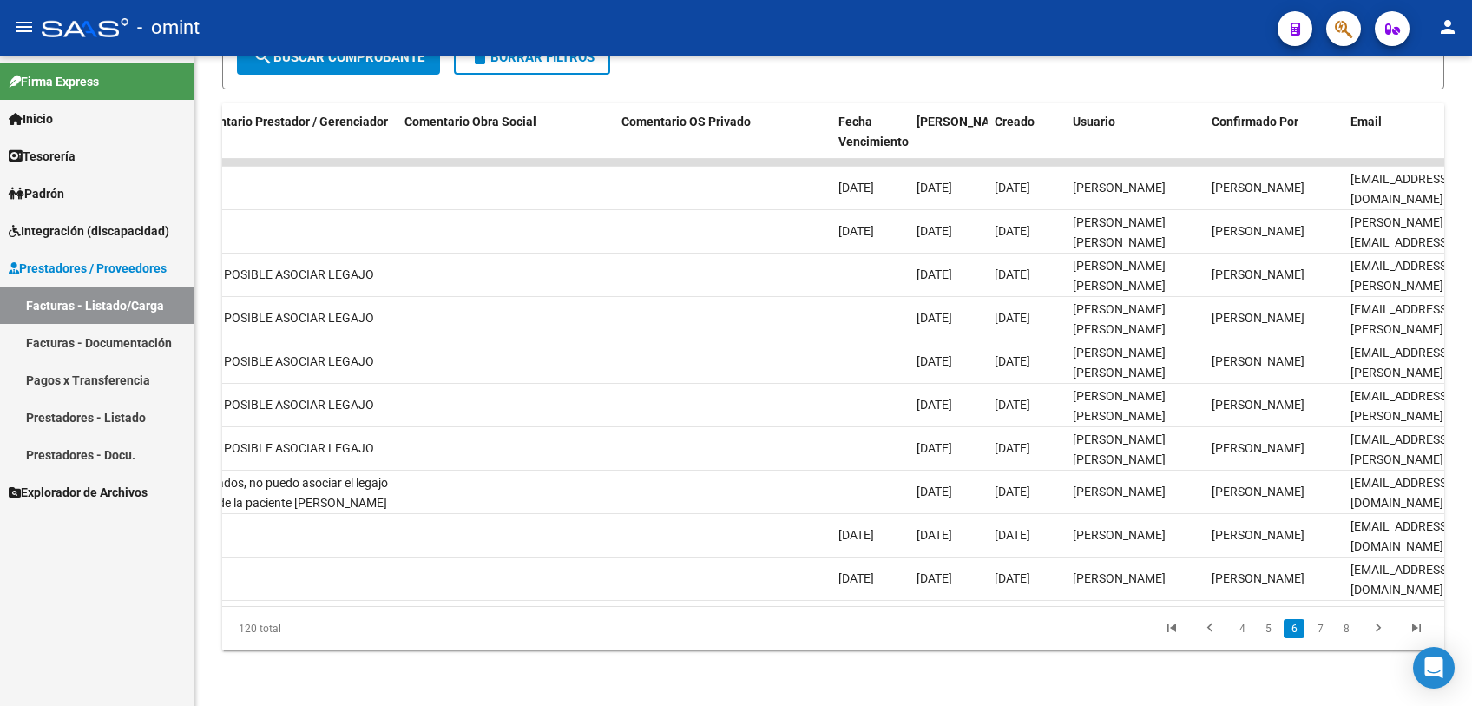
scroll to position [3, 0]
click at [1320, 630] on link "7" at bounding box center [1320, 628] width 21 height 19
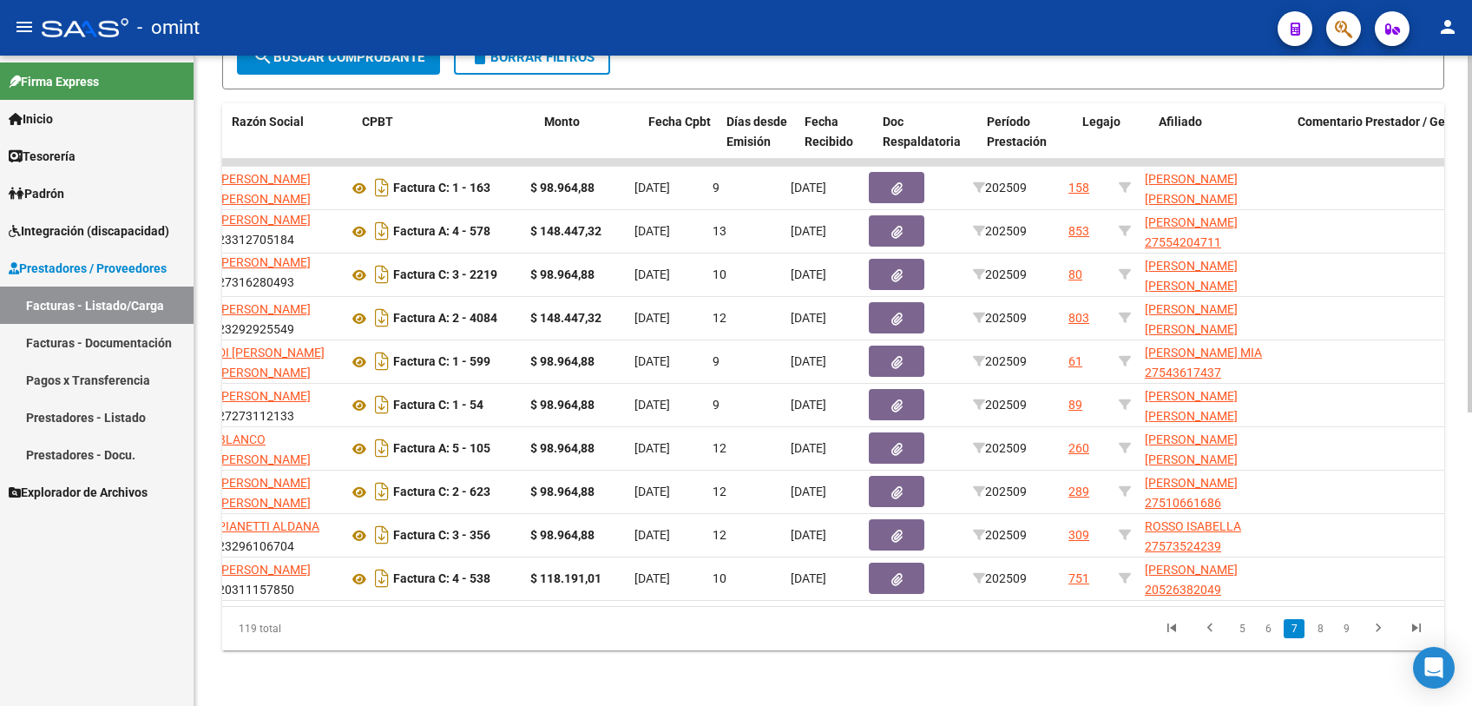
scroll to position [0, 0]
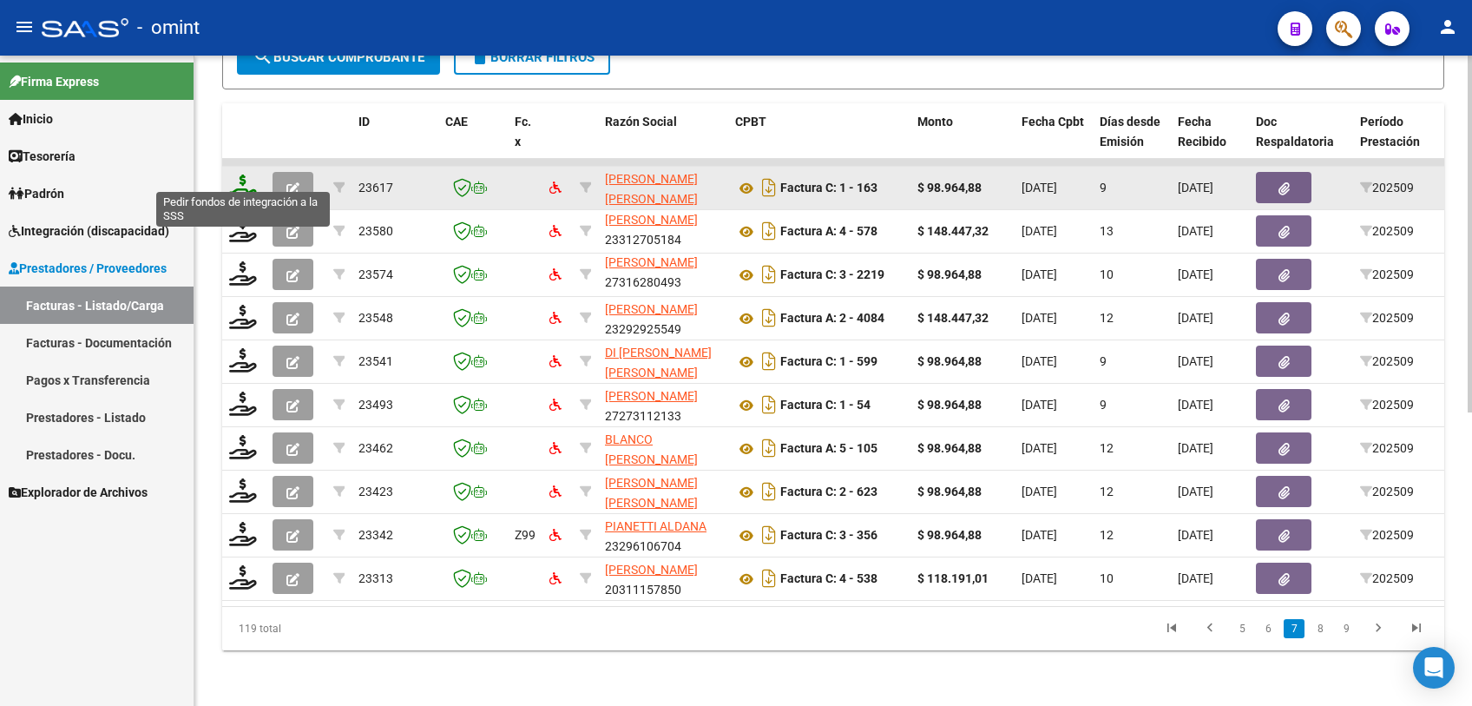
click at [246, 180] on icon at bounding box center [243, 186] width 28 height 24
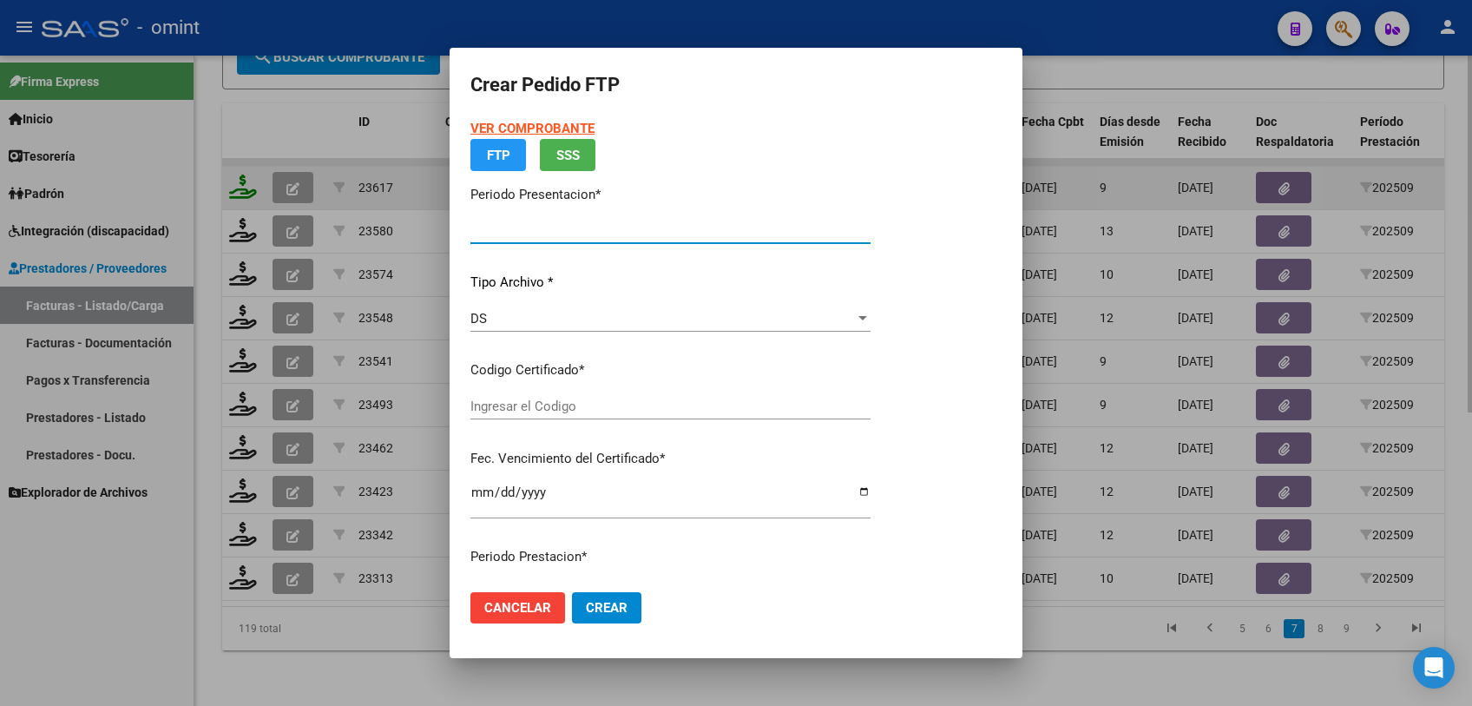
type input "202509"
type input "$ 98.964,88"
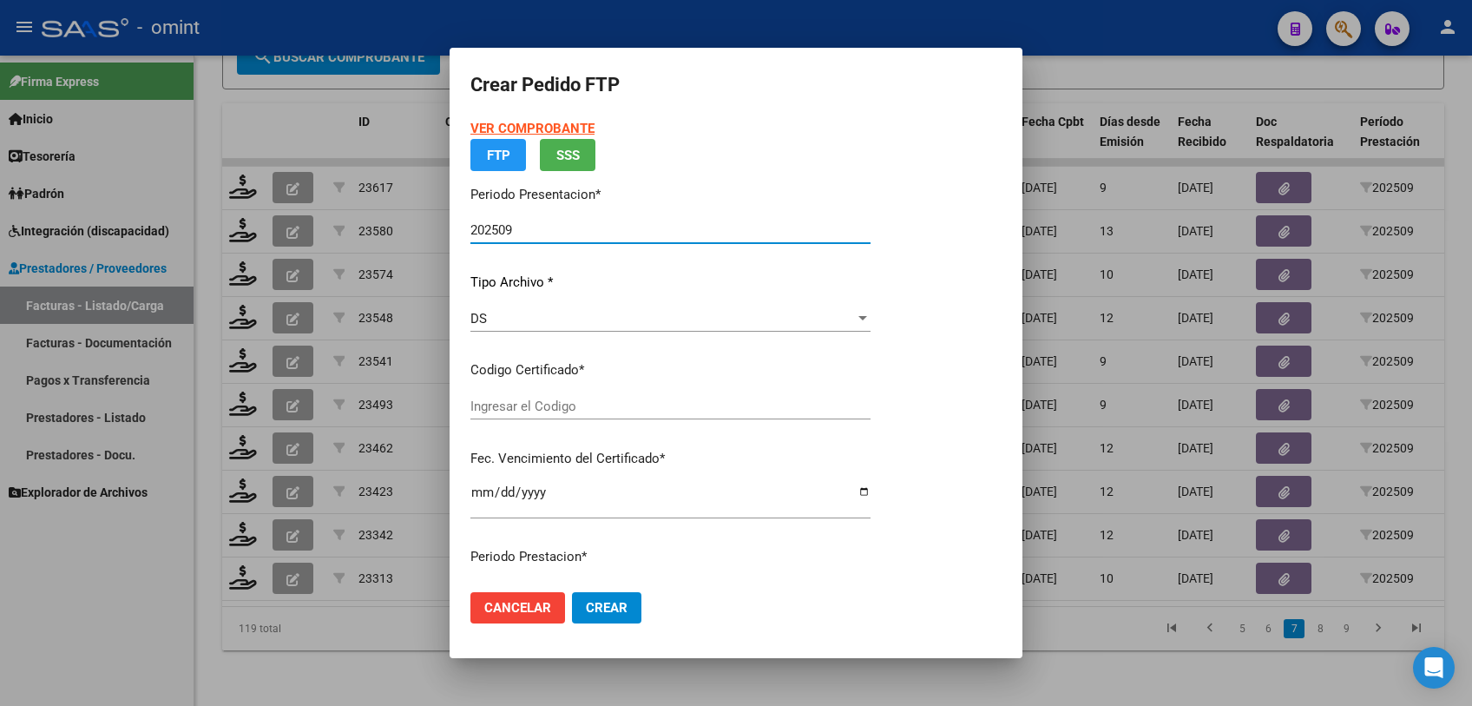
type input "6284145338"
type input "[DATE]"
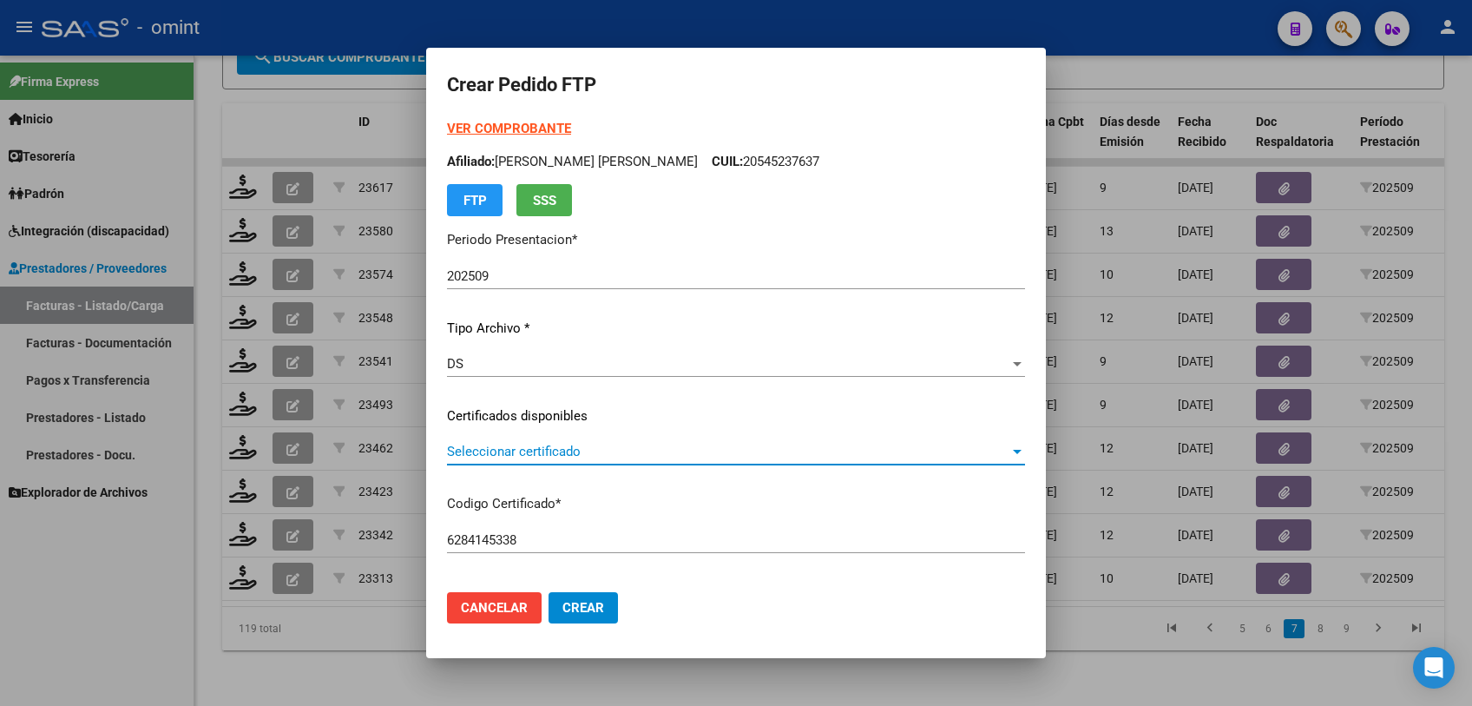
click at [486, 454] on span "Seleccionar certificado" at bounding box center [728, 451] width 562 height 16
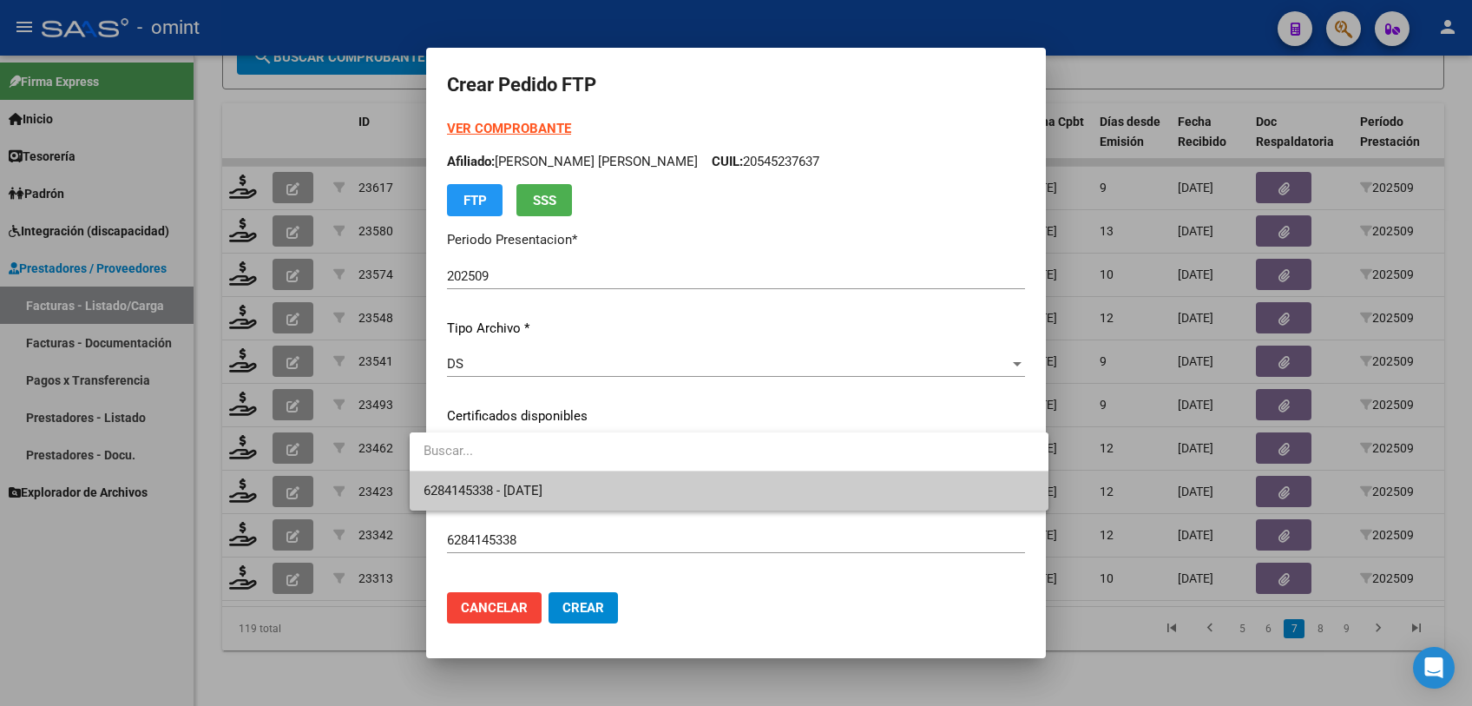
click at [488, 486] on span "6284145338 - [DATE]" at bounding box center [482, 491] width 119 height 16
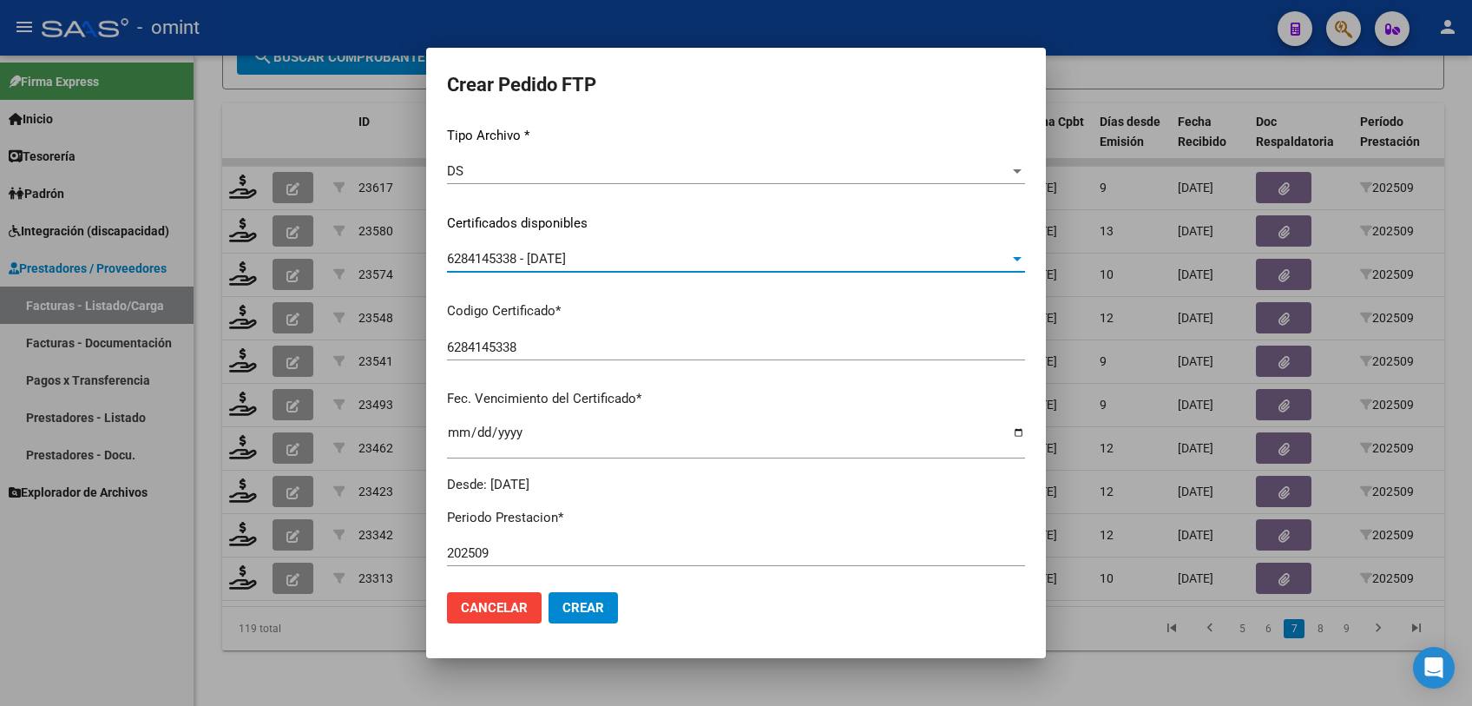
scroll to position [674, 0]
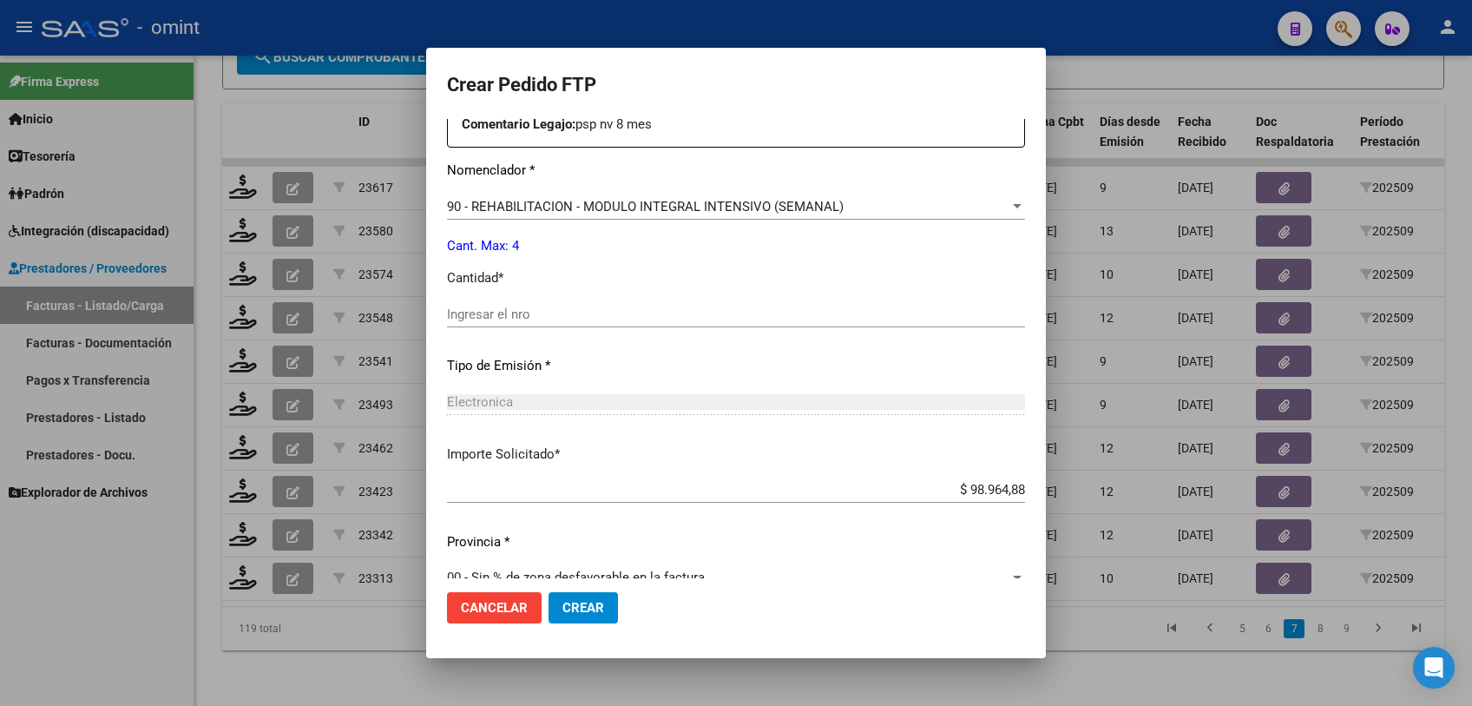
click at [553, 306] on input "Ingresar el nro" at bounding box center [736, 314] width 578 height 16
type input "4"
click at [562, 606] on span "Crear" at bounding box center [583, 608] width 42 height 16
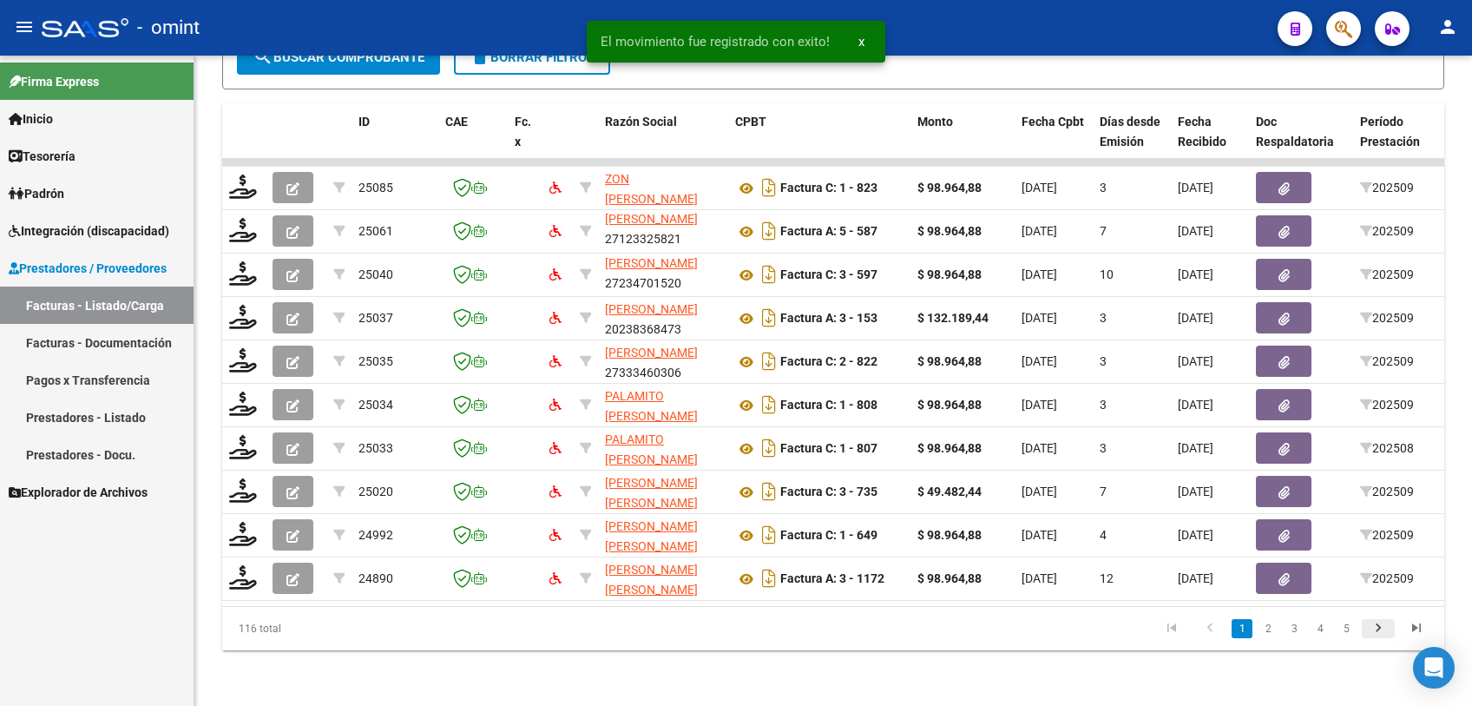
click at [1375, 625] on icon "go to next page" at bounding box center [1378, 630] width 23 height 21
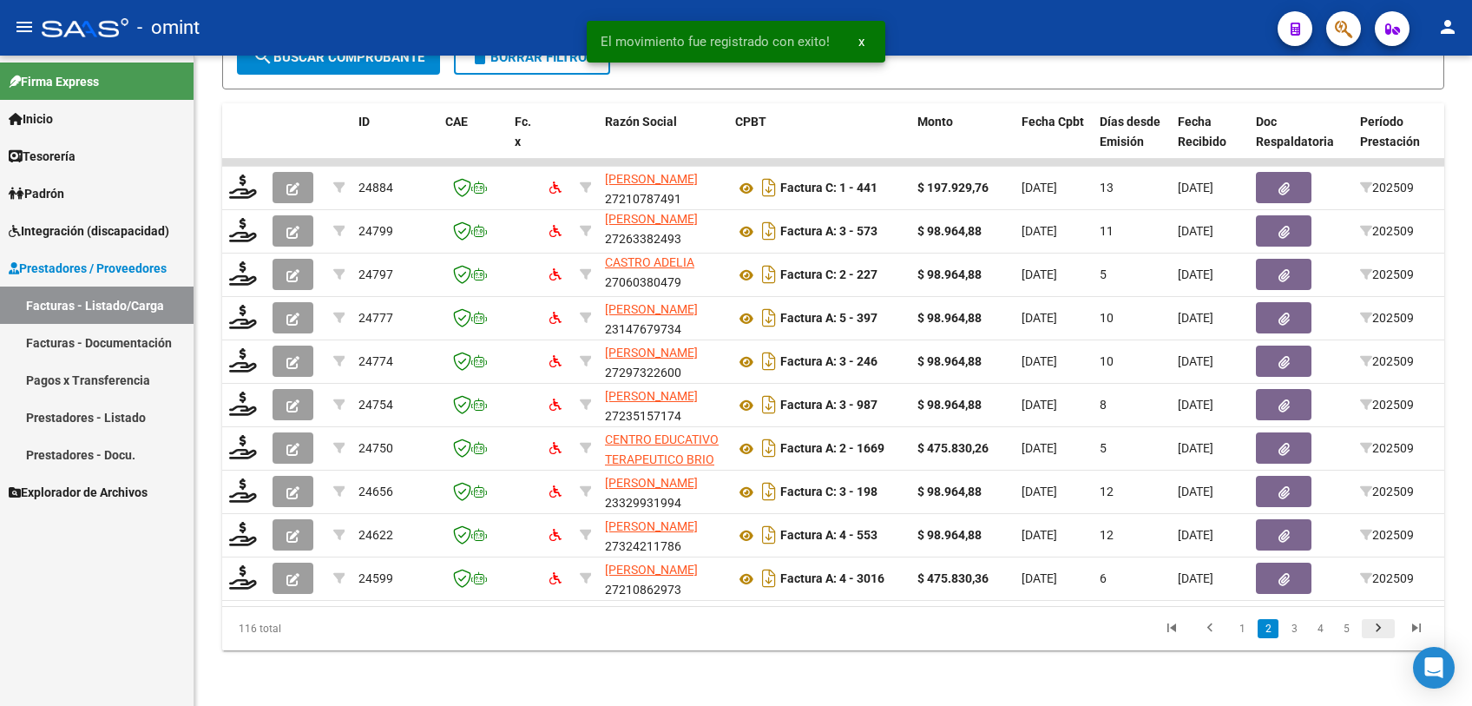
scroll to position [3, 0]
click at [1369, 630] on icon "go to next page" at bounding box center [1378, 630] width 23 height 21
click at [1374, 628] on icon "go to next page" at bounding box center [1378, 630] width 23 height 21
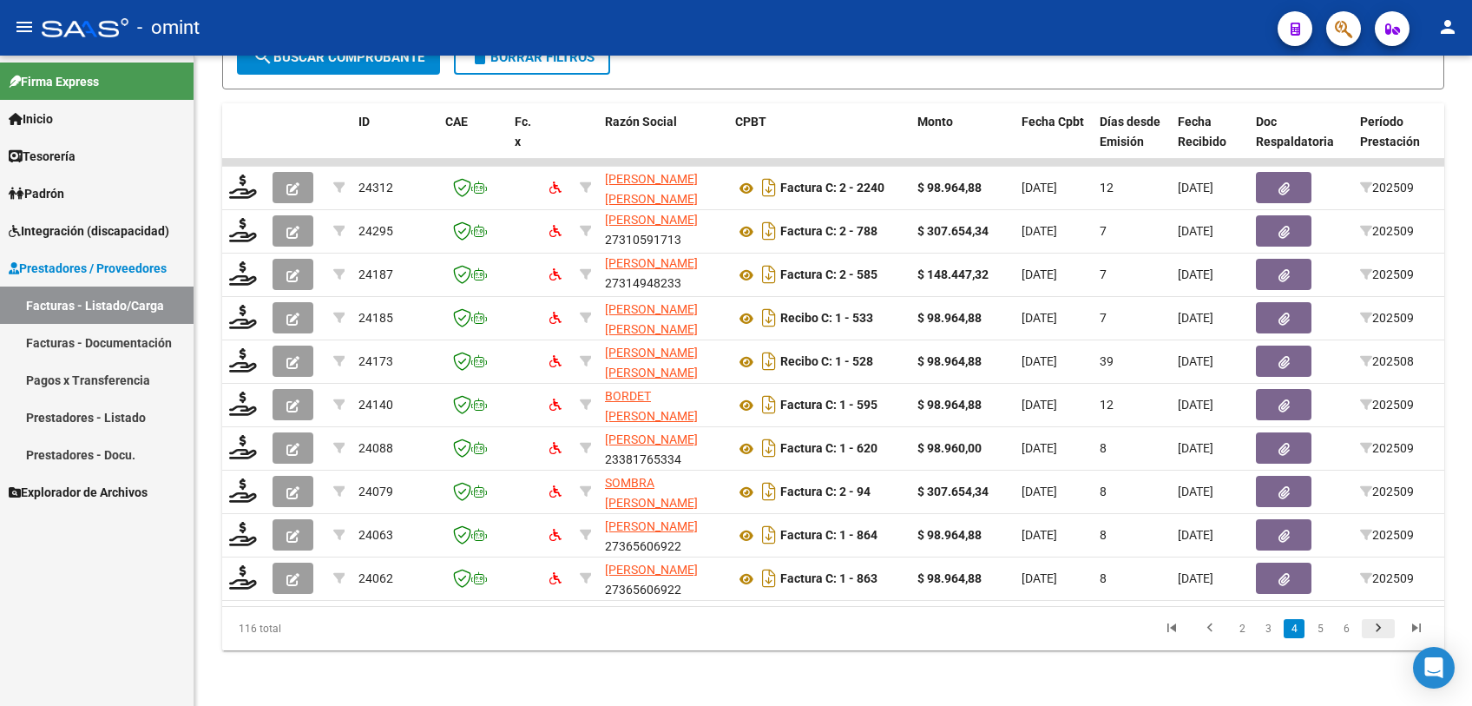
click at [1374, 628] on icon "go to next page" at bounding box center [1378, 630] width 23 height 21
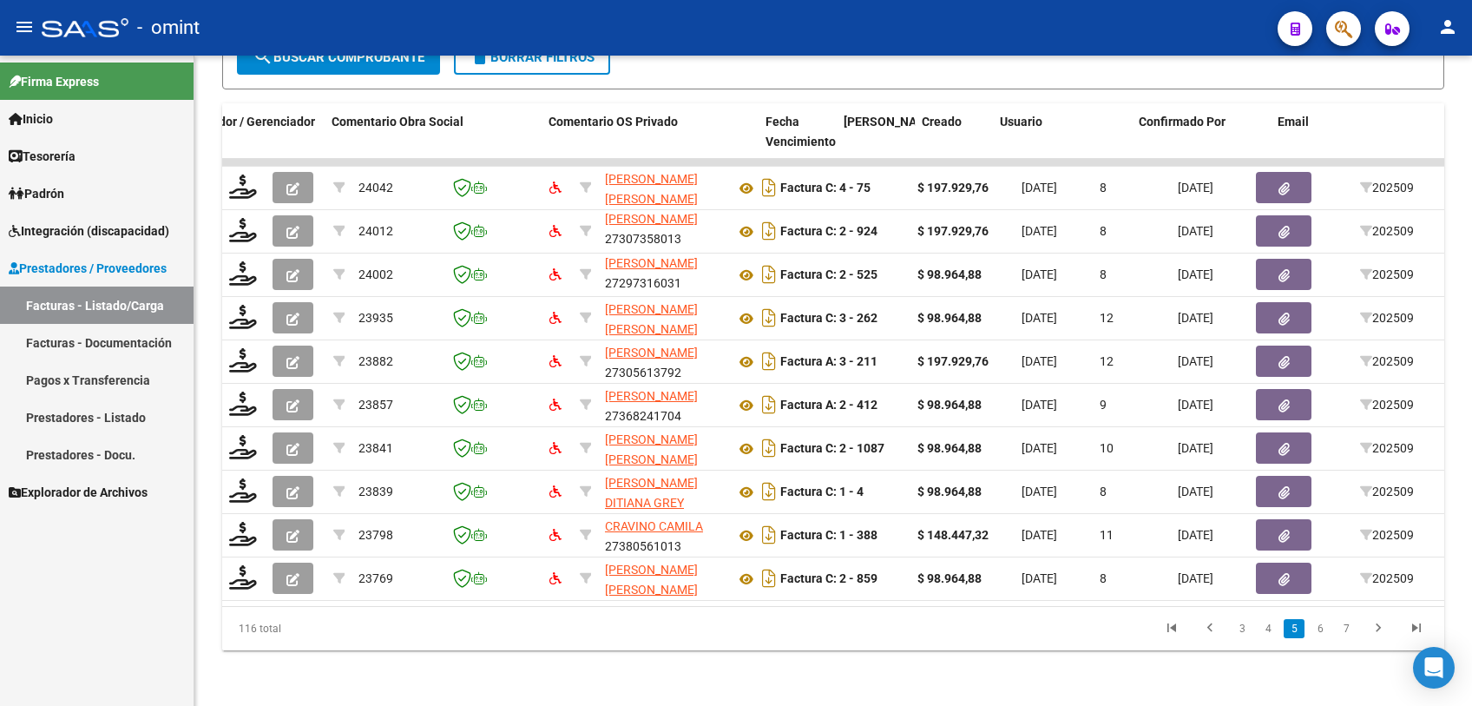
scroll to position [0, 1555]
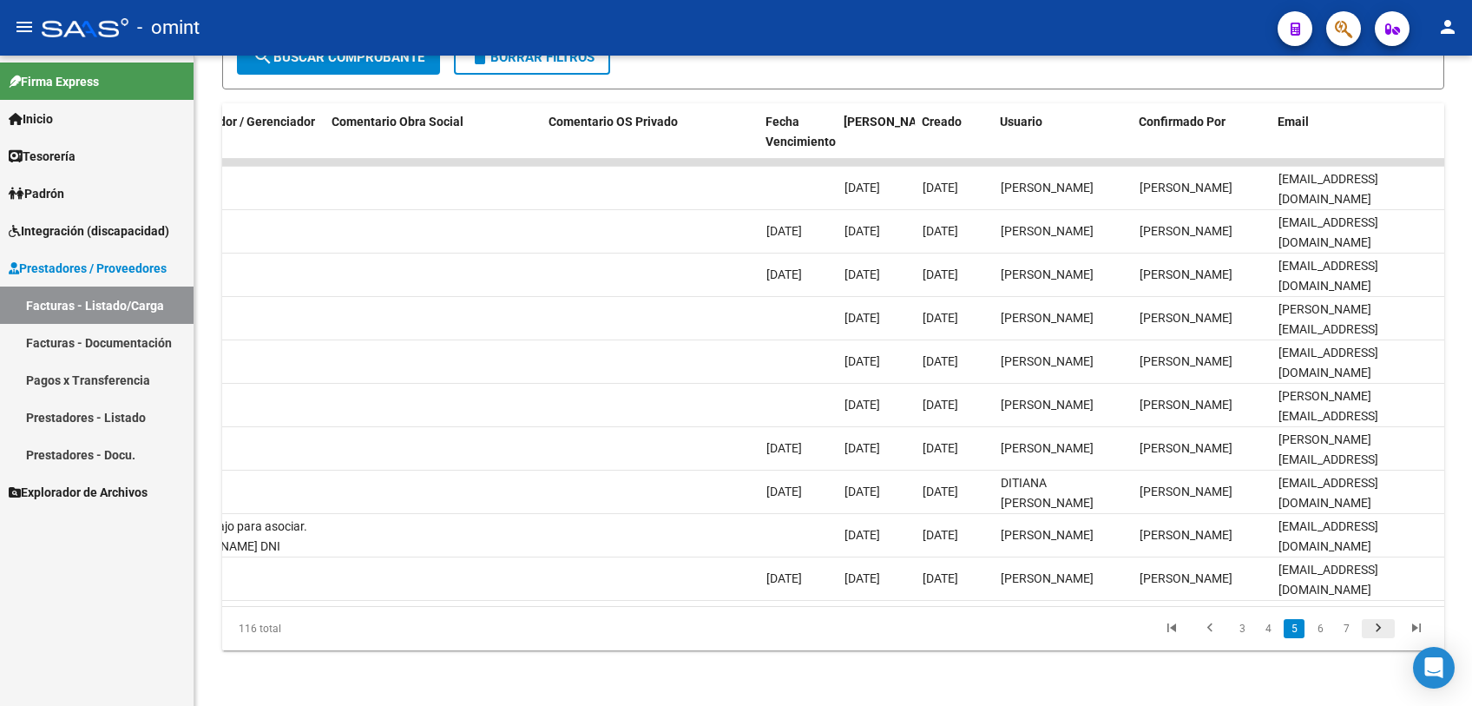
click at [1384, 630] on icon "go to next page" at bounding box center [1378, 630] width 23 height 21
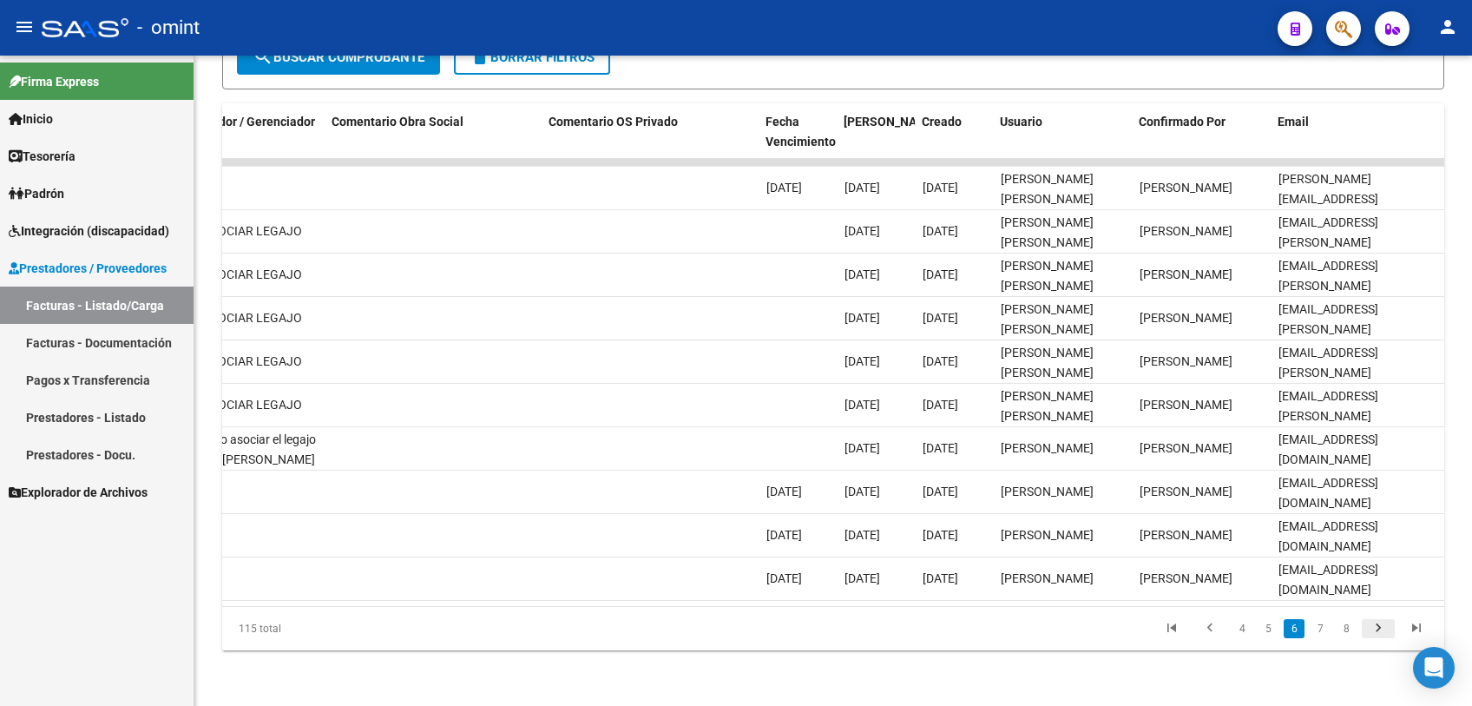
scroll to position [3, 0]
click at [1384, 630] on icon "go to next page" at bounding box center [1378, 630] width 23 height 21
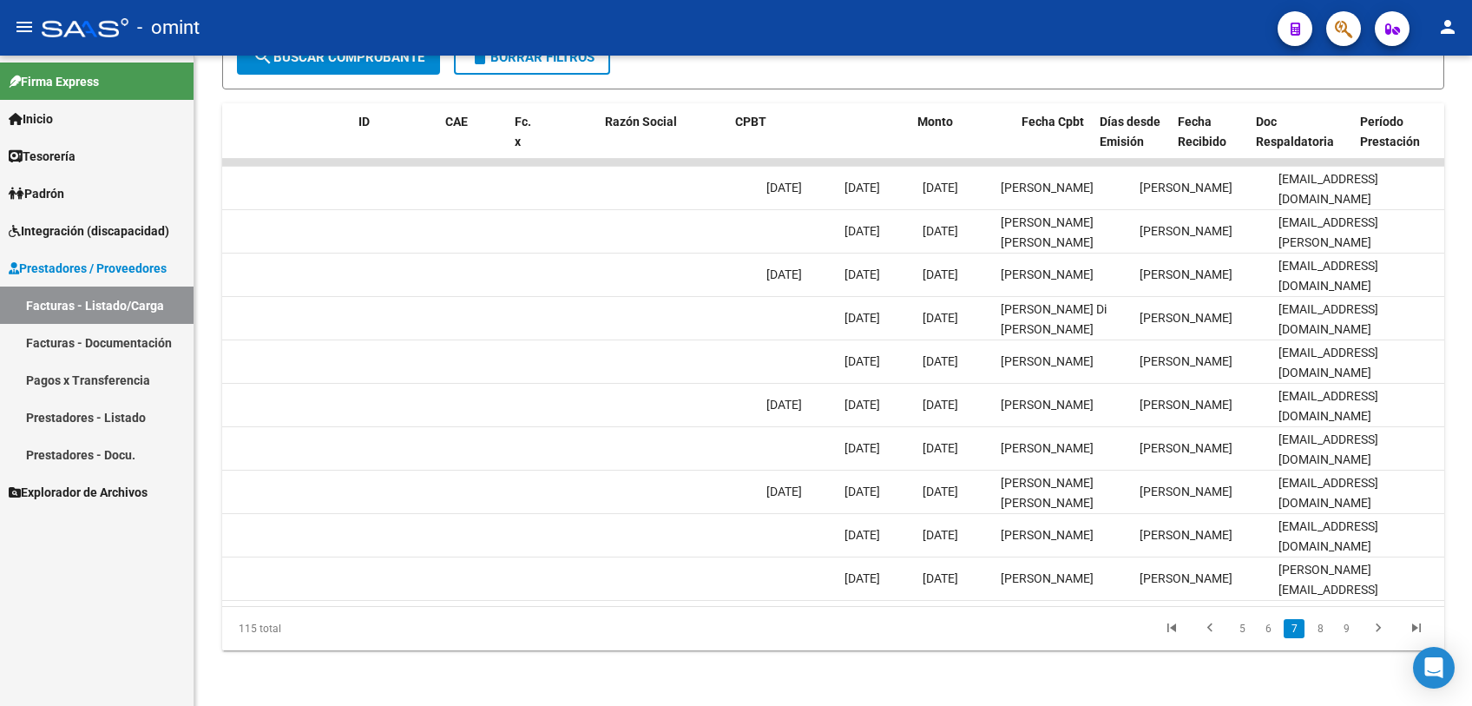
scroll to position [0, 0]
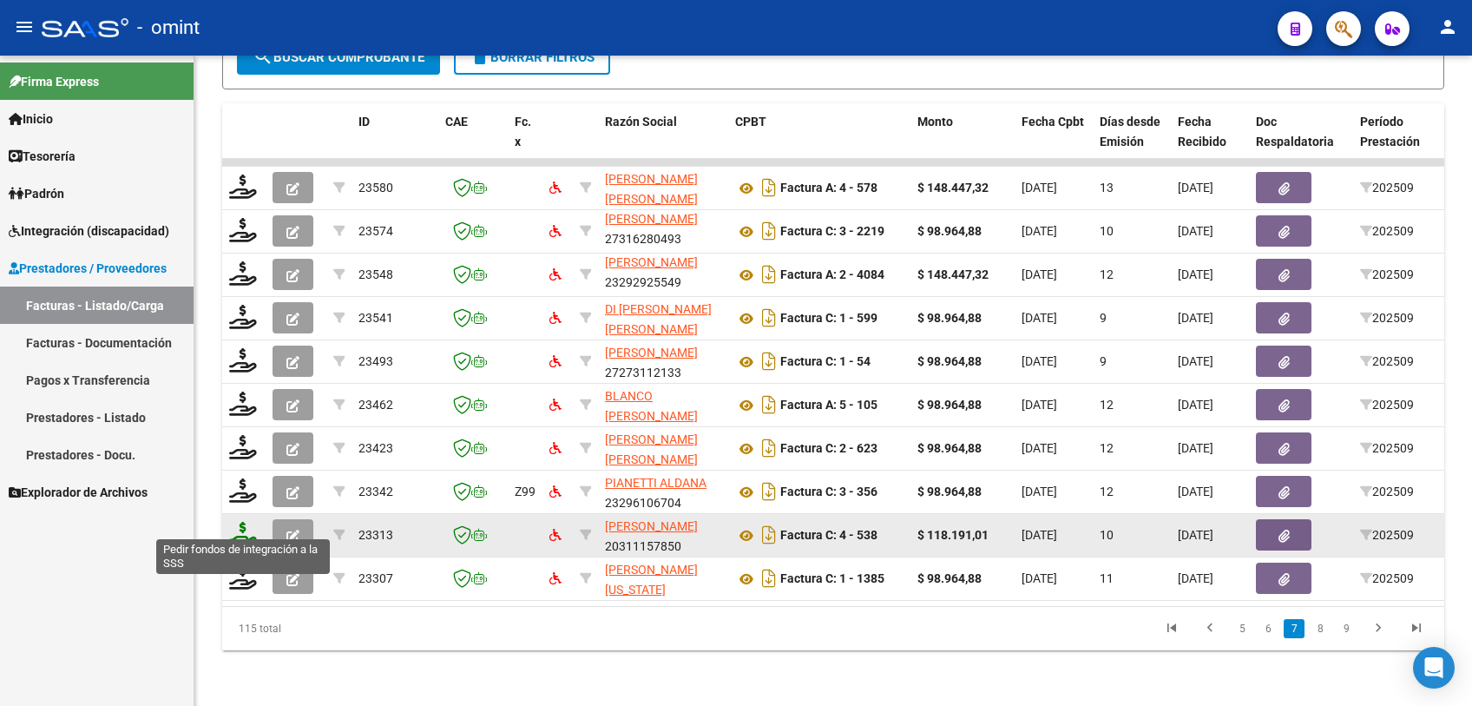
click at [236, 522] on icon at bounding box center [243, 534] width 28 height 24
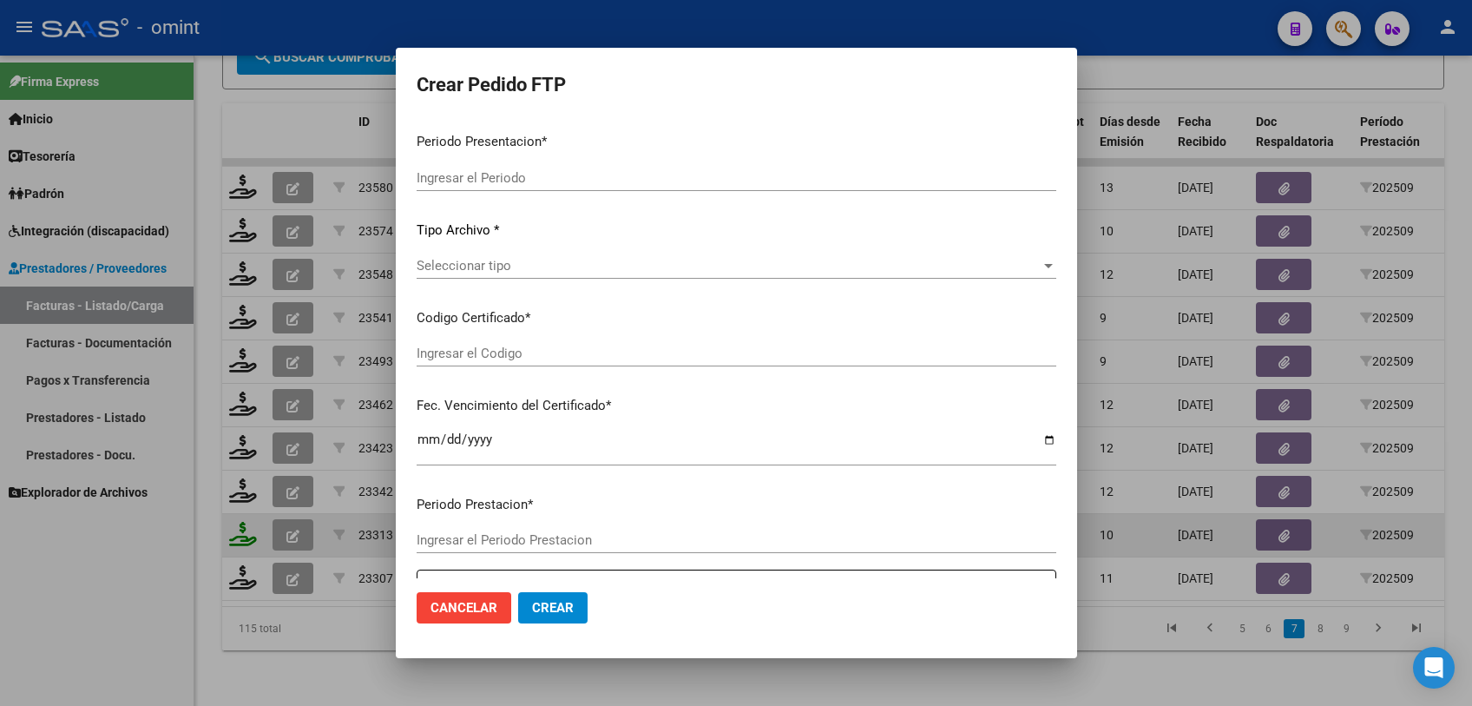
type input "202509"
type input "$ 118.191,01"
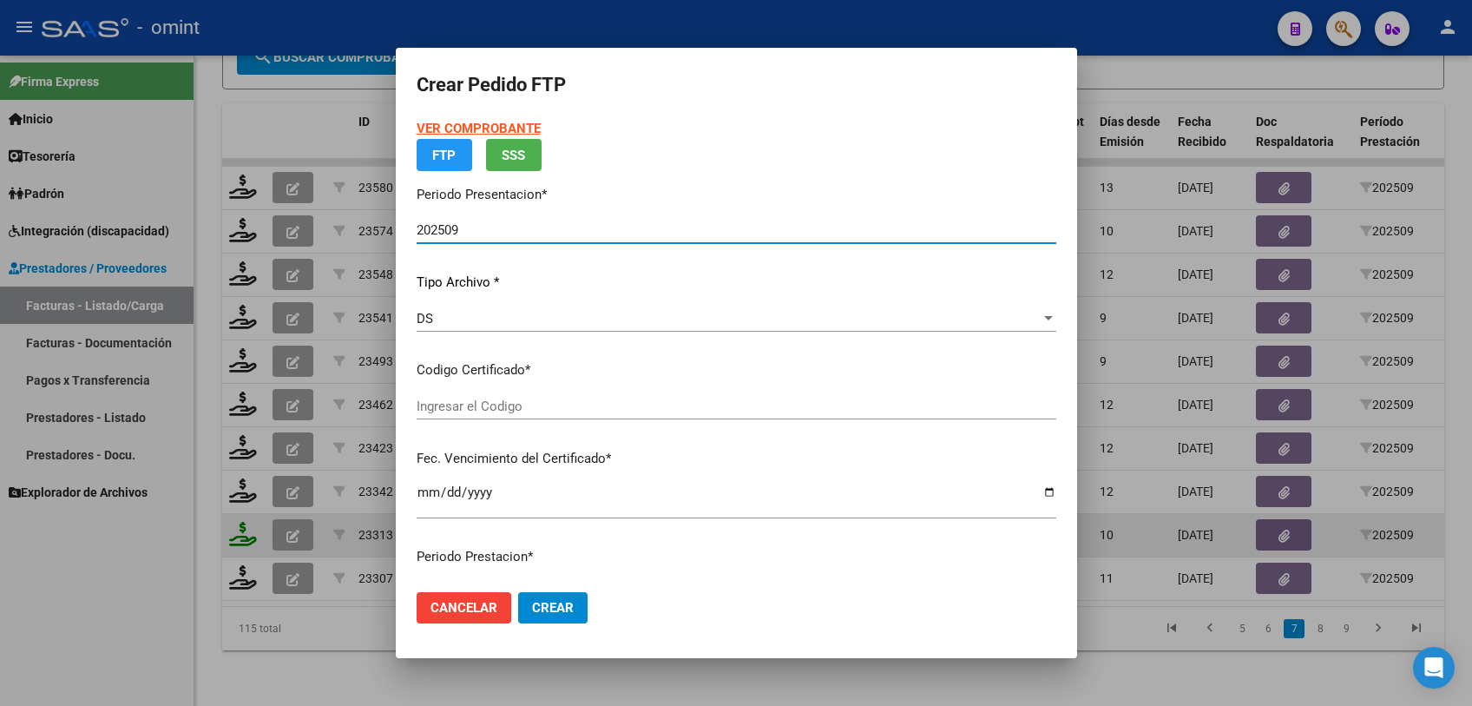
type input "426782049"
type input "[DATE]"
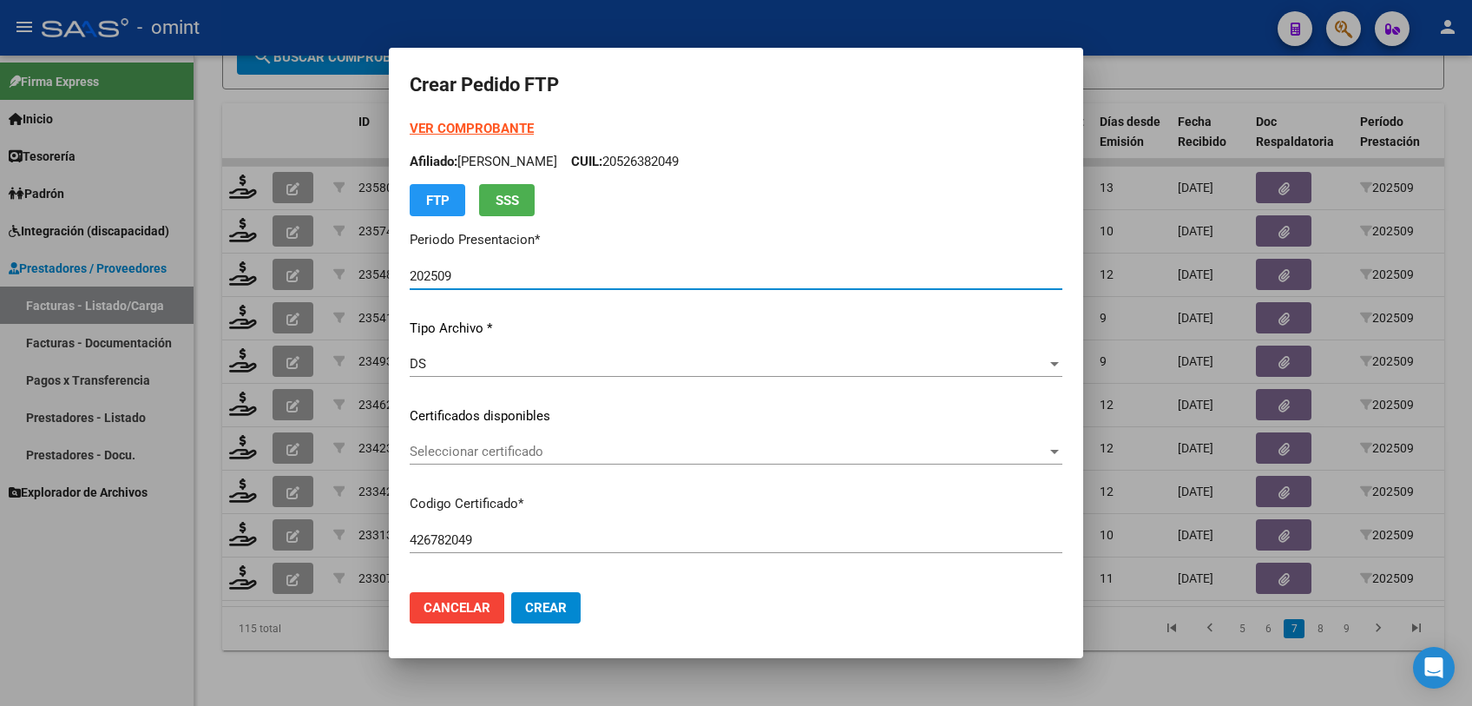
scroll to position [193, 0]
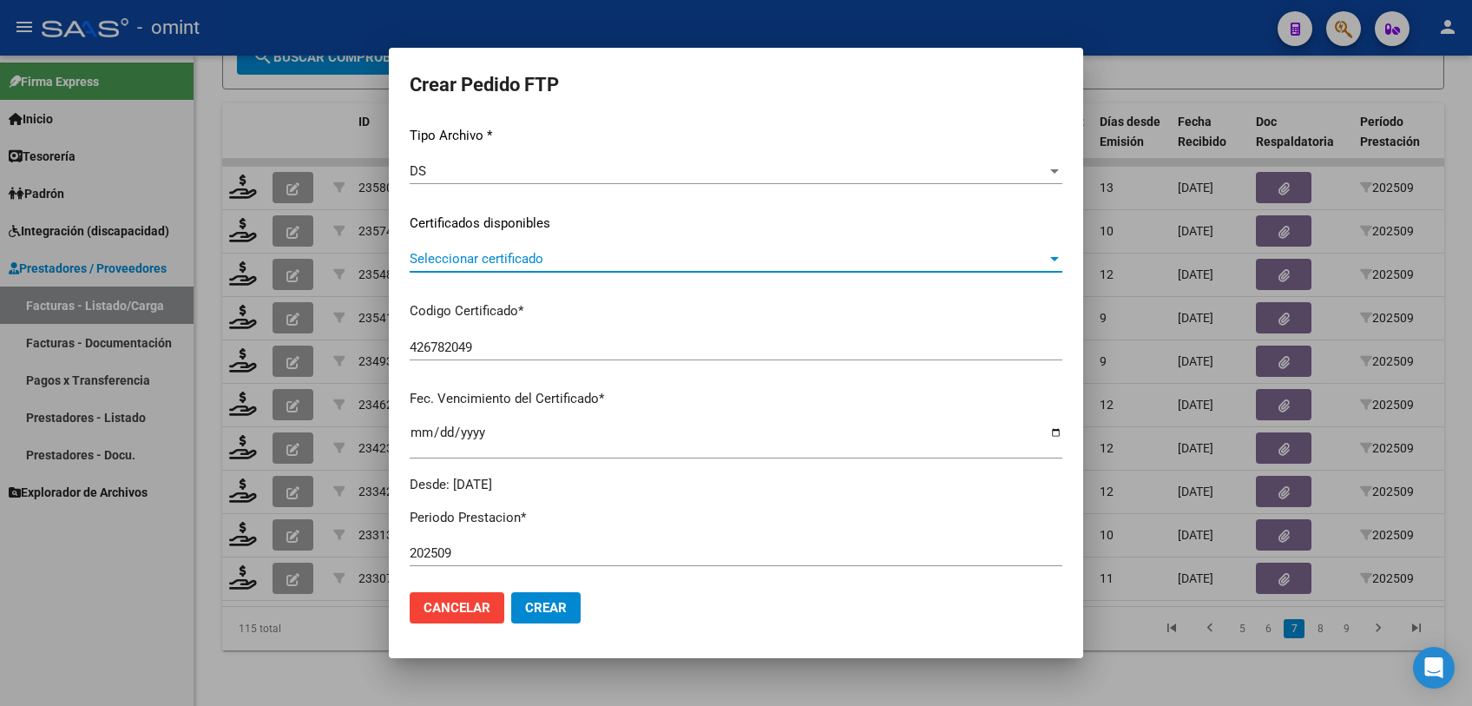
click at [517, 251] on span "Seleccionar certificado" at bounding box center [728, 259] width 637 height 16
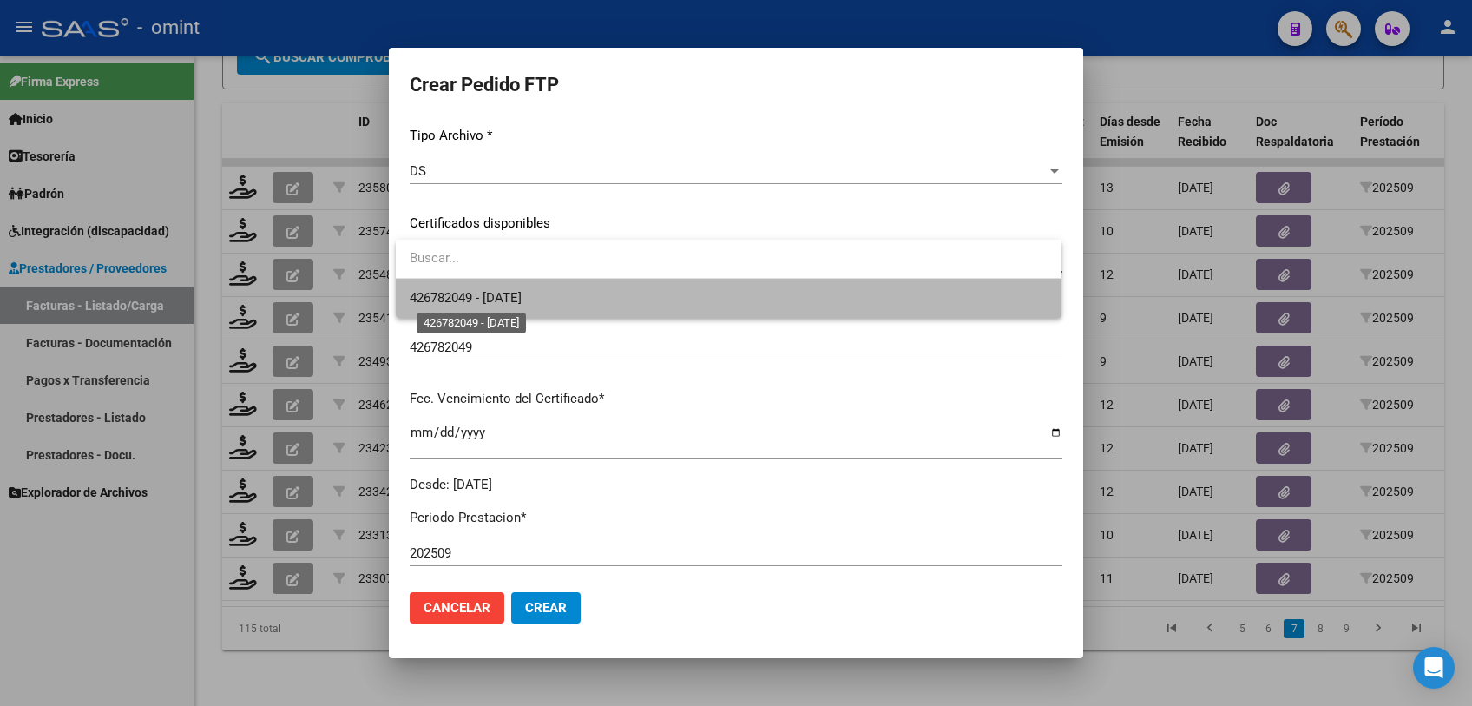
click at [505, 302] on span "426782049 - [DATE]" at bounding box center [466, 298] width 112 height 16
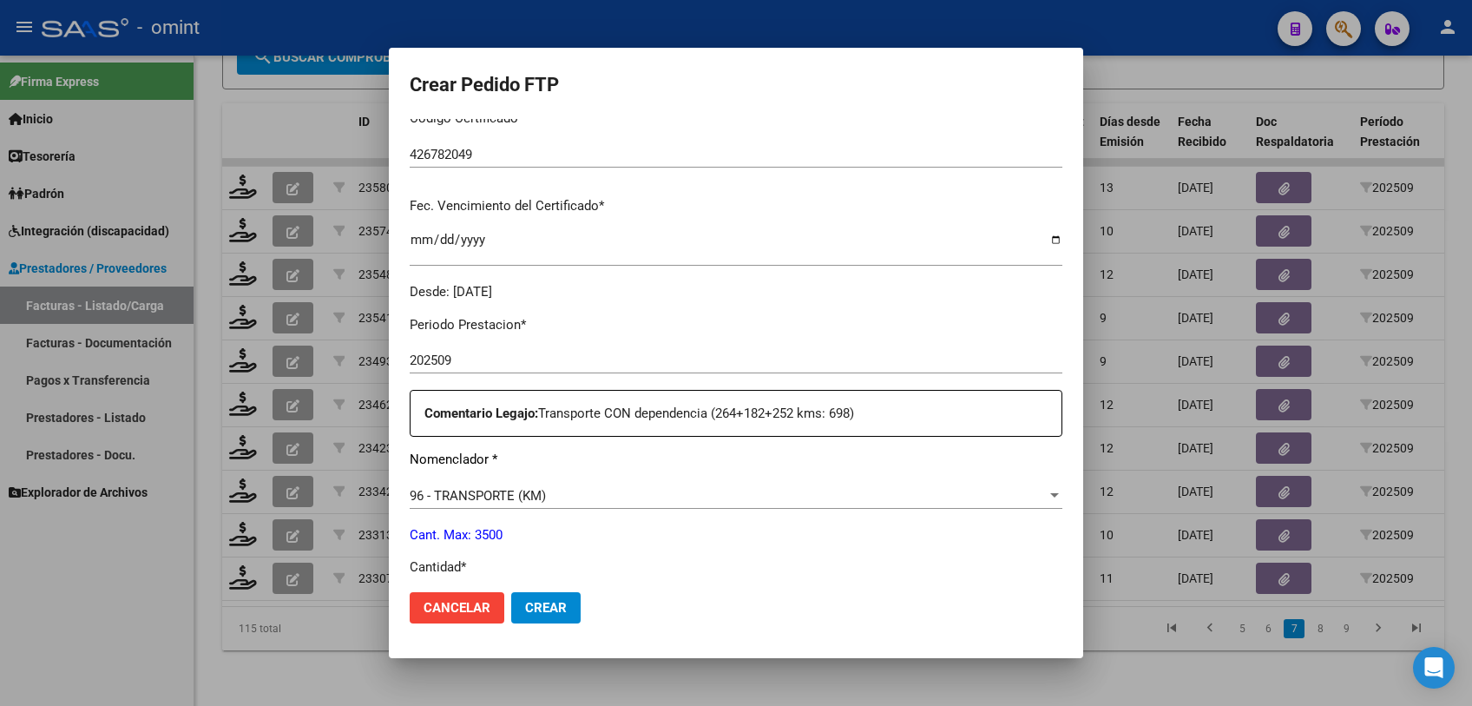
scroll to position [578, 0]
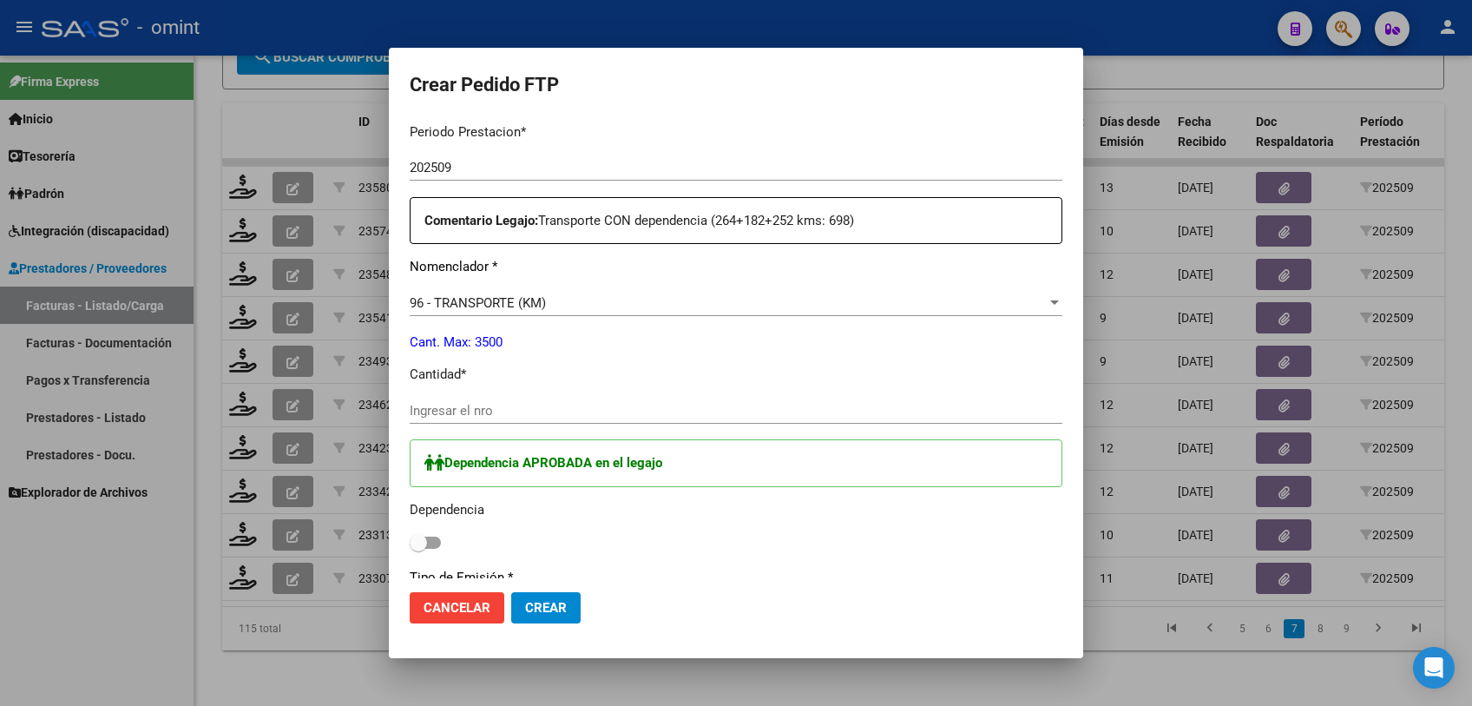
click at [561, 403] on input "Ingresar el nro" at bounding box center [736, 411] width 653 height 16
click at [437, 543] on span at bounding box center [425, 542] width 31 height 12
click at [418, 548] on input "checkbox" at bounding box center [417, 548] width 1 height 1
checkbox input "true"
click at [473, 408] on input "Ingresar el nro" at bounding box center [736, 411] width 653 height 16
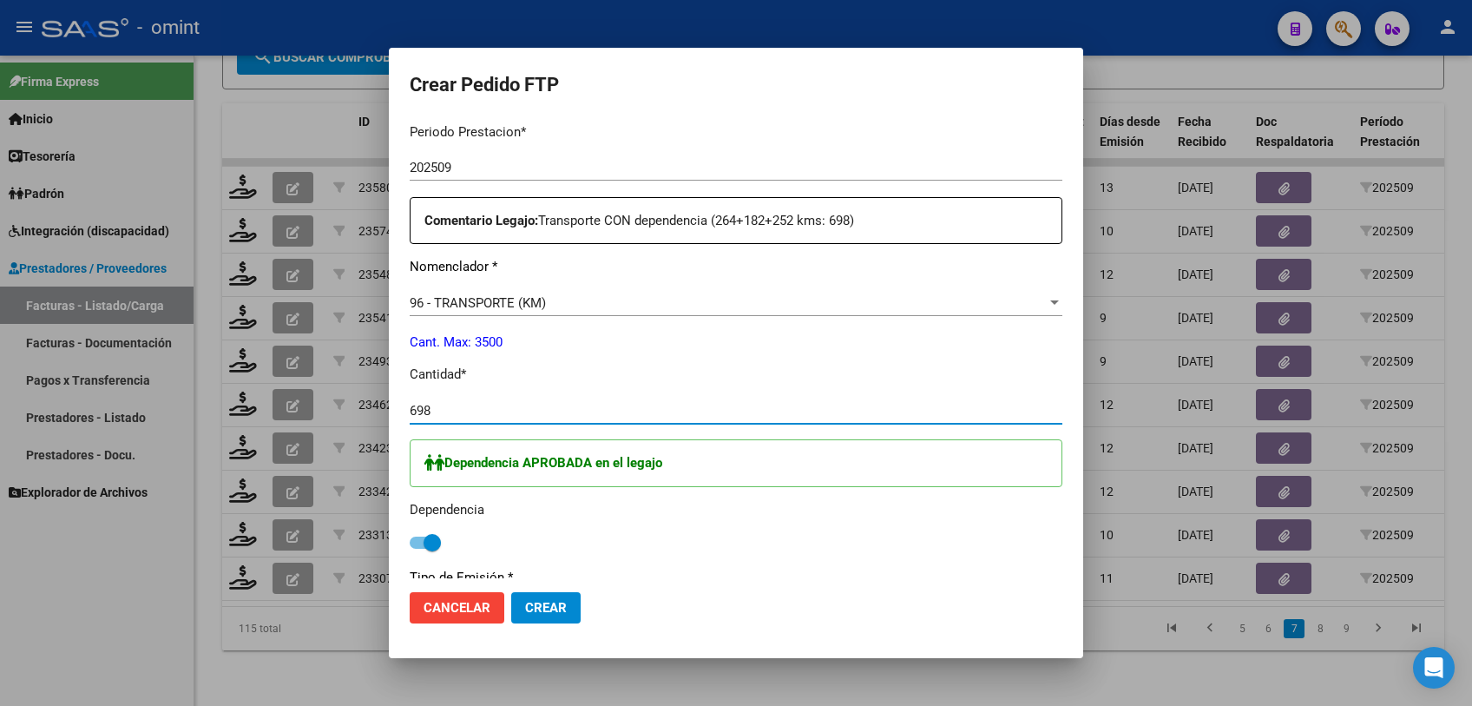
type input "698"
click at [547, 598] on button "Crear" at bounding box center [545, 607] width 69 height 31
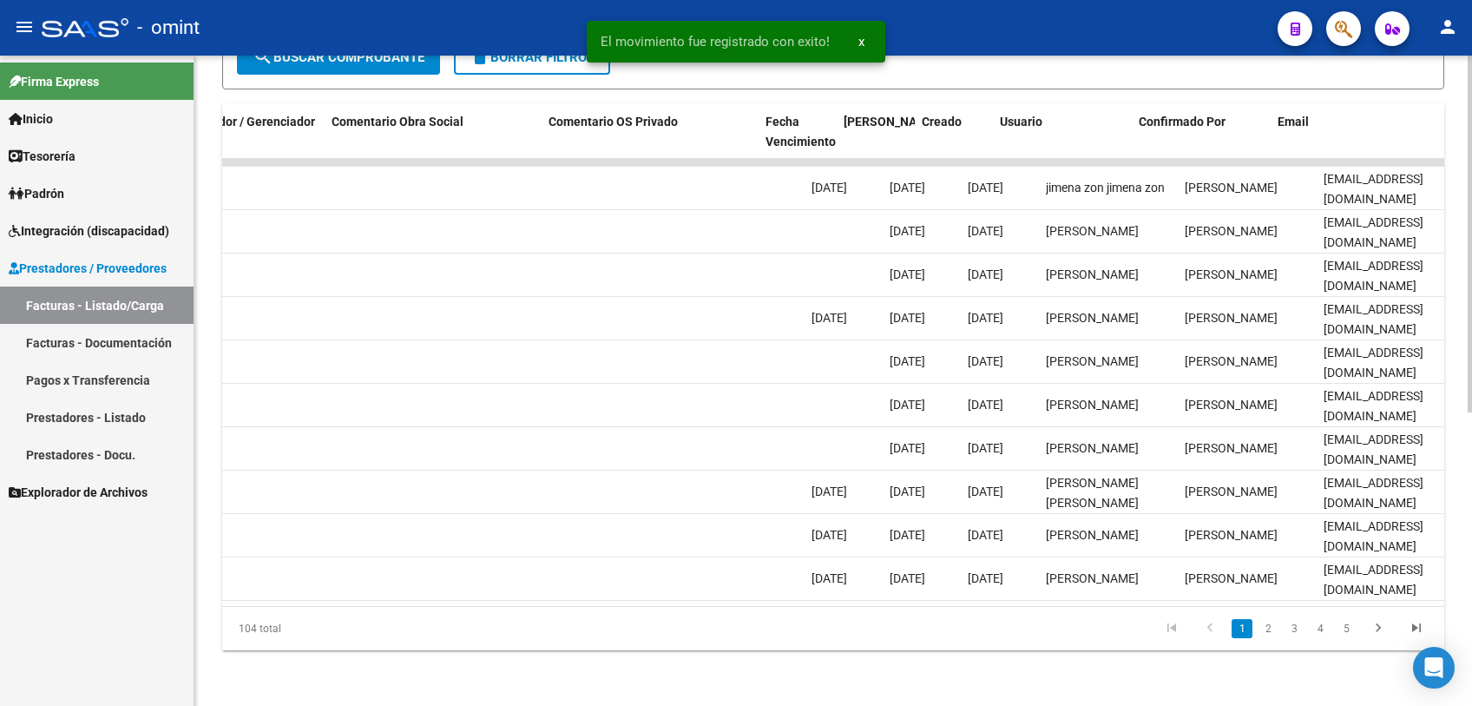
scroll to position [0, 1555]
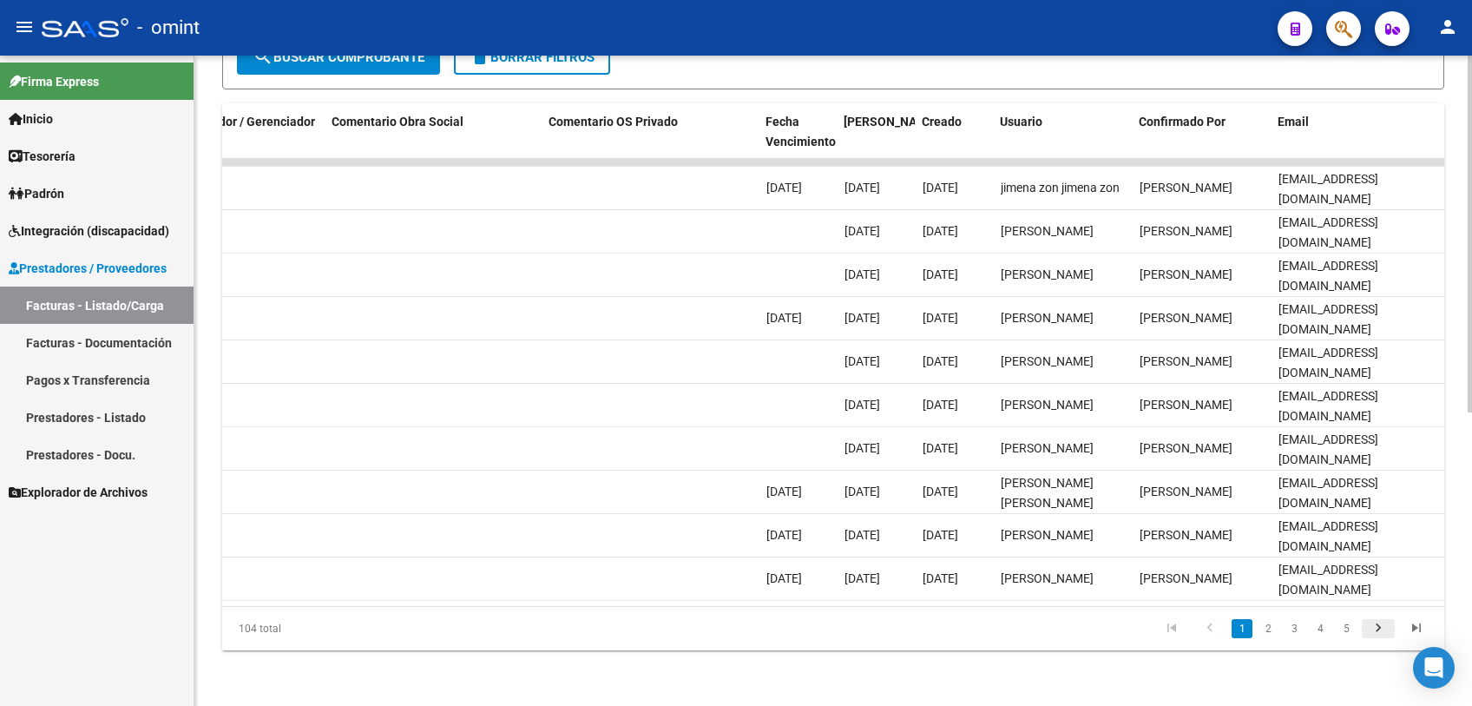
click at [1372, 628] on icon "go to next page" at bounding box center [1378, 630] width 23 height 21
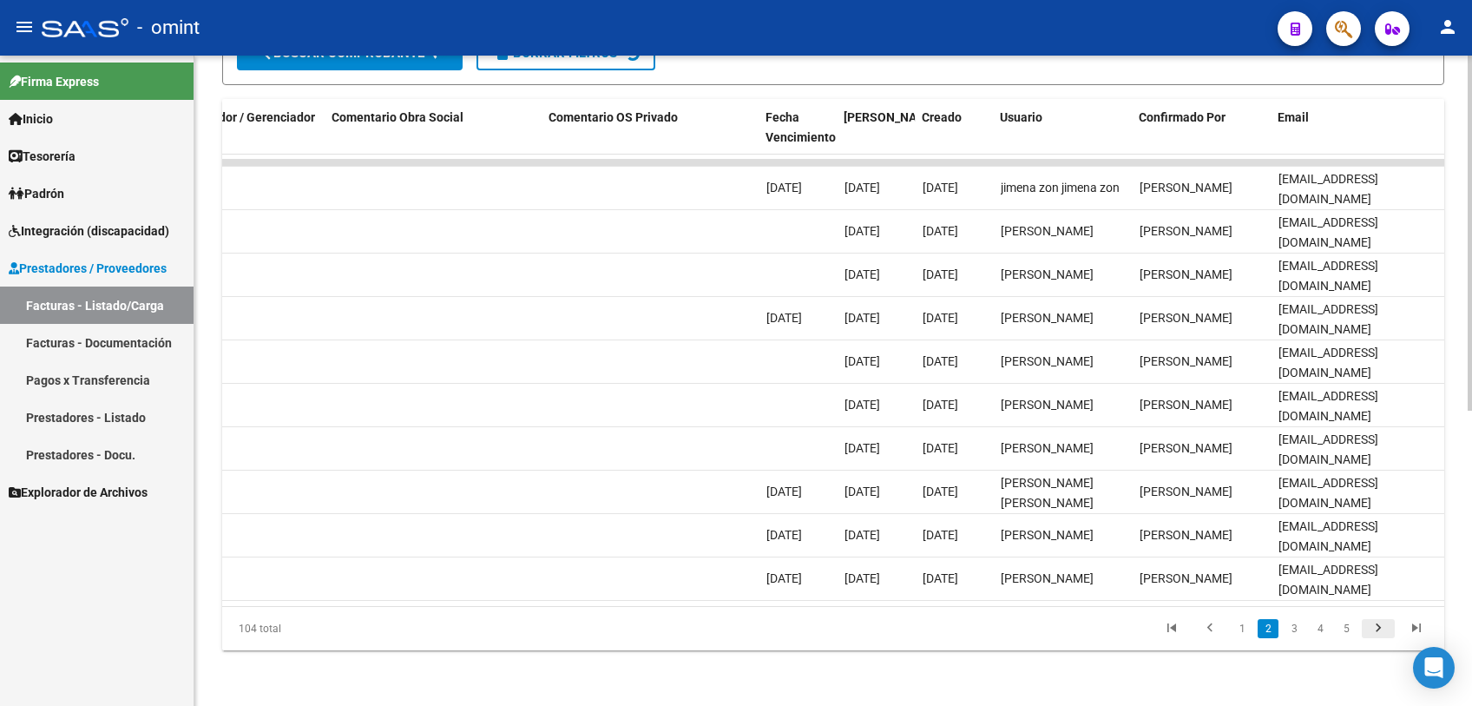
scroll to position [3, 0]
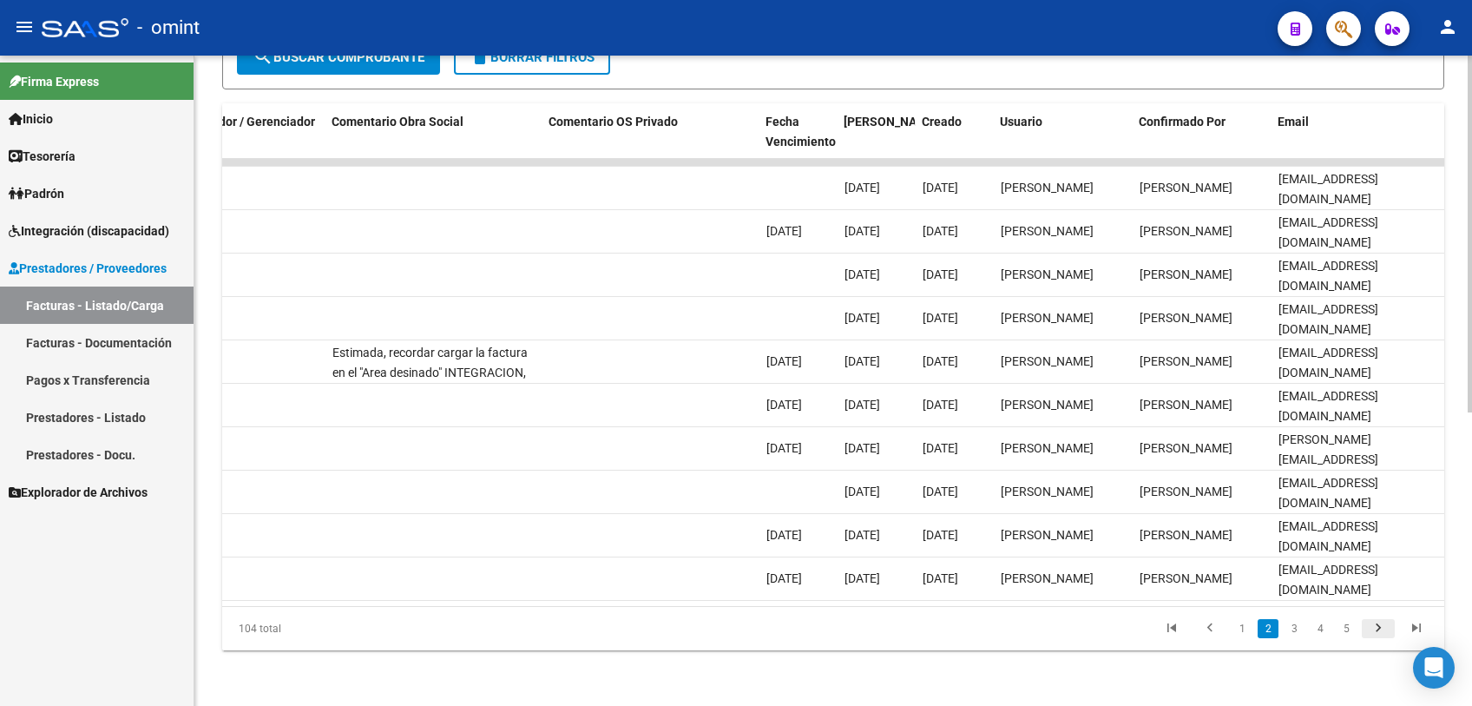
click at [1372, 628] on icon "go to next page" at bounding box center [1378, 630] width 23 height 21
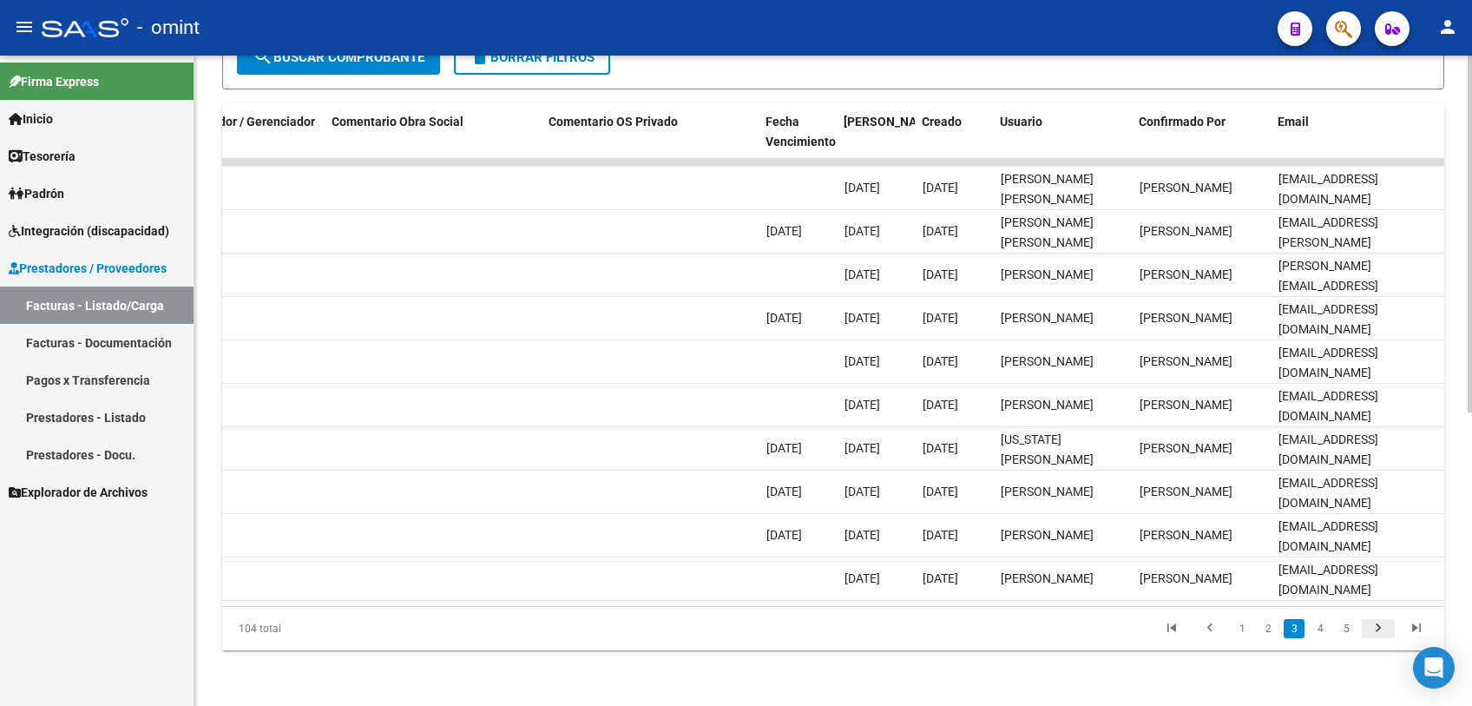
scroll to position [23, 0]
click at [1372, 628] on icon "go to next page" at bounding box center [1378, 630] width 23 height 21
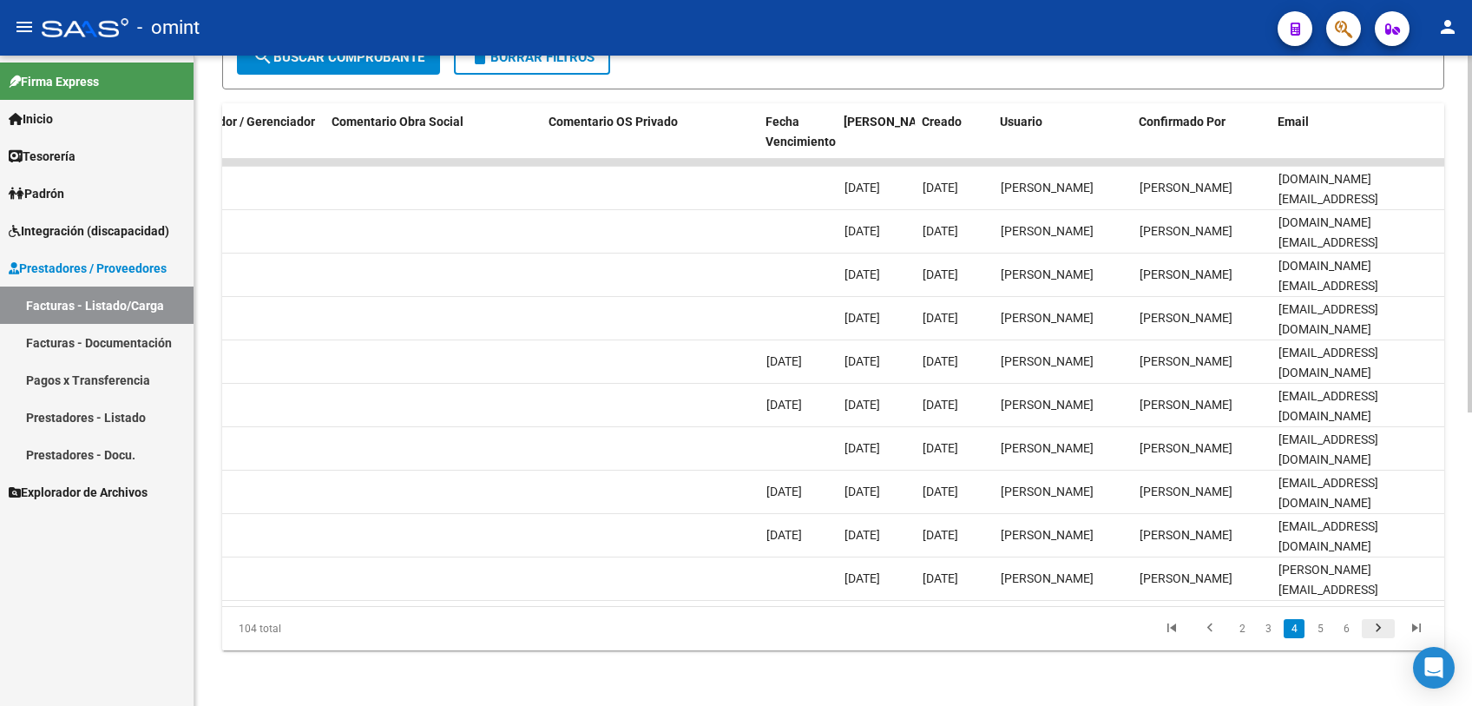
click at [1372, 628] on icon "go to next page" at bounding box center [1378, 630] width 23 height 21
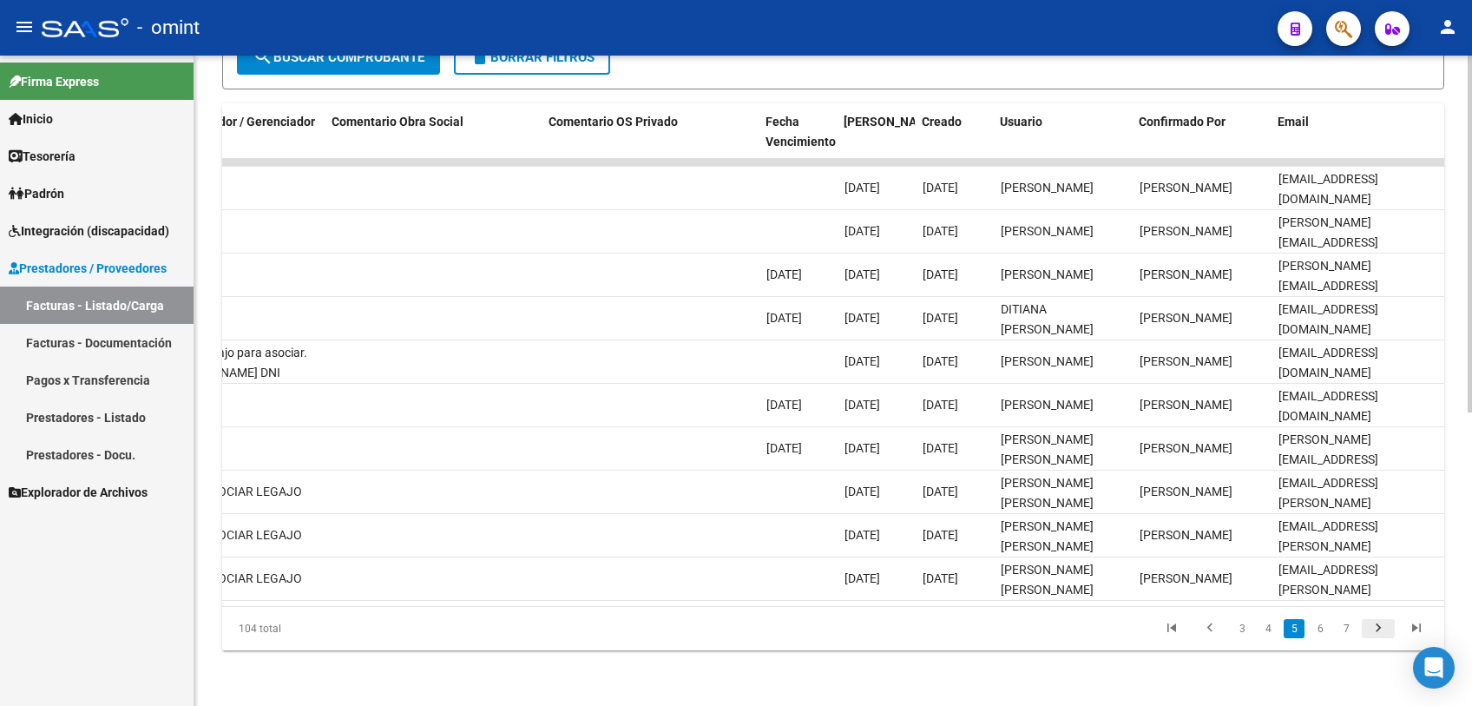
click at [1372, 628] on icon "go to next page" at bounding box center [1378, 630] width 23 height 21
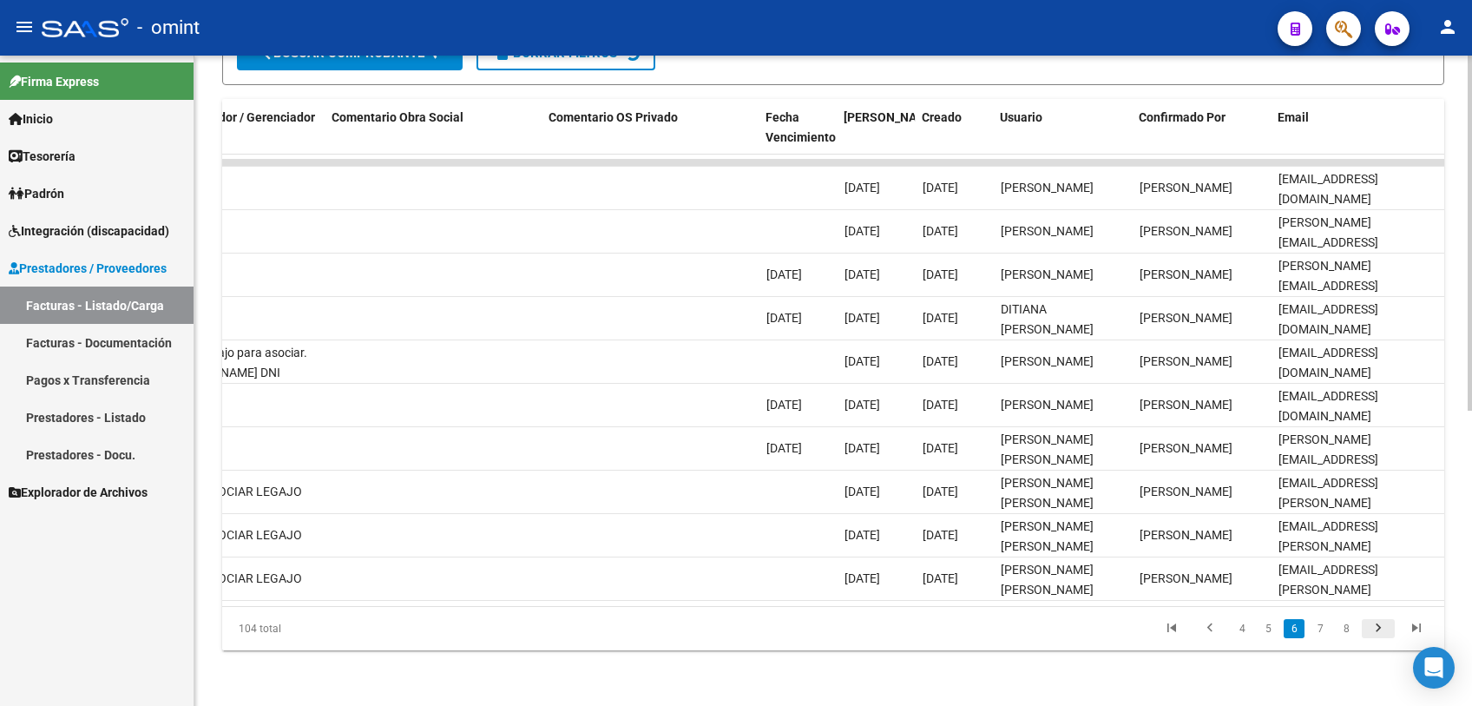
scroll to position [3, 0]
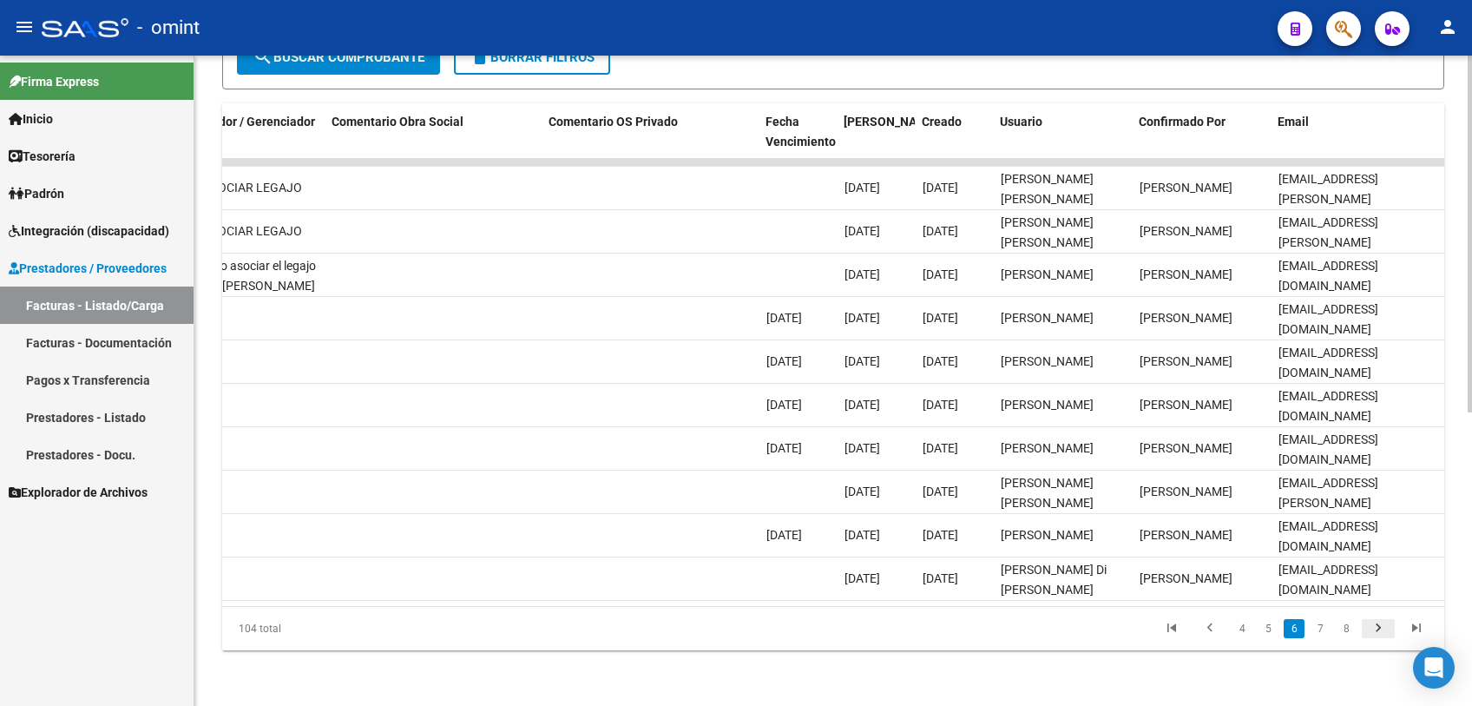
click at [1372, 628] on icon "go to next page" at bounding box center [1378, 630] width 23 height 21
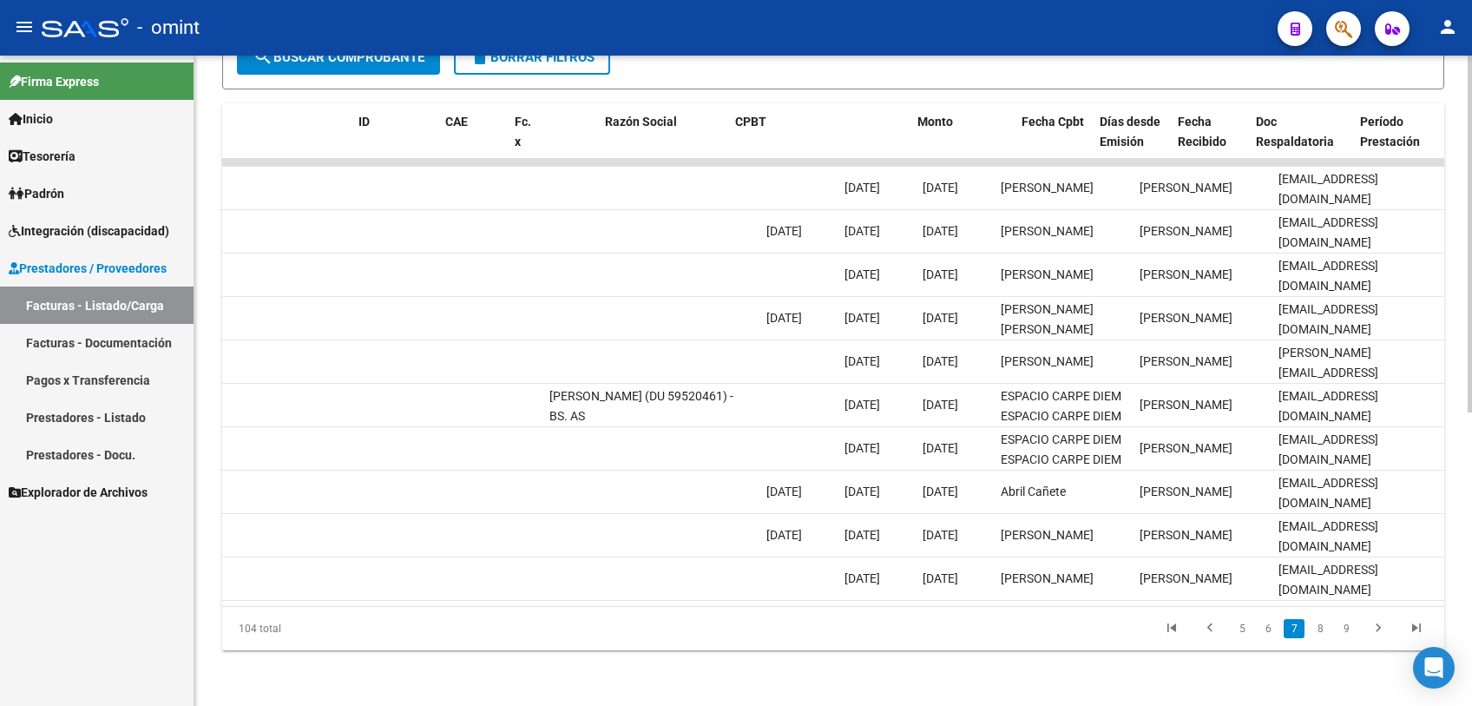
scroll to position [0, 0]
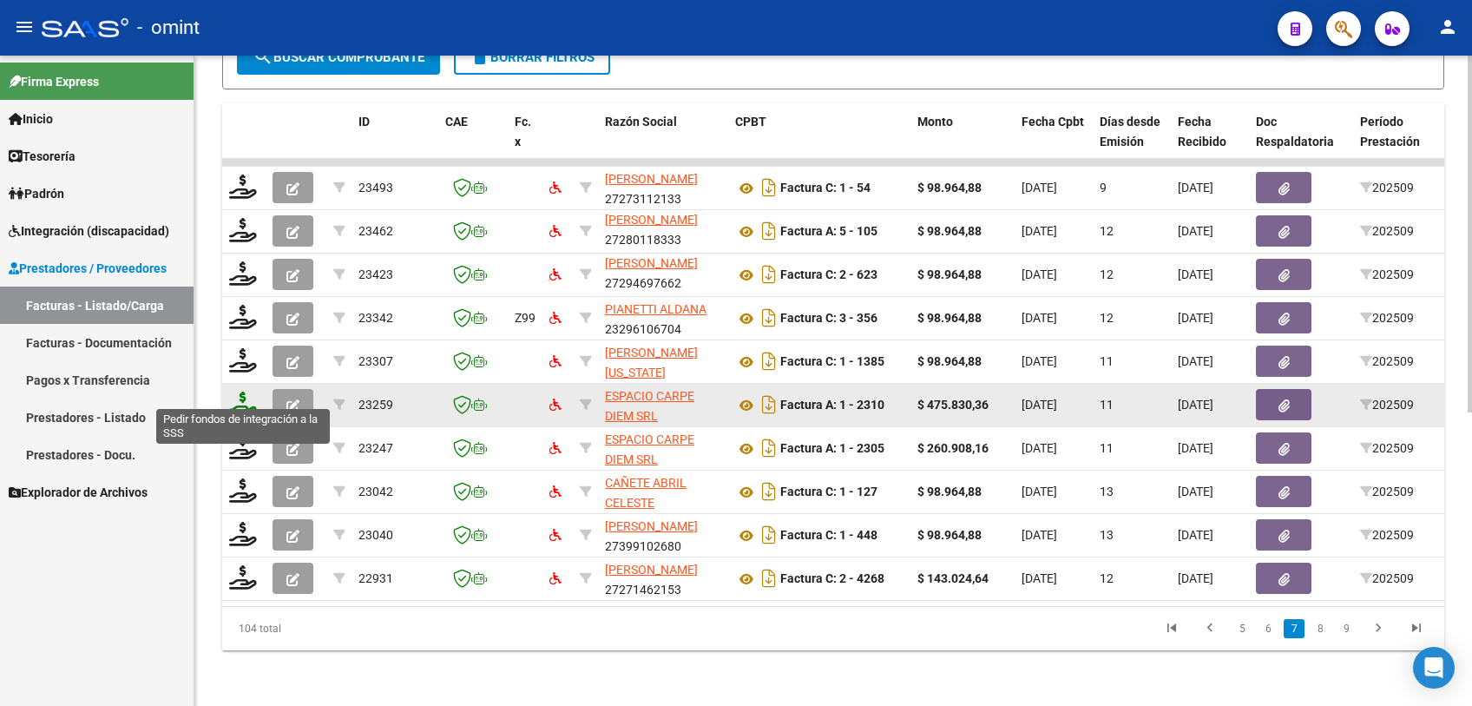
click at [236, 391] on icon at bounding box center [243, 403] width 28 height 24
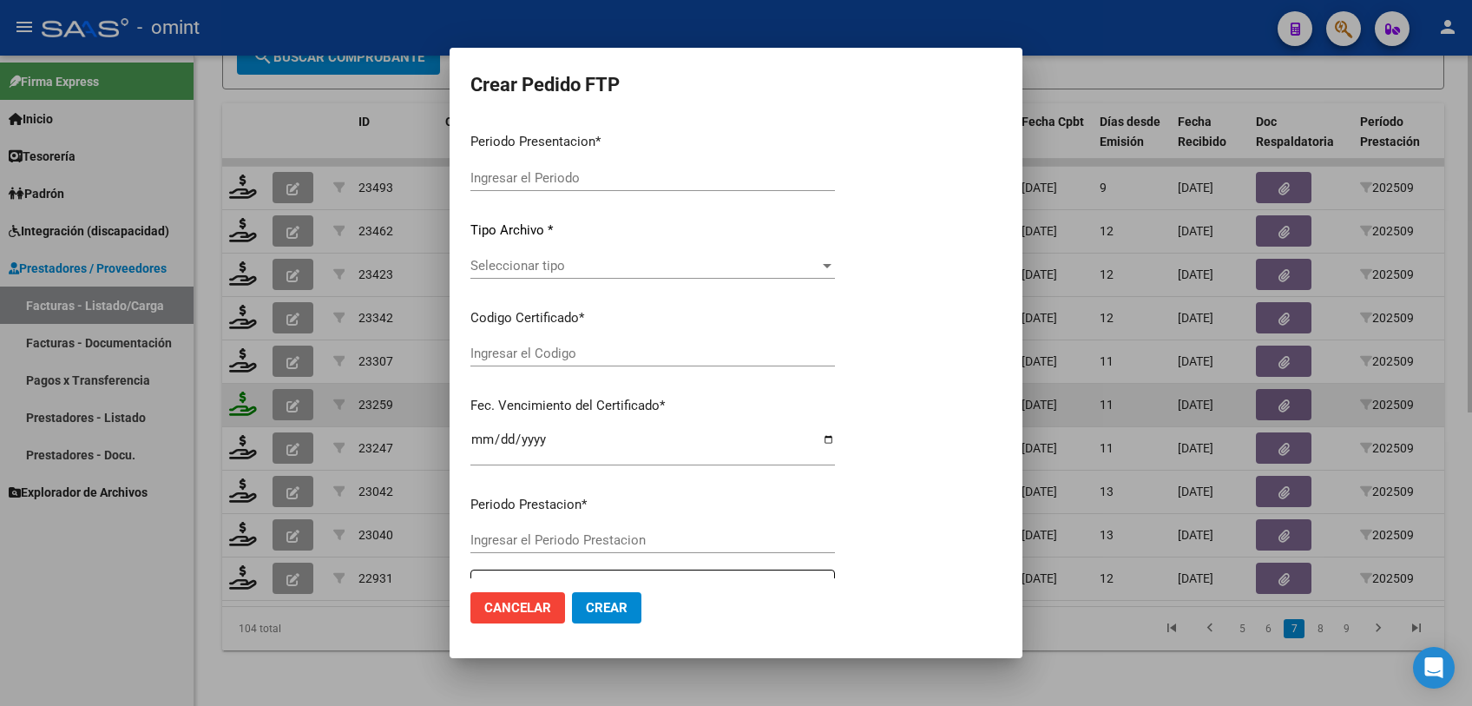
type input "202509"
type input "$ 475.830,36"
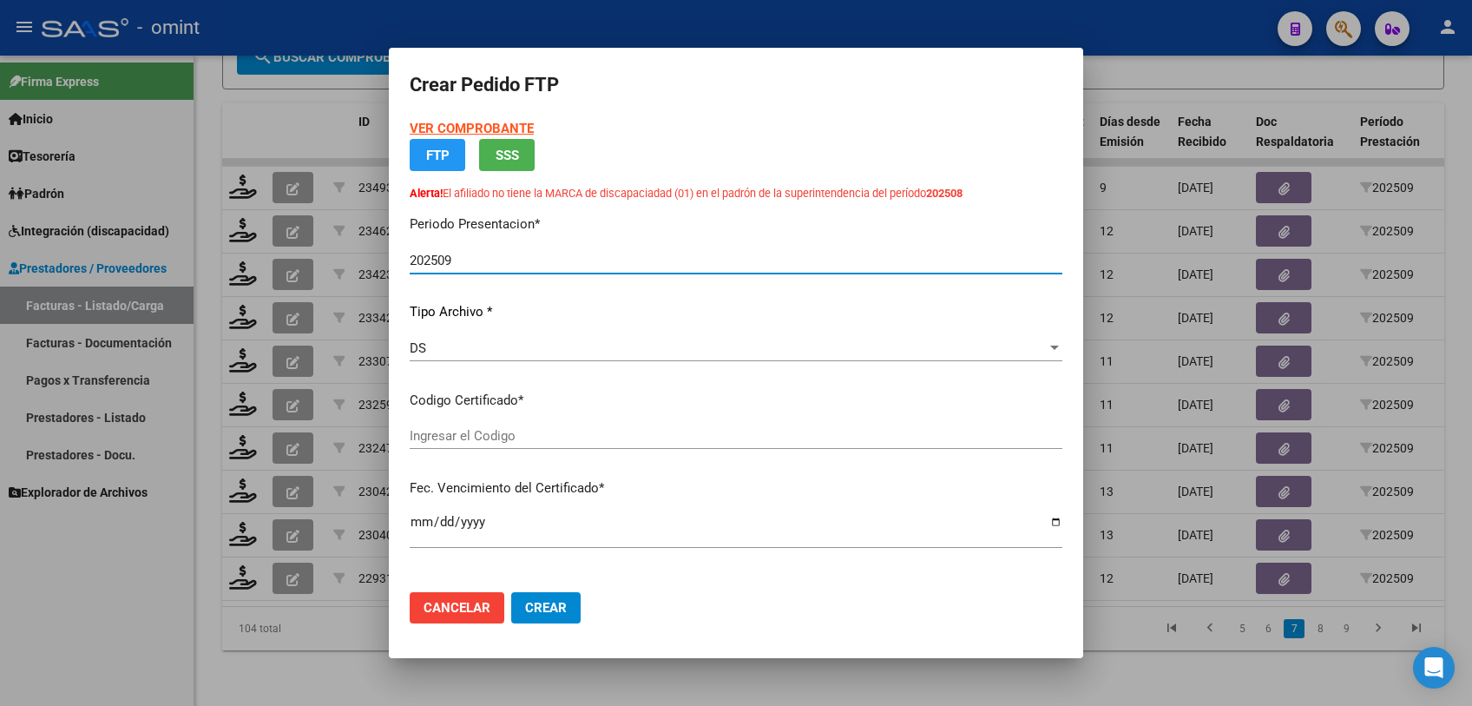
type input "4691532800"
type input "[DATE]"
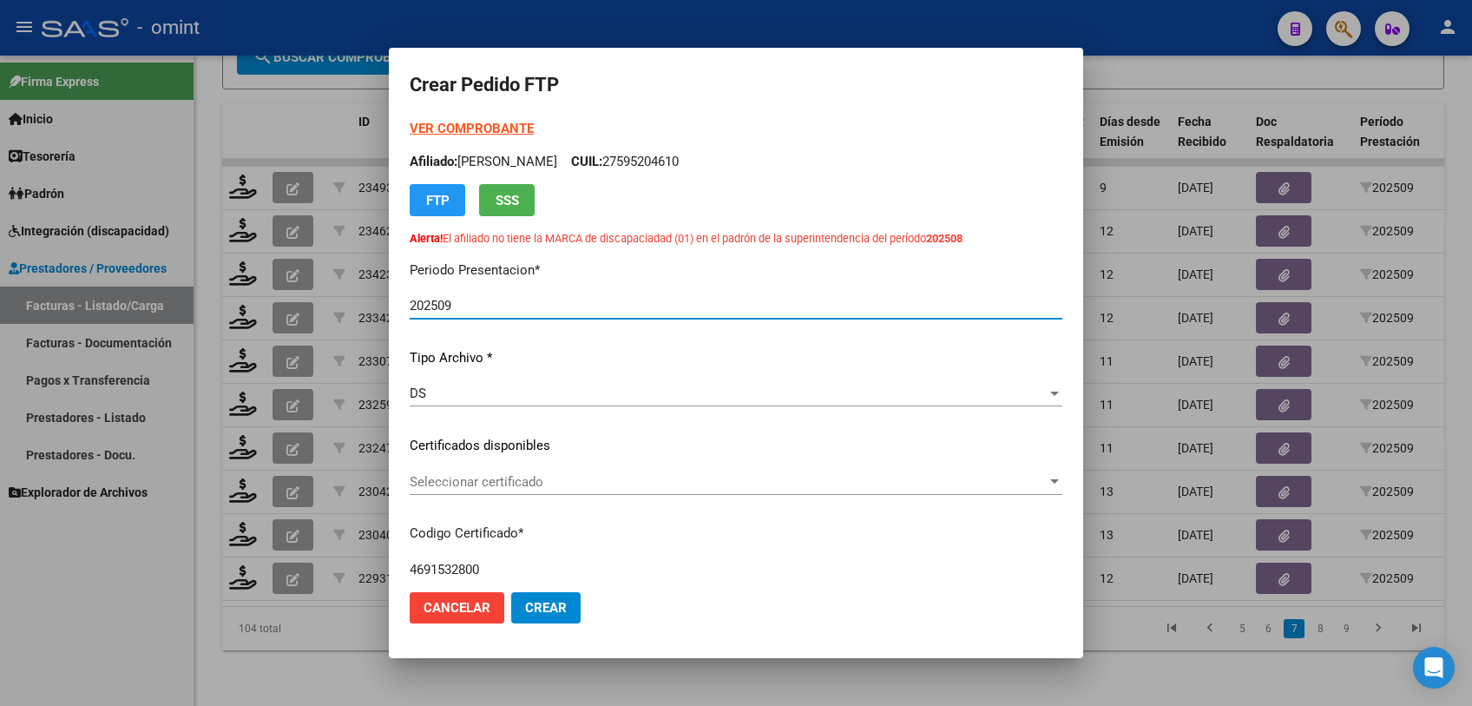
click at [576, 476] on span "Seleccionar certificado" at bounding box center [728, 482] width 637 height 16
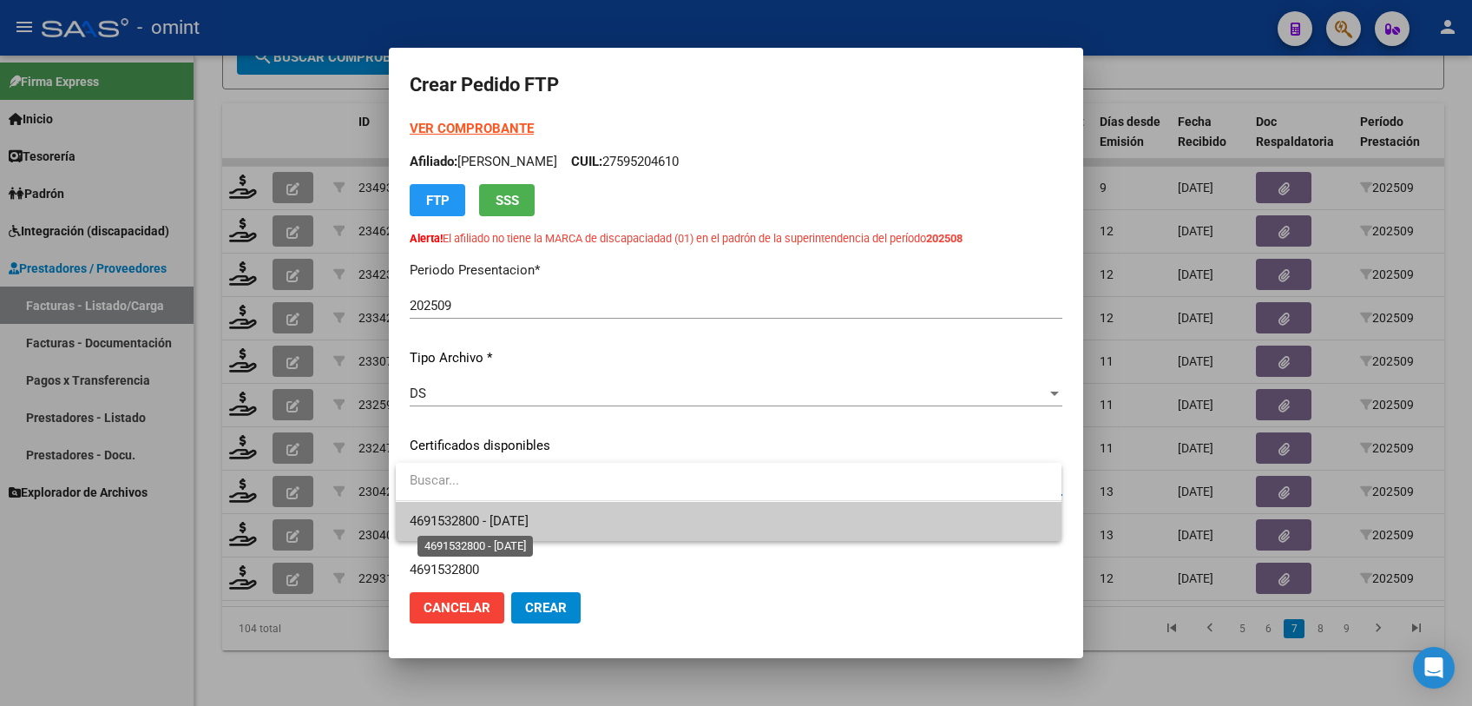
click at [528, 515] on span "4691532800 - [DATE]" at bounding box center [469, 521] width 119 height 16
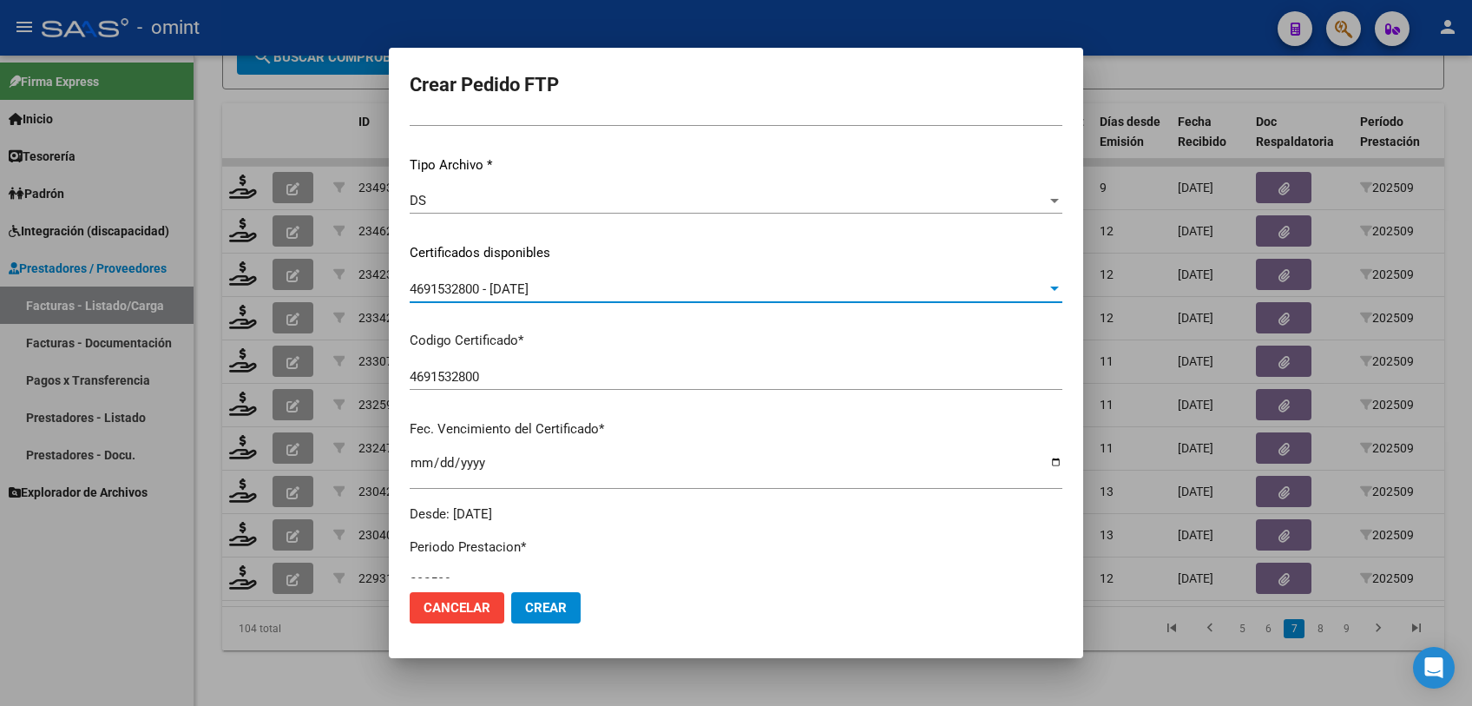
scroll to position [385, 0]
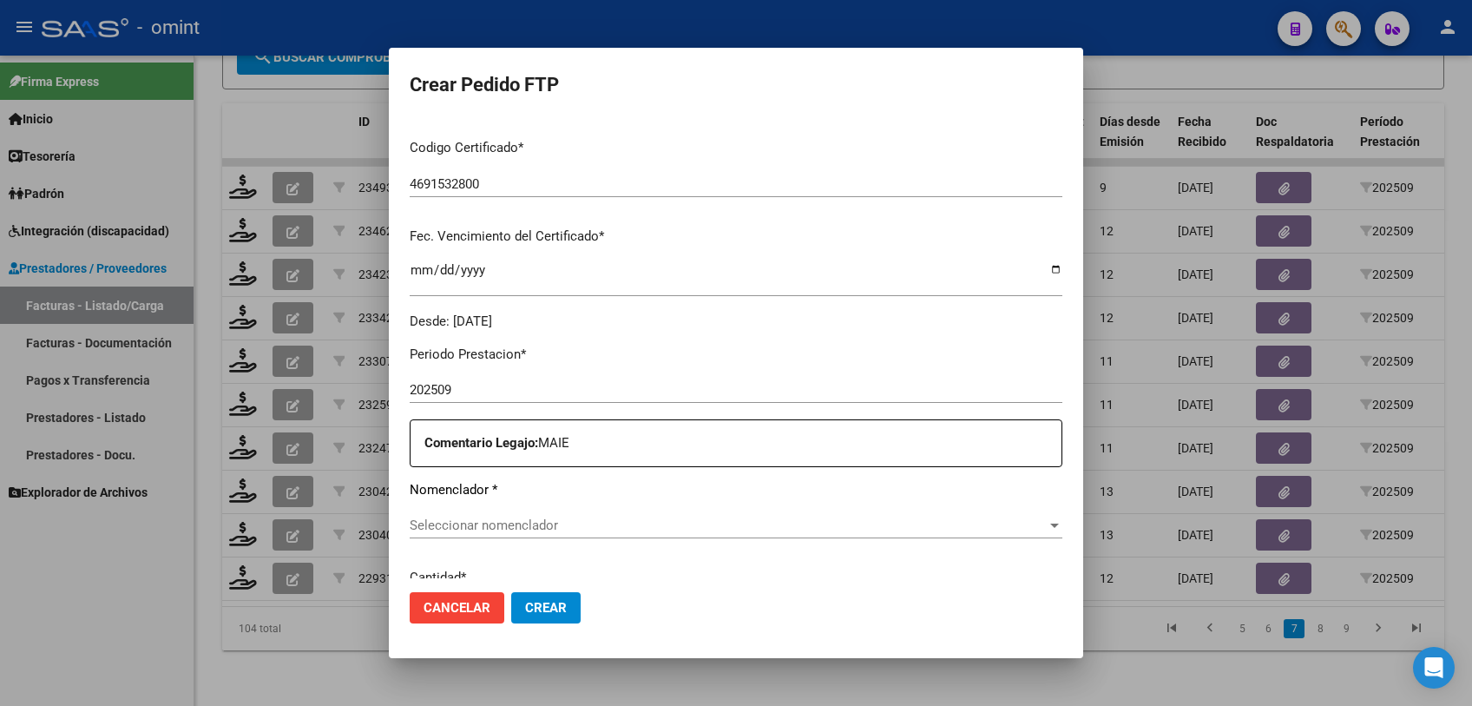
click at [812, 533] on div "Seleccionar nomenclador Seleccionar nomenclador" at bounding box center [736, 525] width 653 height 26
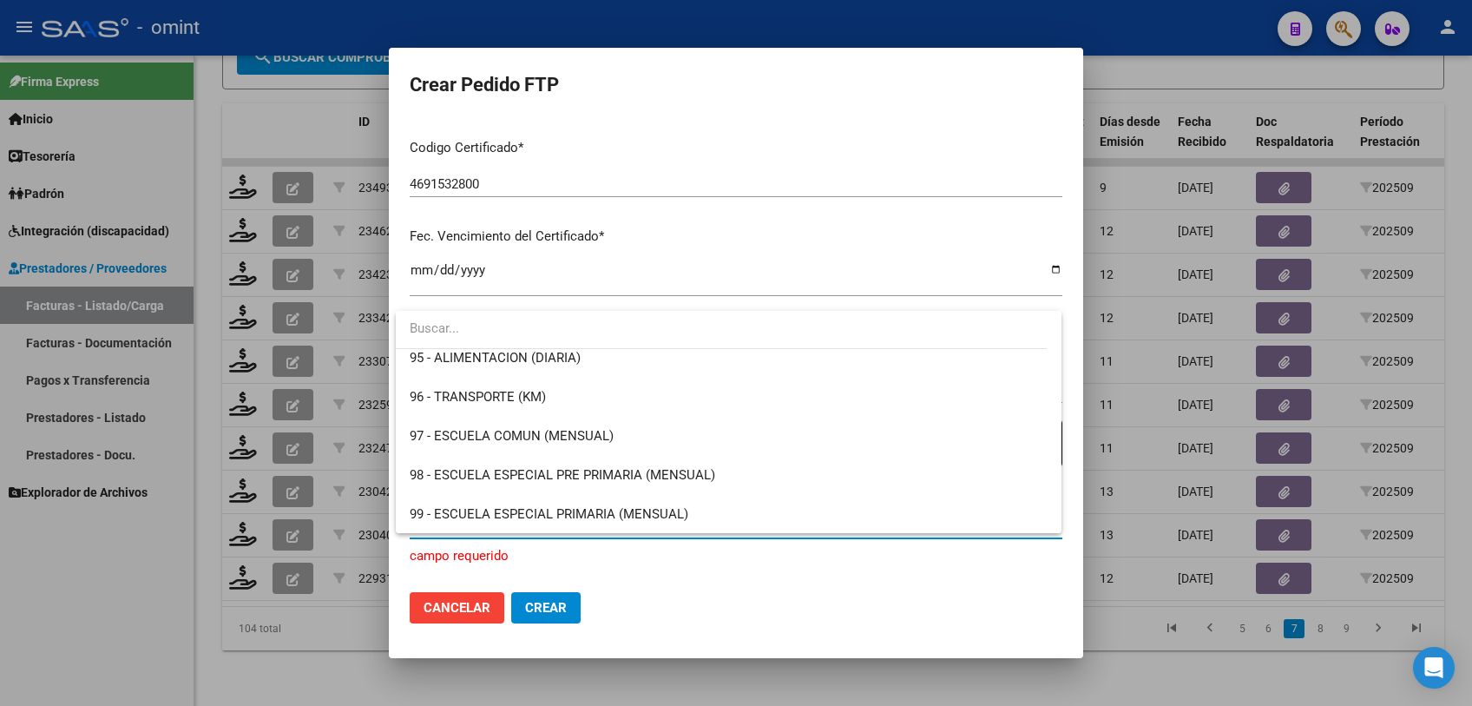
scroll to position [3393, 0]
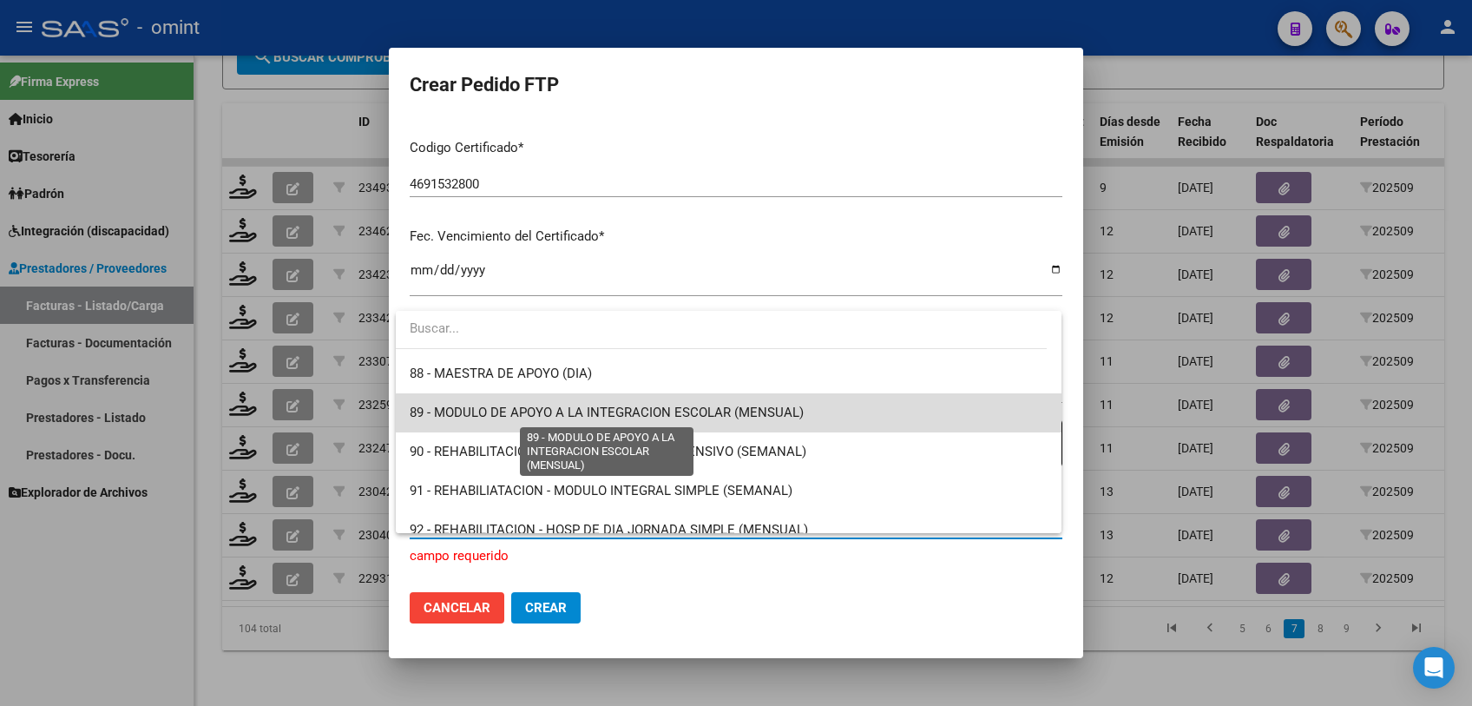
click at [791, 413] on span "89 - MODULO DE APOYO A LA INTEGRACION ESCOLAR (MENSUAL)" at bounding box center [607, 412] width 394 height 16
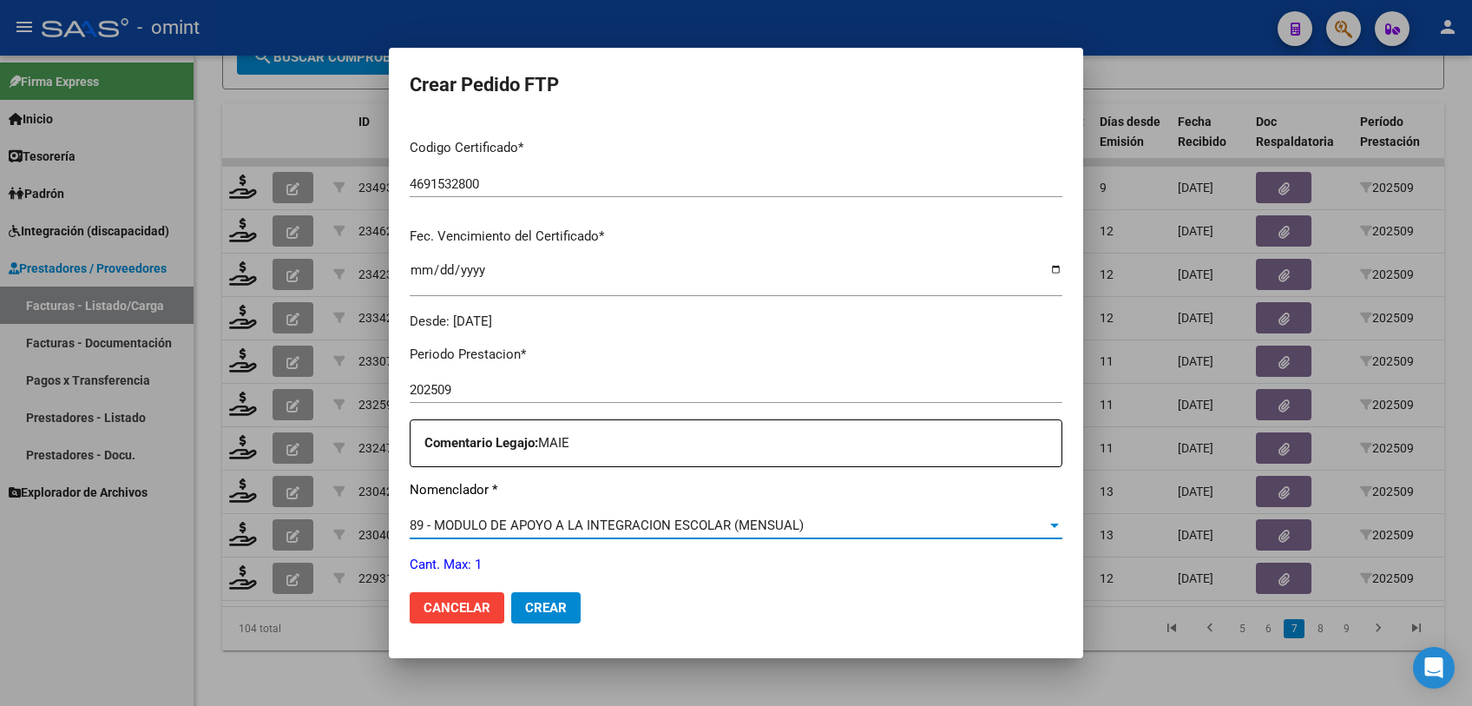
scroll to position [482, 0]
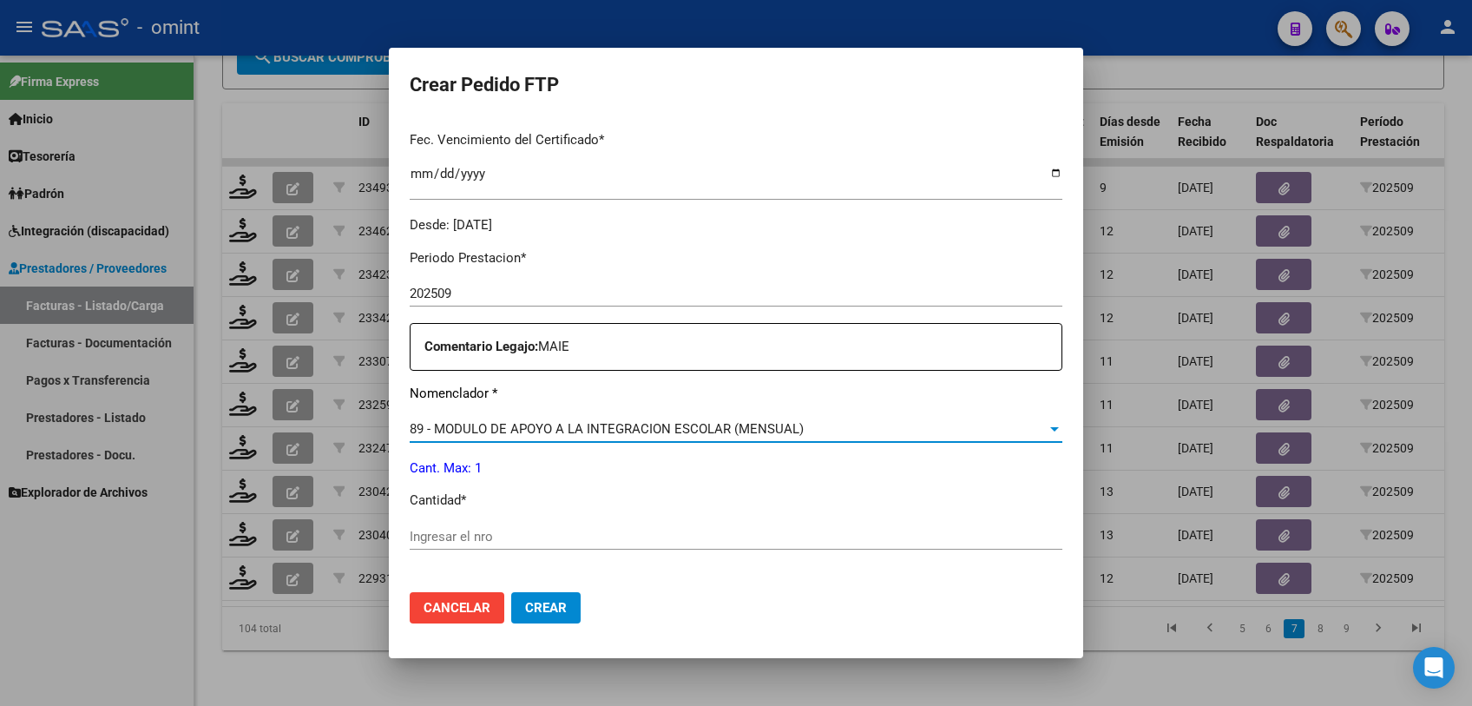
click at [649, 530] on input "Ingresar el nro" at bounding box center [736, 536] width 653 height 16
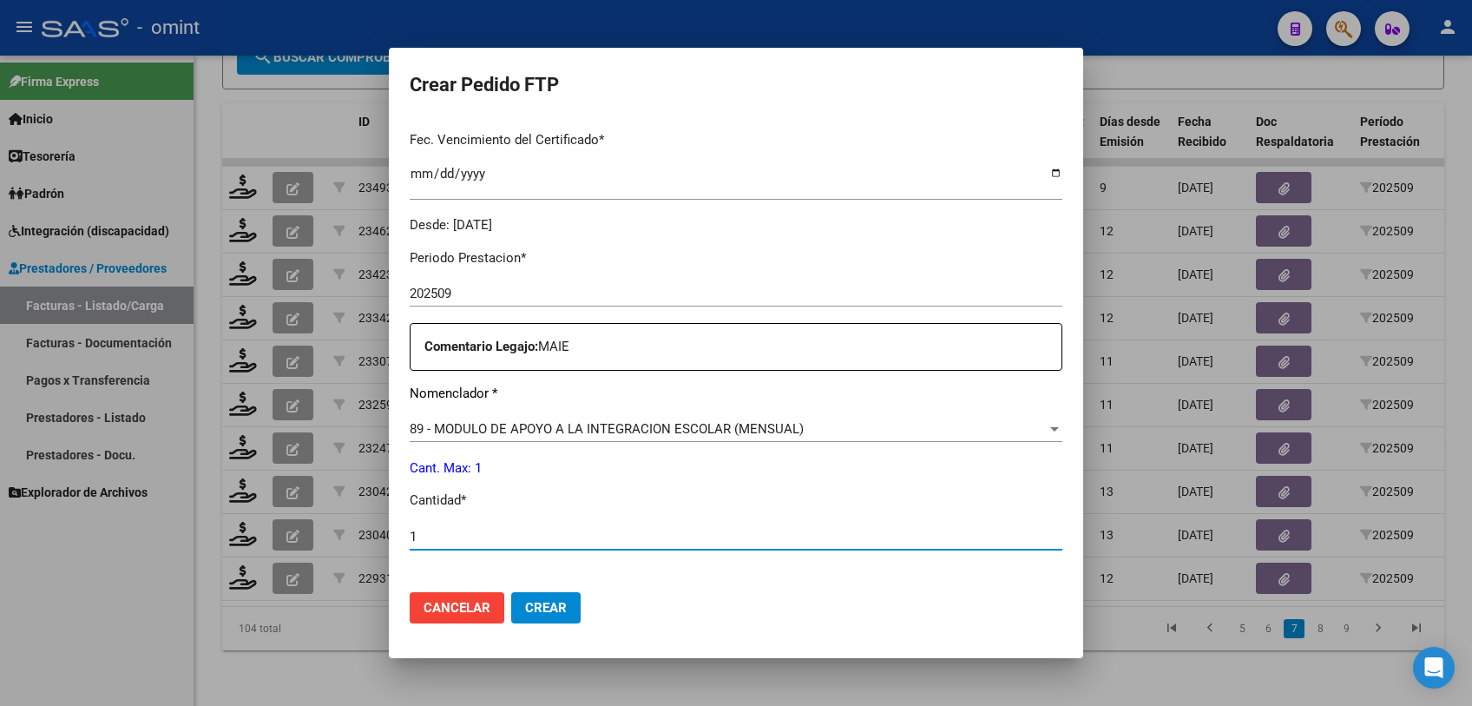
type input "1"
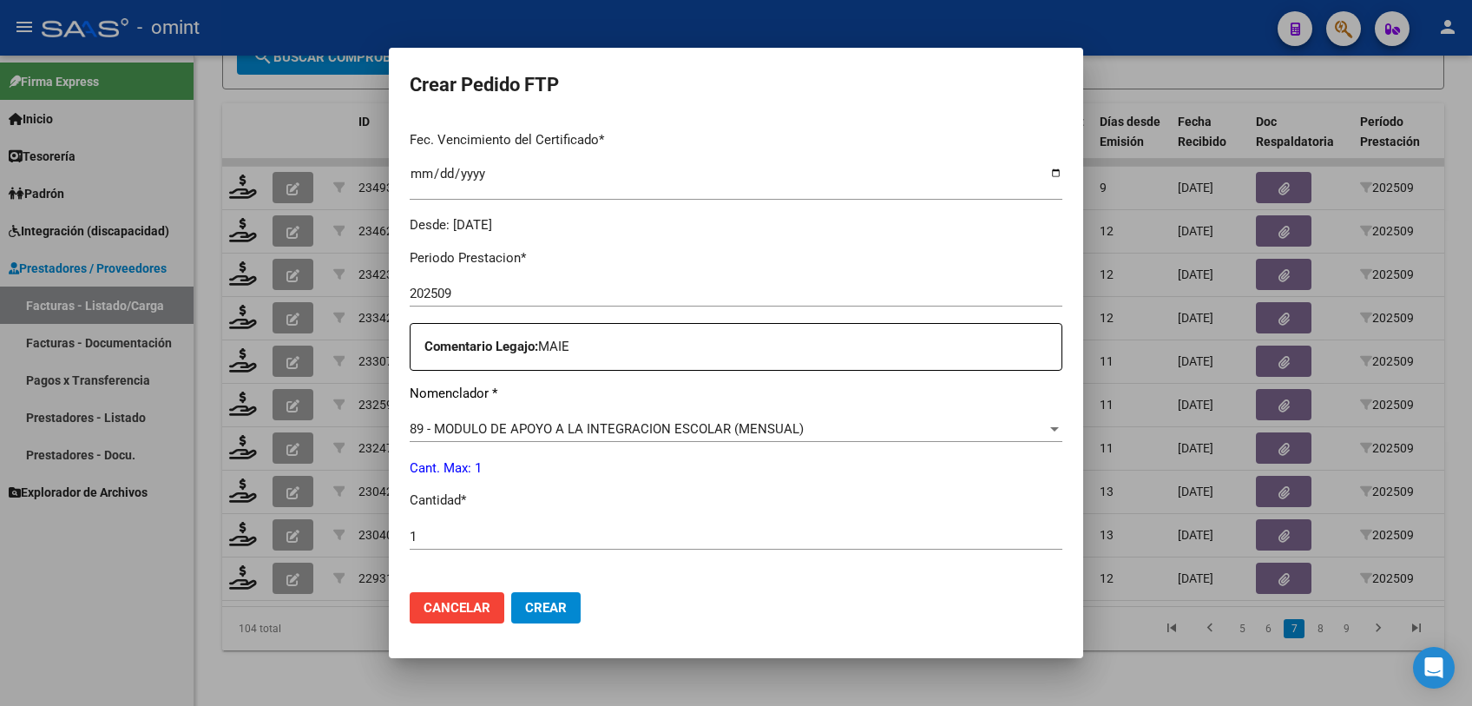
click at [840, 437] on div "89 - MODULO DE APOYO A LA INTEGRACION ESCOLAR (MENSUAL) Seleccionar nomenclador" at bounding box center [736, 429] width 653 height 26
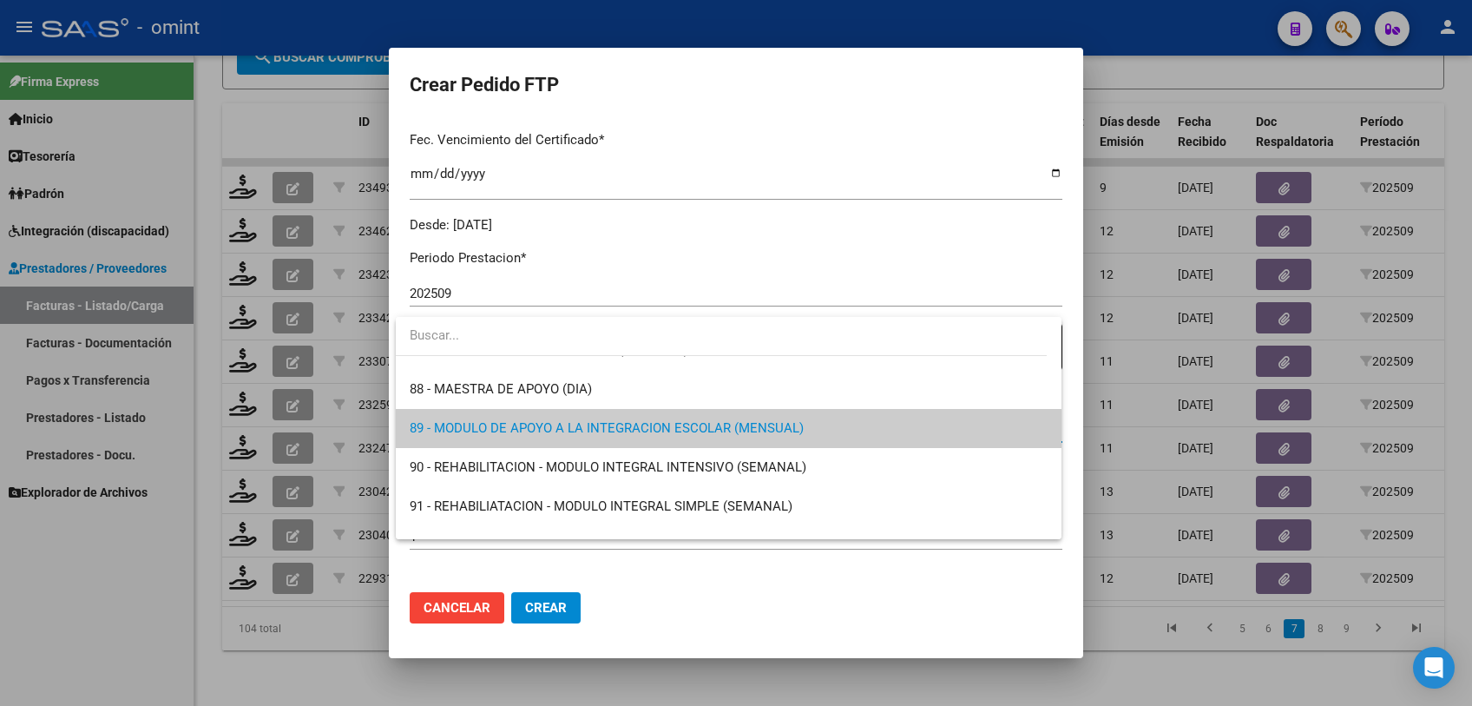
scroll to position [3287, 0]
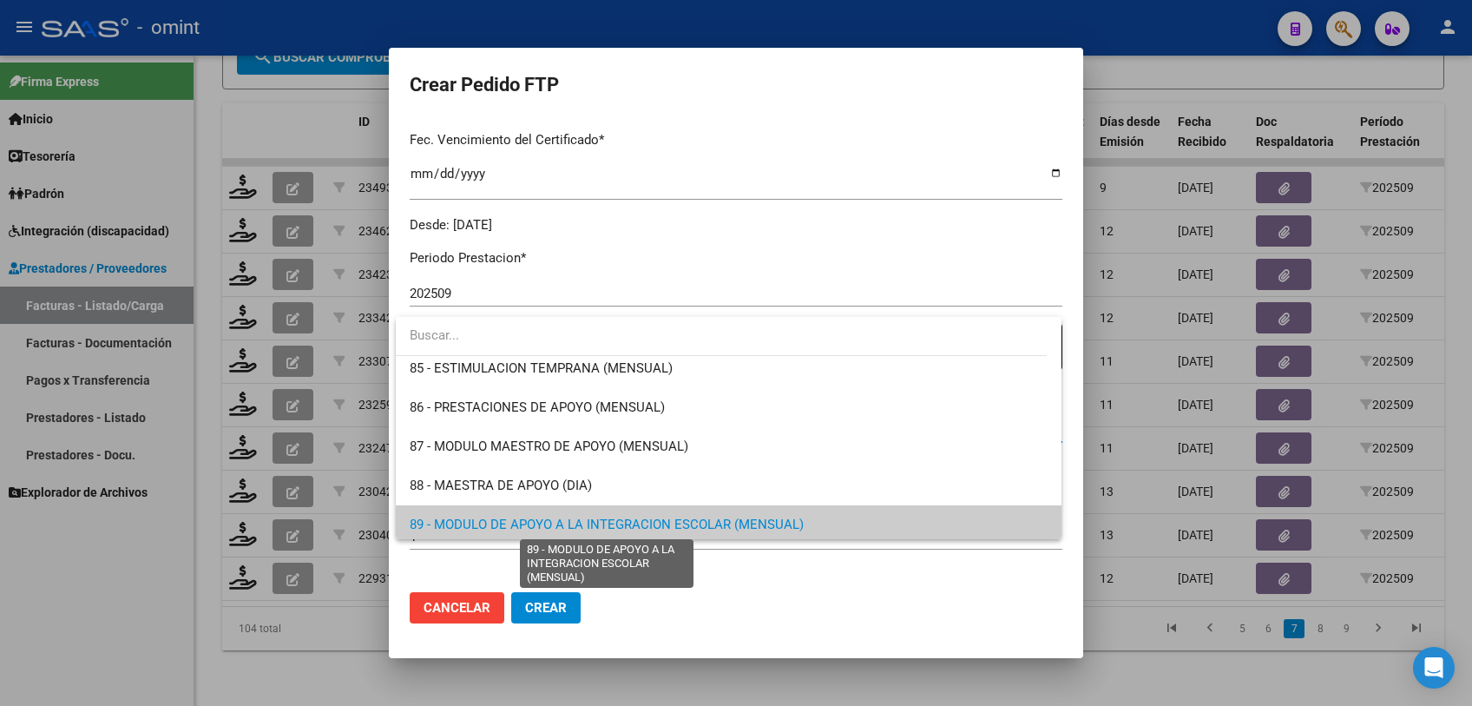
click at [712, 526] on span "89 - MODULO DE APOYO A LA INTEGRACION ESCOLAR (MENSUAL)" at bounding box center [607, 524] width 394 height 16
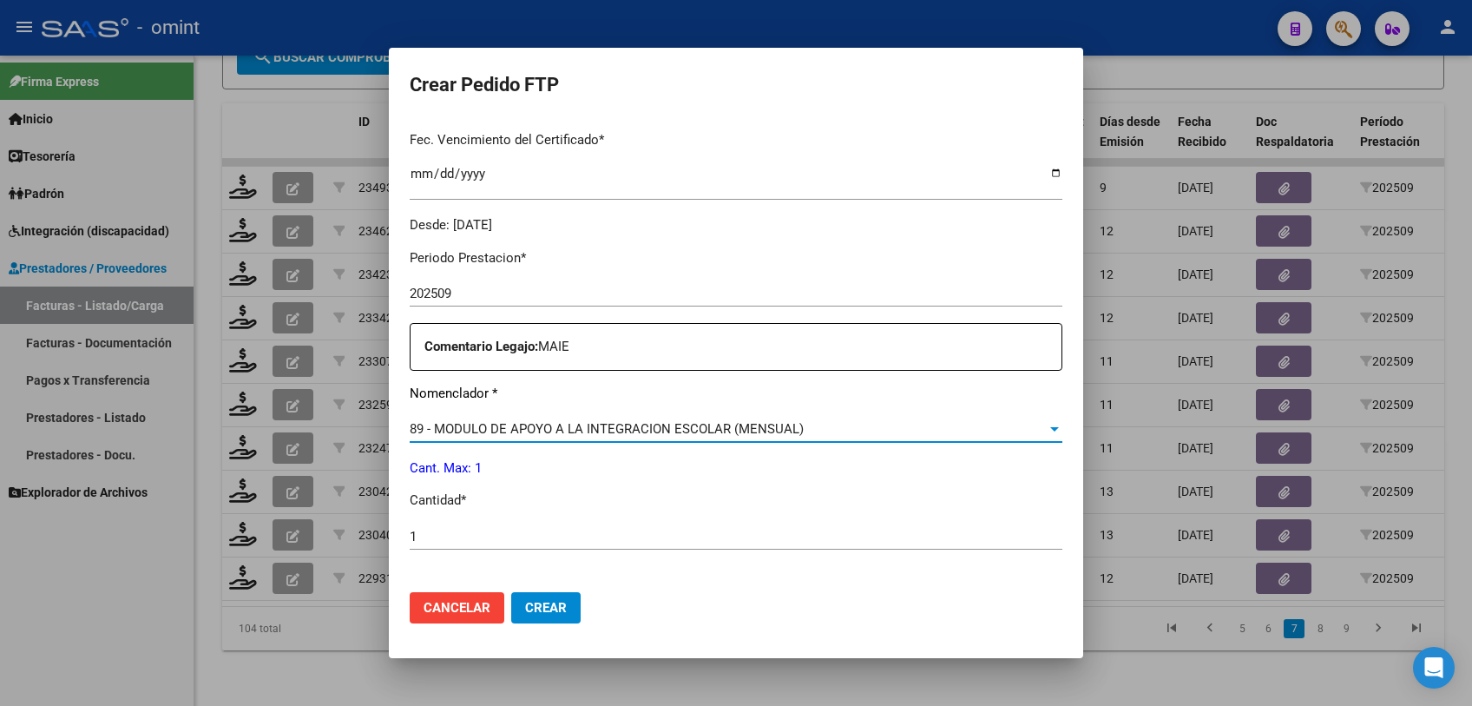
scroll to position [674, 0]
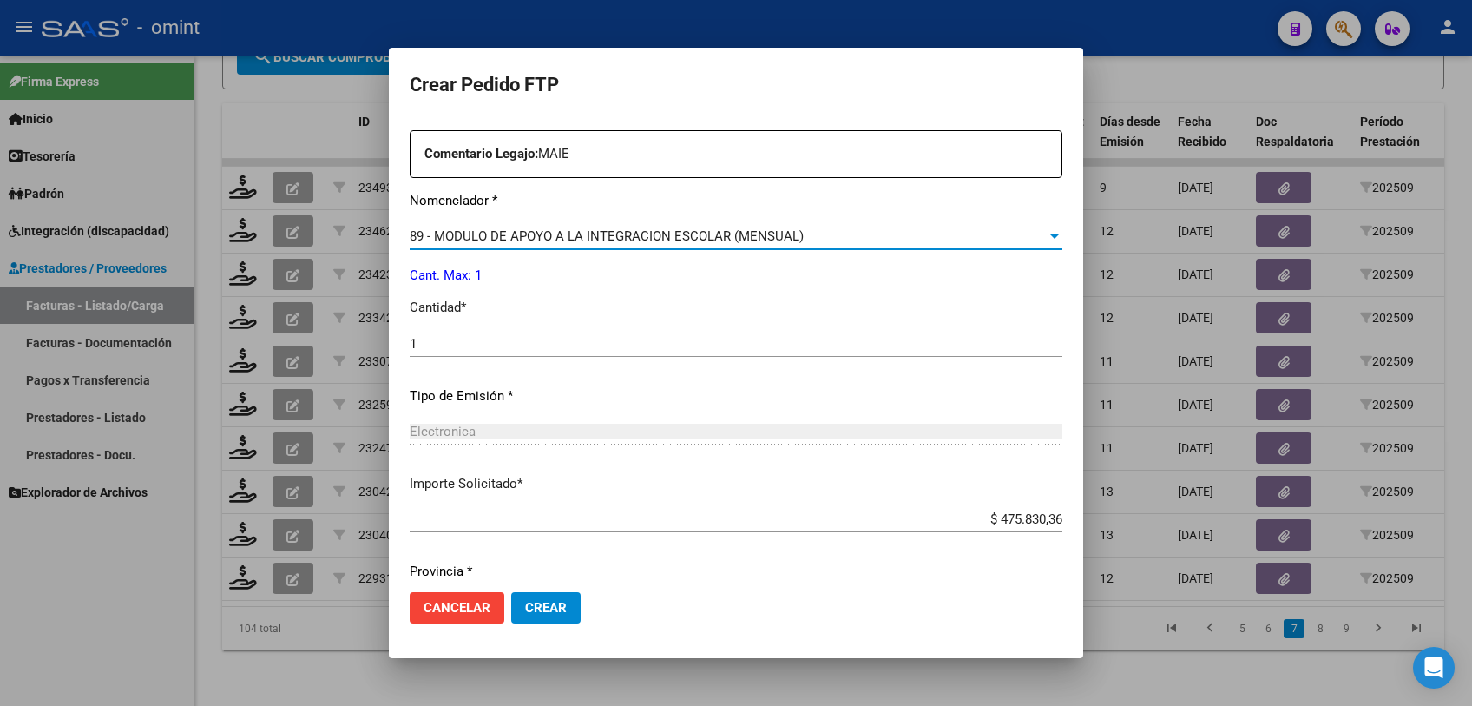
click at [566, 609] on span "Crear" at bounding box center [546, 608] width 42 height 16
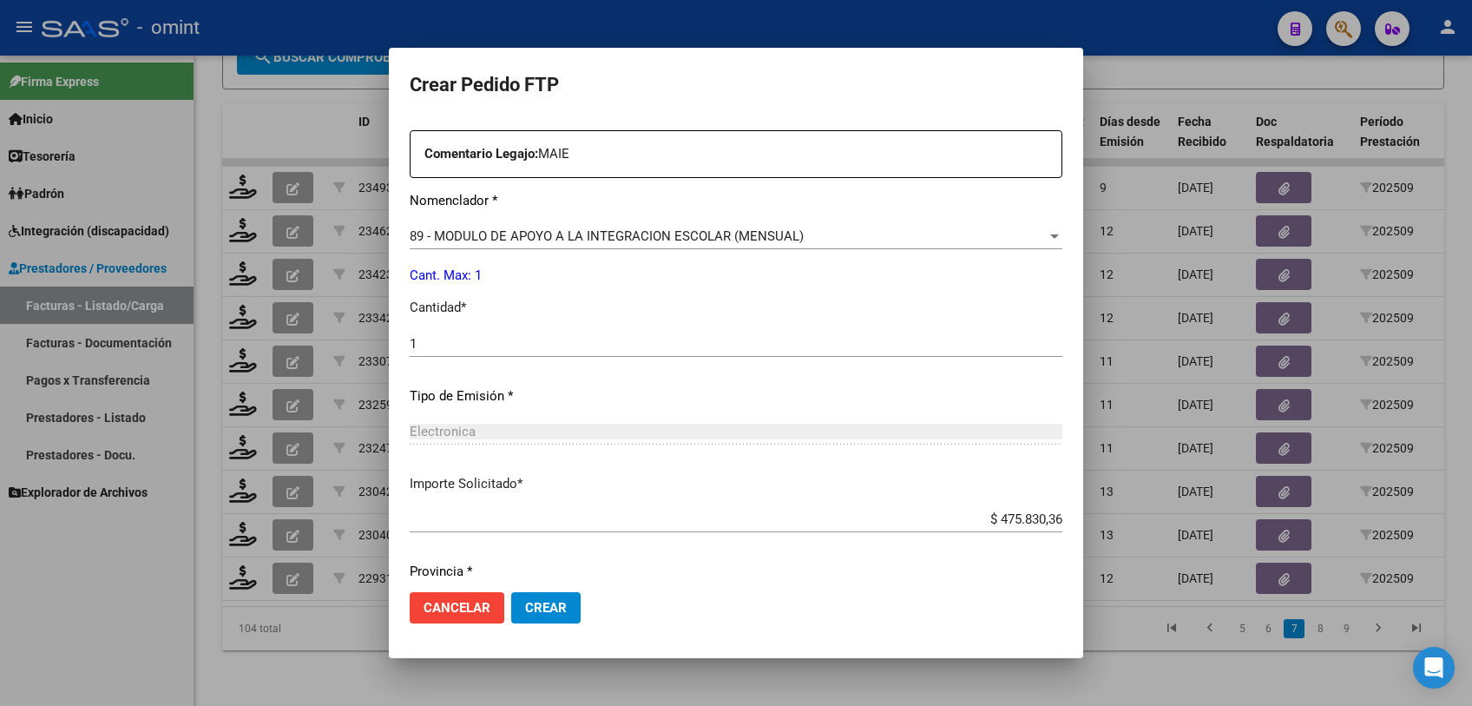
click at [544, 614] on span "Crear" at bounding box center [546, 608] width 42 height 16
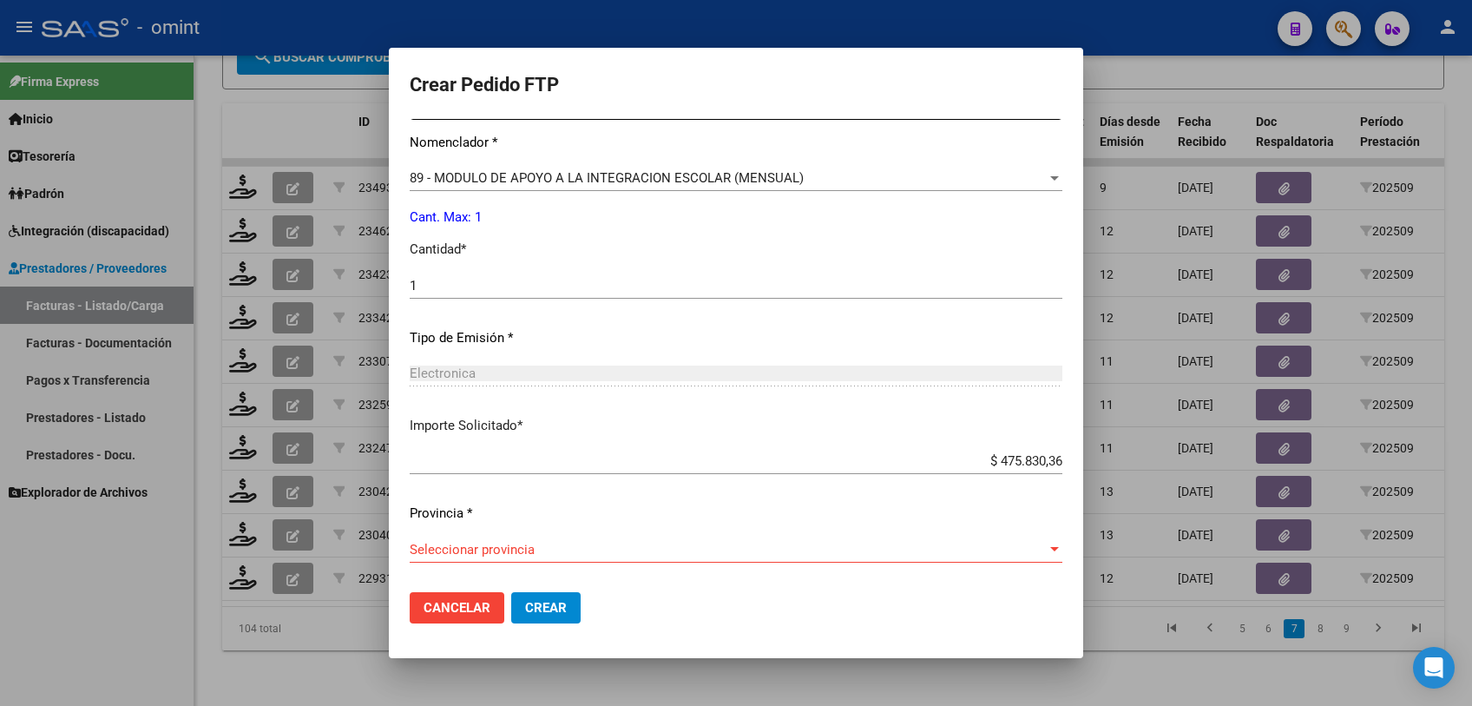
click at [620, 560] on div "Seleccionar provincia Seleccionar provincia" at bounding box center [736, 549] width 653 height 26
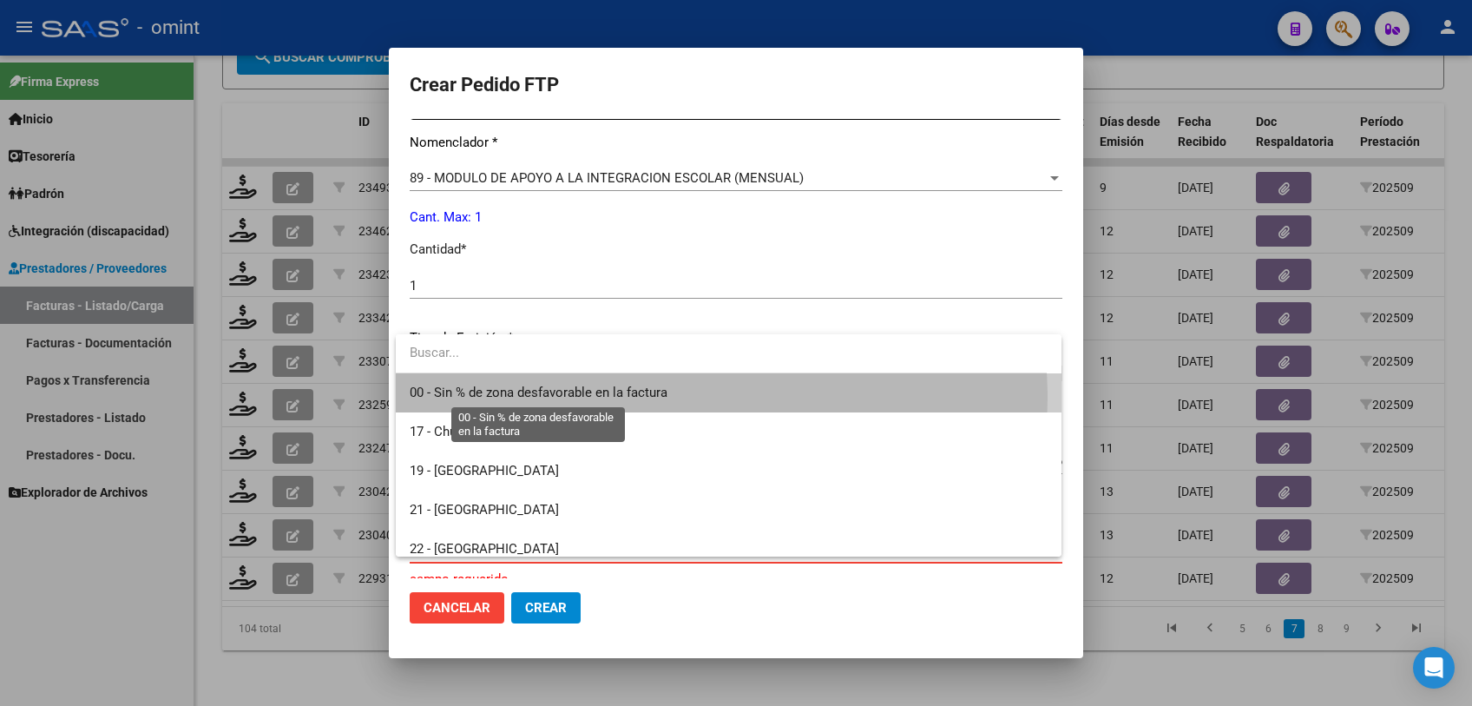
click at [594, 398] on span "00 - Sin % de zona desfavorable en la factura" at bounding box center [539, 392] width 258 height 16
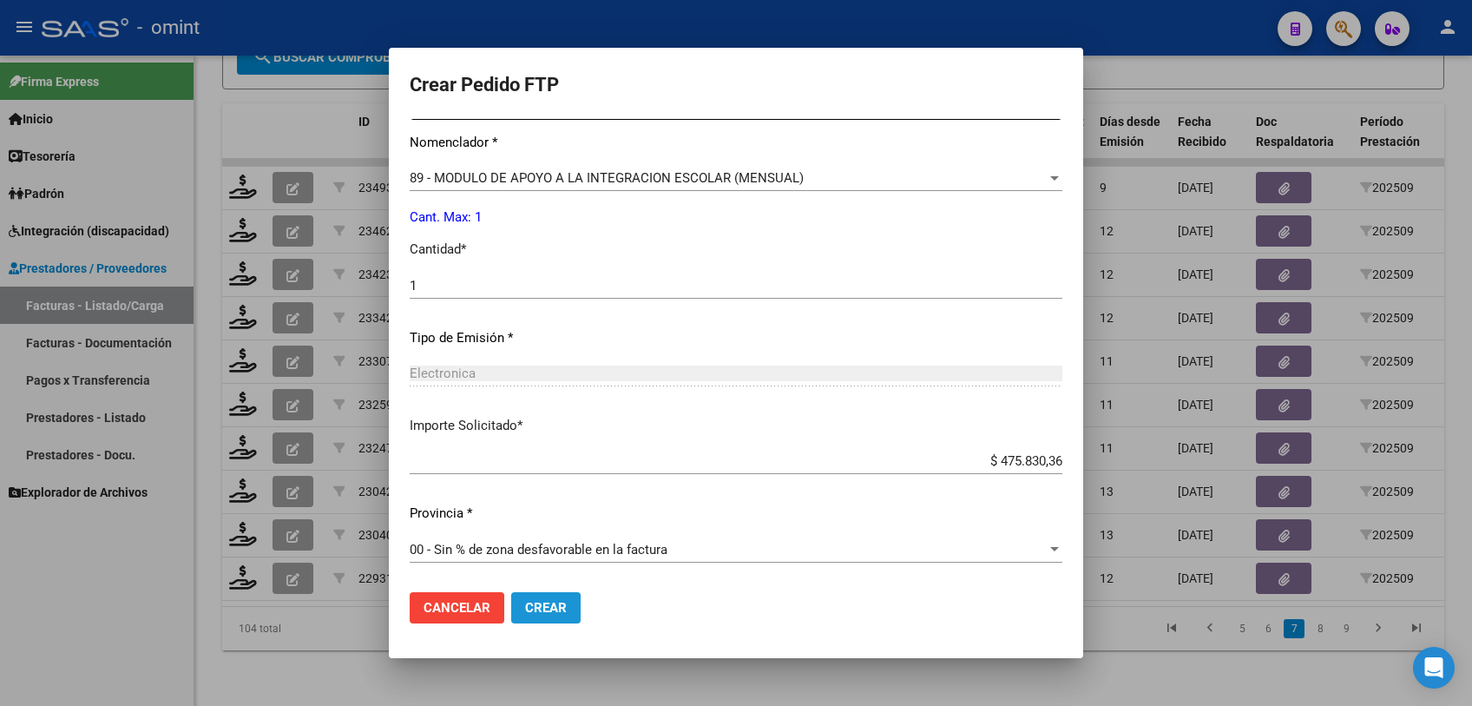
click at [554, 607] on span "Crear" at bounding box center [546, 608] width 42 height 16
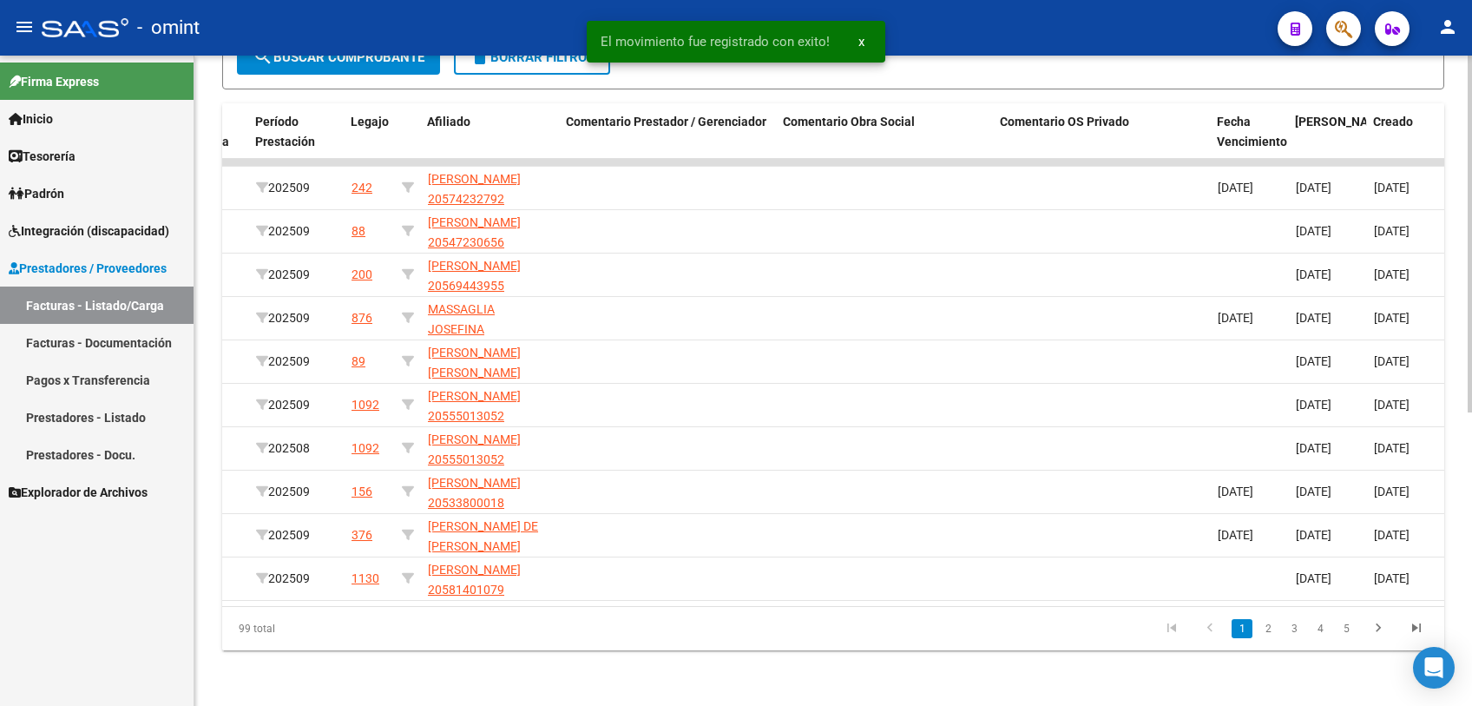
scroll to position [0, 1555]
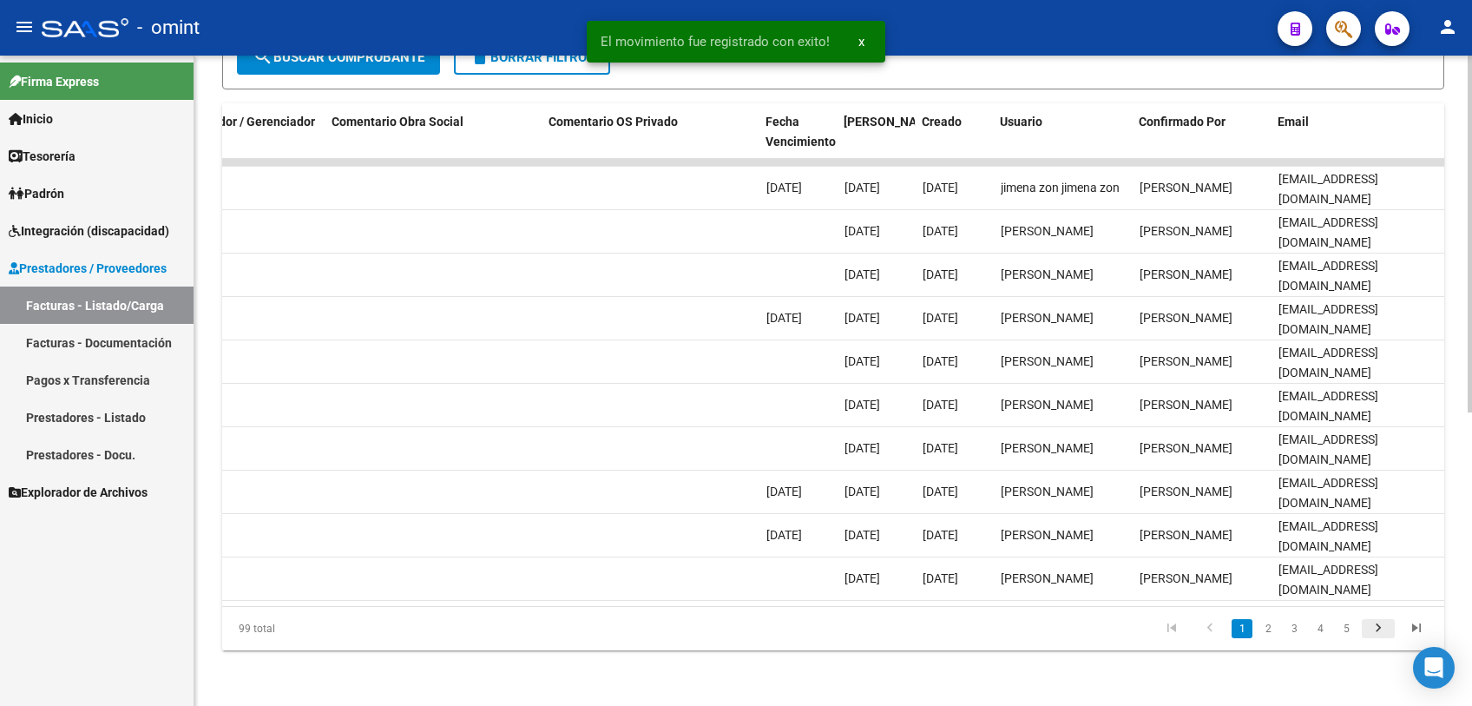
click at [1378, 630] on icon "go to next page" at bounding box center [1378, 630] width 23 height 21
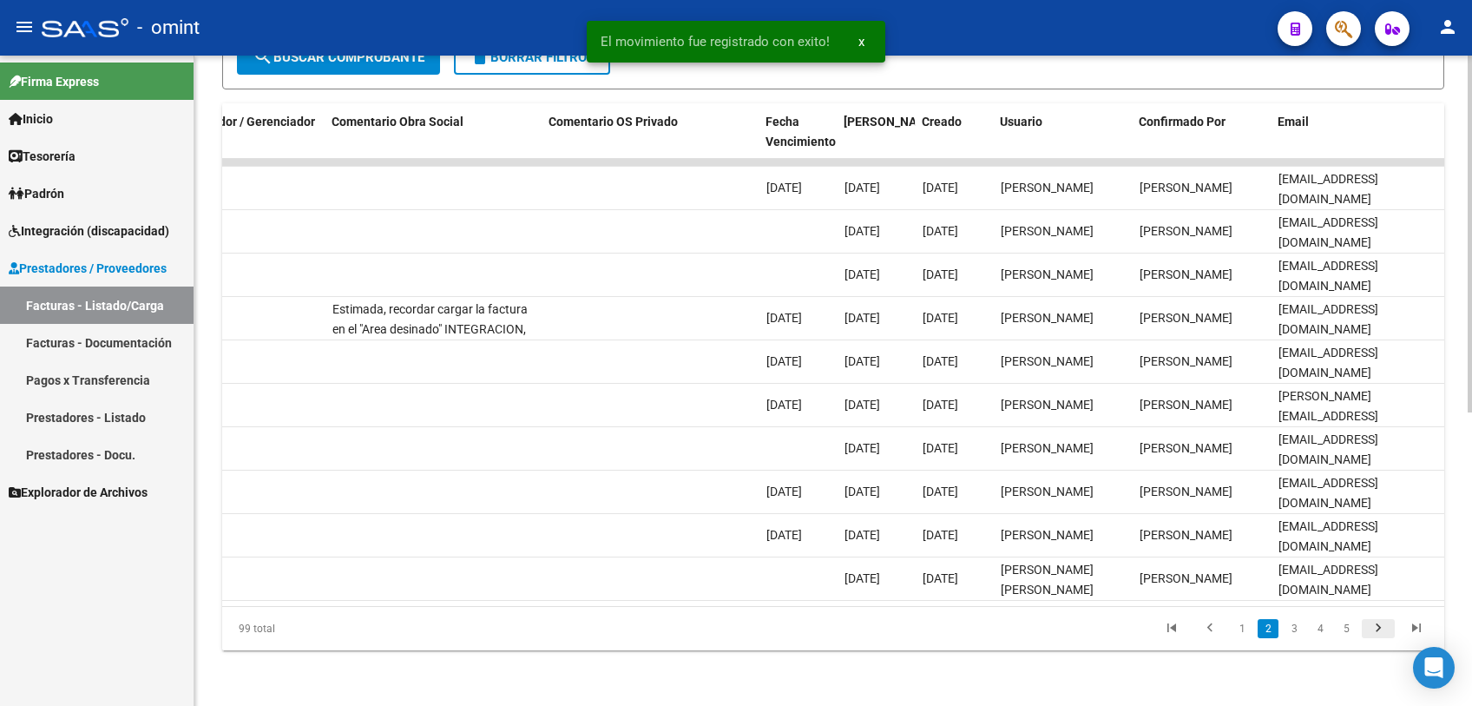
scroll to position [3, 0]
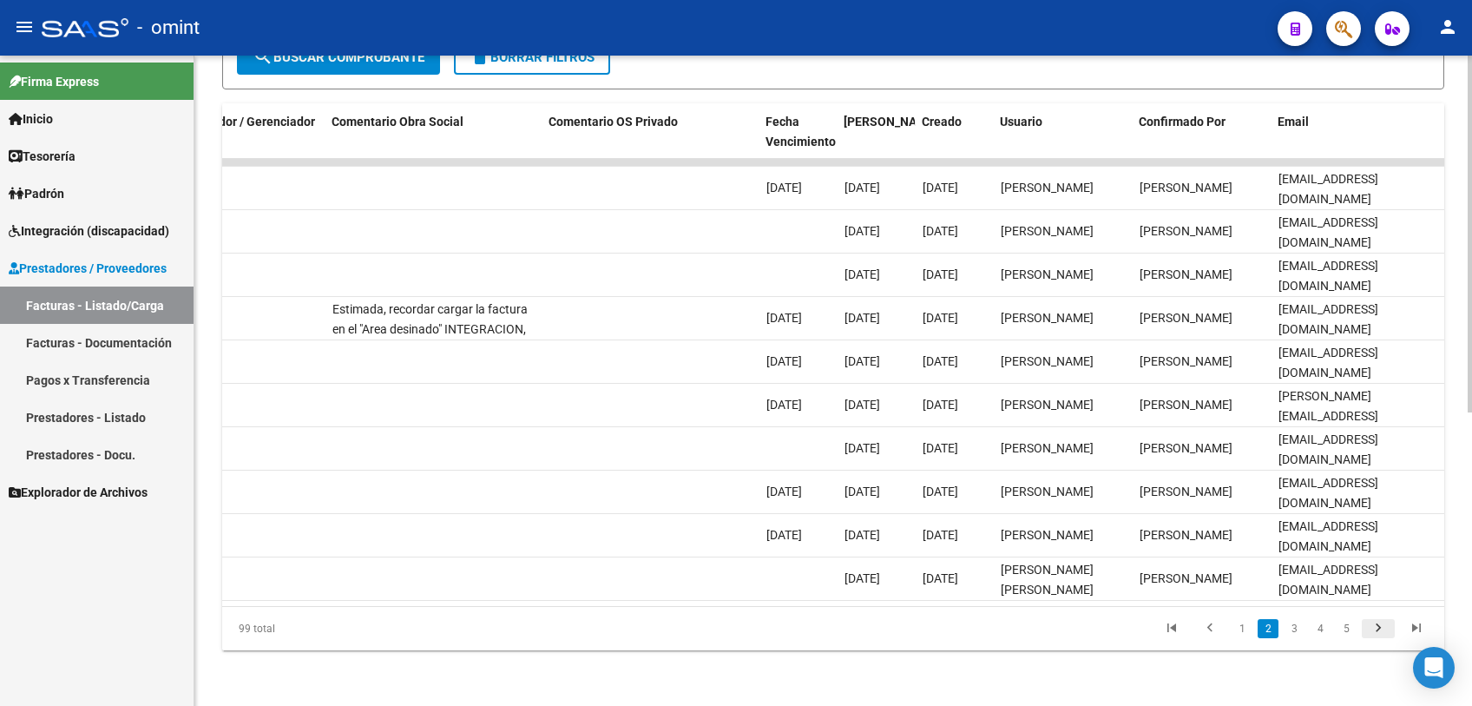
click at [1378, 630] on icon "go to next page" at bounding box center [1378, 630] width 23 height 21
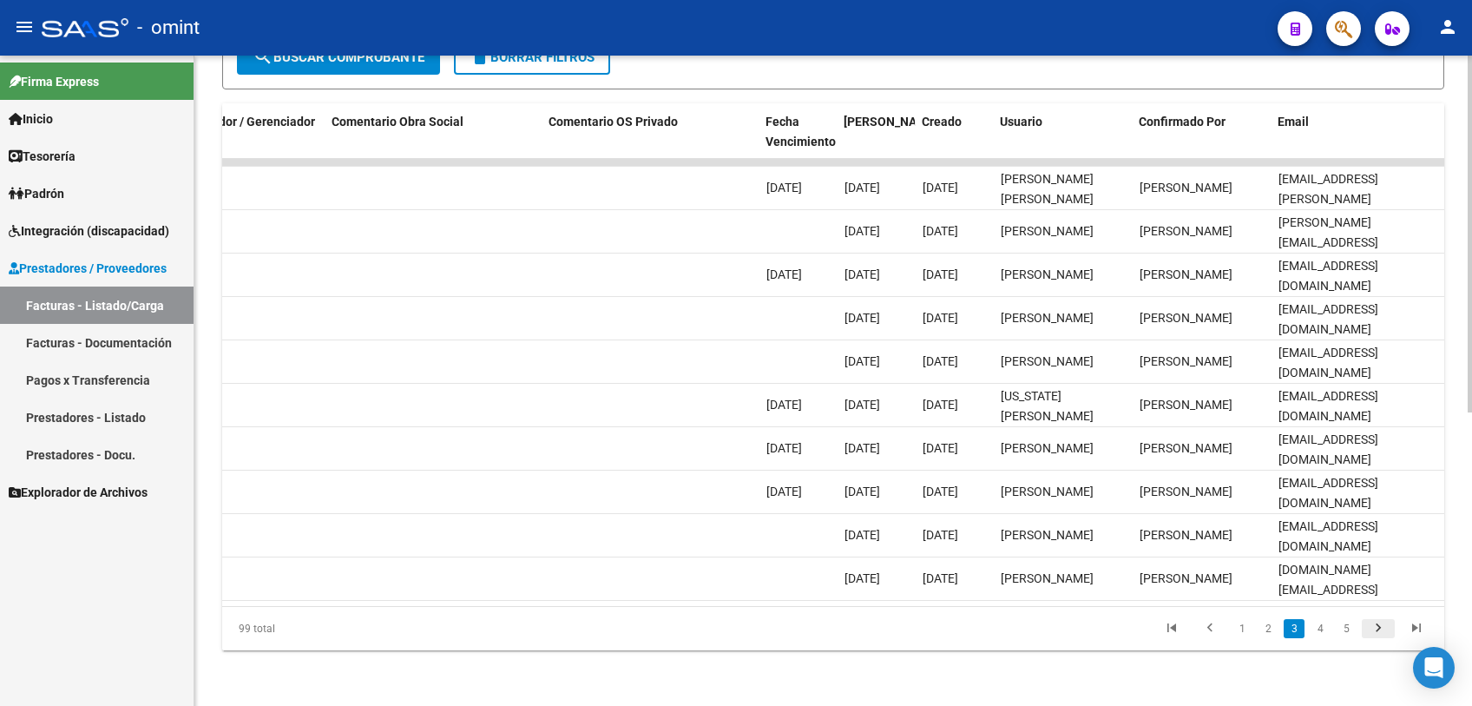
scroll to position [23, 0]
click at [1378, 630] on icon "go to next page" at bounding box center [1378, 630] width 23 height 21
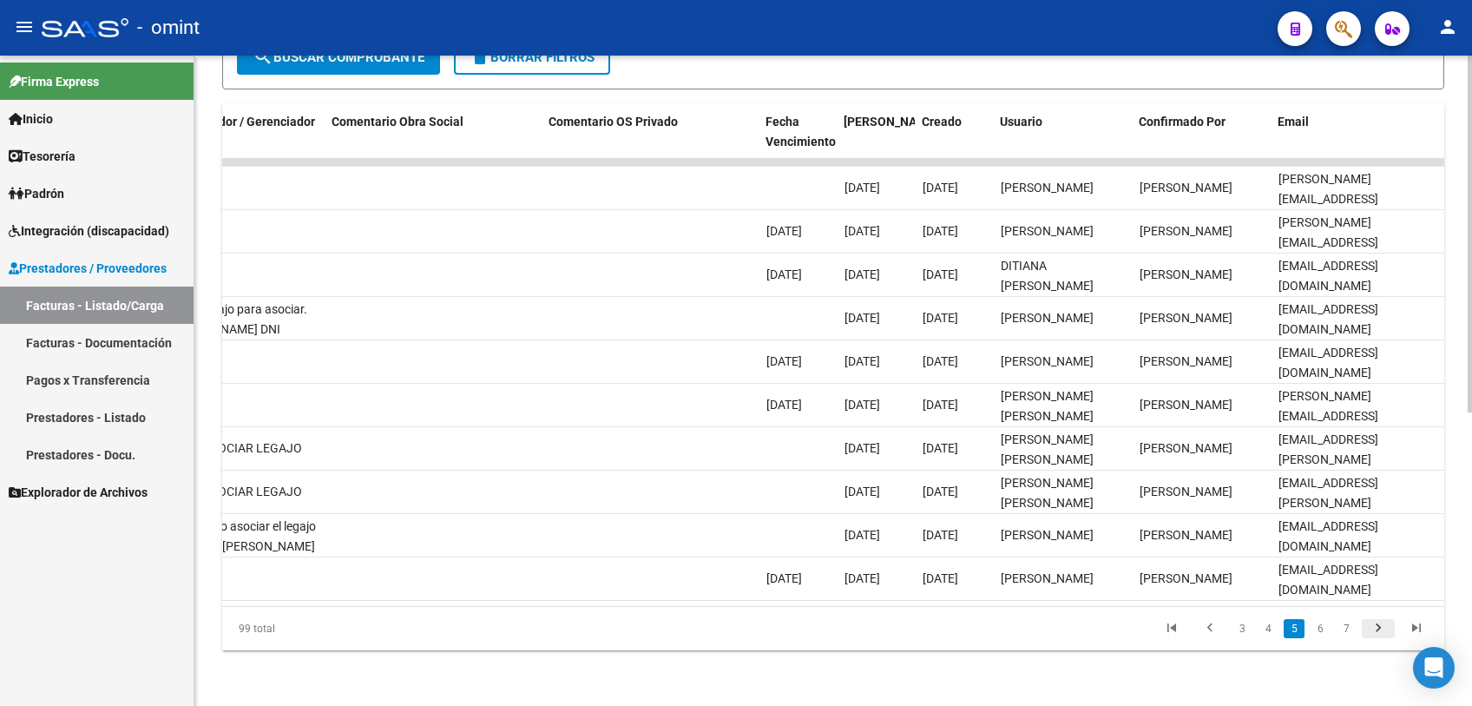
click at [1378, 630] on icon "go to next page" at bounding box center [1378, 630] width 23 height 21
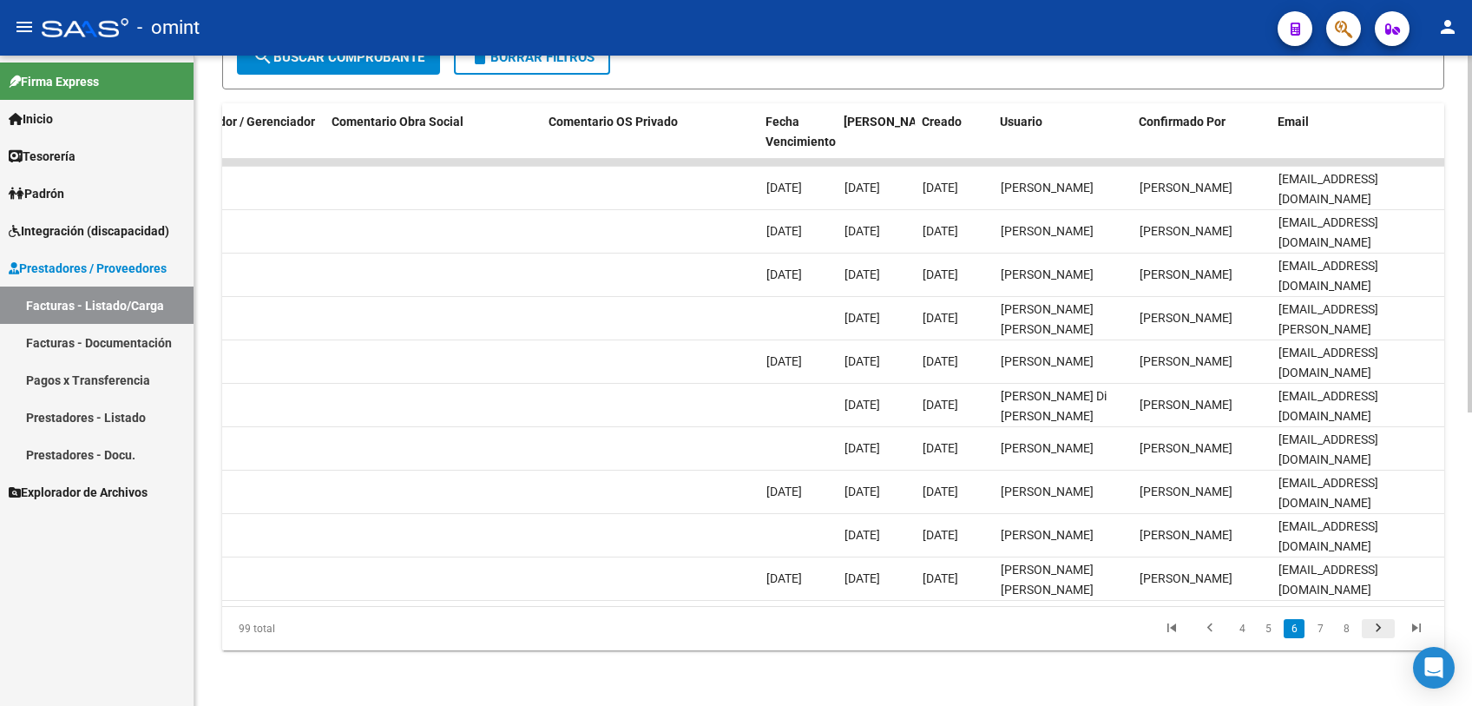
click at [1378, 630] on icon "go to next page" at bounding box center [1378, 630] width 23 height 21
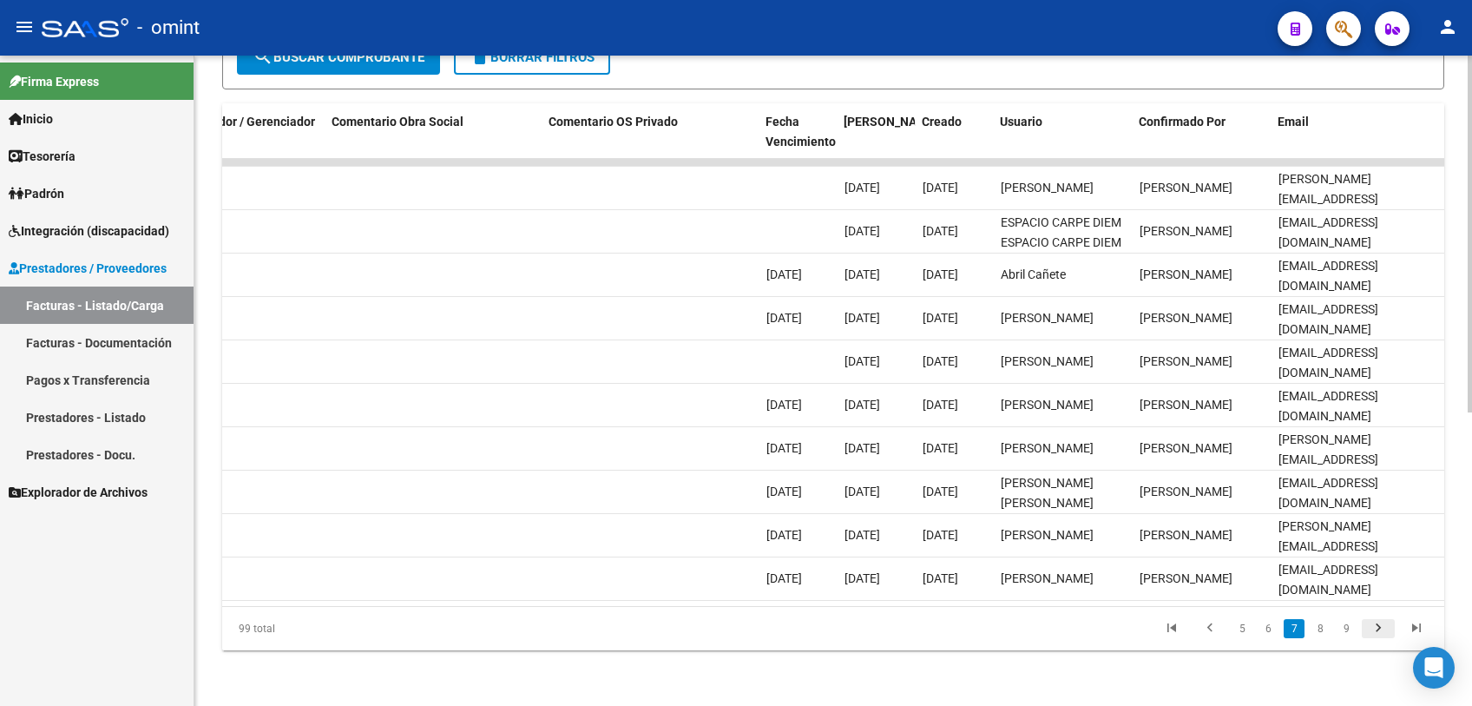
click at [1378, 630] on icon "go to next page" at bounding box center [1378, 630] width 23 height 21
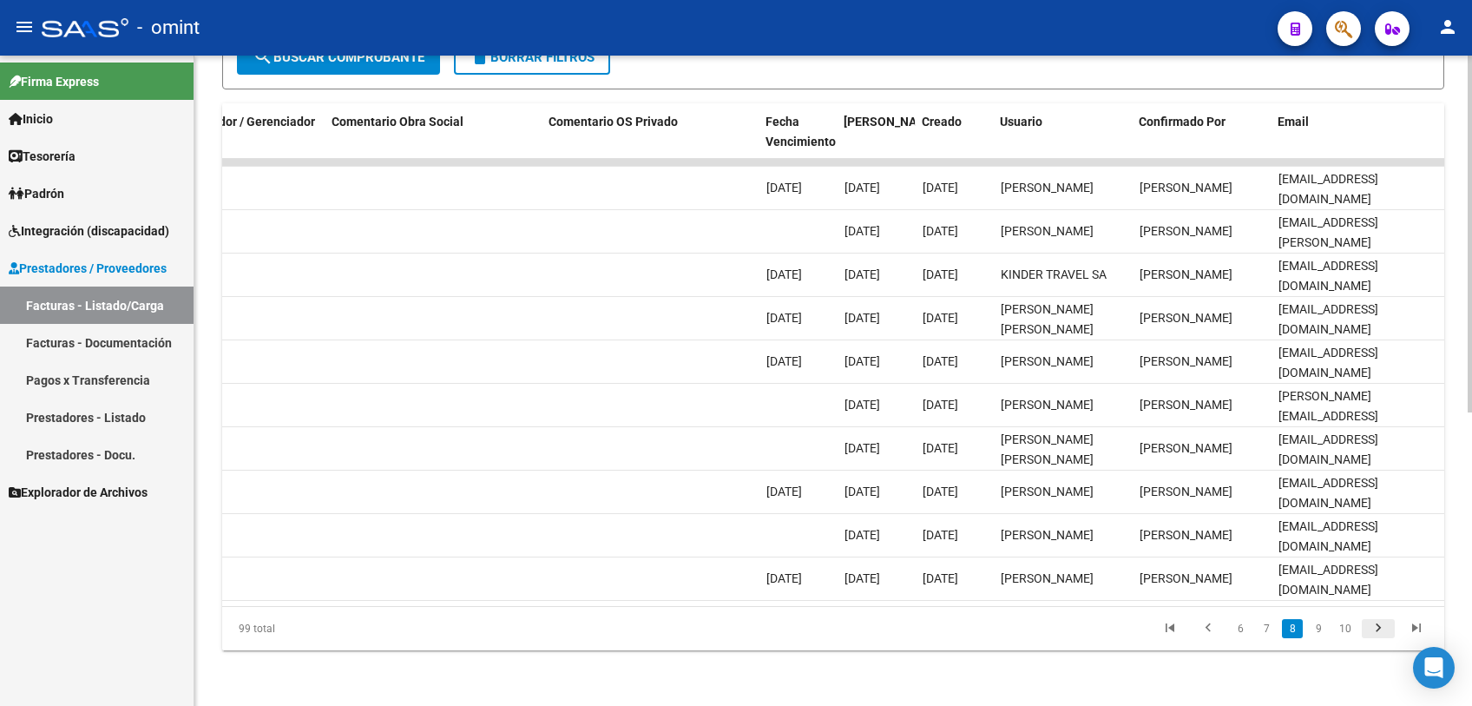
scroll to position [3, 0]
click at [1378, 630] on icon "go to next page" at bounding box center [1378, 630] width 23 height 21
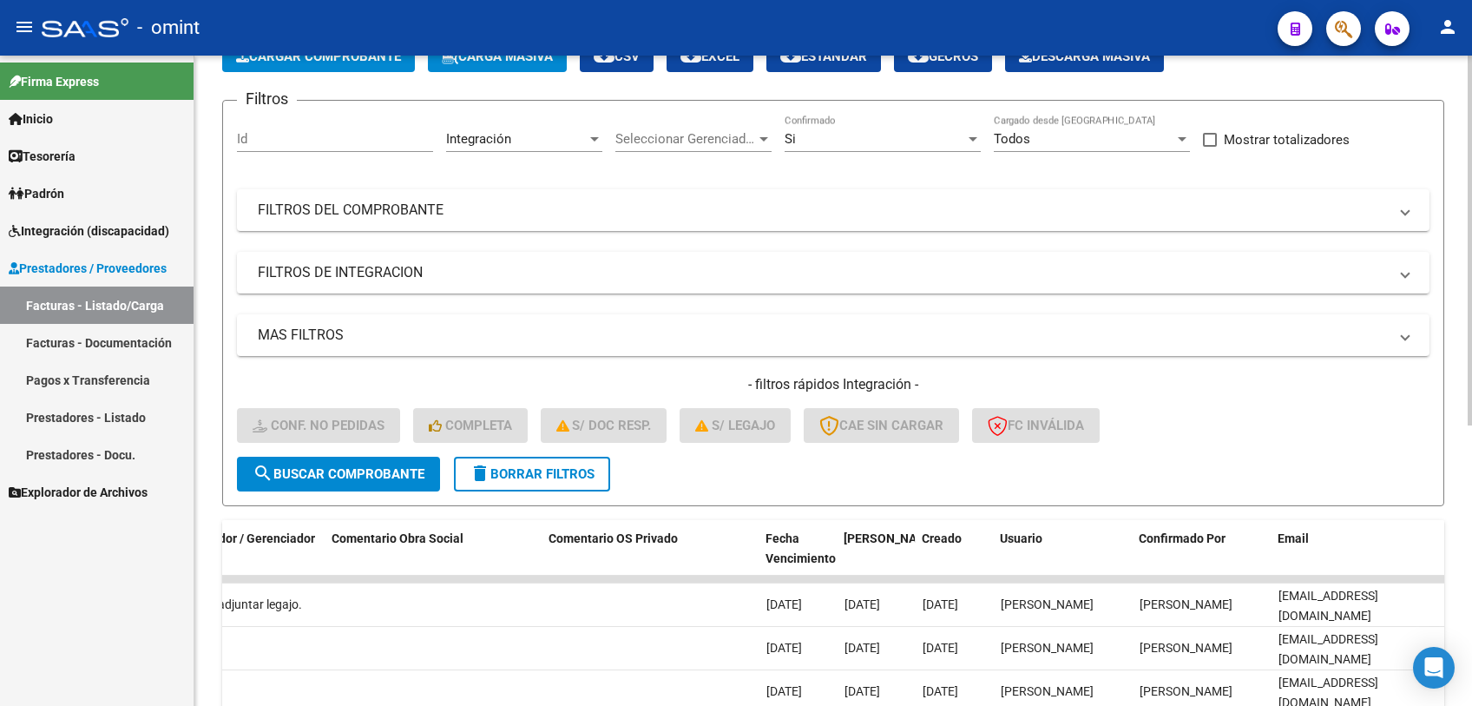
scroll to position [10, 0]
